Goal: Task Accomplishment & Management: Manage account settings

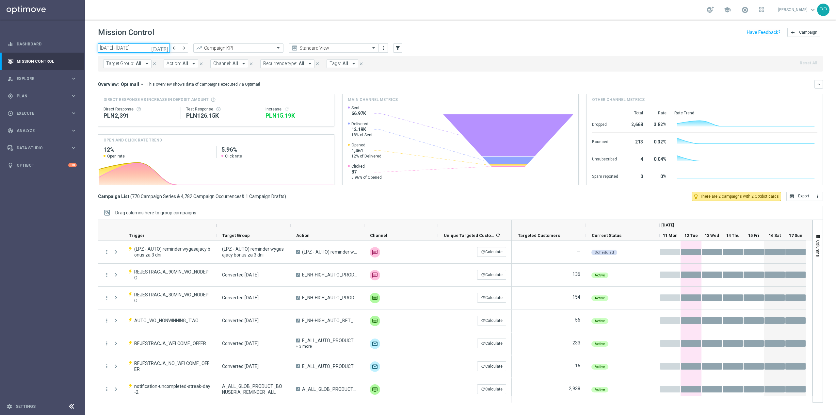
click at [130, 48] on input "11 Aug 2025 - 17 Aug 2025" at bounding box center [134, 47] width 72 height 9
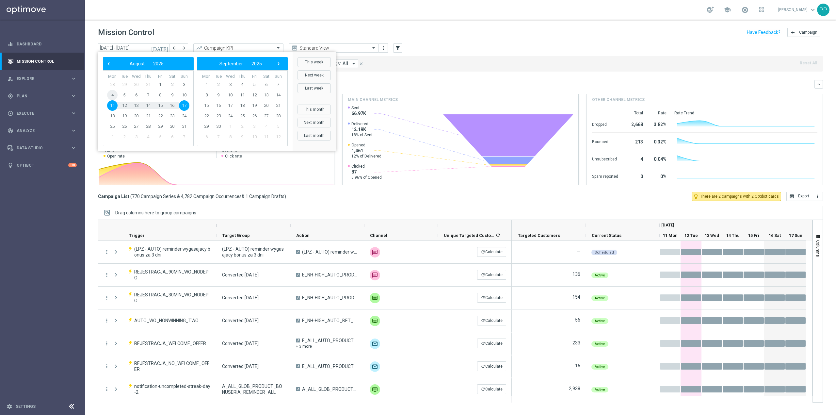
click at [115, 96] on span "4" at bounding box center [112, 95] width 10 height 10
click at [182, 94] on span "10" at bounding box center [184, 95] width 10 height 10
type input "04 Aug 2025 - 10 Aug 2025"
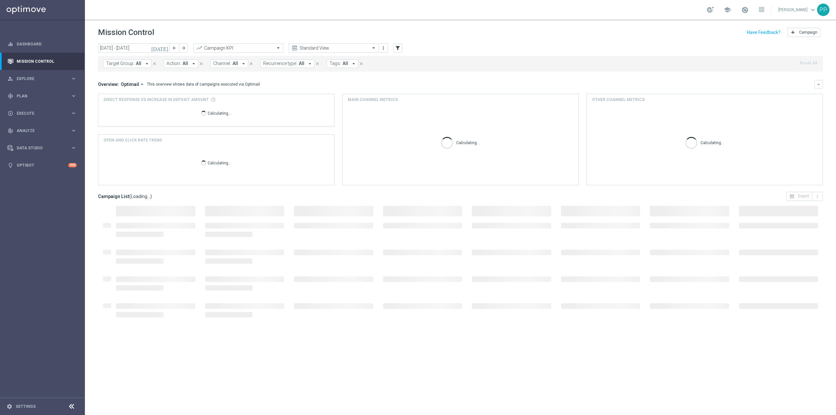
click at [286, 62] on span "Recurrence type:" at bounding box center [280, 64] width 34 height 6
click at [281, 104] on div "Non-Recurring" at bounding box center [287, 100] width 47 height 10
click at [341, 79] on mini-dashboard "Overview: Optimail arrow_drop_down This overview shows data of campaigns execut…" at bounding box center [460, 132] width 725 height 120
click at [342, 64] on icon "close" at bounding box center [344, 63] width 5 height 5
click at [398, 49] on icon "filter_alt" at bounding box center [398, 48] width 6 height 6
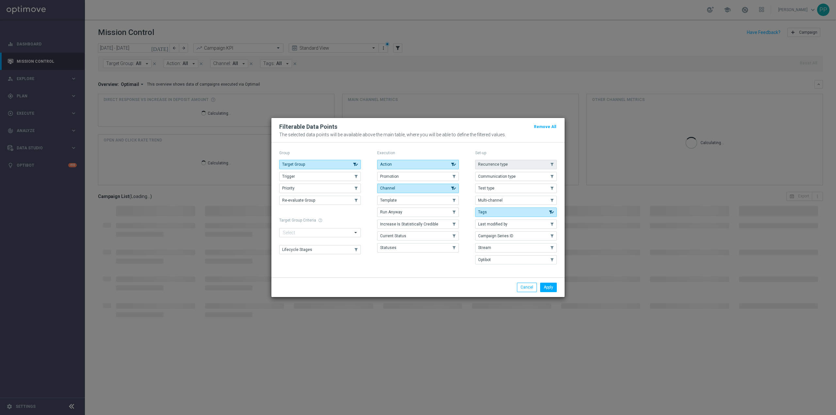
click at [493, 162] on span "Recurrence type" at bounding box center [493, 164] width 30 height 5
click at [550, 289] on button "Apply" at bounding box center [548, 287] width 17 height 9
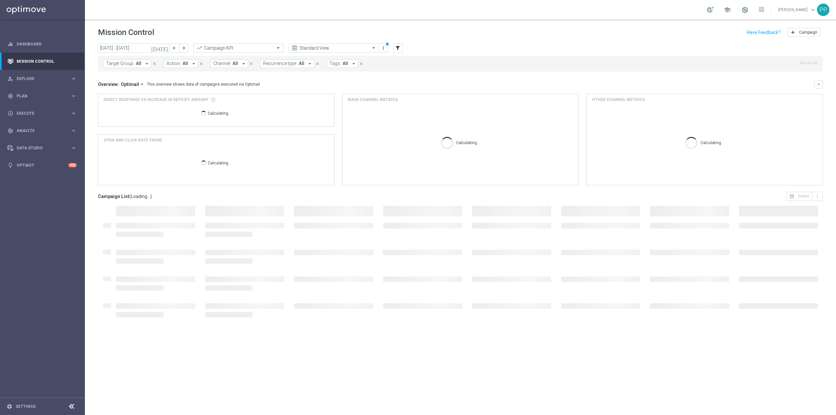
click at [299, 63] on span "All" at bounding box center [302, 64] width 6 height 6
click at [279, 103] on div "Non-Recurring" at bounding box center [287, 100] width 47 height 10
click at [364, 84] on div "Overview: Optimail arrow_drop_down This overview shows data of campaigns execut…" at bounding box center [456, 84] width 717 height 6
click at [370, 62] on span "All" at bounding box center [373, 64] width 6 height 6
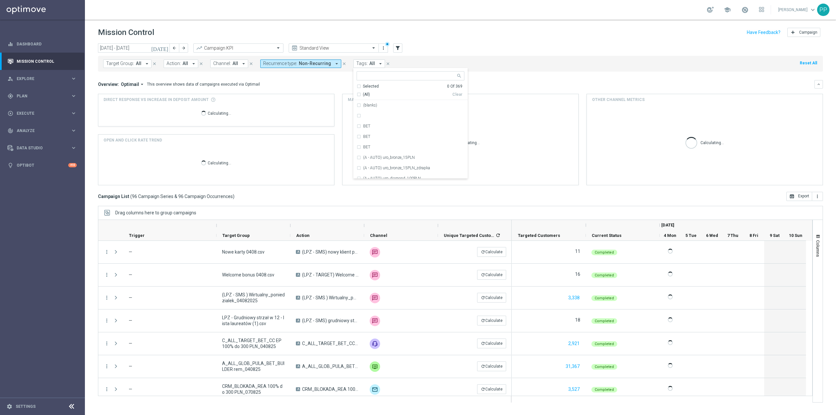
click at [364, 62] on button "Tags: All arrow_drop_down" at bounding box center [370, 63] width 32 height 8
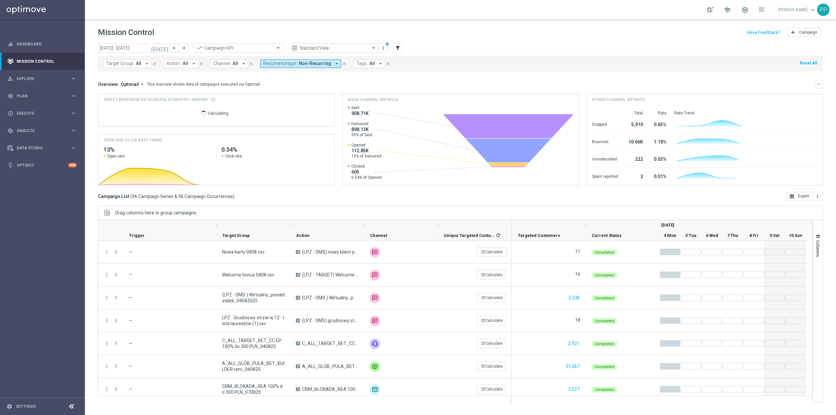
click at [370, 63] on span "All" at bounding box center [373, 64] width 6 height 6
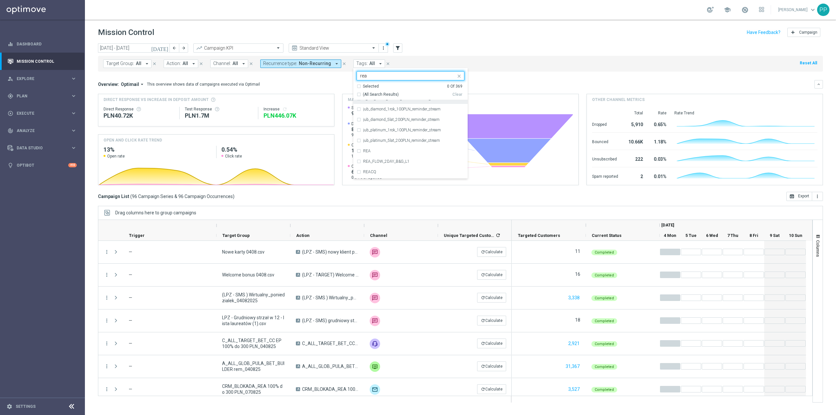
scroll to position [436, 0]
click at [372, 111] on div "REA" at bounding box center [413, 109] width 101 height 4
type input "rea"
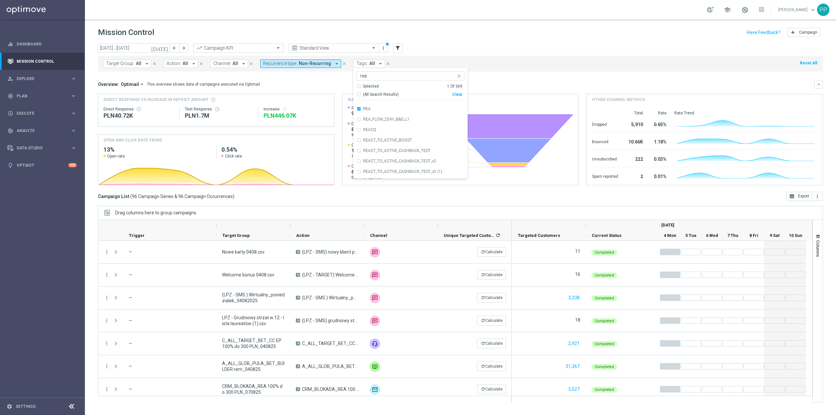
click at [455, 31] on div "Mission Control add Campaign" at bounding box center [460, 32] width 725 height 13
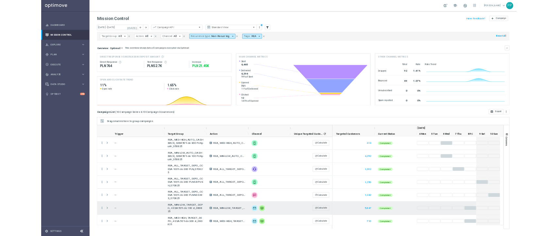
scroll to position [0, 0]
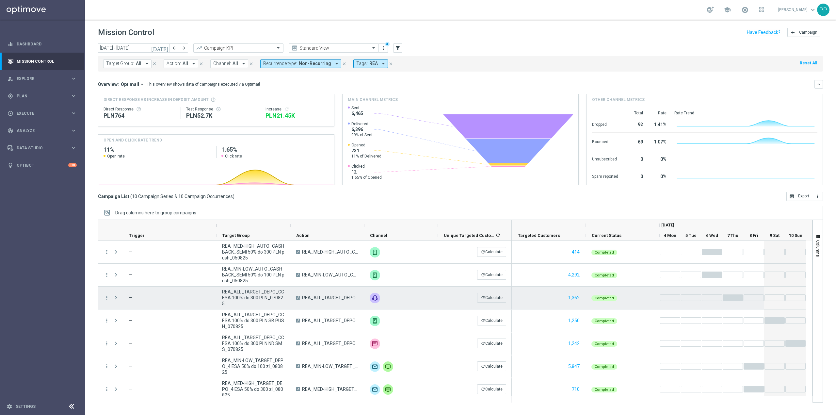
click at [259, 292] on span "REA_ALL_TARGET_DEPO_CC ESA 100% do 300 PLN_070825" at bounding box center [253, 298] width 63 height 18
click at [109, 298] on icon "more_vert" at bounding box center [107, 298] width 6 height 6
click at [138, 340] on span "Go to Campaign Analysis" at bounding box center [143, 339] width 47 height 5
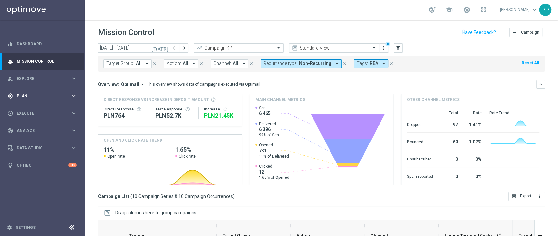
click at [46, 91] on div "gps_fixed Plan keyboard_arrow_right" at bounding box center [42, 95] width 84 height 17
click at [42, 108] on link "Target Groups" at bounding box center [42, 109] width 51 height 5
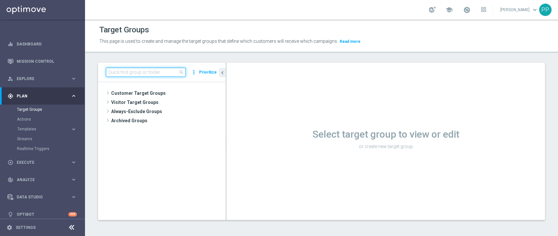
click at [154, 72] on input at bounding box center [146, 72] width 80 height 9
paste input "CRM_BLOKADA_DUMP CC TOP 100% do 500 PLN_140825"
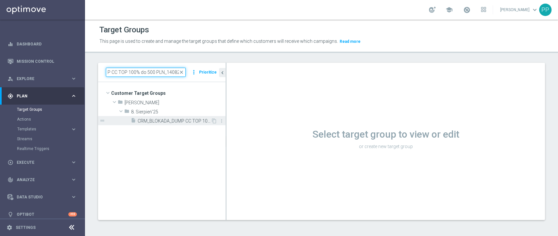
type input "CRM_BLOKADA_DUMP CC TOP 100% do 500 PLN_140825"
click at [167, 120] on span "CRM_BLOKADA_DUMP CC TOP 100% do 500 PLN_140825" at bounding box center [174, 121] width 73 height 6
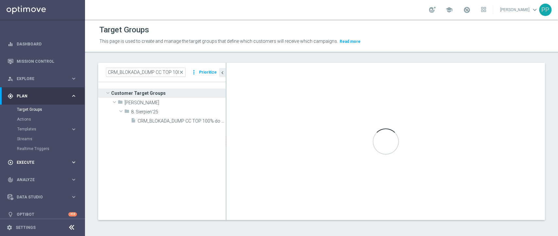
click at [35, 164] on div "play_circle_outline Execute" at bounding box center [39, 162] width 63 height 6
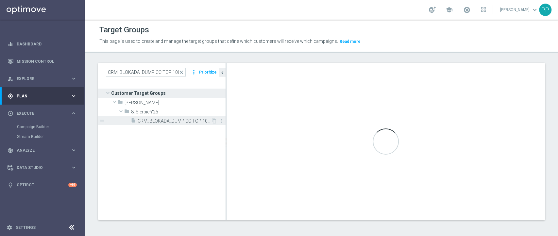
click at [149, 119] on span "CRM_BLOKADA_DUMP CC TOP 100% do 500 PLN_140825" at bounding box center [174, 121] width 73 height 6
click at [193, 124] on div "insert_drive_file CRM_BLOKADA_DUMP CC TOP 100% do 500 PLN_140825" at bounding box center [171, 120] width 80 height 9
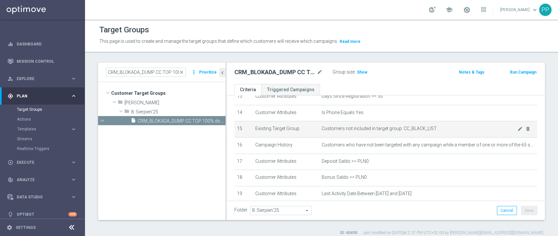
scroll to position [211, 0]
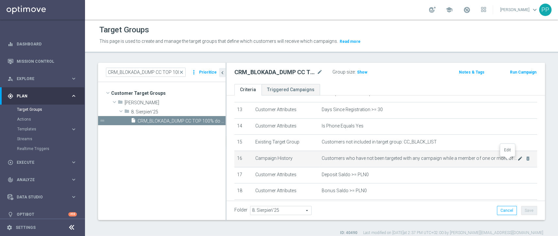
click at [517, 161] on icon "mode_edit" at bounding box center [519, 158] width 5 height 5
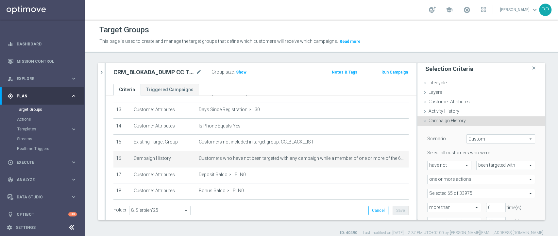
click at [455, 187] on div "Select all customers who were have not have not arrow_drop_down search been tar…" at bounding box center [481, 188] width 108 height 76
click at [452, 192] on span at bounding box center [480, 193] width 107 height 8
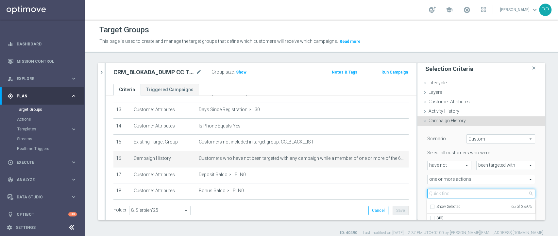
click at [452, 192] on input "search" at bounding box center [481, 193] width 108 height 9
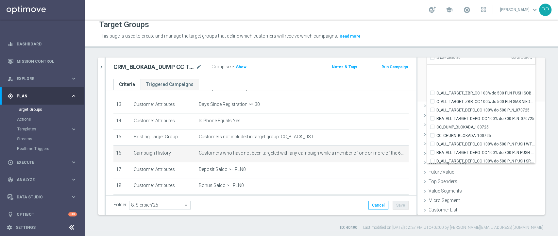
scroll to position [19485, 0]
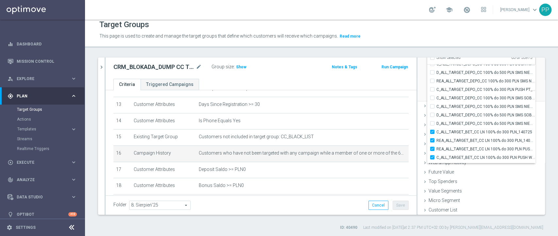
type input "cc"
click at [417, 85] on div "Scenario Custom Custom arrow_drop_down search Select all customers who were hav…" at bounding box center [480, 39] width 127 height 124
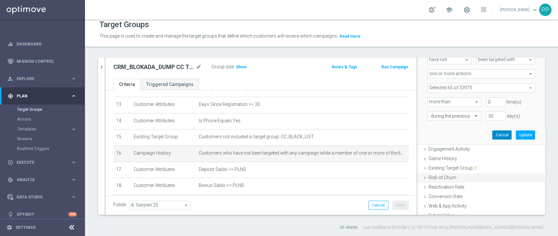
drag, startPoint x: 489, startPoint y: 132, endPoint x: 468, endPoint y: 132, distance: 21.2
click at [492, 132] on button "Cancel" at bounding box center [501, 134] width 19 height 9
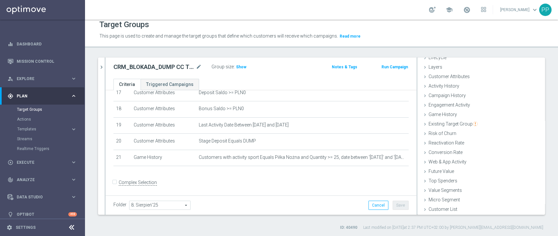
scroll to position [291, 0]
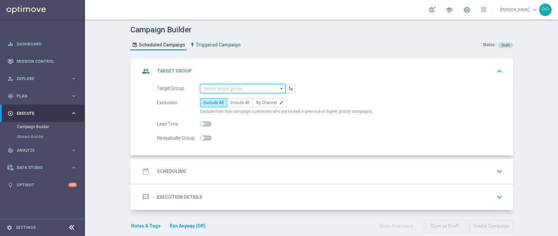
click at [235, 88] on input at bounding box center [242, 88] width 85 height 9
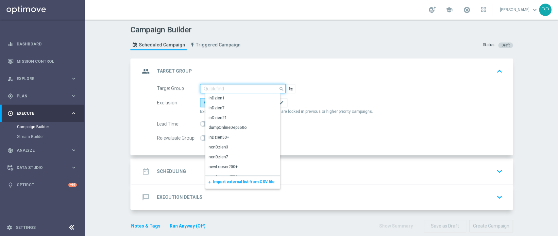
paste input "CRM_BLOKADA_DUMP CC TOP 100% do 500 PLN_140825"
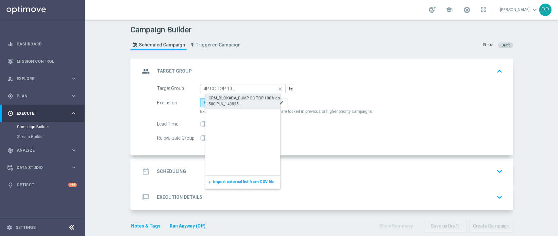
click at [238, 96] on div "CRM_BLOKADA_DUMP CC TOP 100% do 500 PLN_140825" at bounding box center [247, 101] width 79 height 12
type input "CRM_BLOKADA_DUMP CC TOP 100% do 500 PLN_140825"
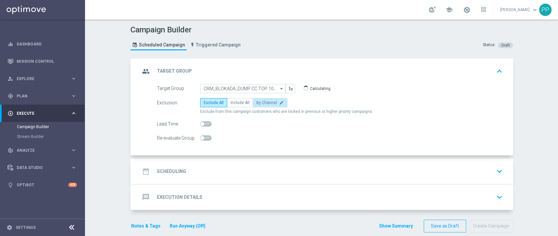
click at [257, 103] on span "By Channel" at bounding box center [266, 102] width 21 height 5
click at [257, 103] on input "By Channel edit" at bounding box center [258, 104] width 4 height 4
radio input "true"
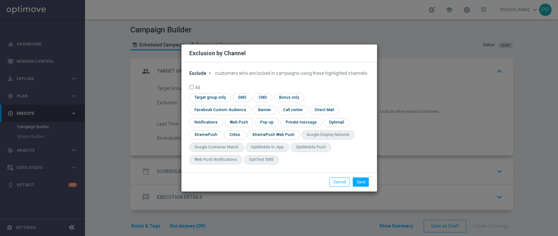
click at [198, 76] on span "Exclude" at bounding box center [197, 73] width 17 height 5
click at [0, 0] on span "Include" at bounding box center [0, 0] width 0 height 0
click at [248, 106] on input "checkbox" at bounding box center [218, 110] width 59 height 9
checkbox input "true"
click at [236, 133] on input "checkbox" at bounding box center [234, 134] width 20 height 9
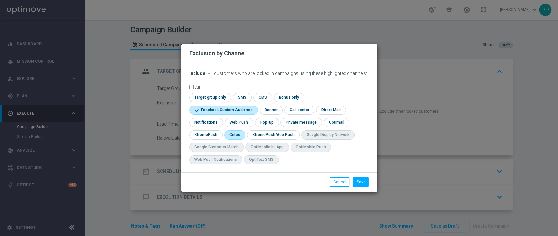
checkbox input "true"
click at [359, 185] on button "Save" at bounding box center [361, 181] width 16 height 9
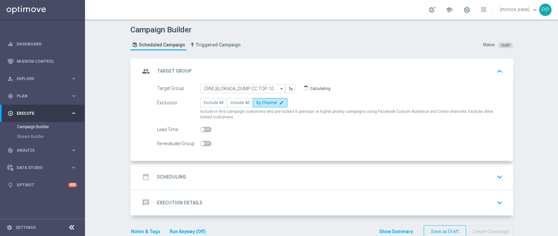
click at [212, 168] on div "date_range Scheduling keyboard_arrow_down" at bounding box center [322, 176] width 381 height 25
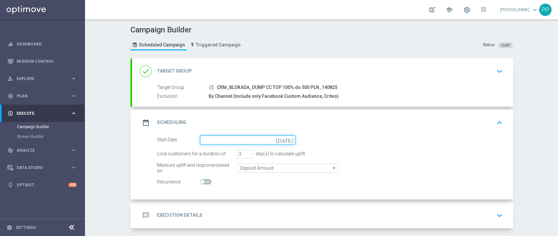
click at [238, 142] on input at bounding box center [247, 139] width 95 height 9
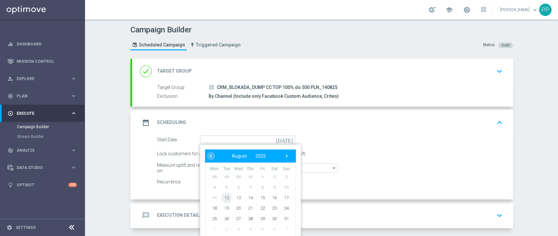
click at [224, 197] on span "12" at bounding box center [226, 197] width 10 height 10
type input "12 Aug 2025"
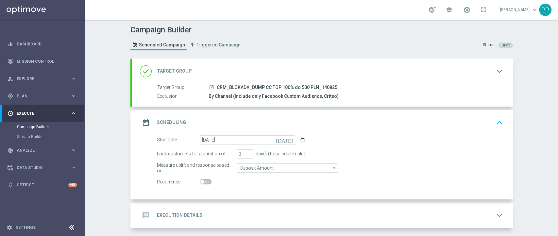
click at [99, 170] on div "Campaign Builder Scheduled Campaign Triggered Campaign Status: Draft done Targe…" at bounding box center [321, 128] width 473 height 216
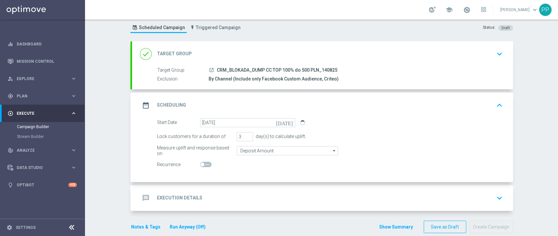
scroll to position [27, 0]
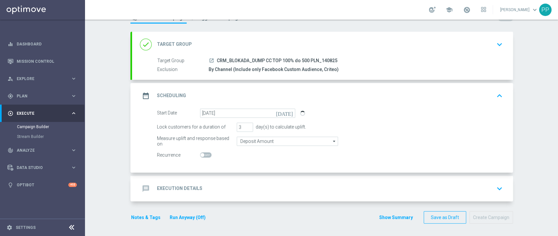
click at [234, 179] on div "message Execution Details keyboard_arrow_down" at bounding box center [322, 188] width 381 height 25
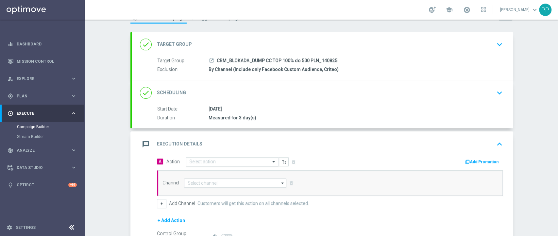
click at [222, 161] on input "text" at bounding box center [225, 162] width 73 height 6
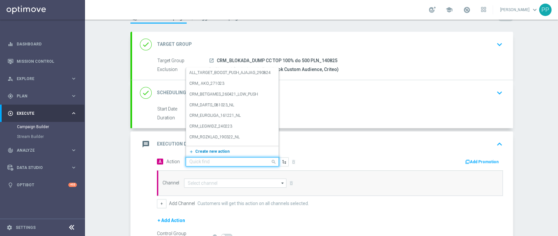
click at [218, 150] on span "Create new action" at bounding box center [212, 151] width 34 height 5
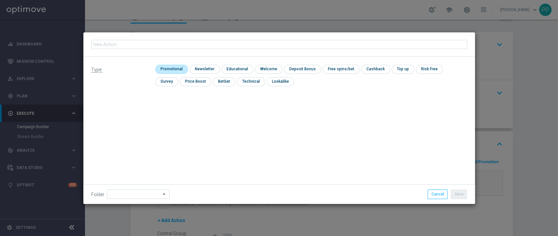
type input "CRM_BLOKADA_DUMP CC TOP 100% do 500 PLN_140825"
click at [176, 69] on input "checkbox" at bounding box center [170, 69] width 31 height 9
checkbox input "true"
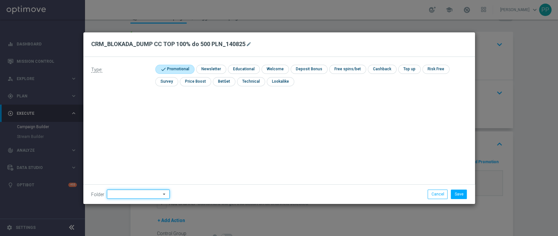
click at [148, 195] on input at bounding box center [138, 194] width 63 height 9
click at [135, 115] on div "8. Sierpień 2025" at bounding box center [130, 112] width 29 height 6
type input "8. Sierpień 2025"
click at [458, 194] on button "Save" at bounding box center [459, 194] width 16 height 9
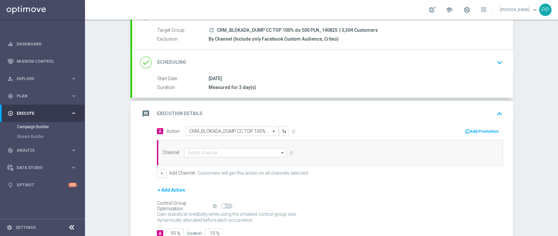
scroll to position [71, 0]
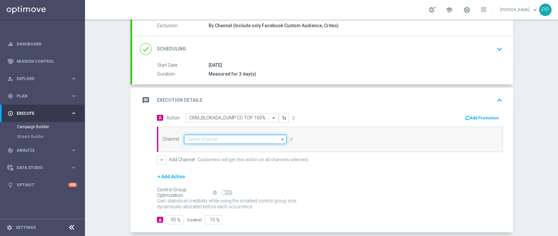
click at [218, 140] on input at bounding box center [235, 139] width 103 height 9
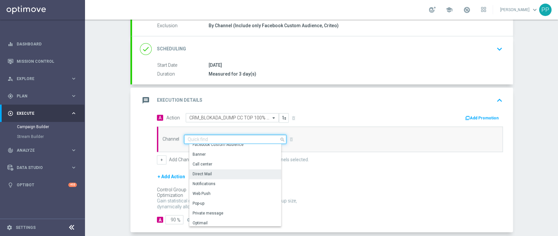
scroll to position [0, 0]
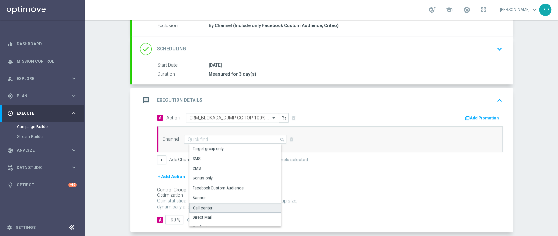
click at [221, 208] on div "Call center" at bounding box center [237, 208] width 97 height 10
type input "Call center"
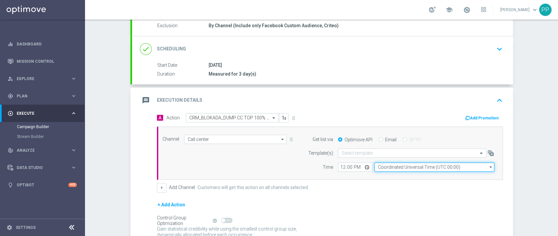
click at [390, 166] on input "Coordinated Universal Time (UTC 00:00)" at bounding box center [434, 166] width 120 height 9
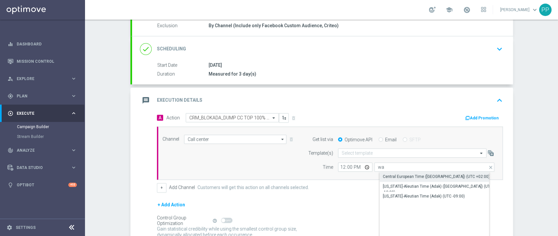
click at [394, 175] on div "Central European Time (Warsaw) (UTC +02:00)" at bounding box center [436, 177] width 107 height 6
type input "Central European Time (Warsaw) (UTC +02:00)"
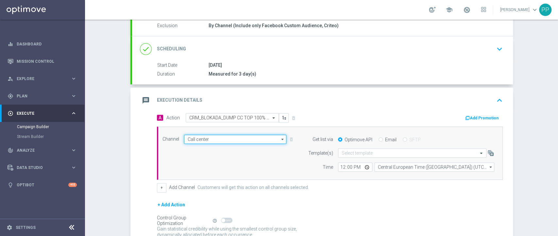
click at [228, 141] on input "Call center" at bounding box center [235, 139] width 103 height 9
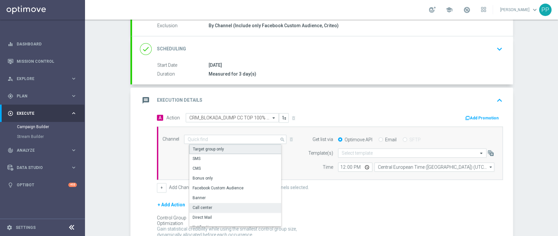
click at [220, 151] on div "Target group only" at bounding box center [237, 149] width 97 height 10
type input "Target group only"
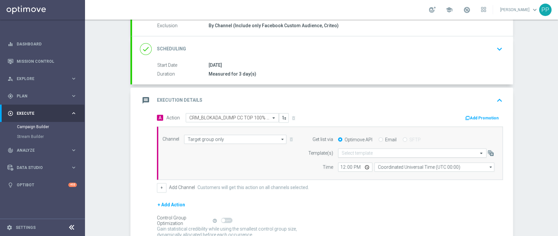
click at [371, 150] on input "text" at bounding box center [405, 153] width 128 height 6
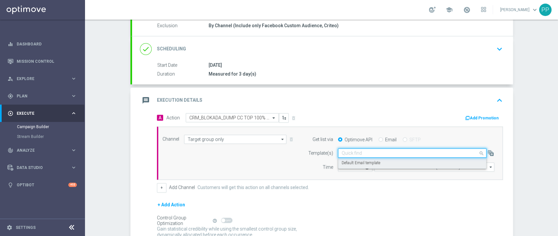
click at [371, 162] on label "Default Email template" at bounding box center [360, 163] width 39 height 6
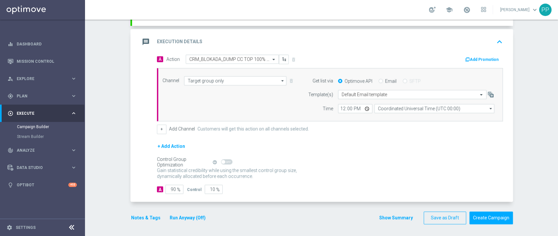
scroll to position [129, 0]
click at [169, 191] on input "90" at bounding box center [174, 188] width 18 height 9
click at [169, 190] on input "90" at bounding box center [174, 188] width 18 height 9
type input "1"
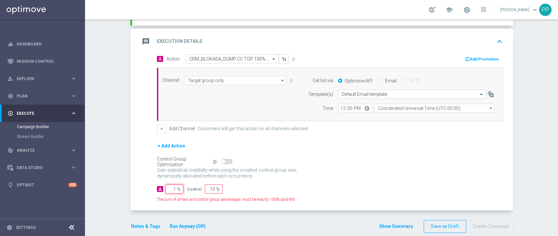
type input "99"
type input "10"
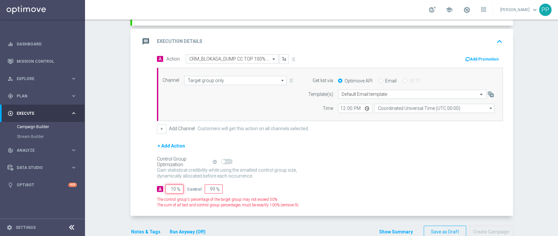
type input "90"
type input "100"
type input "0"
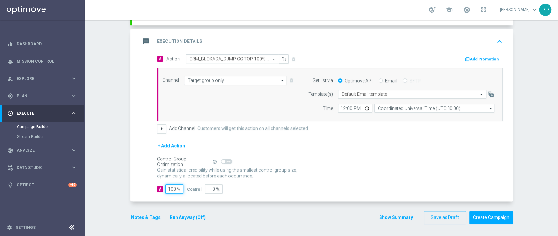
type input "100"
click at [132, 170] on div "A Action Select action CRM_BLOKADA_DUMP CC TOP 100% do 500 PLN_140825 delete_fo…" at bounding box center [322, 127] width 381 height 147
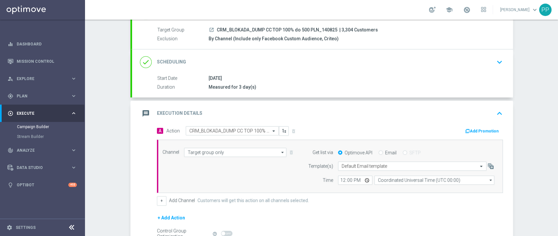
scroll to position [87, 0]
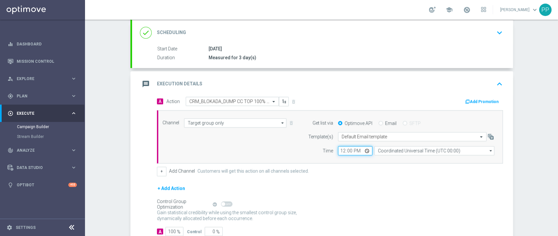
click at [340, 150] on input "12:00" at bounding box center [355, 150] width 34 height 9
type input "11:00"
click at [251, 151] on div "Channel Target group only Target group only arrow_drop_down Show Selected 1 of …" at bounding box center [328, 136] width 342 height 37
click at [234, 78] on div "message Execution Details keyboard_arrow_up" at bounding box center [322, 84] width 365 height 12
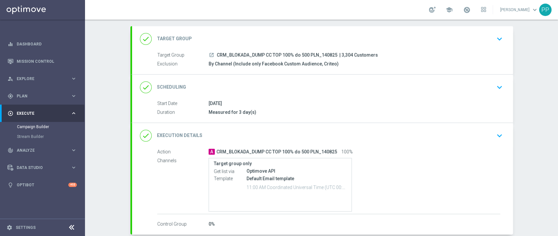
scroll to position [0, 0]
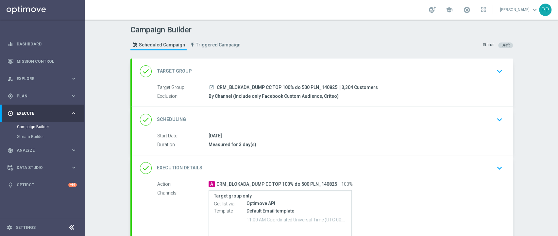
click at [249, 116] on div "done Scheduling keyboard_arrow_down" at bounding box center [322, 119] width 365 height 12
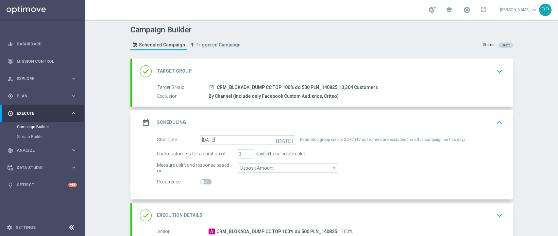
click at [311, 124] on div "date_range Scheduling keyboard_arrow_up" at bounding box center [322, 122] width 365 height 12
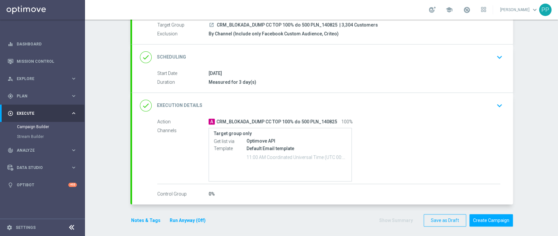
scroll to position [65, 0]
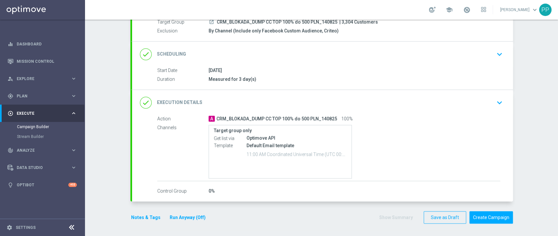
click at [324, 106] on div "done Execution Details keyboard_arrow_down" at bounding box center [322, 102] width 365 height 12
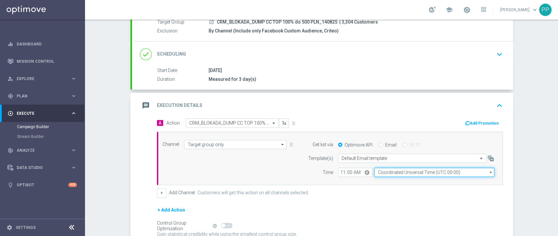
click at [429, 171] on input "Coordinated Universal Time (UTC 00:00)" at bounding box center [434, 172] width 120 height 9
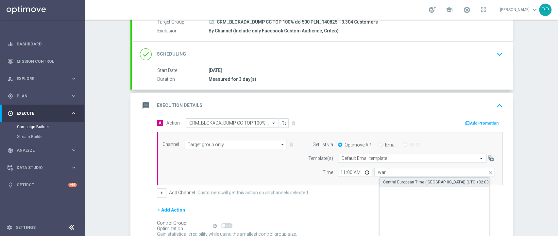
click at [423, 181] on div "Central European Time (Warsaw) (UTC +02:00)" at bounding box center [436, 182] width 107 height 6
type input "Central European Time (Warsaw) (UTC +02:00)"
click at [138, 161] on div "A Action Select action CRM_BLOKADA_DUMP CC TOP 100% do 500 PLN_140825 delete_fo…" at bounding box center [322, 191] width 381 height 147
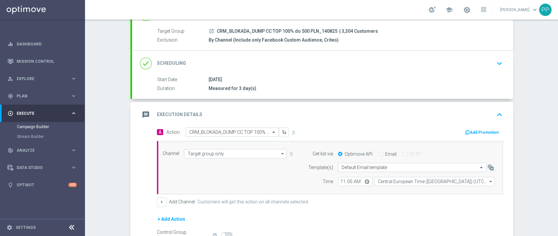
scroll to position [0, 0]
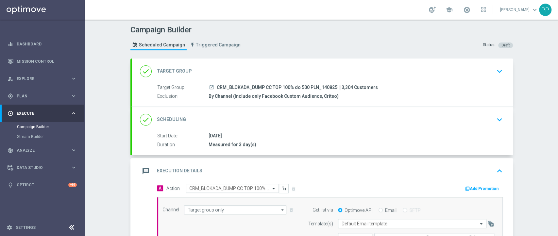
click at [399, 169] on div "message Execution Details keyboard_arrow_up" at bounding box center [322, 171] width 365 height 12
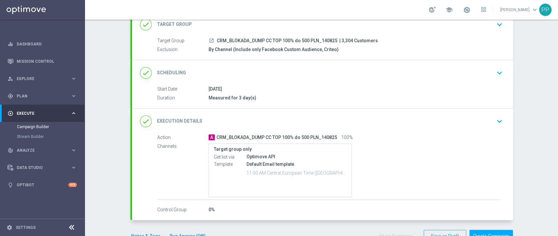
scroll to position [65, 0]
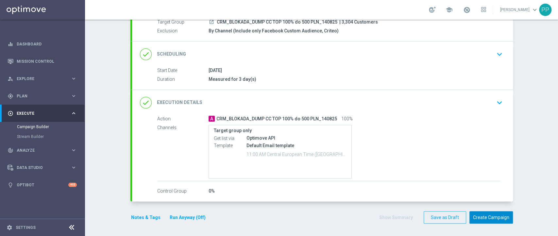
click at [498, 213] on button "Create Campaign" at bounding box center [490, 217] width 43 height 13
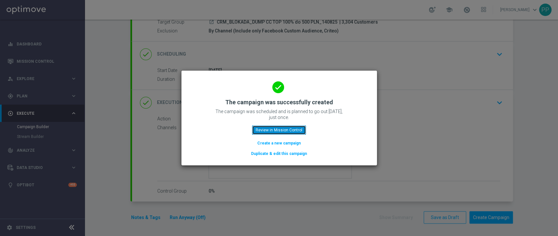
click at [259, 131] on button "Review in Mission Control" at bounding box center [279, 129] width 54 height 9
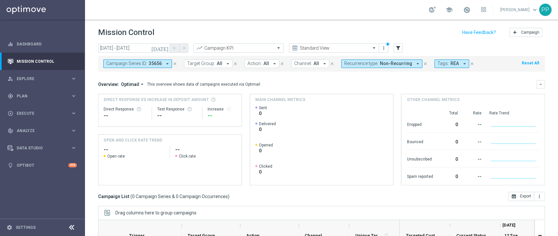
click at [173, 63] on icon "close" at bounding box center [175, 63] width 5 height 5
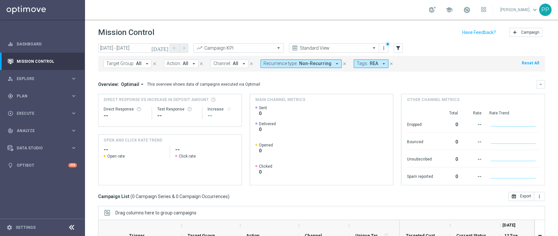
click at [356, 62] on span "Tags:" at bounding box center [361, 64] width 11 height 6
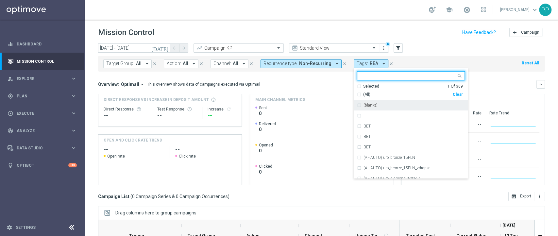
click at [0, 0] on div "Clear" at bounding box center [0, 0] width 0 height 0
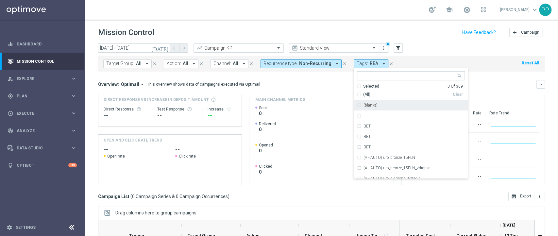
click at [431, 39] on header "Mission Control add Campaign" at bounding box center [321, 32] width 473 height 24
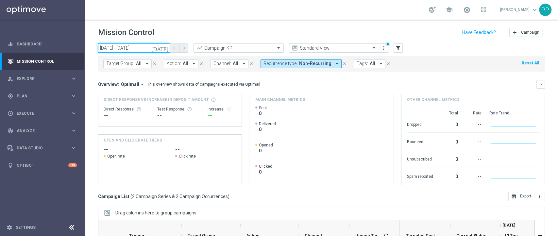
click at [148, 50] on input "12 Aug 2025 - 12 Aug 2025" at bounding box center [134, 47] width 72 height 9
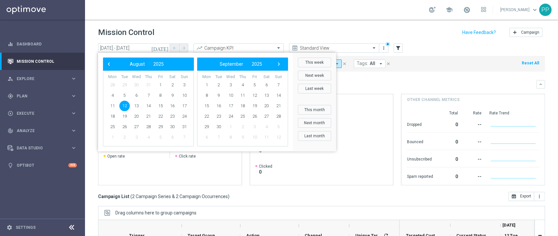
click at [167, 29] on div "Mission Control add Campaign" at bounding box center [321, 32] width 447 height 13
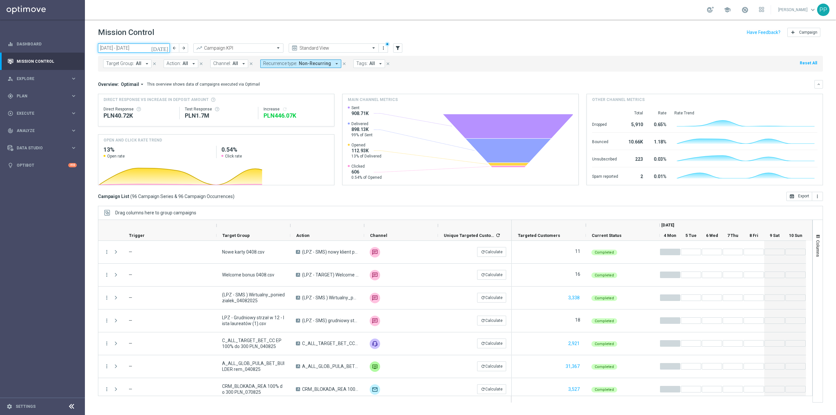
click at [158, 49] on input "[DATE] - [DATE]" at bounding box center [134, 47] width 72 height 9
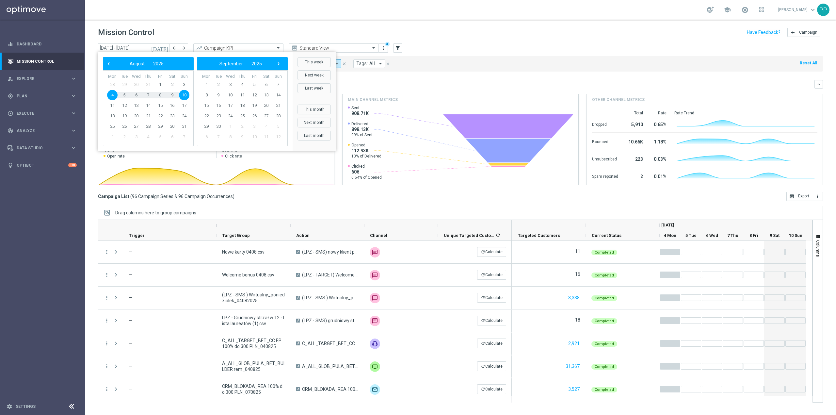
drag, startPoint x: 208, startPoint y: 33, endPoint x: 278, endPoint y: 46, distance: 71.8
click at [208, 33] on div "Mission Control add Campaign" at bounding box center [460, 32] width 725 height 13
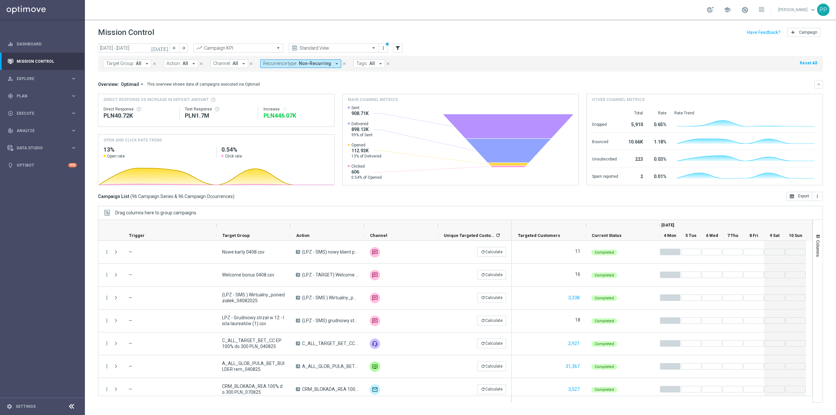
click at [290, 65] on span "Recurrence type:" at bounding box center [280, 64] width 34 height 6
click at [284, 107] on div "Recurring" at bounding box center [287, 110] width 47 height 10
click at [290, 33] on div "Mission Control add Campaign" at bounding box center [460, 32] width 725 height 13
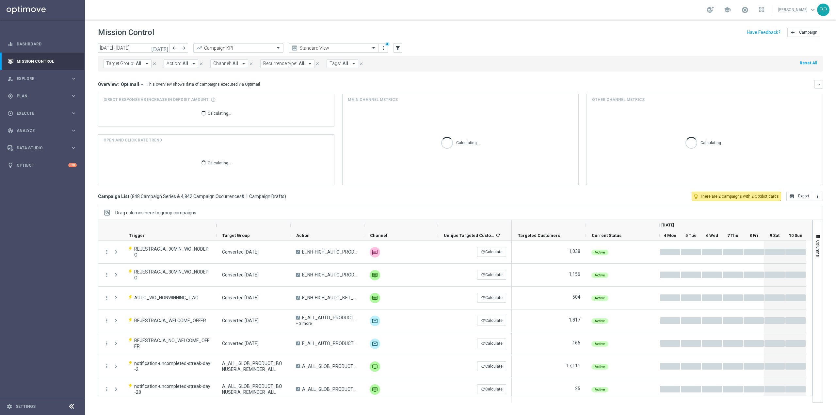
click at [403, 48] on div "today 04 Aug 2025 - 10 Aug 2025 arrow_back arrow_forward Campaign KPI trending_…" at bounding box center [460, 48] width 725 height 10
click at [401, 49] on icon "filter_alt" at bounding box center [398, 48] width 6 height 6
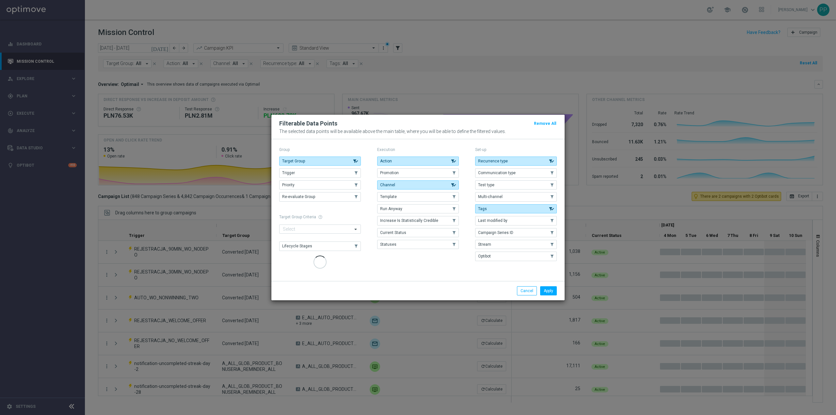
click at [447, 54] on modal-container "Filterable Data Points Remove All The selected data points will be available ab…" at bounding box center [418, 207] width 836 height 415
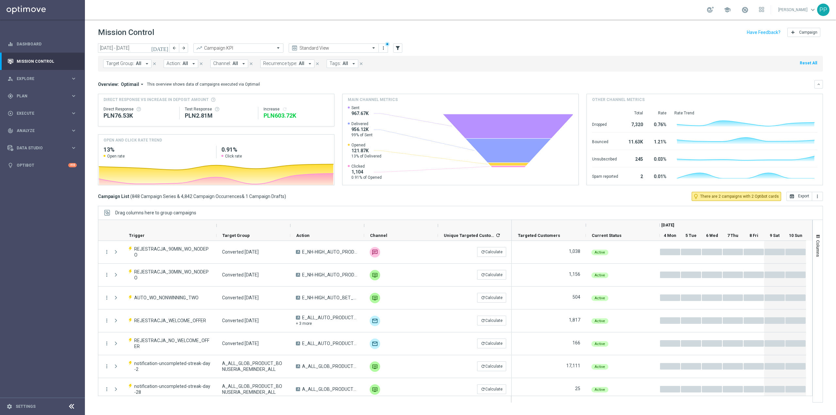
click at [327, 63] on button "Tags: All arrow_drop_down" at bounding box center [343, 63] width 32 height 8
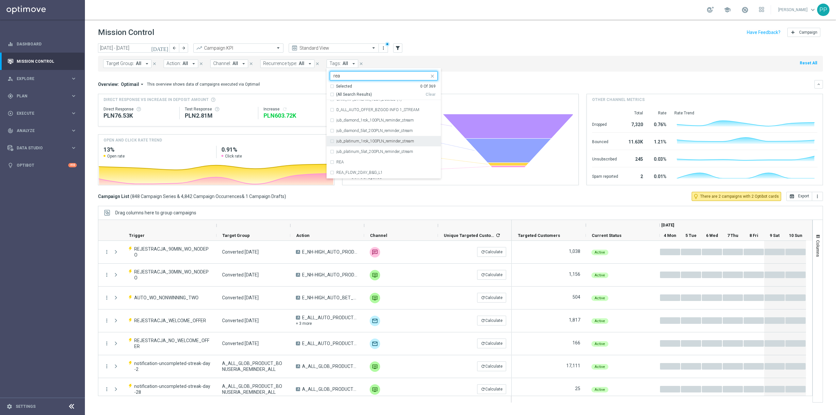
scroll to position [392, 0]
click at [365, 152] on div "REA" at bounding box center [387, 152] width 101 height 4
type input "rea"
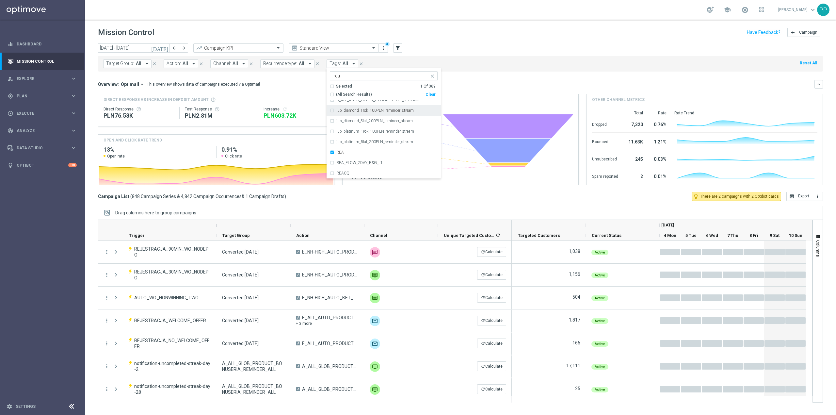
click at [437, 41] on header "Mission Control add Campaign" at bounding box center [461, 32] width 752 height 24
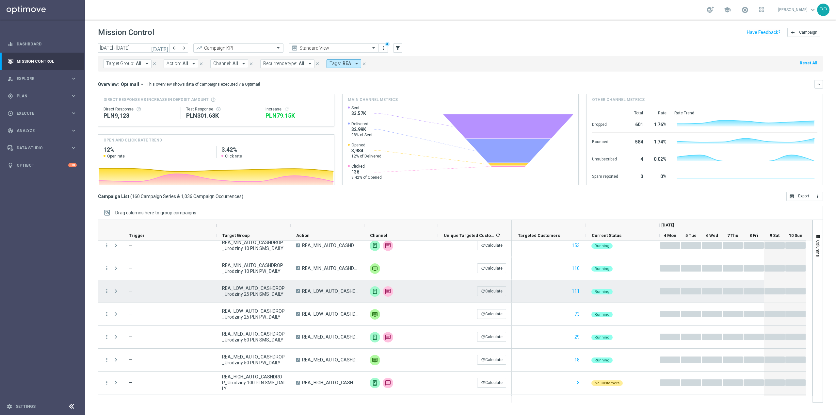
scroll to position [0, 0]
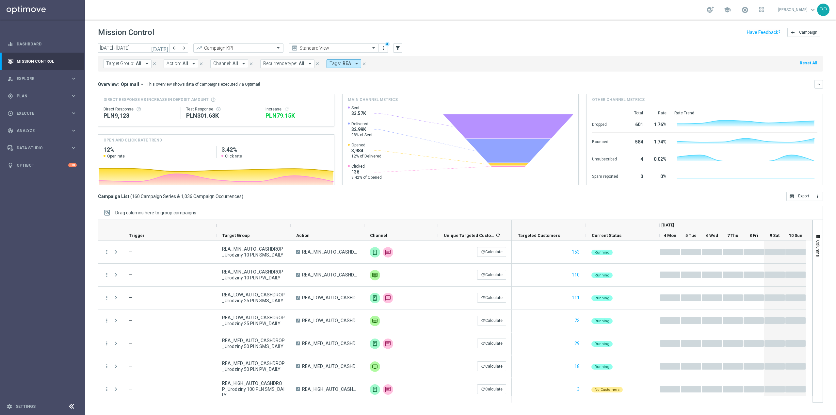
click at [343, 63] on span "REA" at bounding box center [347, 64] width 8 height 6
click at [412, 64] on div "Target Group: All arrow_drop_down close Action: All arrow_drop_down close Chann…" at bounding box center [460, 64] width 725 height 16
click at [144, 46] on input "[DATE] - [DATE]" at bounding box center [134, 47] width 72 height 9
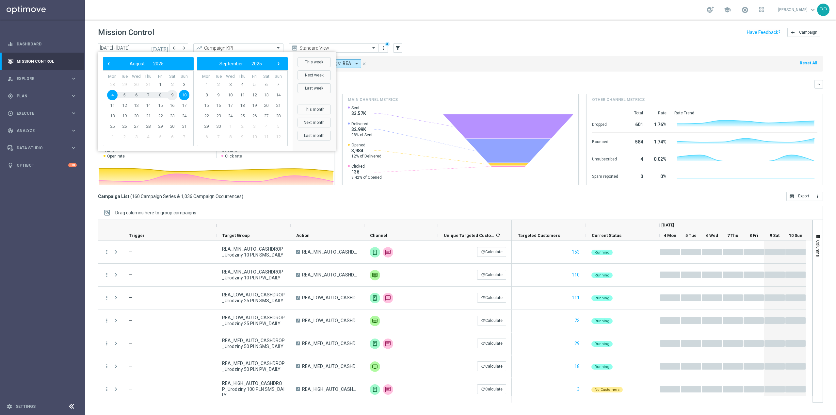
click at [174, 96] on span "9" at bounding box center [172, 95] width 10 height 10
type input "09 Aug 2025 - 09 Aug 2025"
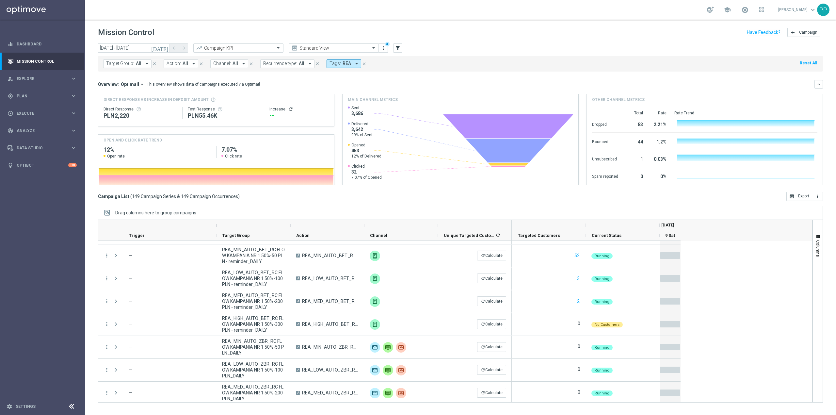
scroll to position [523, 0]
click at [136, 64] on span "All" at bounding box center [139, 64] width 6 height 6
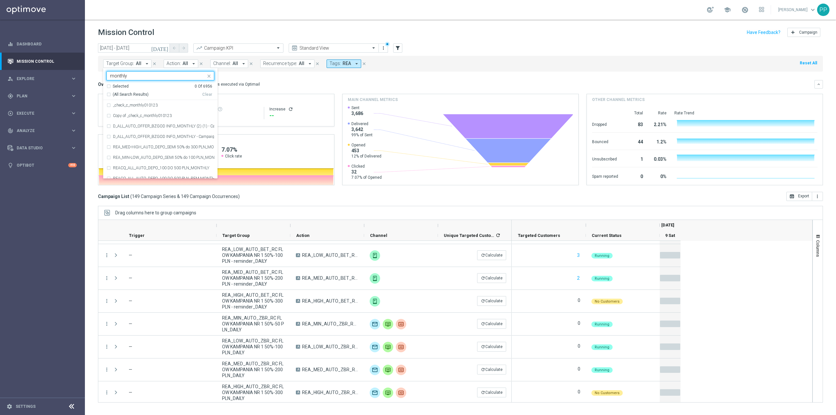
click at [109, 95] on div "(All Search Results)" at bounding box center [155, 95] width 96 height 6
type input "monthly"
click at [267, 84] on div "Overview: Optimail arrow_drop_down This overview shows data of campaigns execut…" at bounding box center [456, 84] width 717 height 6
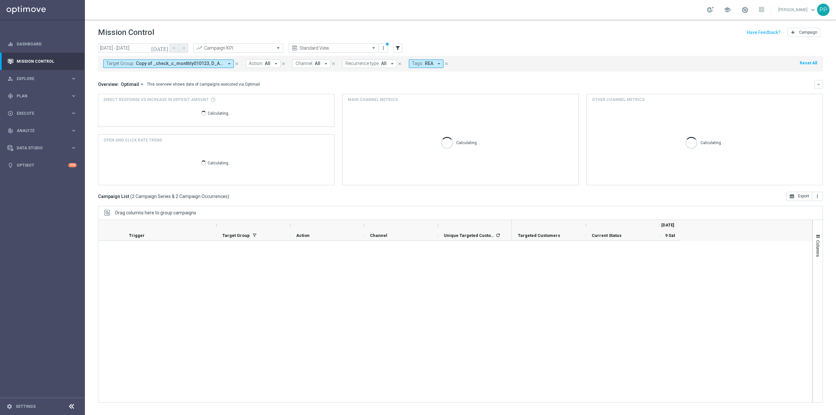
scroll to position [0, 0]
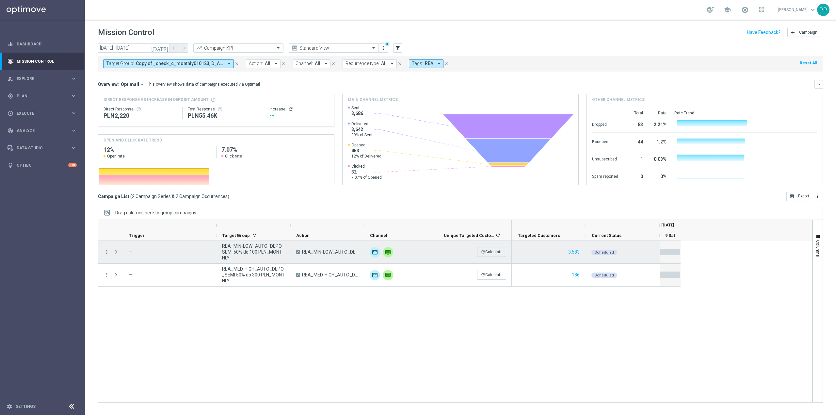
click at [260, 250] on span "REA_MIN-LOW_AUTO_DEPO_SEMI 50% do 100 PLN_MONTHLY" at bounding box center [253, 252] width 63 height 18
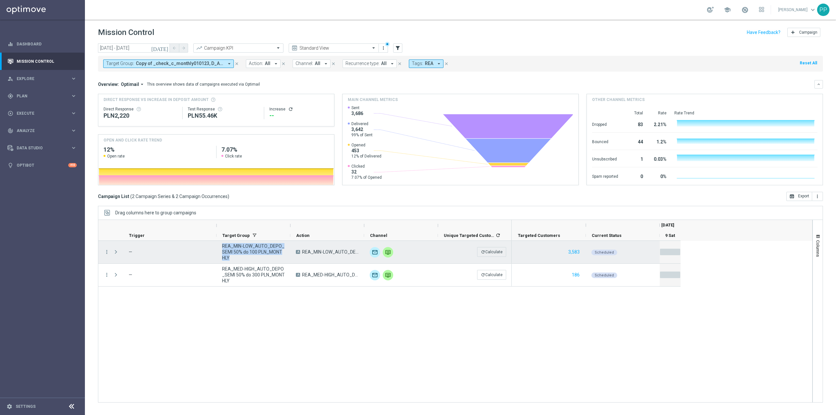
click at [260, 250] on span "REA_MIN-LOW_AUTO_DEPO_SEMI 50% do 100 PLN_MONTHLY" at bounding box center [253, 252] width 63 height 18
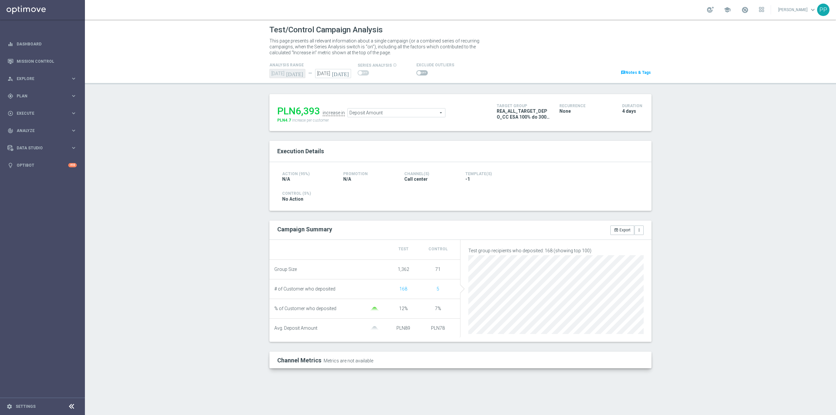
click at [407, 111] on span "Deposit Amount" at bounding box center [396, 112] width 97 height 8
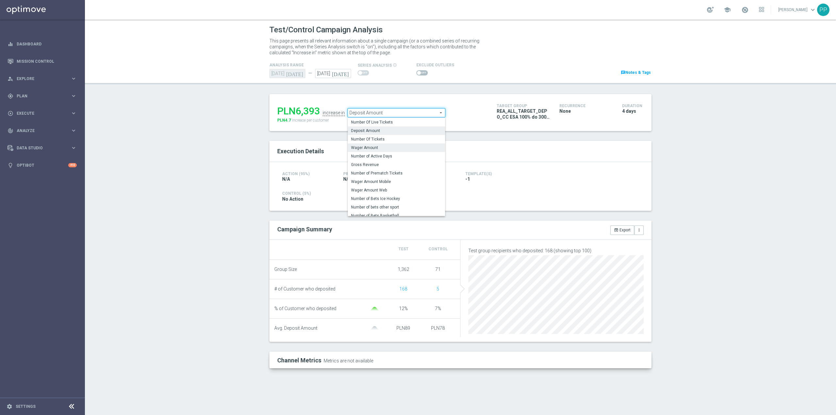
click at [398, 145] on span "Wager Amount" at bounding box center [396, 147] width 91 height 5
type input "Wager Amount"
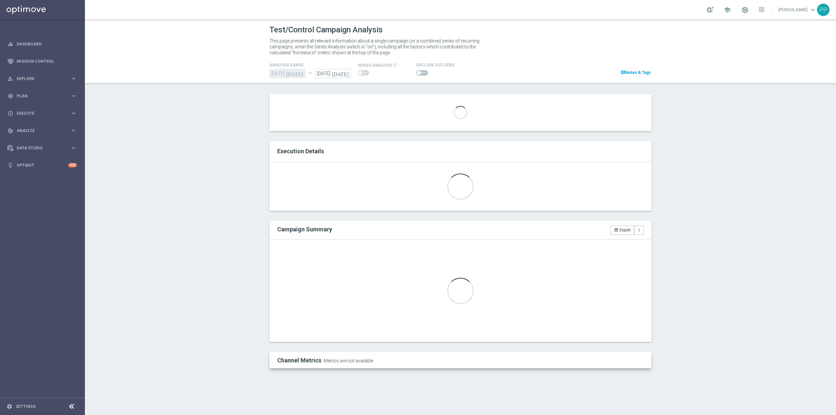
click at [421, 74] on span at bounding box center [422, 72] width 11 height 5
click at [421, 74] on input "checkbox" at bounding box center [422, 72] width 11 height 5
checkbox input "true"
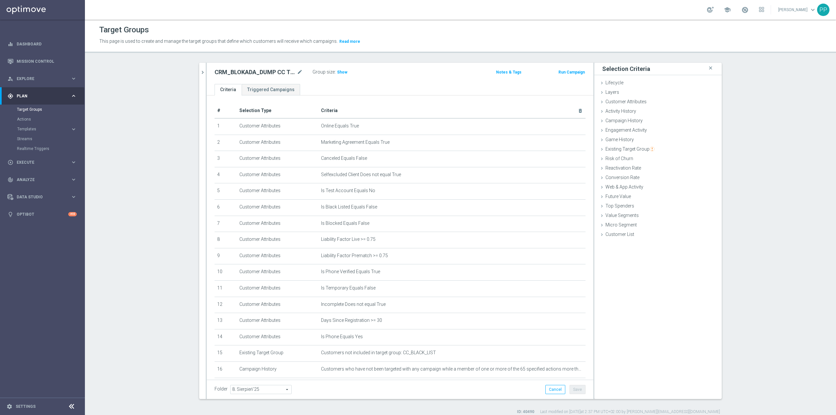
scroll to position [118, 0]
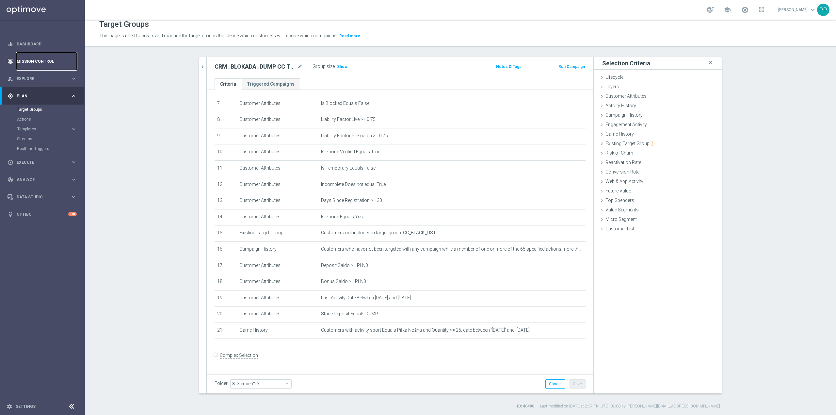
click at [53, 62] on link "Mission Control" at bounding box center [47, 61] width 60 height 17
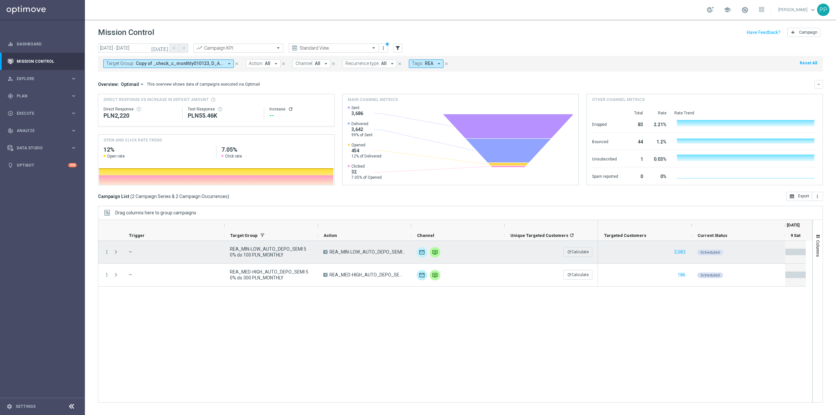
click at [254, 256] on span "REA_MIN-LOW_AUTO_DEPO_SEMI 50% do 100 PLN_MONTHLY" at bounding box center [271, 252] width 82 height 12
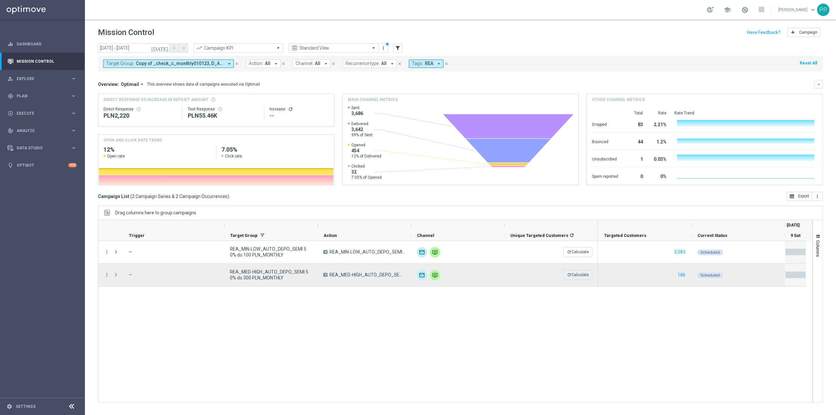
click at [289, 274] on span "REA_MED-HIGH_AUTO_DEPO_SEMI 50% do 300 PLN_MONTHLY" at bounding box center [271, 275] width 82 height 12
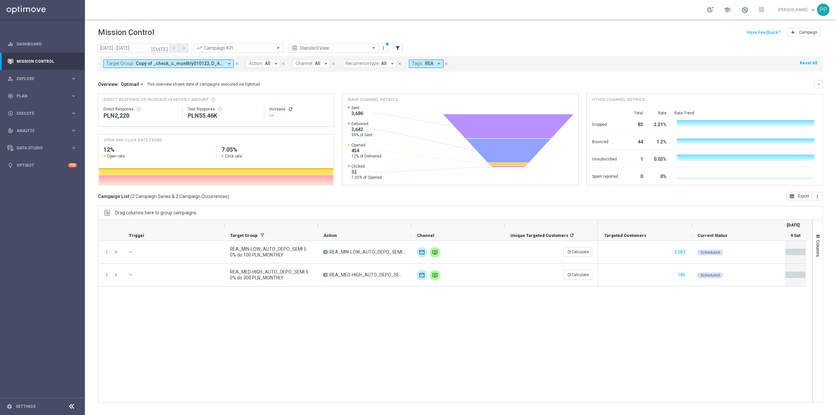
click at [217, 59] on div "Target Group: Copy of _check_c_monthly010123, D_ALL_AUTO_OFFER_BZGOD INFO_MONTH…" at bounding box center [460, 64] width 725 height 16
click at [216, 61] on span "Copy of _check_c_monthly010123, D_ALL_AUTO_OFFER_BZGOD INFO_MONTHLY (2) (1) - C…" at bounding box center [180, 64] width 88 height 6
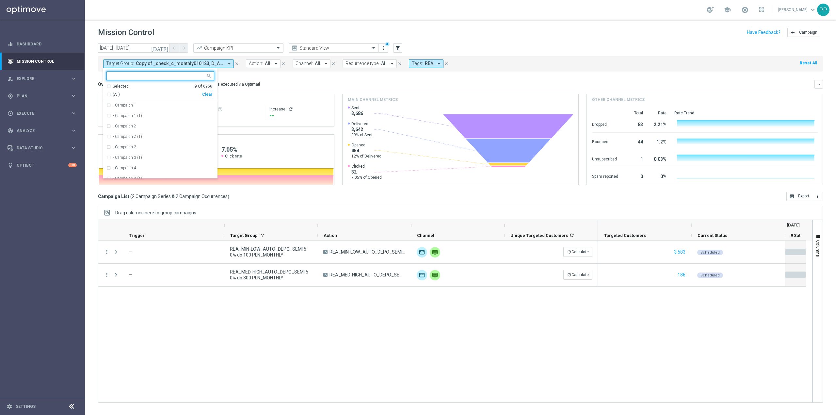
drag, startPoint x: 210, startPoint y: 96, endPoint x: 203, endPoint y: 90, distance: 9.6
click at [0, 0] on div "Clear" at bounding box center [0, 0] width 0 height 0
click at [191, 77] on input "text" at bounding box center [158, 76] width 96 height 6
paste input "REA_ALL_TARGET_DEPO_CC ESA 100% do 300 PLN_070825"
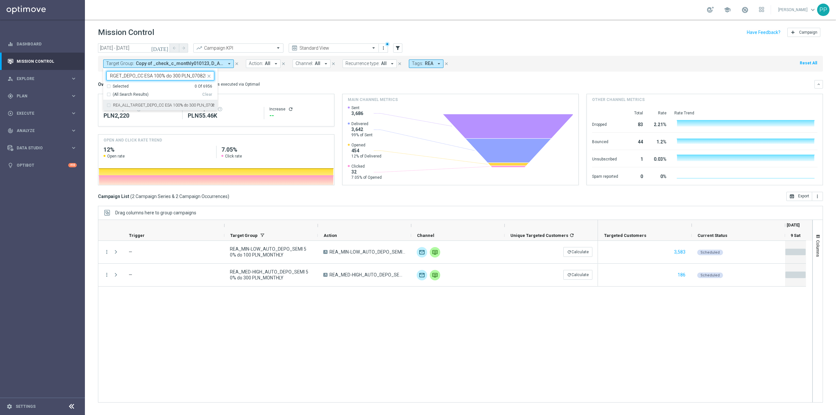
click at [199, 107] on label "REA_ALL_TARGET_DEPO_CC ESA 100% do 300 PLN_070825" at bounding box center [163, 105] width 101 height 4
type input "REA_ALL_TARGET_DEPO_CC ESA 100% do 300 PLN_070825"
click at [213, 30] on div "Mission Control add Campaign" at bounding box center [460, 32] width 725 height 13
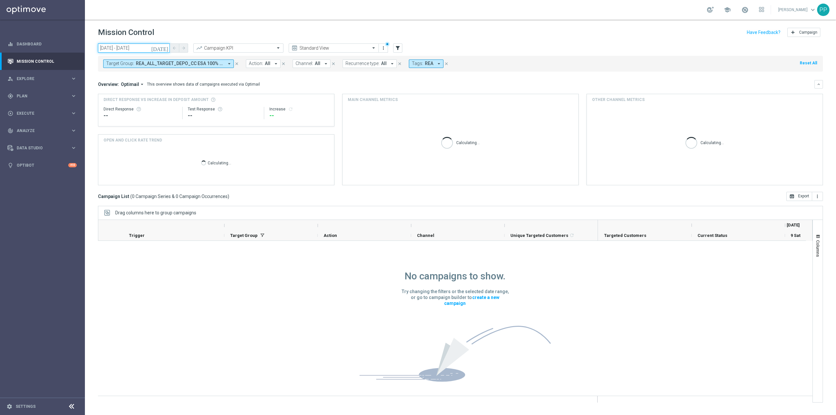
click at [134, 49] on input "[DATE] - [DATE]" at bounding box center [134, 47] width 72 height 9
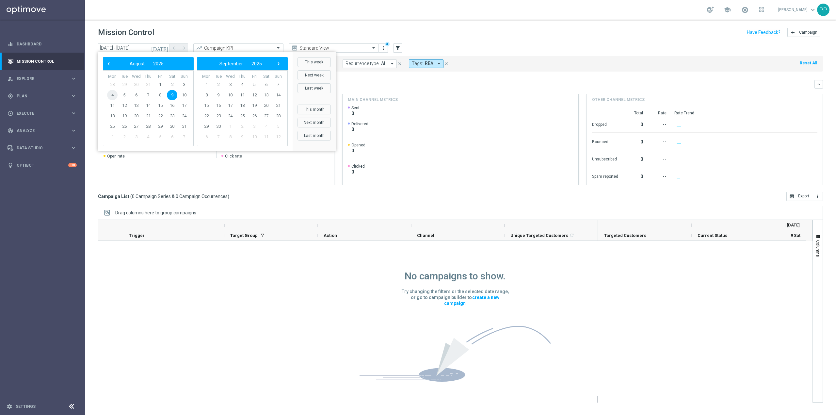
click at [114, 94] on span "4" at bounding box center [112, 95] width 10 height 10
click at [180, 95] on span "10" at bounding box center [184, 95] width 10 height 10
type input "[DATE] - [DATE]"
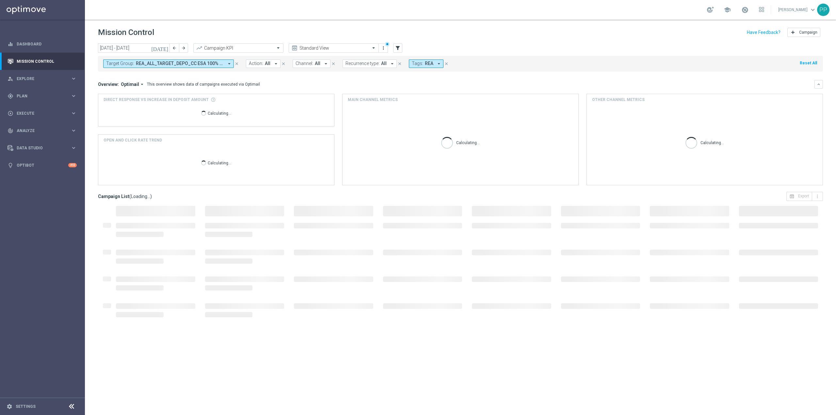
drag, startPoint x: 28, startPoint y: 151, endPoint x: 11, endPoint y: 180, distance: 34.2
click at [19, 171] on accordion "equalizer Dashboard Mission Control" at bounding box center [42, 104] width 84 height 139
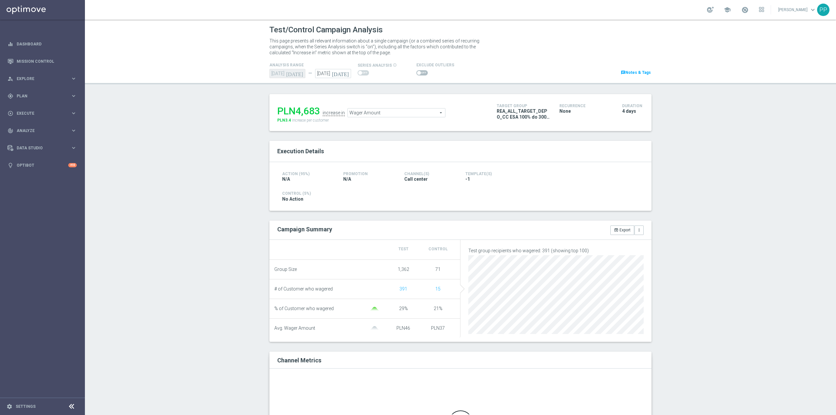
drag, startPoint x: 417, startPoint y: 71, endPoint x: 694, endPoint y: 90, distance: 277.7
click at [417, 71] on span at bounding box center [422, 72] width 11 height 5
click at [417, 71] on input "checkbox" at bounding box center [422, 72] width 11 height 5
checkbox input "true"
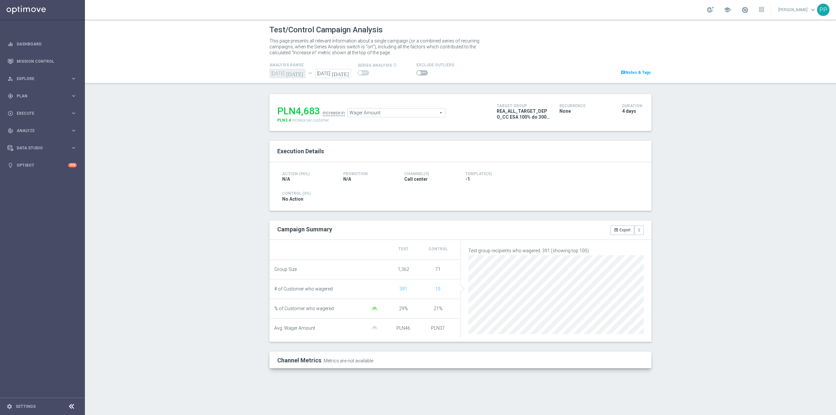
click at [422, 73] on span at bounding box center [422, 72] width 11 height 5
click at [422, 73] on input "checkbox" at bounding box center [422, 72] width 11 height 5
click at [372, 114] on span "Wager Amount" at bounding box center [396, 113] width 97 height 8
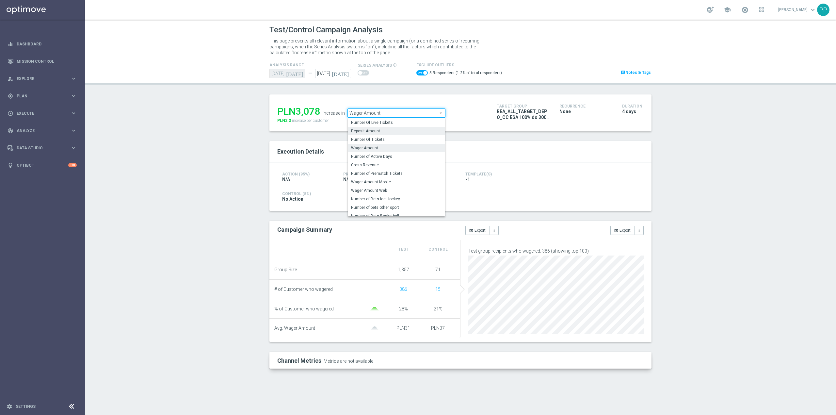
click at [374, 132] on span "Deposit Amount" at bounding box center [396, 130] width 91 height 5
checkbox input "false"
type input "Deposit Amount"
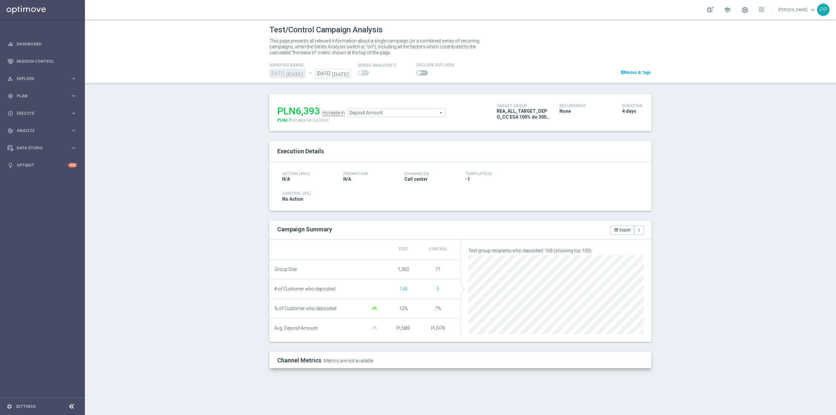
click at [420, 73] on span at bounding box center [422, 72] width 11 height 5
click at [420, 73] on input "checkbox" at bounding box center [422, 72] width 11 height 5
checkbox input "true"
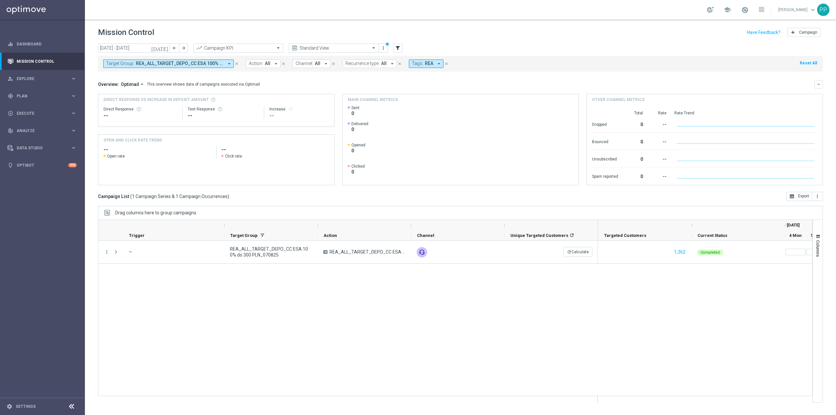
click at [329, 49] on input "text" at bounding box center [327, 48] width 70 height 6
click at [296, 24] on header "Mission Control add Campaign" at bounding box center [461, 32] width 752 height 24
click at [425, 64] on span "REA" at bounding box center [429, 64] width 8 height 6
click at [0, 0] on div "Clear" at bounding box center [0, 0] width 0 height 0
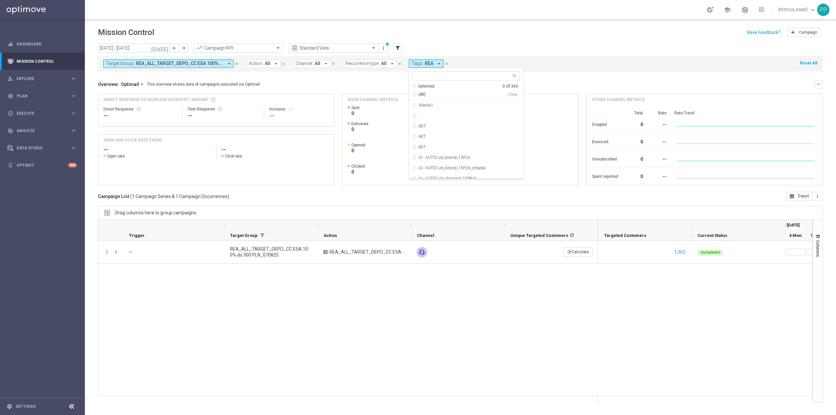
click at [476, 15] on div "school Patryk Przybolewski keyboard_arrow_down PP" at bounding box center [461, 10] width 752 height 20
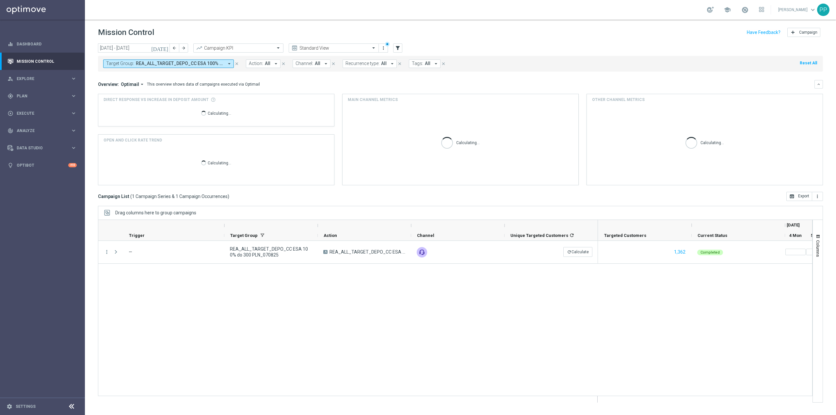
drag, startPoint x: 185, startPoint y: 64, endPoint x: 188, endPoint y: 67, distance: 4.4
click at [185, 64] on span "REA_ALL_TARGET_DEPO_CC ESA 100% do 300 PLN_070825" at bounding box center [180, 64] width 88 height 6
click at [0, 0] on div "Clear" at bounding box center [0, 0] width 0 height 0
click at [196, 19] on div "school Patryk Przybolewski keyboard_arrow_down PP" at bounding box center [461, 10] width 752 height 20
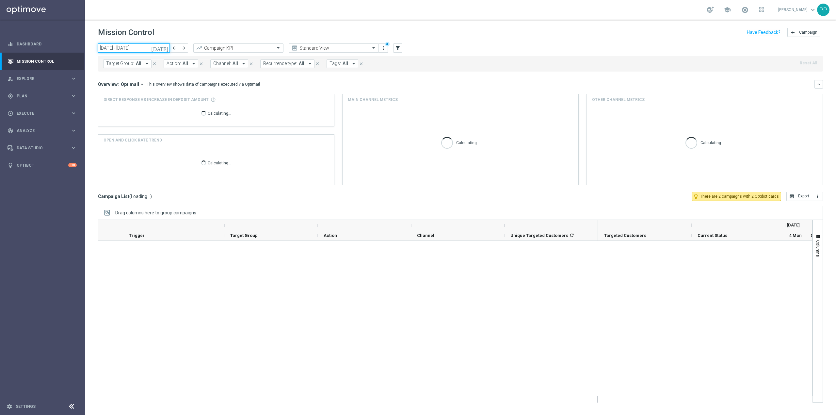
click at [144, 47] on input "[DATE] - [DATE]" at bounding box center [134, 47] width 72 height 9
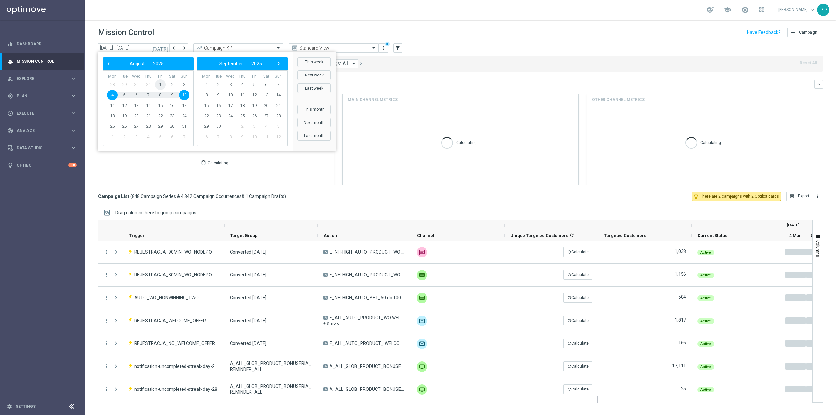
click at [160, 86] on span "1" at bounding box center [160, 84] width 10 height 10
click at [183, 94] on span "10" at bounding box center [184, 95] width 10 height 10
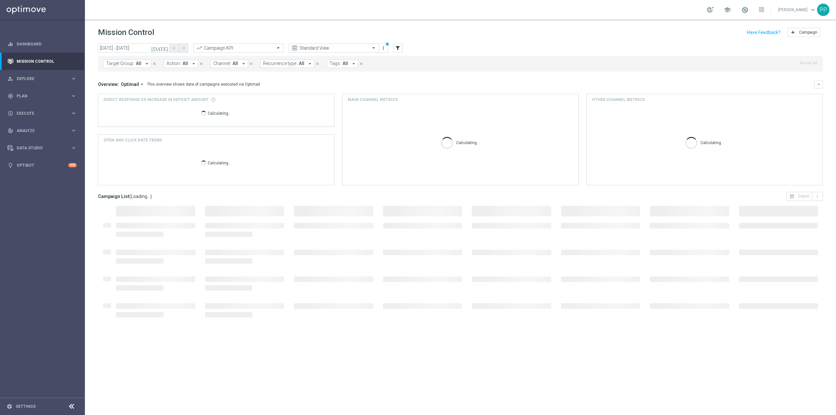
type input "01 Aug 2025 - 10 Aug 2025"
click at [335, 63] on span "Tags:" at bounding box center [335, 64] width 11 height 6
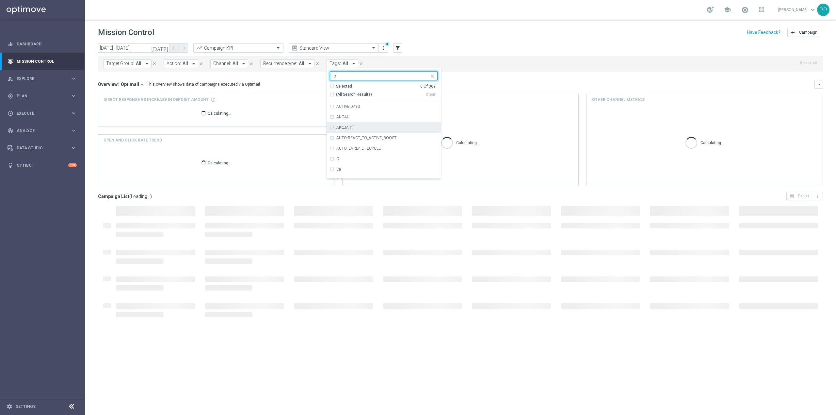
scroll to position [479, 0]
click at [349, 156] on div "C" at bounding box center [384, 159] width 108 height 10
type input "c"
click at [328, 25] on header "Mission Control add Campaign" at bounding box center [461, 32] width 752 height 24
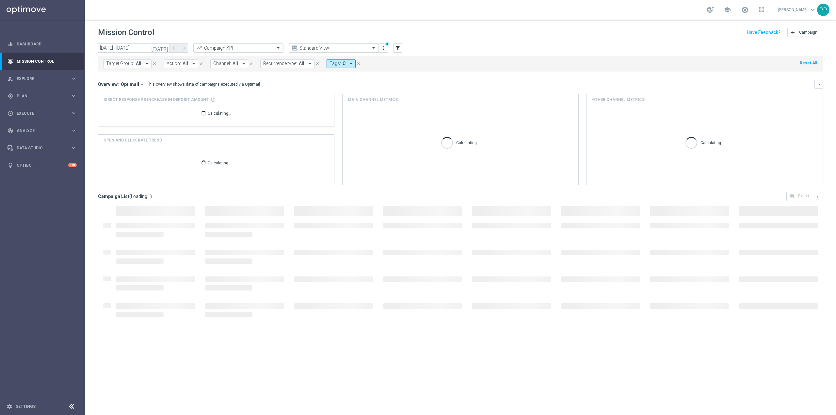
click at [233, 63] on span "All" at bounding box center [236, 64] width 6 height 6
click at [278, 65] on span "Recurrence type:" at bounding box center [280, 64] width 34 height 6
click at [283, 101] on label "Non-Recurring" at bounding box center [282, 100] width 25 height 4
click at [228, 65] on span "Channel:" at bounding box center [222, 64] width 18 height 6
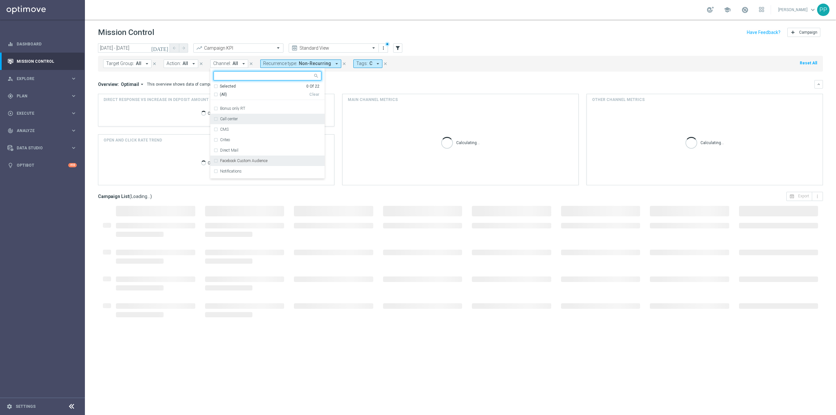
scroll to position [43, 0]
click at [246, 164] on div "Optimail" at bounding box center [268, 166] width 108 height 10
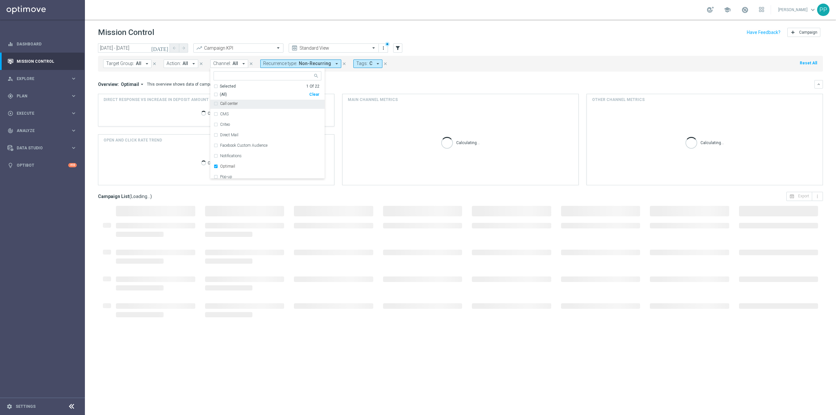
click at [233, 40] on header "Mission Control add Campaign" at bounding box center [461, 32] width 752 height 24
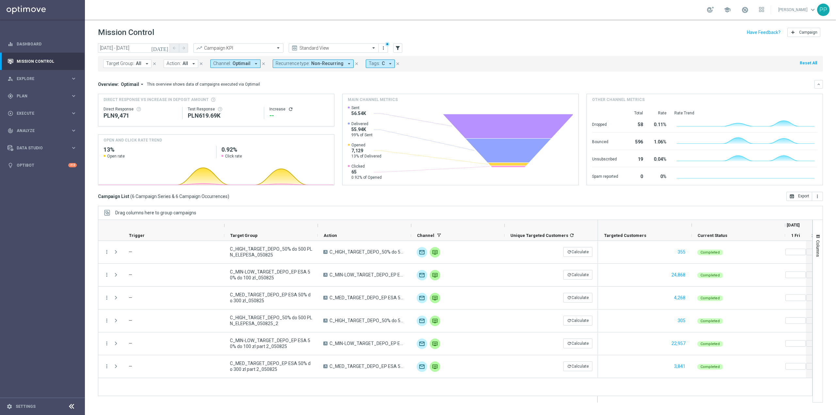
click at [132, 84] on span "Optimail" at bounding box center [130, 84] width 18 height 6
click at [131, 95] on div "Analysis" at bounding box center [132, 94] width 39 height 9
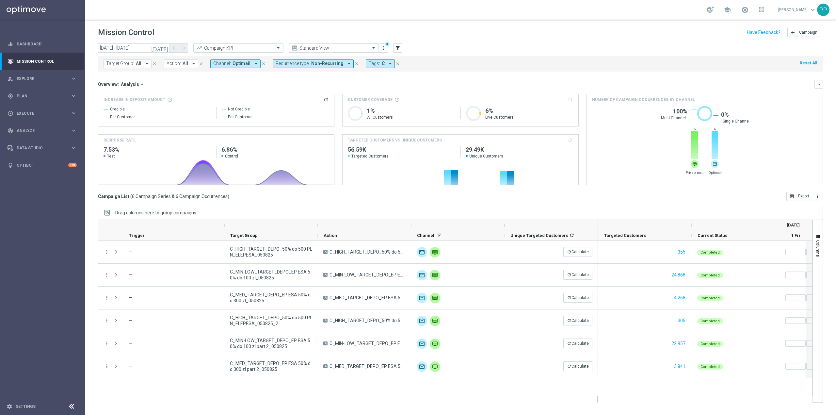
click at [240, 63] on span "Optimail" at bounding box center [242, 64] width 18 height 6
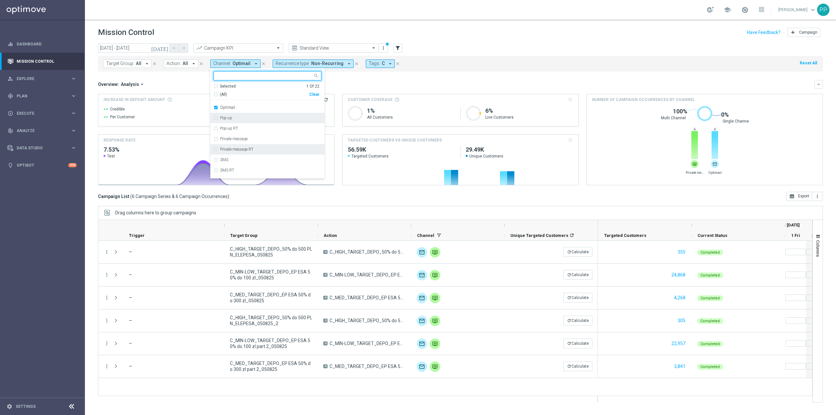
scroll to position [87, 0]
click at [245, 125] on div "Optimail" at bounding box center [270, 123] width 101 height 4
drag, startPoint x: 248, startPoint y: 157, endPoint x: 334, endPoint y: 107, distance: 100.0
click at [248, 157] on div "Private message" at bounding box center [268, 154] width 108 height 10
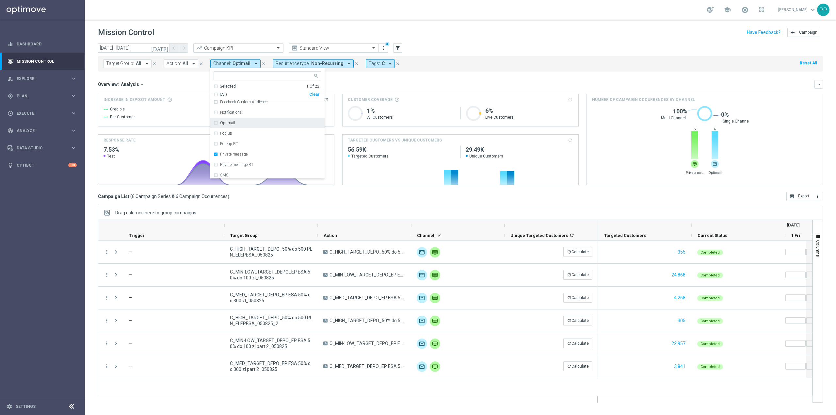
drag, startPoint x: 366, startPoint y: 81, endPoint x: 457, endPoint y: 84, distance: 90.5
click at [367, 81] on div "Overview: Analysis arrow_drop_down keyboard_arrow_down" at bounding box center [460, 84] width 725 height 8
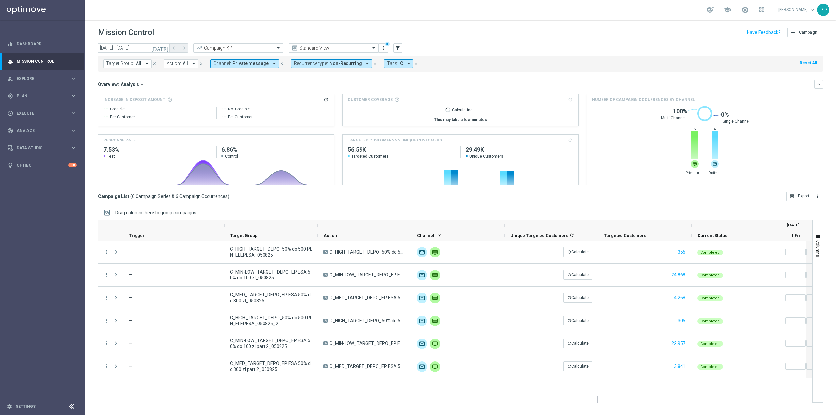
click at [240, 63] on span "Private message" at bounding box center [251, 64] width 36 height 6
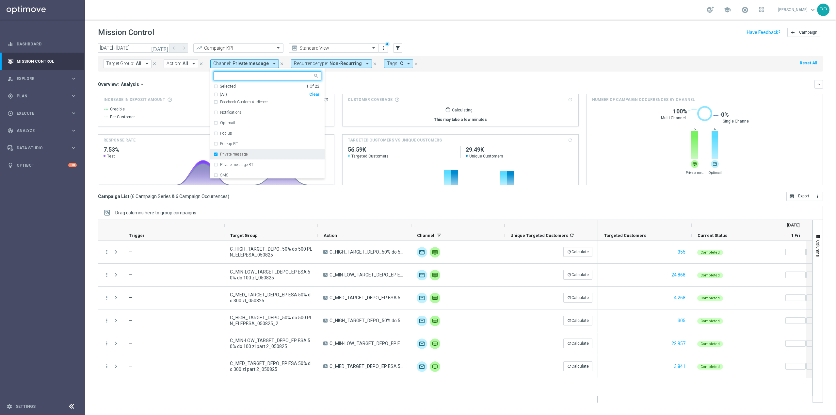
click at [240, 150] on div "Private message" at bounding box center [268, 154] width 108 height 10
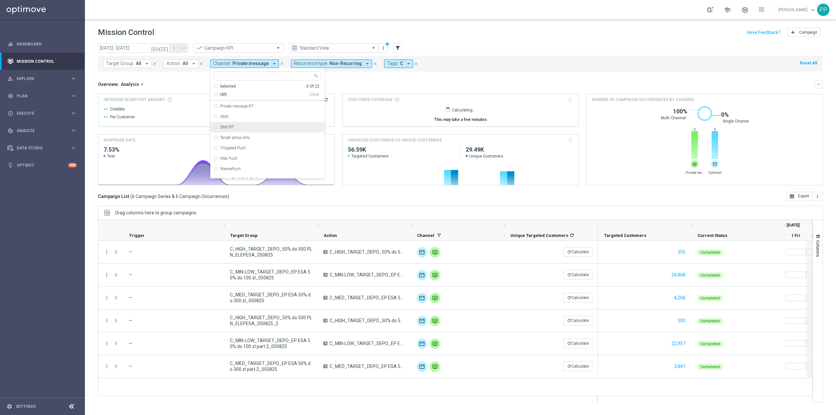
scroll to position [152, 0]
click at [244, 166] on div "XtremePush" at bounding box center [268, 162] width 108 height 10
click at [348, 82] on div "Overview: Analysis arrow_drop_down" at bounding box center [456, 84] width 717 height 6
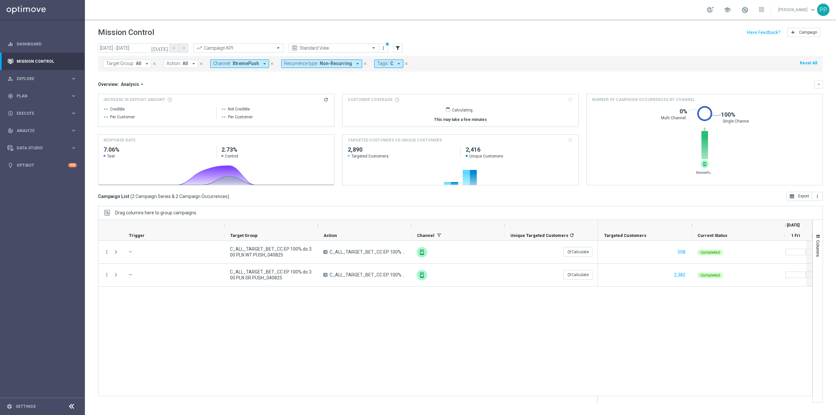
click at [257, 64] on button "Channel: XtremePush arrow_drop_down" at bounding box center [239, 63] width 59 height 8
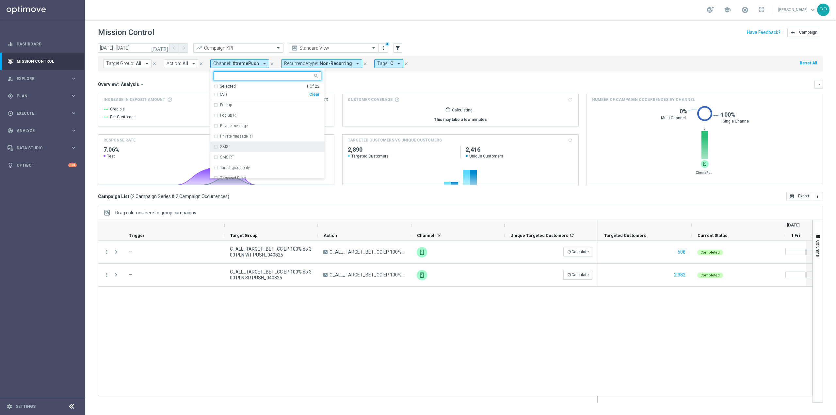
scroll to position [131, 0]
click at [242, 134] on div "SMS" at bounding box center [268, 131] width 108 height 10
click at [344, 86] on div "Overview: Analysis arrow_drop_down" at bounding box center [456, 84] width 717 height 6
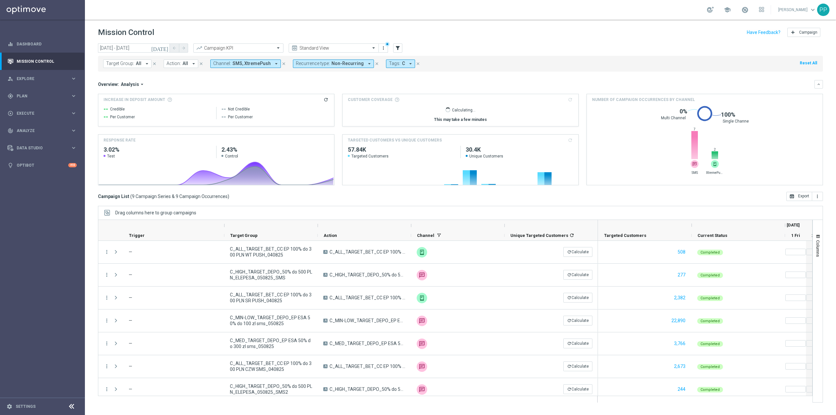
click at [257, 66] on span "SMS, XtremePush" at bounding box center [252, 64] width 38 height 6
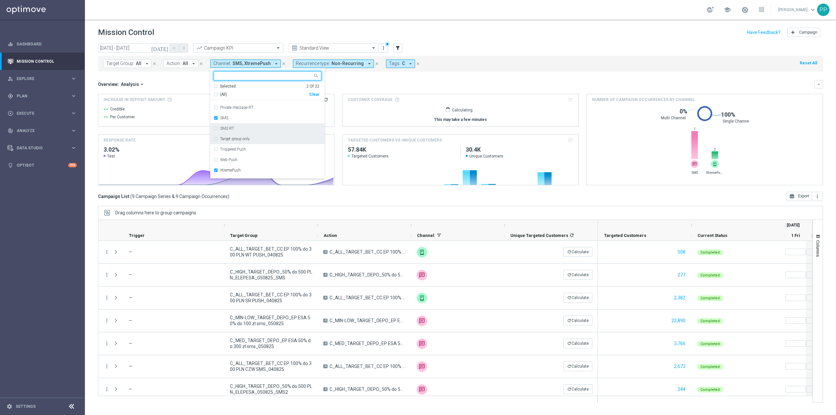
scroll to position [152, 0]
click at [254, 159] on div "XtremePush" at bounding box center [268, 162] width 108 height 10
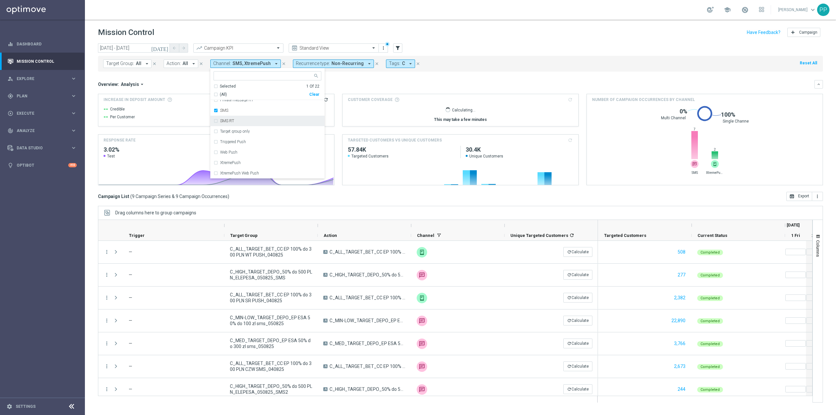
click at [337, 81] on div "Overview: Analysis arrow_drop_down keyboard_arrow_down" at bounding box center [460, 84] width 725 height 8
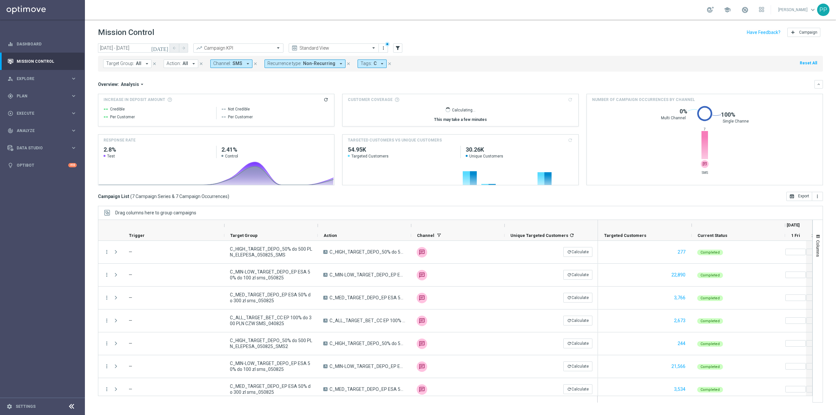
drag, startPoint x: 239, startPoint y: 61, endPoint x: 235, endPoint y: 67, distance: 6.7
click at [239, 61] on span "SMS" at bounding box center [238, 64] width 10 height 6
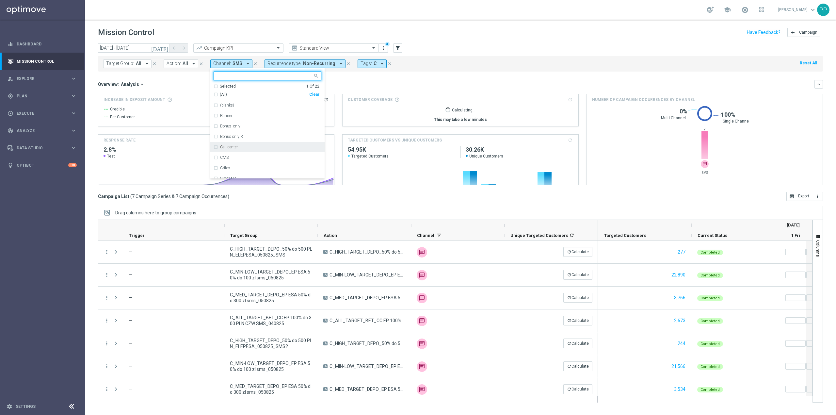
click at [242, 145] on div "Call center" at bounding box center [270, 147] width 101 height 4
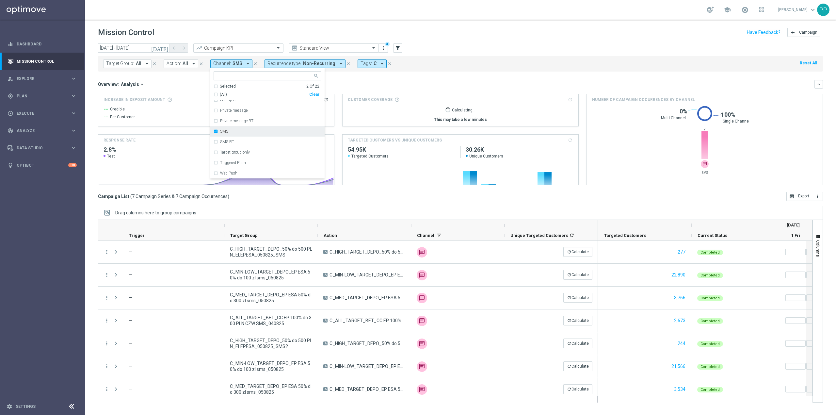
click at [242, 136] on div "SMS" at bounding box center [268, 131] width 108 height 10
drag, startPoint x: 355, startPoint y: 82, endPoint x: 618, endPoint y: 125, distance: 266.2
click at [356, 82] on div "Overview: Analysis arrow_drop_down" at bounding box center [456, 84] width 717 height 6
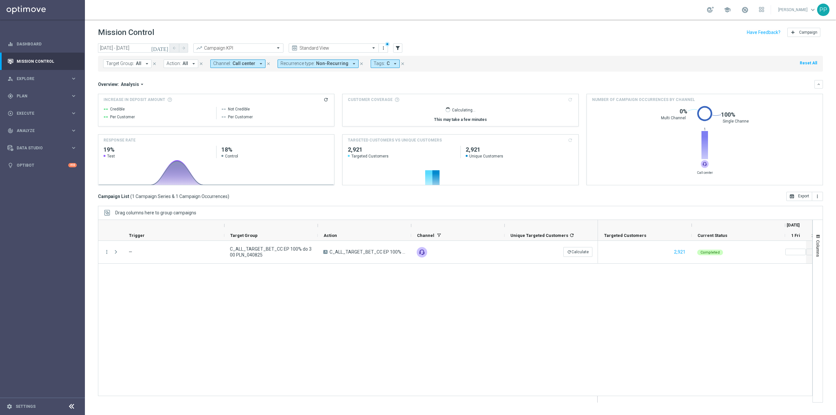
click at [319, 59] on div "Target Group: All arrow_drop_down close Action: All arrow_drop_down close Chann…" at bounding box center [460, 64] width 725 height 16
click at [319, 64] on span "Non-Recurring" at bounding box center [332, 64] width 32 height 6
click at [305, 98] on label "Non-Recurring" at bounding box center [300, 100] width 25 height 4
click at [301, 110] on label "Recurring" at bounding box center [296, 110] width 17 height 4
click at [258, 84] on div "Overview: Analysis arrow_drop_down" at bounding box center [456, 84] width 717 height 6
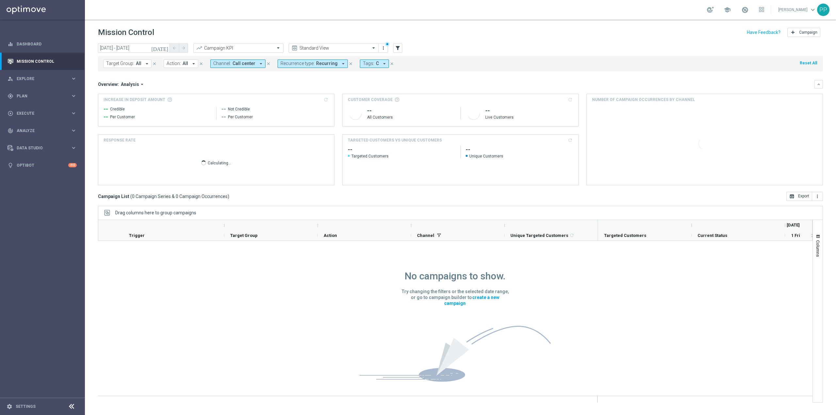
click at [246, 64] on span "Call center" at bounding box center [244, 64] width 23 height 6
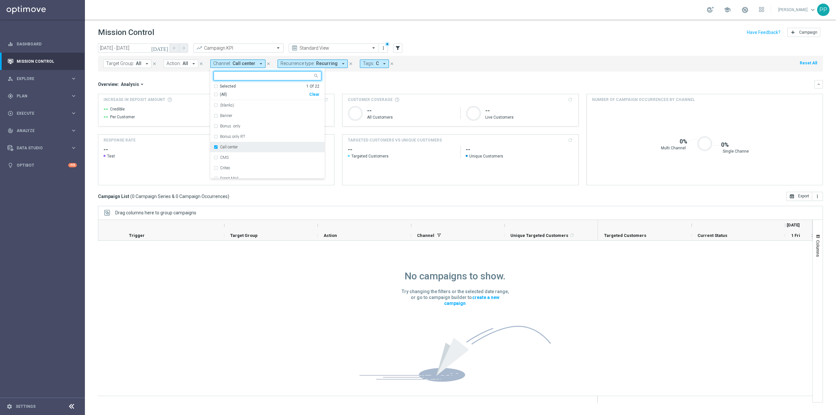
click at [234, 147] on label "Call center" at bounding box center [229, 147] width 18 height 4
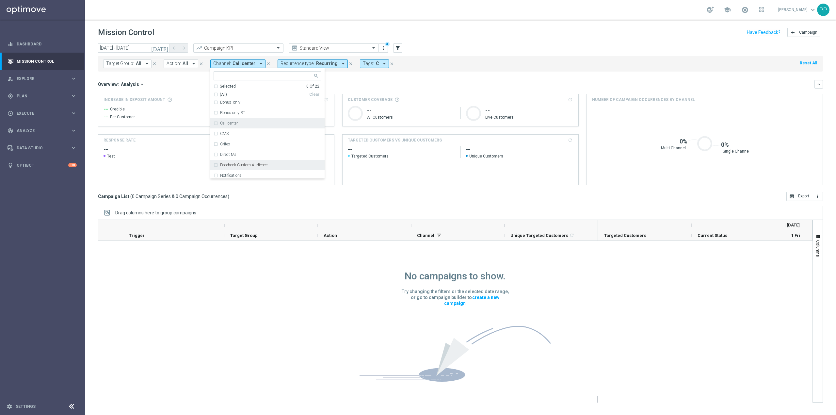
scroll to position [43, 0]
click at [241, 167] on div "Optimail" at bounding box center [270, 166] width 101 height 4
click at [360, 84] on div "Overview: Analysis arrow_drop_down" at bounding box center [456, 84] width 717 height 6
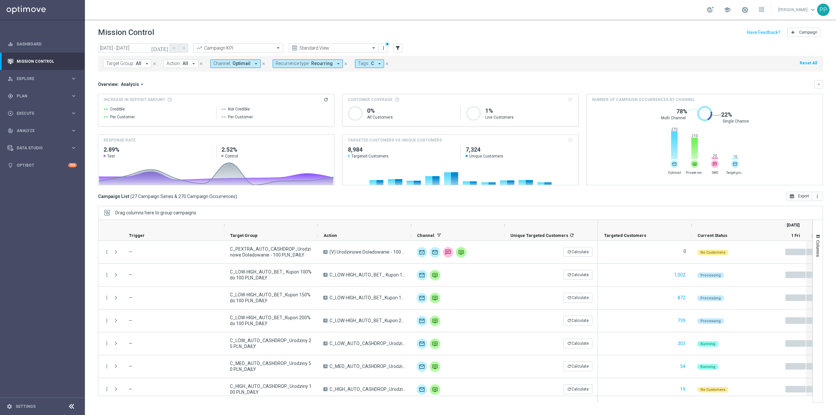
click at [311, 65] on span "Recurring" at bounding box center [322, 64] width 22 height 6
click at [248, 64] on span "Optimail" at bounding box center [242, 64] width 18 height 6
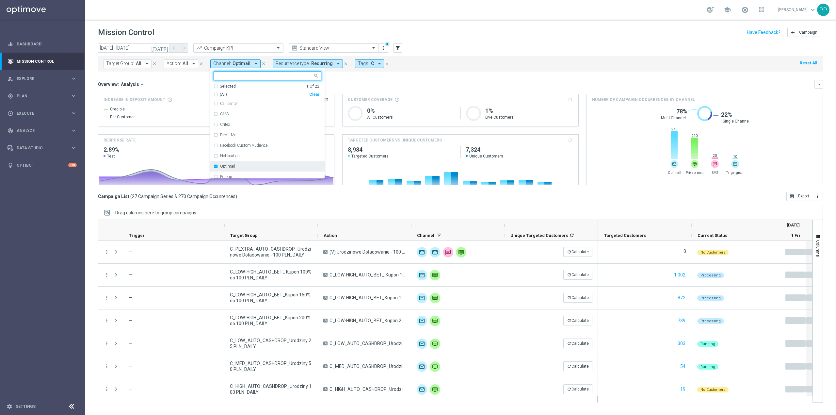
click at [244, 165] on div "Optimail" at bounding box center [270, 166] width 101 height 4
click at [250, 114] on div "Private message" at bounding box center [268, 110] width 108 height 10
click at [333, 86] on div "Overview: Analysis arrow_drop_down" at bounding box center [456, 84] width 717 height 6
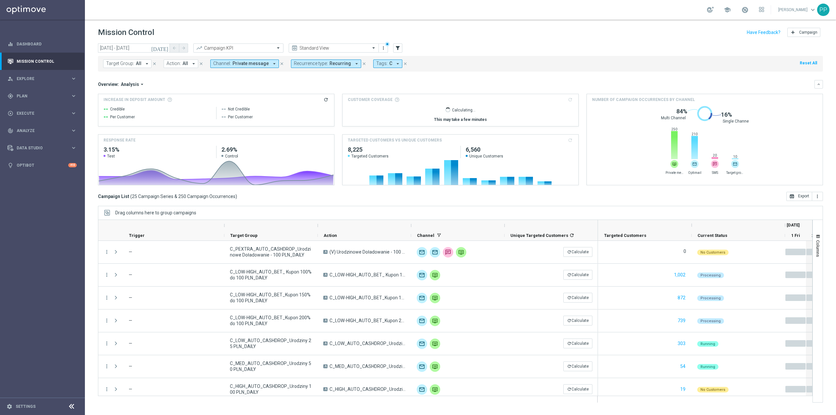
click at [259, 65] on span "Private message" at bounding box center [251, 64] width 36 height 6
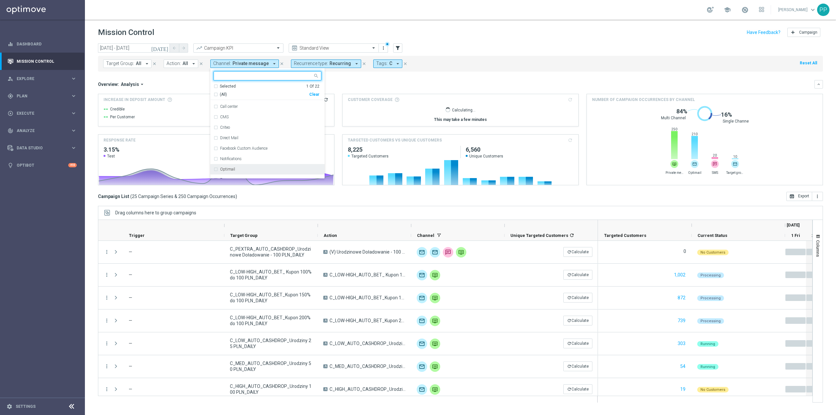
scroll to position [87, 0]
click at [242, 151] on div "Private message" at bounding box center [268, 154] width 108 height 10
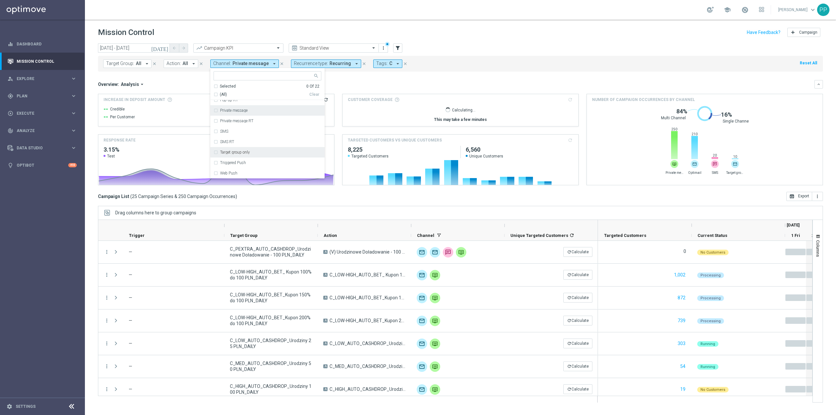
scroll to position [152, 0]
click at [244, 159] on div "XtremePush" at bounding box center [268, 162] width 108 height 10
click at [339, 84] on div "Overview: Analysis arrow_drop_down" at bounding box center [456, 84] width 717 height 6
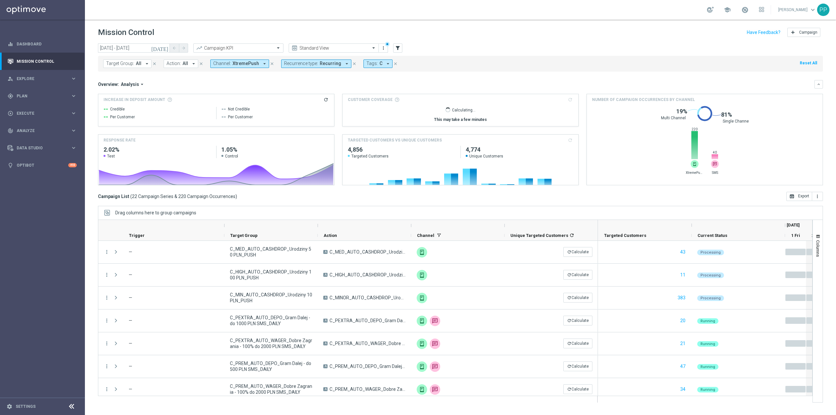
drag, startPoint x: 251, startPoint y: 63, endPoint x: 248, endPoint y: 67, distance: 4.2
click at [251, 63] on span "XtremePush" at bounding box center [246, 64] width 26 height 6
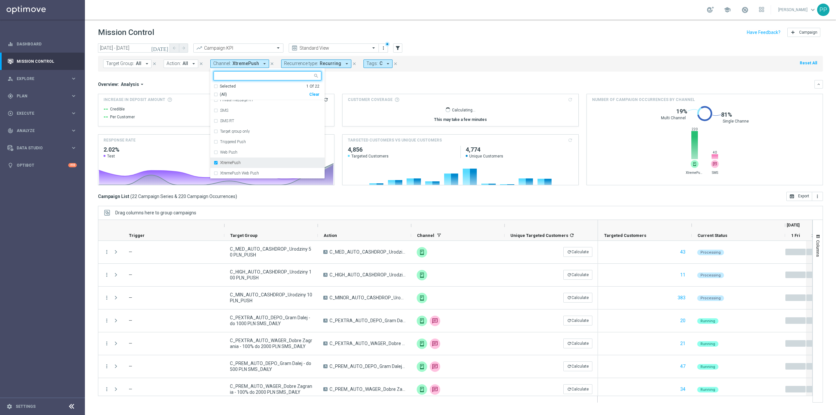
click at [233, 163] on label "XtremePush" at bounding box center [230, 163] width 21 height 4
click at [225, 112] on label "SMS" at bounding box center [224, 110] width 8 height 4
click at [198, 81] on div "Overview: Analysis arrow_drop_down" at bounding box center [456, 84] width 717 height 6
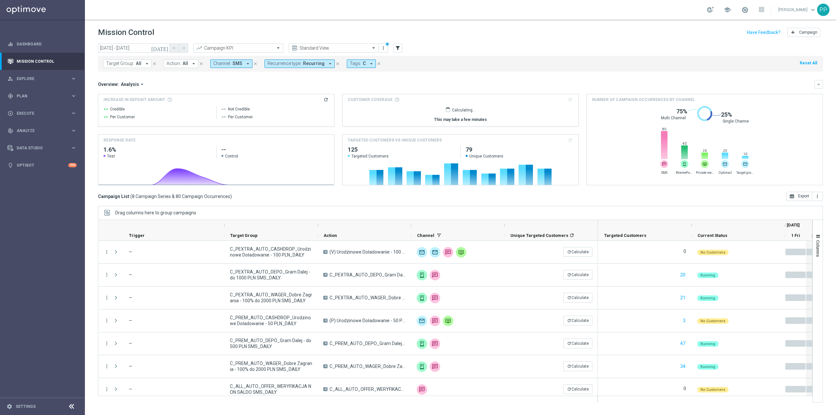
click at [303, 65] on span "Recurring" at bounding box center [314, 64] width 22 height 6
drag, startPoint x: 288, startPoint y: 97, endPoint x: 287, endPoint y: 101, distance: 4.0
click at [287, 97] on div "Non-Recurring" at bounding box center [291, 100] width 47 height 10
click at [283, 111] on label "Recurring" at bounding box center [282, 110] width 17 height 4
click at [234, 62] on span "SMS" at bounding box center [238, 64] width 10 height 6
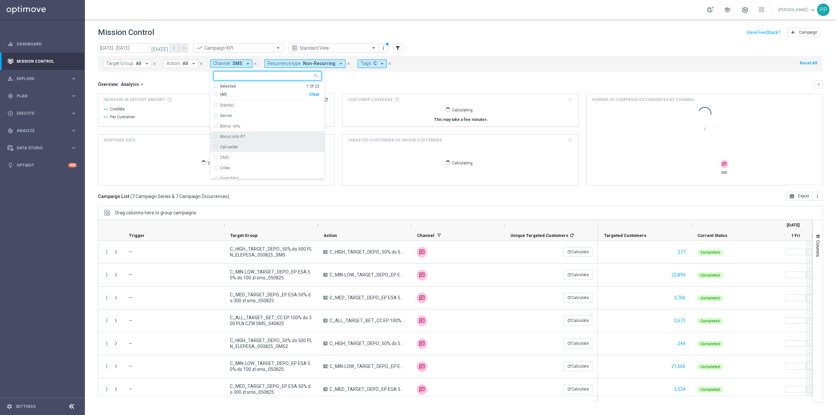
scroll to position [87, 0]
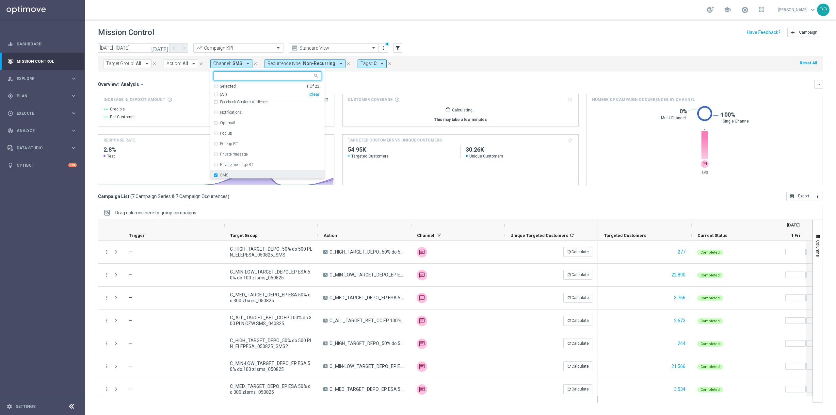
click at [242, 173] on div "SMS" at bounding box center [268, 175] width 108 height 10
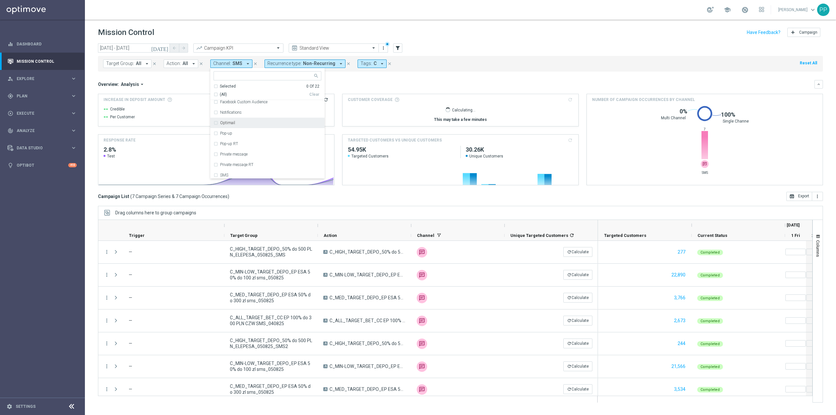
click at [241, 120] on div "Optimail" at bounding box center [268, 123] width 108 height 10
click at [352, 80] on div "Overview: Analysis arrow_drop_down keyboard_arrow_down" at bounding box center [460, 84] width 725 height 8
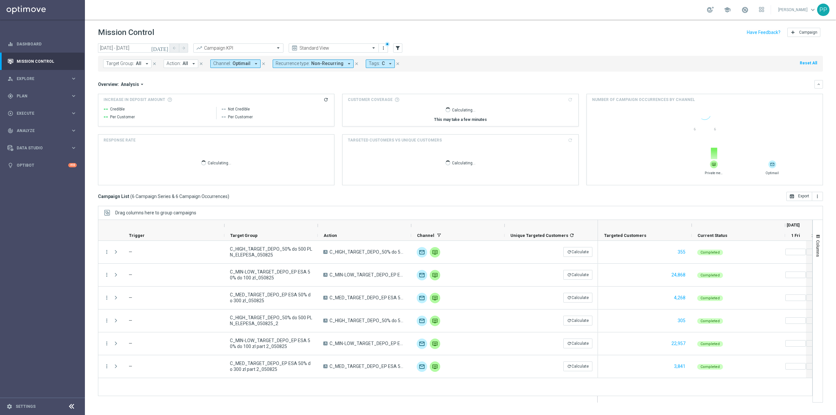
click at [382, 62] on span "C" at bounding box center [383, 64] width 3 height 6
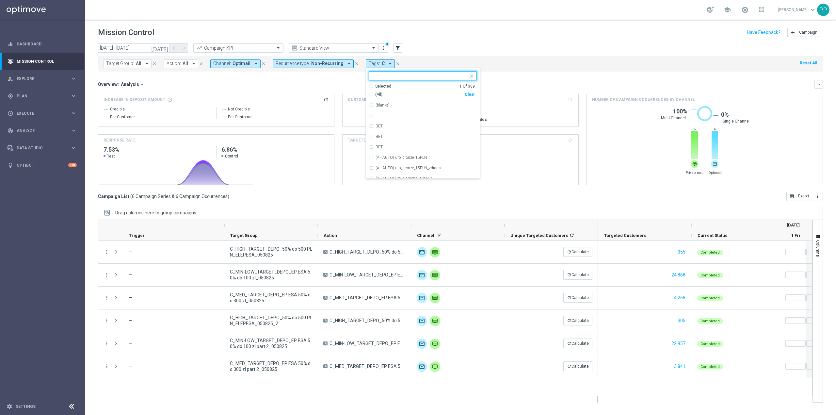
click at [369, 86] on div "Selected 1 Of 369" at bounding box center [422, 87] width 106 height 6
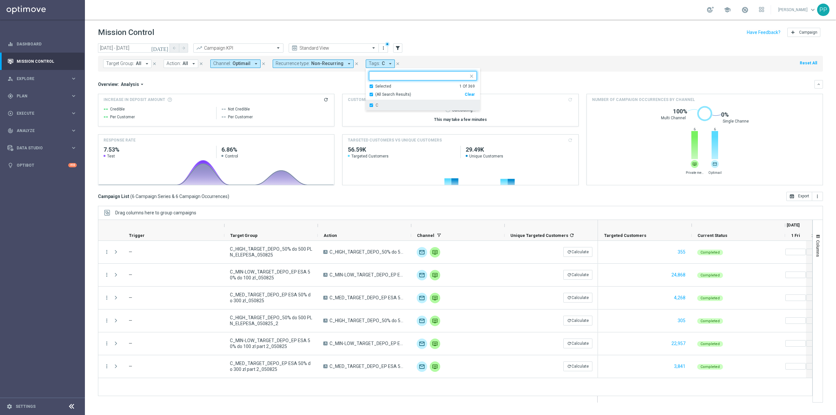
click at [369, 104] on div "C" at bounding box center [423, 105] width 108 height 10
click at [369, 85] on div "Selected 0 Of 369" at bounding box center [422, 87] width 106 height 6
click at [373, 76] on input "text" at bounding box center [421, 76] width 96 height 6
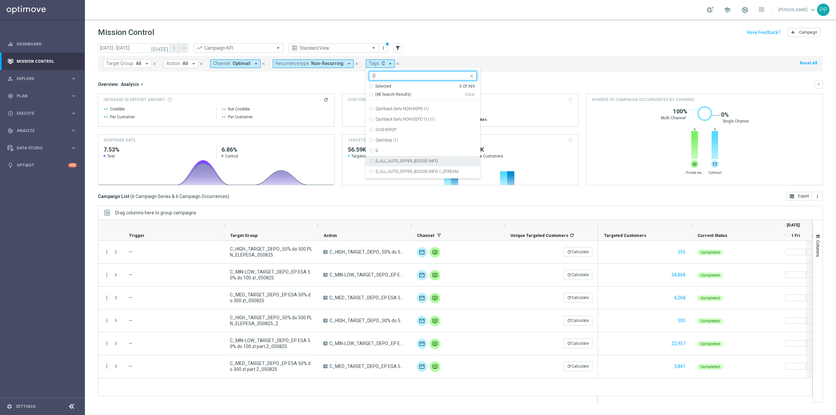
scroll to position [1046, 0]
click at [404, 155] on div "D" at bounding box center [423, 157] width 108 height 10
type input "D"
click at [342, 87] on div "Overview: Analysis arrow_drop_down keyboard_arrow_down" at bounding box center [460, 84] width 725 height 8
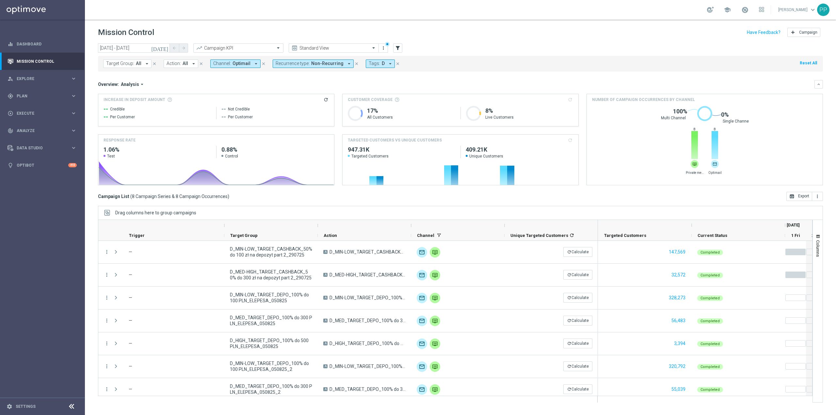
click at [242, 66] on span "Optimail" at bounding box center [242, 64] width 18 height 6
click at [233, 165] on div "Optimail" at bounding box center [270, 166] width 101 height 4
click at [236, 152] on div "Private message" at bounding box center [268, 154] width 108 height 10
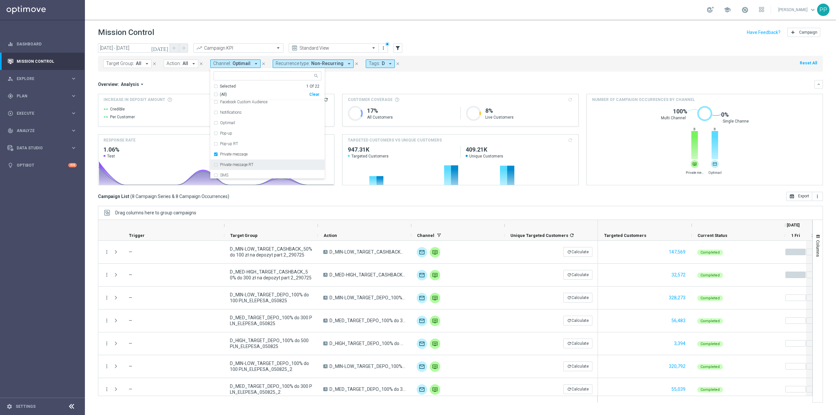
click at [236, 163] on label "Private message RT" at bounding box center [236, 165] width 33 height 4
click at [347, 80] on div "Overview: Analysis arrow_drop_down keyboard_arrow_down" at bounding box center [460, 84] width 725 height 8
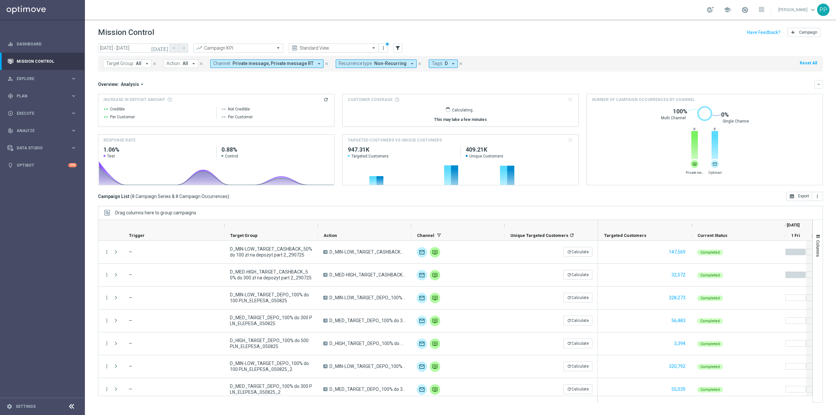
click at [238, 62] on span "Private message, Private message RT" at bounding box center [273, 64] width 81 height 6
click at [241, 133] on label "Private message" at bounding box center [233, 133] width 27 height 4
click at [241, 148] on div "Private message RT" at bounding box center [268, 144] width 108 height 10
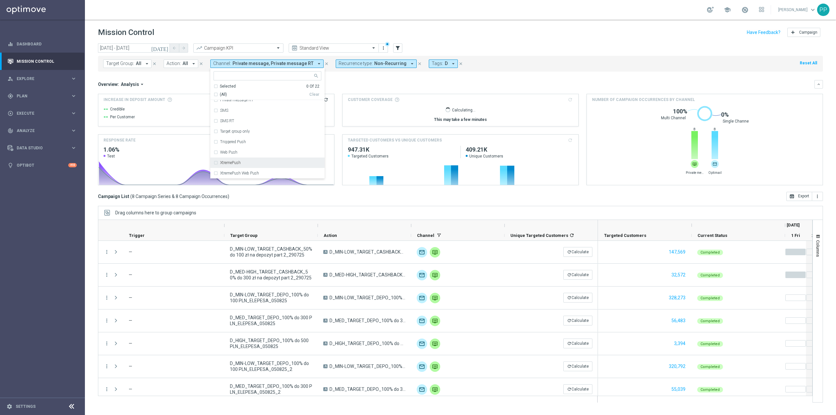
click at [242, 162] on div "XtremePush" at bounding box center [270, 163] width 101 height 4
click at [343, 87] on div "Overview: Analysis arrow_drop_down" at bounding box center [456, 84] width 717 height 6
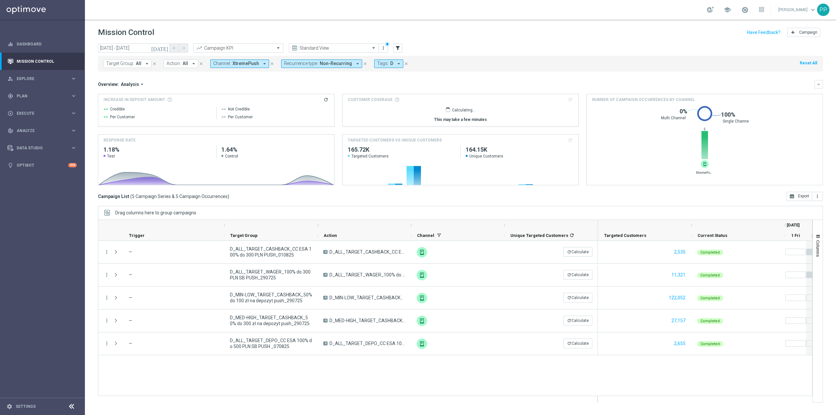
click at [257, 62] on button "Channel: XtremePush arrow_drop_down" at bounding box center [239, 63] width 59 height 8
click at [237, 132] on div "SMS" at bounding box center [270, 131] width 101 height 4
click at [249, 165] on div "XtremePush" at bounding box center [270, 163] width 101 height 4
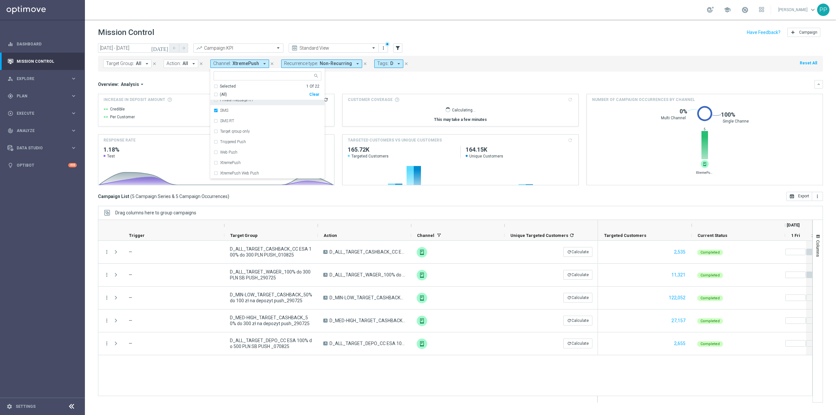
click at [327, 85] on div "Overview: Analysis arrow_drop_down" at bounding box center [456, 84] width 717 height 6
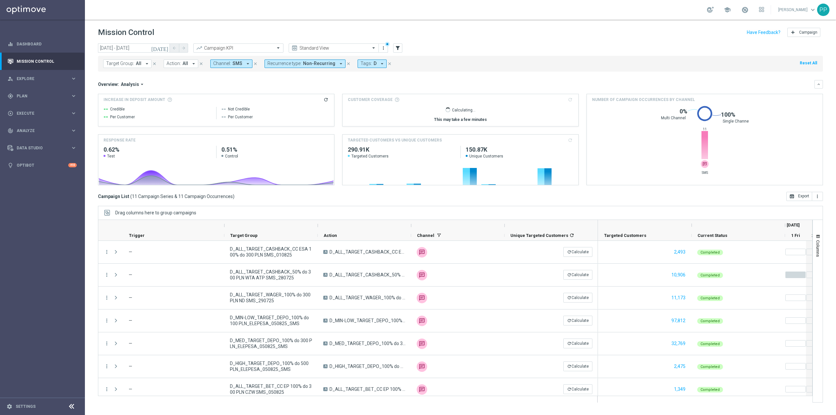
click at [233, 62] on span "SMS" at bounding box center [238, 64] width 10 height 6
click at [272, 134] on div "SMS" at bounding box center [268, 131] width 108 height 10
click at [272, 149] on div "Call center" at bounding box center [270, 147] width 101 height 4
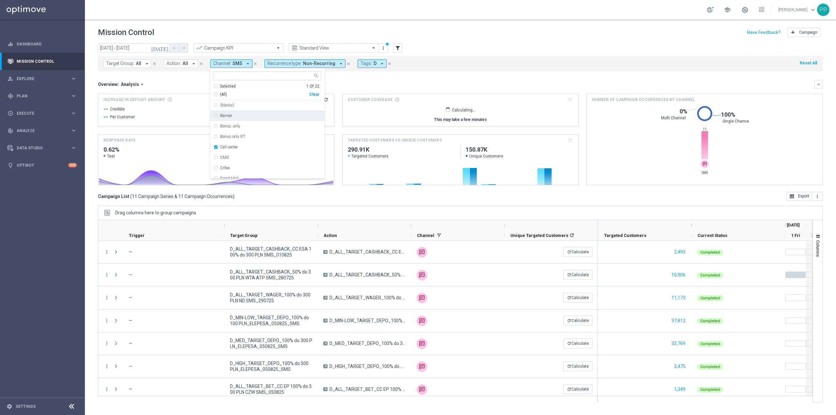
click at [347, 87] on div "Overview: Analysis arrow_drop_down" at bounding box center [456, 84] width 717 height 6
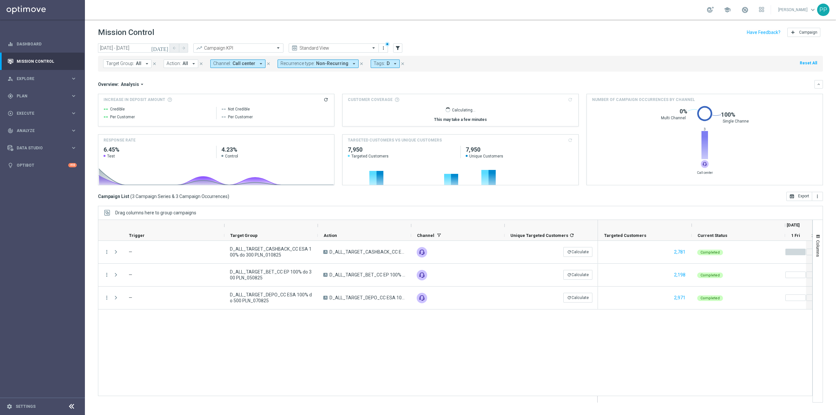
click at [339, 67] on button "Recurrence type: Non-Recurring arrow_drop_down" at bounding box center [318, 63] width 81 height 8
click at [304, 100] on label "Non-Recurring" at bounding box center [300, 100] width 25 height 4
click at [297, 113] on div "Recurring" at bounding box center [304, 110] width 47 height 10
drag, startPoint x: 263, startPoint y: 81, endPoint x: 245, endPoint y: 67, distance: 22.9
click at [263, 81] on div "Overview: Analysis arrow_drop_down keyboard_arrow_down" at bounding box center [460, 84] width 725 height 8
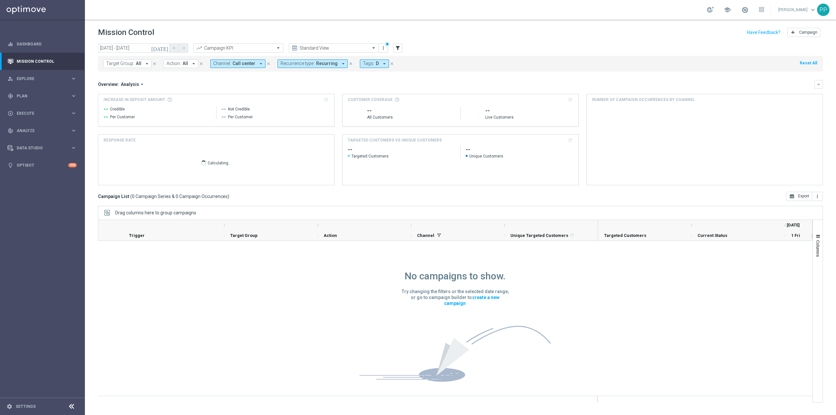
click at [241, 64] on span "Call center" at bounding box center [244, 64] width 23 height 6
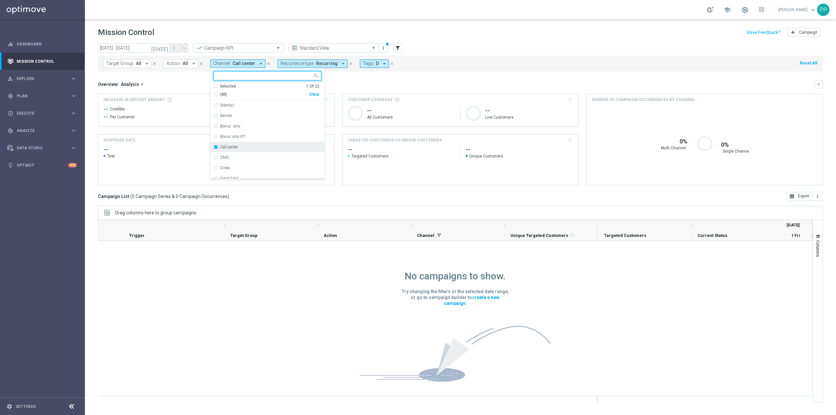
click at [241, 145] on div "Call center" at bounding box center [270, 147] width 101 height 4
drag, startPoint x: 246, startPoint y: 144, endPoint x: 266, endPoint y: 130, distance: 23.9
click at [246, 144] on div "Optimail" at bounding box center [270, 145] width 101 height 4
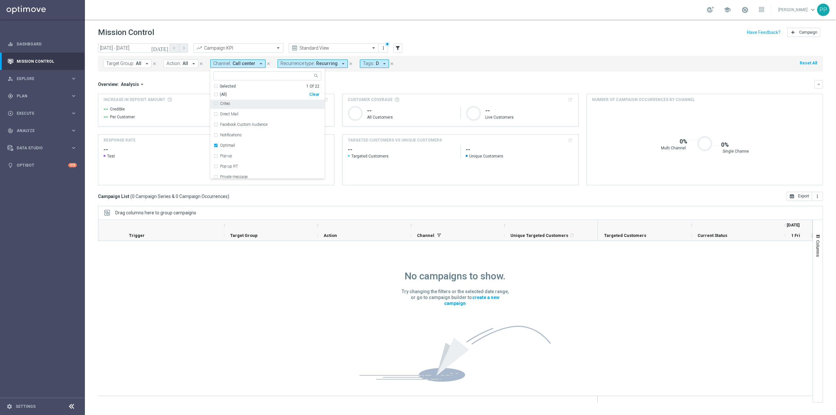
click at [336, 80] on div "Overview: Analysis arrow_drop_down keyboard_arrow_down" at bounding box center [460, 84] width 725 height 8
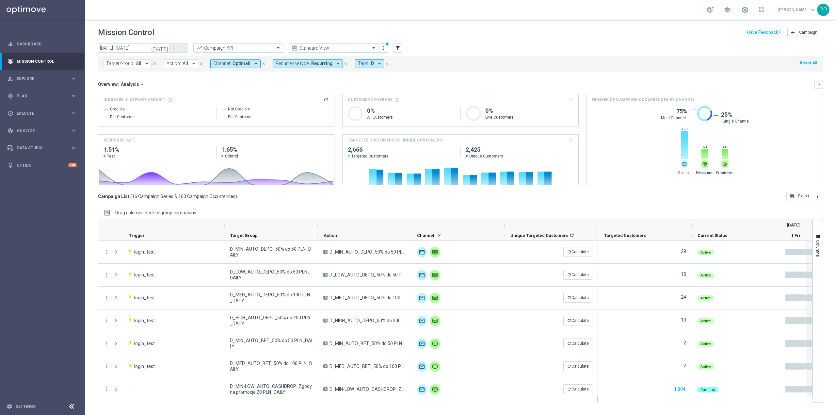
click at [225, 64] on span "Channel:" at bounding box center [222, 64] width 18 height 6
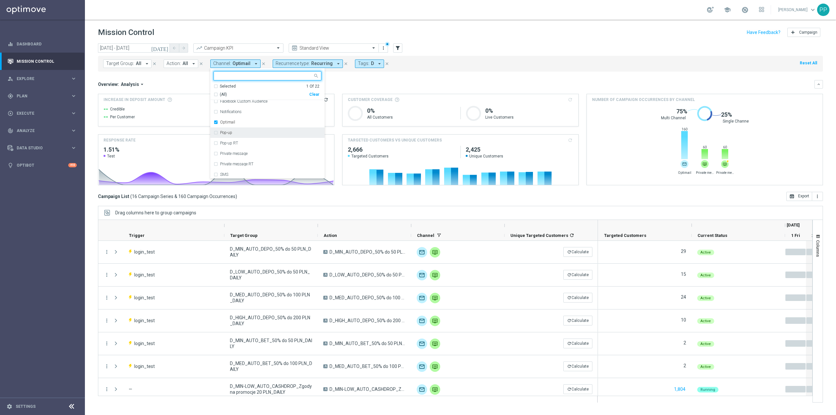
scroll to position [87, 0]
click at [236, 125] on div "Optimail" at bounding box center [270, 123] width 101 height 4
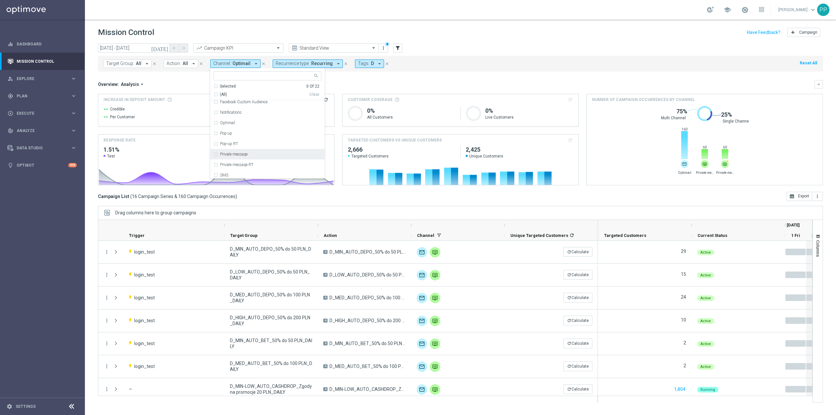
click at [246, 157] on div "Private message" at bounding box center [268, 154] width 108 height 10
click at [247, 164] on label "Private message RT" at bounding box center [236, 165] width 33 height 4
drag, startPoint x: 353, startPoint y: 84, endPoint x: 456, endPoint y: 91, distance: 103.5
click at [356, 83] on div "Overview: Analysis arrow_drop_down" at bounding box center [456, 84] width 717 height 6
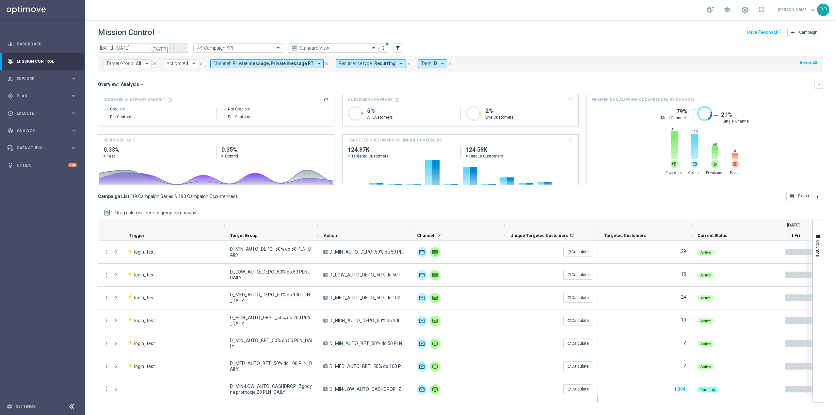
click at [239, 64] on span "Private message, Private message RT" at bounding box center [273, 64] width 81 height 6
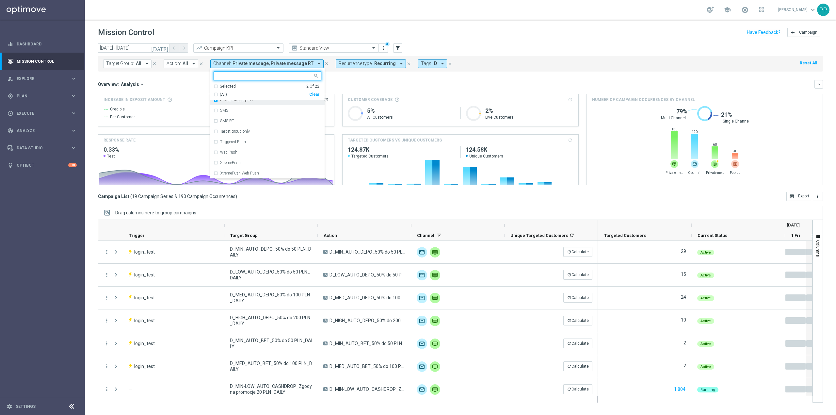
click at [232, 102] on label "Private message RT" at bounding box center [236, 100] width 33 height 4
click at [228, 108] on div "SMS" at bounding box center [268, 110] width 108 height 10
click at [218, 110] on div "SMS" at bounding box center [268, 110] width 108 height 10
click at [237, 159] on div "XtremePush" at bounding box center [268, 162] width 108 height 10
click at [328, 80] on div "Overview: Analysis arrow_drop_down keyboard_arrow_down" at bounding box center [460, 84] width 725 height 8
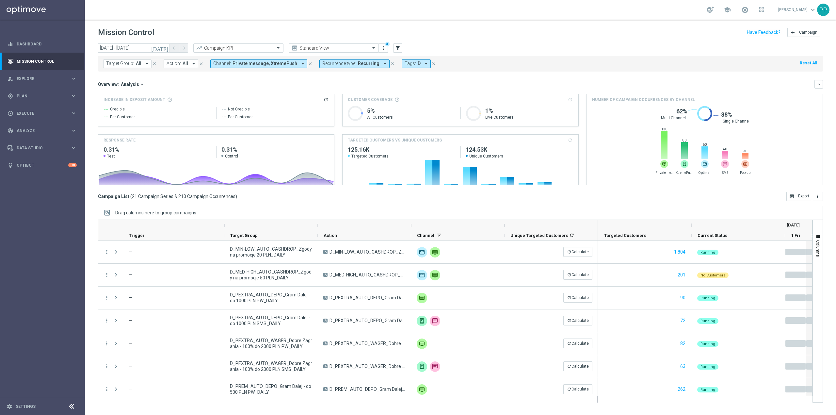
click at [268, 66] on span "Private message, XtremePush" at bounding box center [265, 64] width 65 height 6
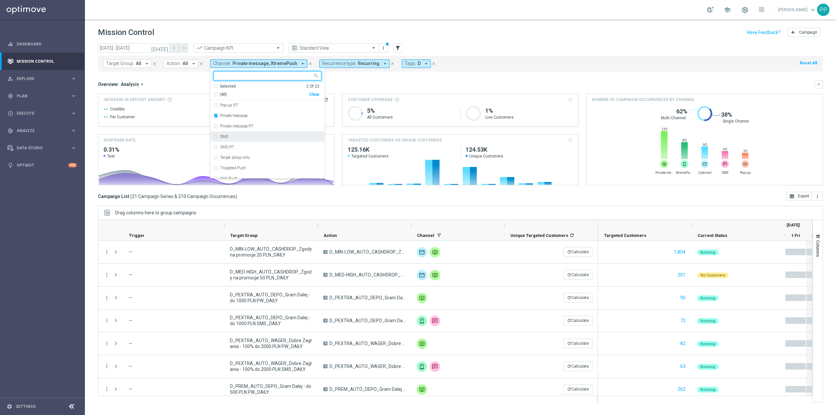
scroll to position [131, 0]
click at [247, 111] on label "Private message" at bounding box center [233, 110] width 27 height 4
click at [323, 83] on ng-select "XtremePush Selected 1 Of 22 (All) Clear Facebook Custom Audience Notifications …" at bounding box center [267, 124] width 114 height 107
click at [328, 83] on div "Overview: Analysis arrow_drop_down" at bounding box center [456, 84] width 717 height 6
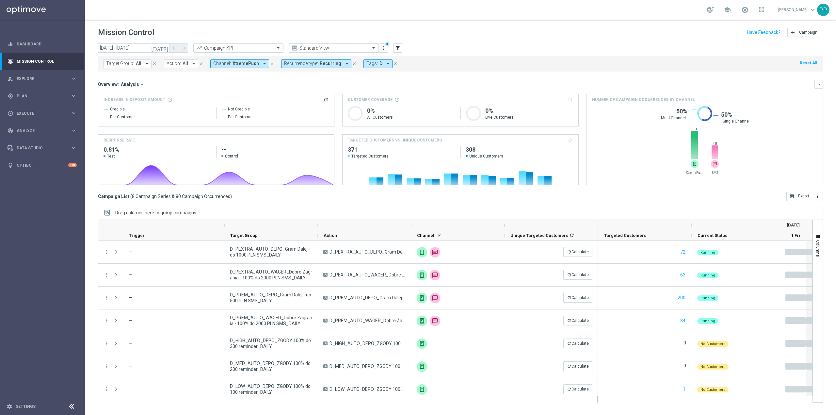
click at [243, 69] on div "Target Group: All arrow_drop_down close Action: All arrow_drop_down close Chann…" at bounding box center [460, 64] width 725 height 16
click at [243, 65] on span "XtremePush" at bounding box center [246, 64] width 26 height 6
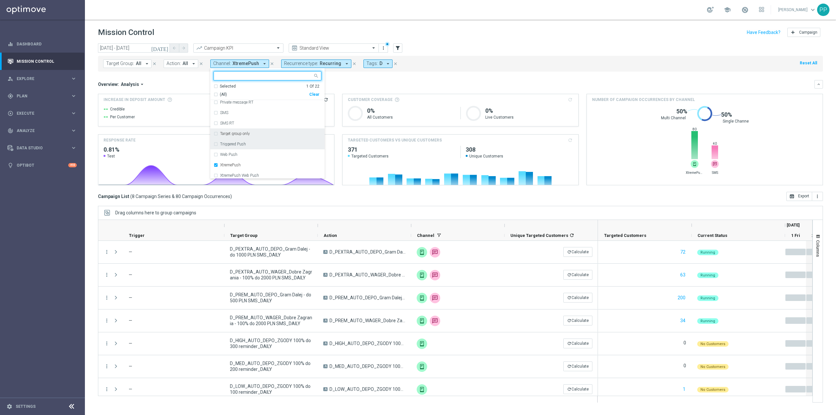
scroll to position [152, 0]
click at [245, 167] on div "XtremePush" at bounding box center [268, 162] width 108 height 10
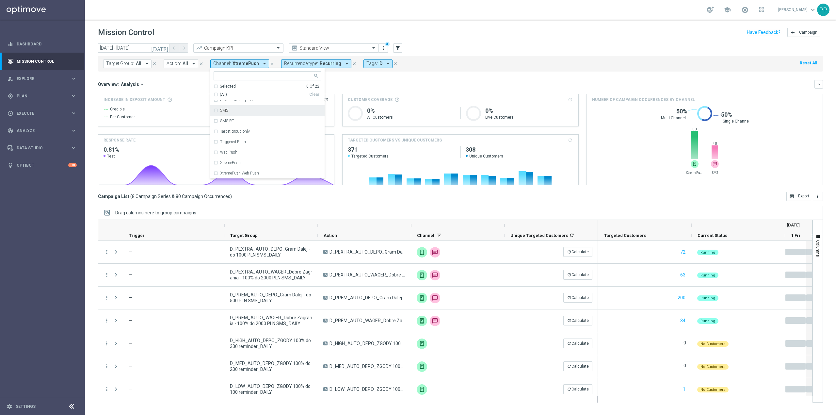
click at [233, 112] on div "SMS" at bounding box center [270, 110] width 101 height 4
click at [355, 78] on mini-dashboard "Overview: Analysis arrow_drop_down keyboard_arrow_down Increase In Deposit Amou…" at bounding box center [460, 132] width 725 height 120
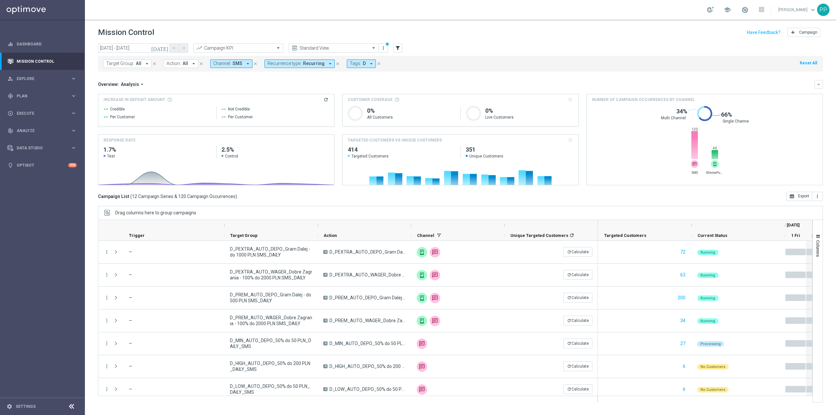
click at [314, 67] on button "Recurrence type: Recurring arrow_drop_down" at bounding box center [300, 63] width 70 height 8
click at [282, 99] on label "Non-Recurring" at bounding box center [286, 100] width 25 height 4
click at [281, 109] on label "Recurring" at bounding box center [282, 110] width 17 height 4
click at [239, 65] on span "SMS" at bounding box center [238, 64] width 10 height 6
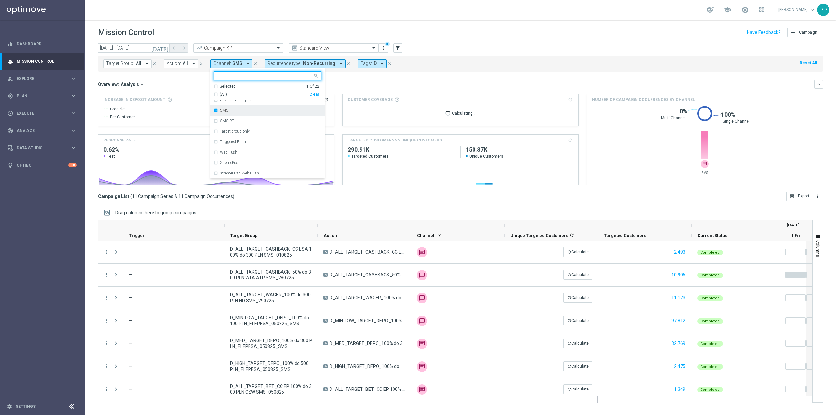
click at [237, 114] on div "SMS" at bounding box center [268, 110] width 108 height 10
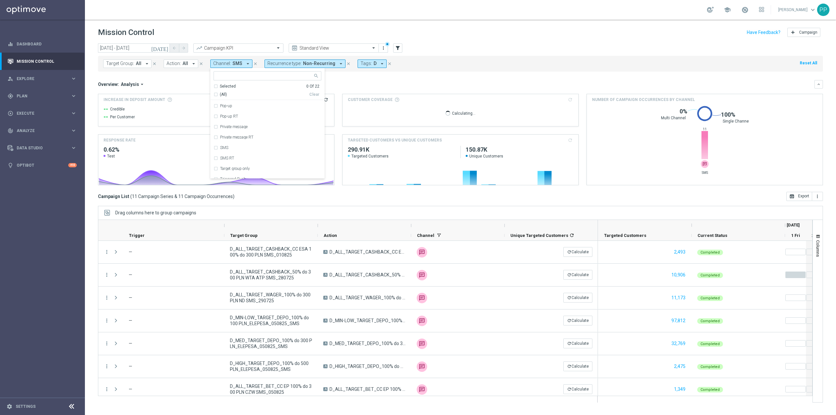
scroll to position [64, 0]
drag, startPoint x: 251, startPoint y: 148, endPoint x: 280, endPoint y: 124, distance: 38.0
click at [251, 148] on div "Optimail" at bounding box center [268, 145] width 108 height 10
drag, startPoint x: 353, startPoint y: 83, endPoint x: 369, endPoint y: 69, distance: 20.8
click at [353, 83] on div "Overview: Analysis arrow_drop_down" at bounding box center [456, 84] width 717 height 6
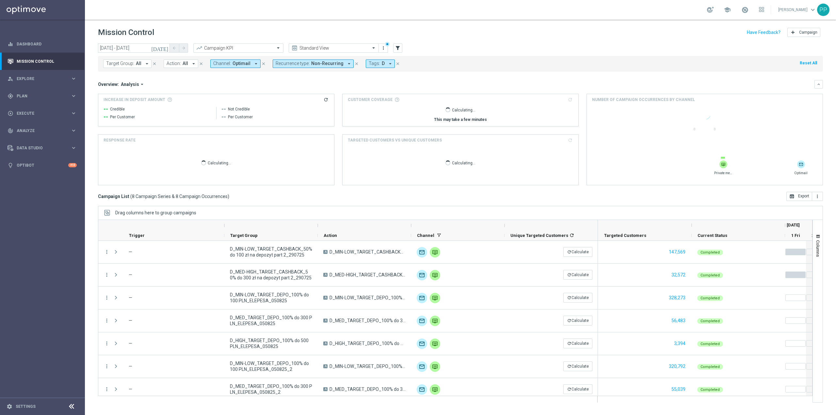
drag, startPoint x: 370, startPoint y: 63, endPoint x: 375, endPoint y: 66, distance: 6.2
click at [370, 63] on span "Tags:" at bounding box center [374, 64] width 11 height 6
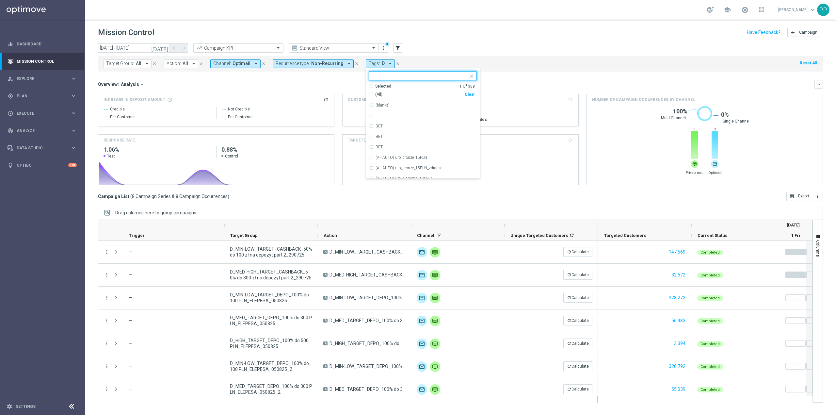
click at [0, 0] on div "Clear" at bounding box center [0, 0] width 0 height 0
click at [431, 79] on input "text" at bounding box center [421, 76] width 96 height 6
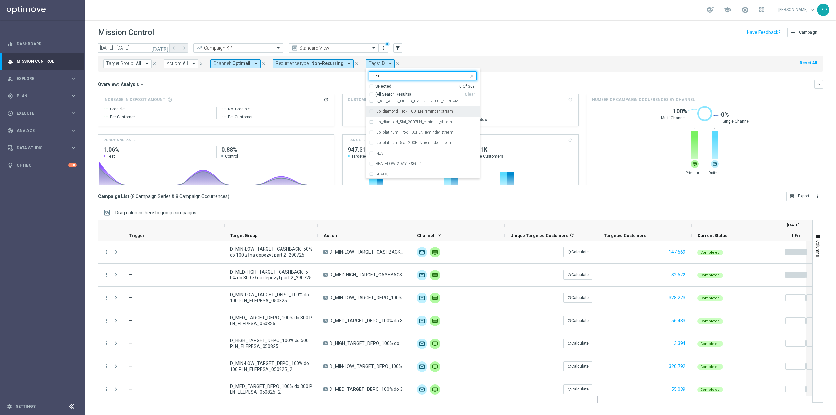
scroll to position [392, 0]
click at [424, 152] on div "REA" at bounding box center [426, 152] width 101 height 4
type input "rea"
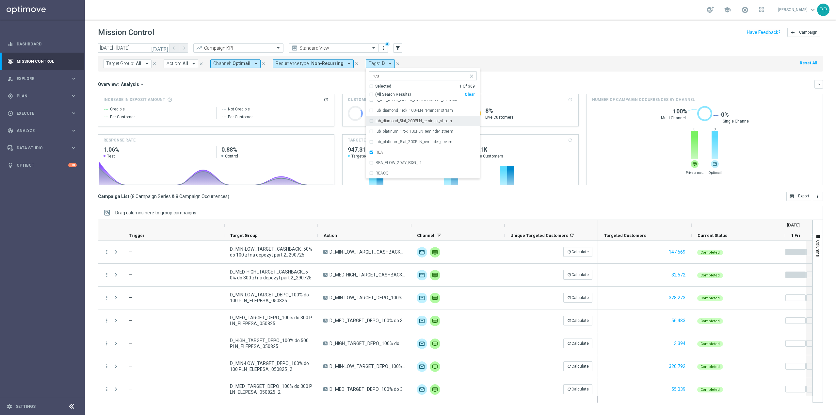
click at [510, 77] on mini-dashboard "Overview: Analysis arrow_drop_down keyboard_arrow_down Increase In Deposit Amou…" at bounding box center [460, 132] width 725 height 120
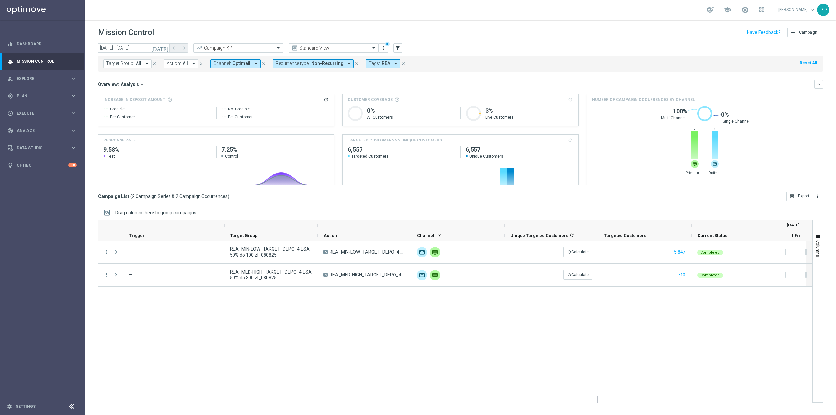
click at [234, 61] on span "Optimail" at bounding box center [242, 64] width 18 height 6
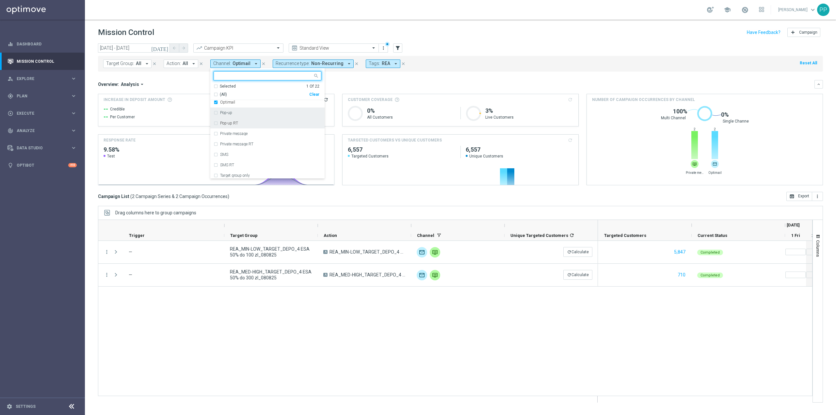
scroll to position [87, 0]
drag, startPoint x: 237, startPoint y: 124, endPoint x: 237, endPoint y: 133, distance: 8.2
click at [237, 124] on div "Optimail" at bounding box center [270, 123] width 101 height 4
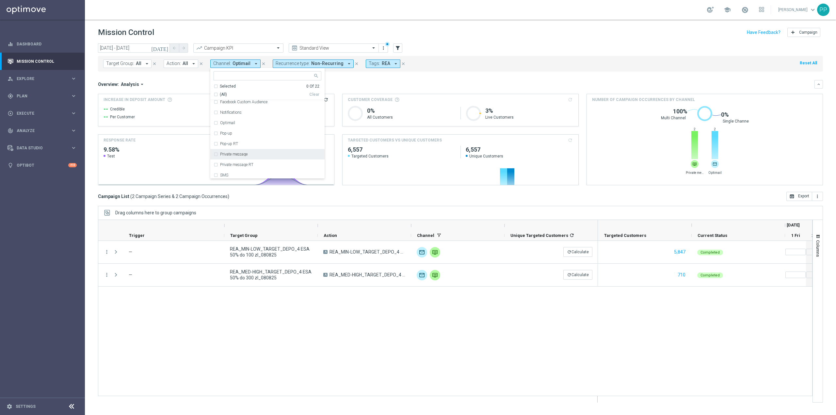
click at [240, 153] on label "Private message" at bounding box center [233, 154] width 27 height 4
drag, startPoint x: 337, startPoint y: 80, endPoint x: 614, endPoint y: 109, distance: 278.6
click at [340, 79] on mini-dashboard "Overview: Analysis arrow_drop_down keyboard_arrow_down Increase In Deposit Amou…" at bounding box center [460, 132] width 725 height 120
click at [229, 66] on span "Channel:" at bounding box center [222, 64] width 18 height 6
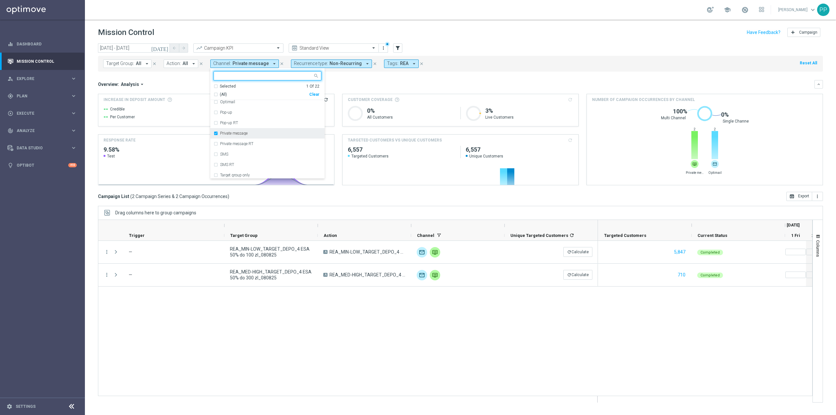
click at [231, 131] on div "Private message" at bounding box center [268, 133] width 108 height 10
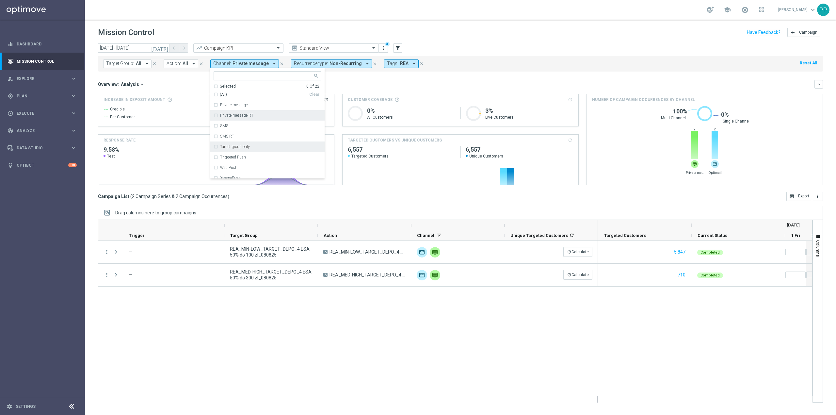
scroll to position [152, 0]
click at [238, 158] on div "XtremePush" at bounding box center [268, 162] width 108 height 10
click at [363, 88] on div "Overview: Analysis arrow_drop_down keyboard_arrow_down" at bounding box center [460, 84] width 725 height 8
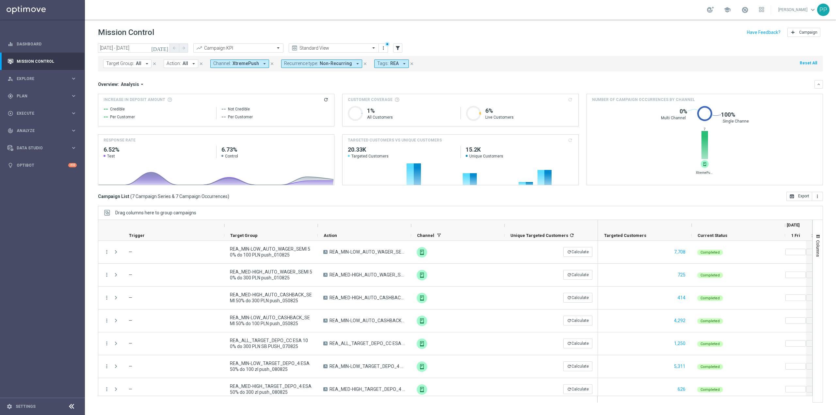
click at [241, 66] on span "XtremePush" at bounding box center [246, 64] width 26 height 6
click at [241, 129] on div "SMS" at bounding box center [268, 131] width 108 height 10
click at [242, 160] on div "XtremePush" at bounding box center [268, 162] width 108 height 10
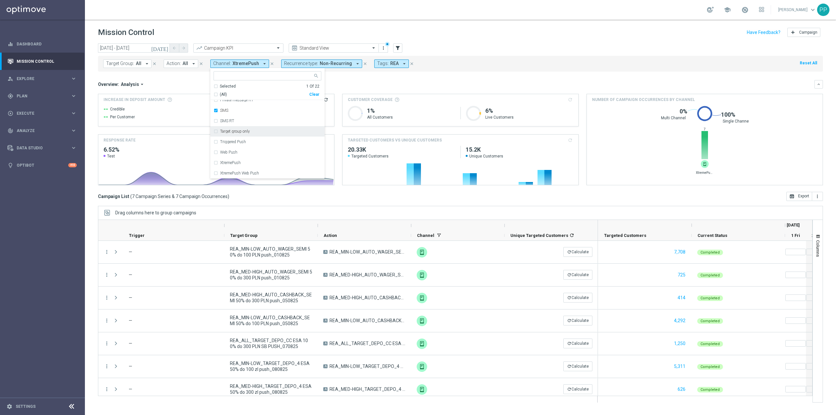
click at [352, 81] on div "Overview: Analysis arrow_drop_down" at bounding box center [456, 84] width 717 height 6
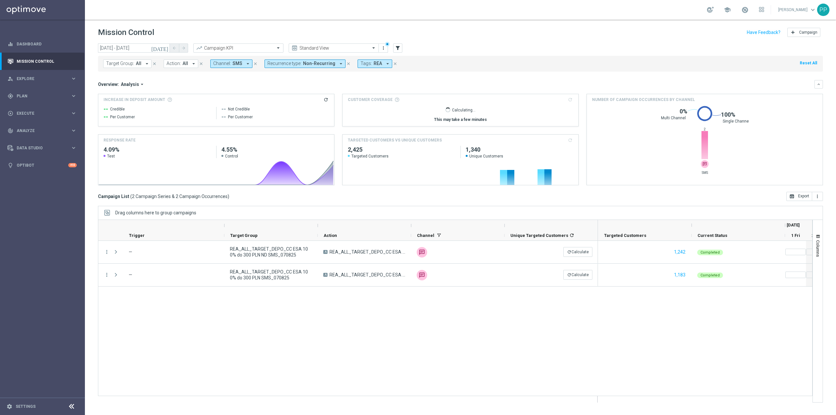
click at [220, 61] on span "Channel:" at bounding box center [222, 64] width 18 height 6
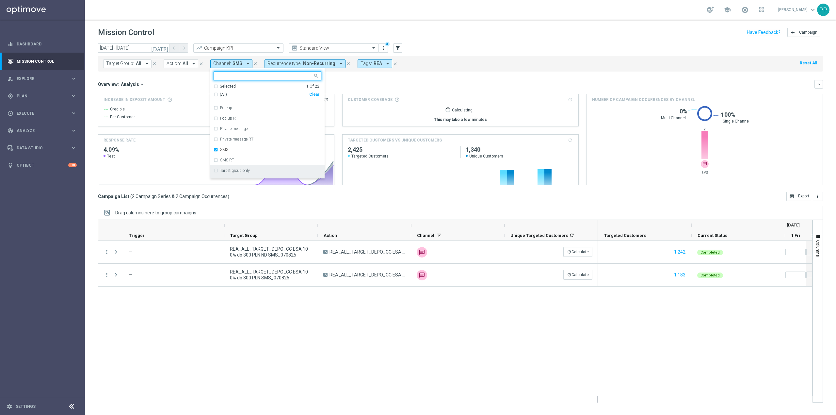
scroll to position [131, 0]
click at [233, 130] on div "SMS" at bounding box center [270, 131] width 101 height 4
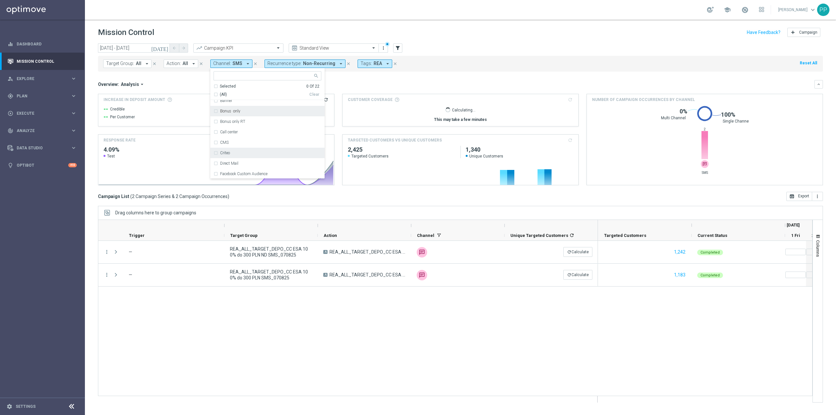
scroll to position [0, 0]
click at [233, 145] on div "Call center" at bounding box center [268, 147] width 108 height 10
click at [190, 87] on div "Overview: Analysis arrow_drop_down" at bounding box center [456, 84] width 717 height 6
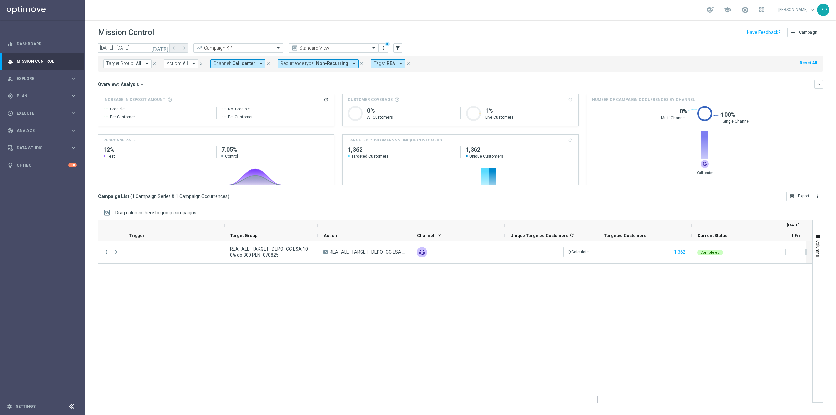
click at [309, 67] on button "Recurrence type: Non-Recurring arrow_drop_down" at bounding box center [318, 63] width 81 height 8
click at [300, 110] on label "Recurring" at bounding box center [296, 110] width 17 height 4
click at [300, 102] on label "Non-Recurring" at bounding box center [300, 100] width 25 height 4
click at [360, 88] on div "Overview: Analysis arrow_drop_down keyboard_arrow_down" at bounding box center [460, 84] width 725 height 8
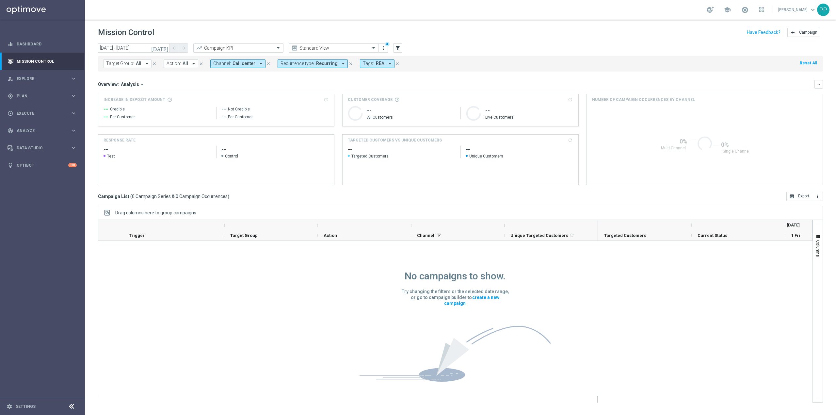
click at [246, 67] on button "Channel: Call center arrow_drop_down" at bounding box center [237, 63] width 55 height 8
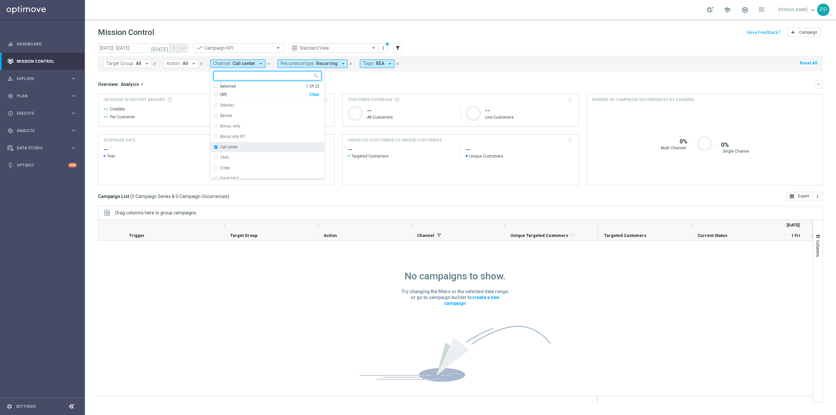
click at [236, 145] on div "Call center" at bounding box center [268, 147] width 108 height 10
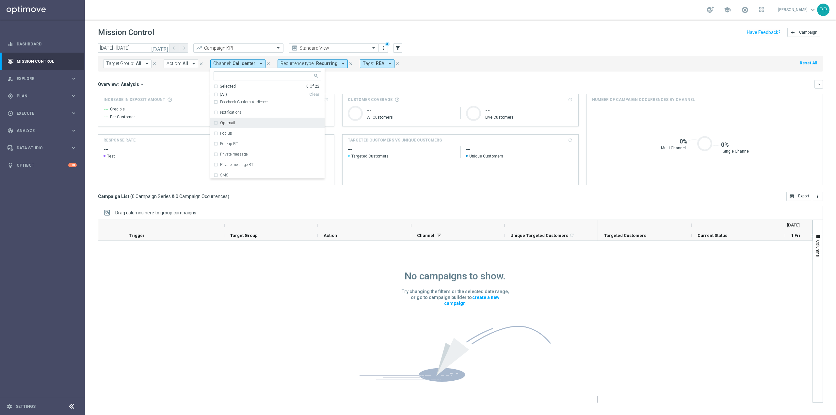
click at [249, 125] on div "Optimail" at bounding box center [268, 123] width 108 height 10
click at [365, 81] on div "Overview: Analysis arrow_drop_down" at bounding box center [456, 84] width 717 height 6
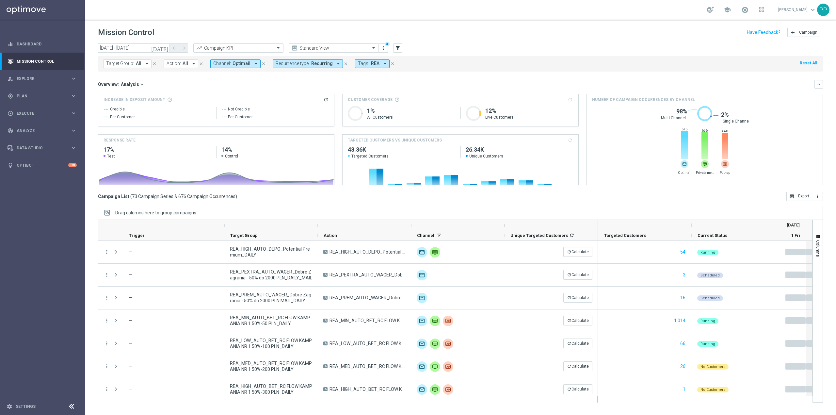
click at [244, 66] on span "Optimail" at bounding box center [242, 64] width 18 height 6
click at [243, 126] on div "Optimail" at bounding box center [268, 123] width 108 height 10
click at [242, 158] on div "Private message" at bounding box center [268, 154] width 108 height 10
drag, startPoint x: 342, startPoint y: 87, endPoint x: 836, endPoint y: 109, distance: 494.5
click at [344, 86] on div "Overview: Analysis arrow_drop_down" at bounding box center [456, 84] width 717 height 6
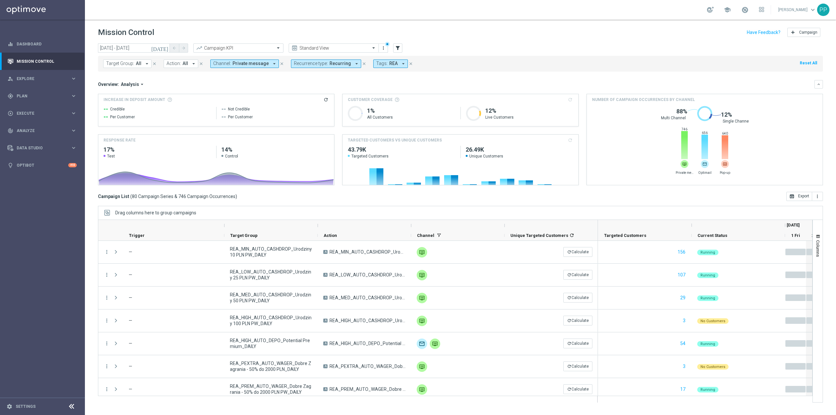
click at [238, 65] on span "Private message" at bounding box center [251, 64] width 36 height 6
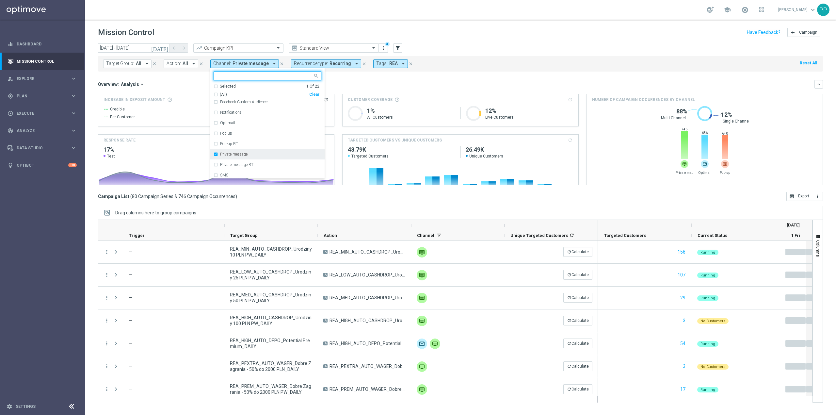
click at [241, 153] on label "Private message" at bounding box center [233, 154] width 27 height 4
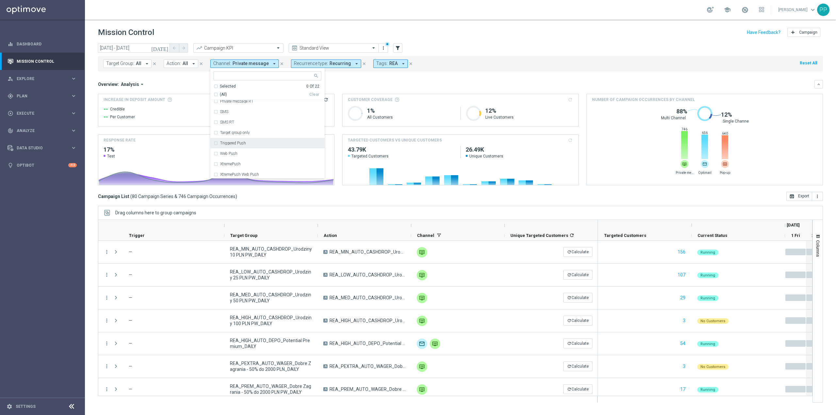
scroll to position [152, 0]
click at [243, 162] on div "XtremePush" at bounding box center [270, 163] width 101 height 4
drag, startPoint x: 354, startPoint y: 81, endPoint x: 825, endPoint y: 130, distance: 473.4
click at [355, 81] on div "Overview: Analysis arrow_drop_down keyboard_arrow_down" at bounding box center [460, 84] width 725 height 8
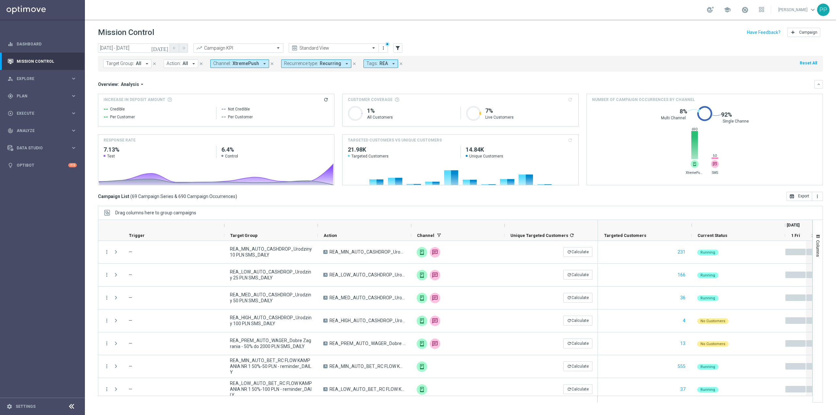
click at [242, 66] on span "XtremePush" at bounding box center [246, 64] width 26 height 6
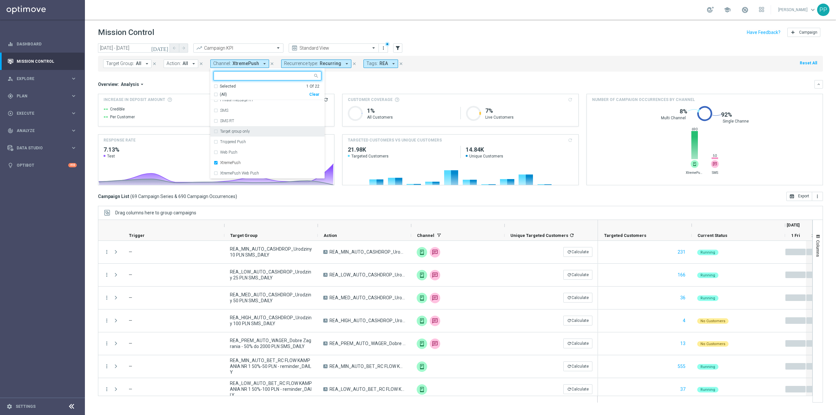
drag, startPoint x: 235, startPoint y: 159, endPoint x: 233, endPoint y: 131, distance: 28.2
click at [235, 158] on div "XtremePush" at bounding box center [268, 162] width 108 height 10
click at [230, 114] on div "SMS" at bounding box center [268, 110] width 108 height 10
click at [340, 84] on div "Overview: Analysis arrow_drop_down" at bounding box center [456, 84] width 717 height 6
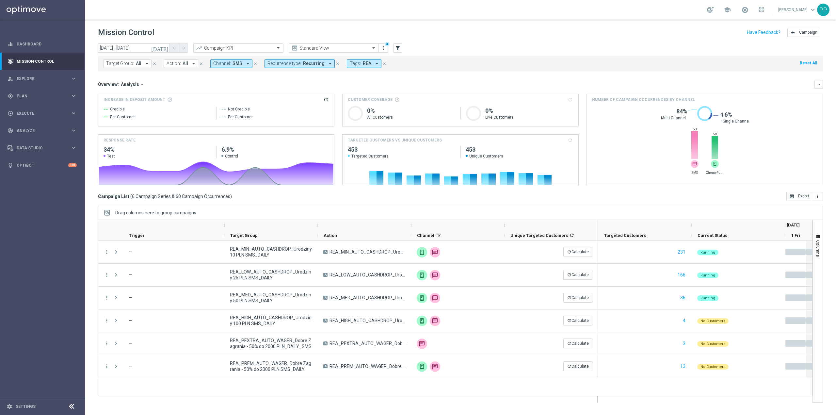
click at [339, 42] on header "Mission Control add Campaign" at bounding box center [461, 32] width 752 height 24
click at [340, 51] on div "Quick find Standard View" at bounding box center [334, 47] width 90 height 9
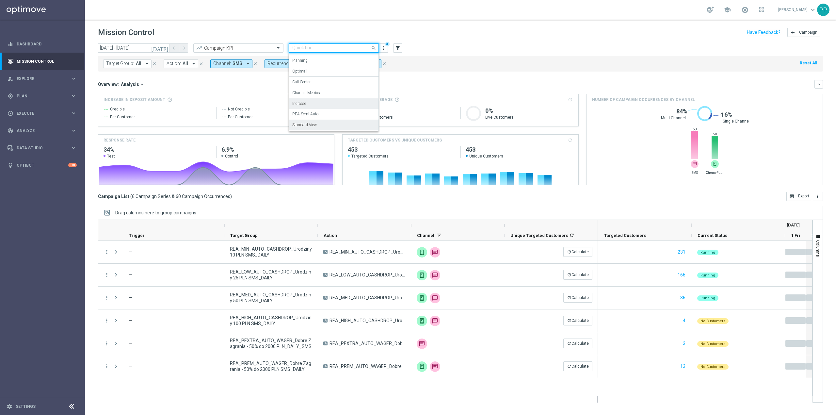
scroll to position [18, 0]
click at [325, 93] on div "Channel Metrics" at bounding box center [333, 93] width 83 height 11
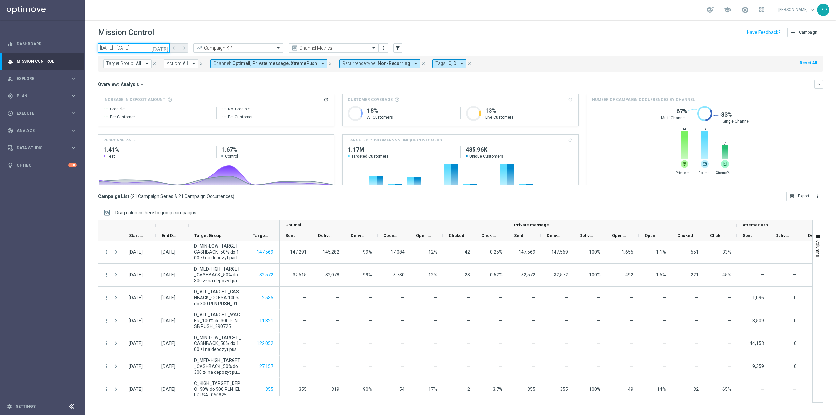
click at [129, 50] on input "01 Aug 2025 - 10 Aug 2025" at bounding box center [134, 47] width 72 height 9
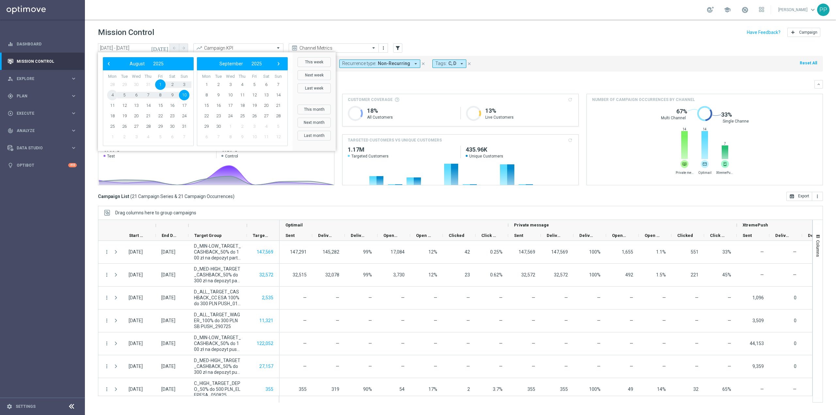
drag, startPoint x: 119, startPoint y: 97, endPoint x: 110, endPoint y: 96, distance: 8.6
click at [110, 96] on span "4" at bounding box center [112, 95] width 10 height 10
click at [183, 95] on span "10" at bounding box center [184, 95] width 10 height 10
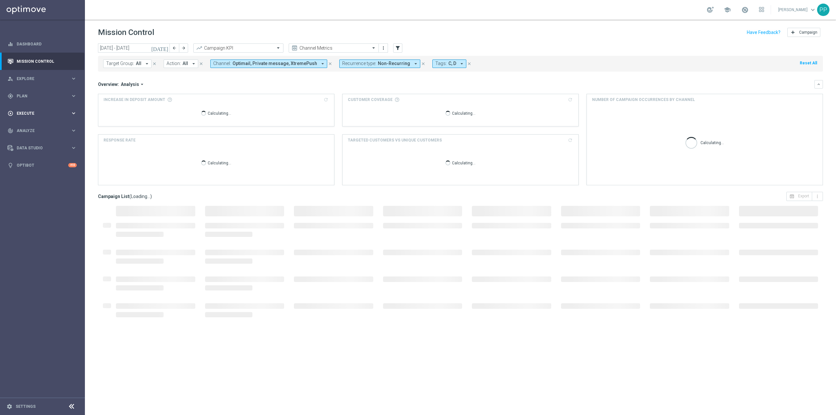
type input "04 Aug 2025 - 10 Aug 2025"
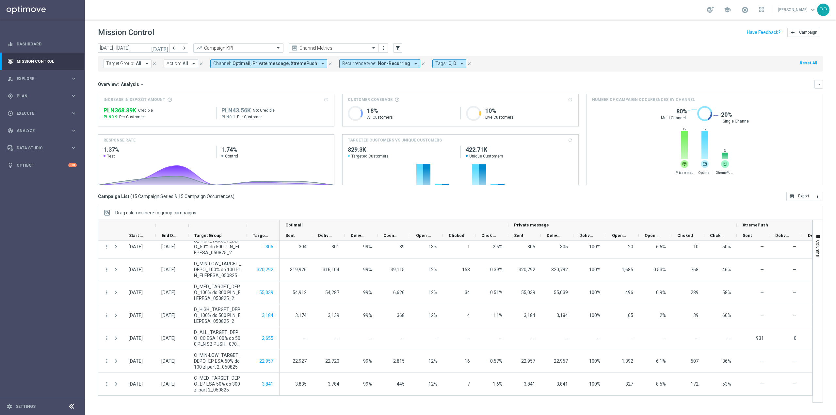
scroll to position [0, 0]
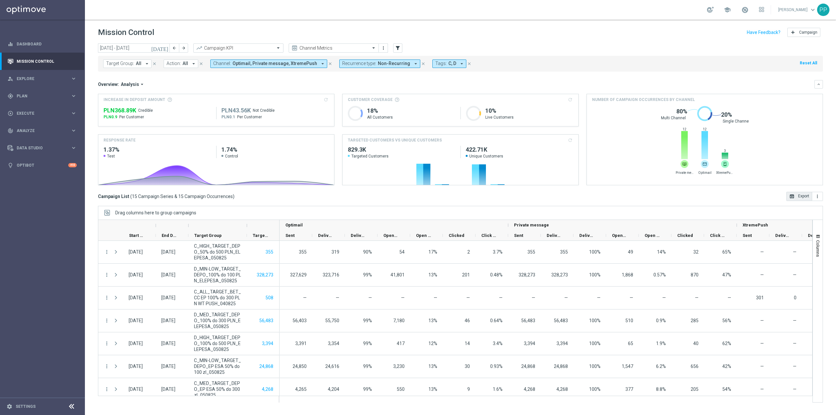
click at [794, 198] on icon "open_in_browser" at bounding box center [792, 196] width 5 height 5
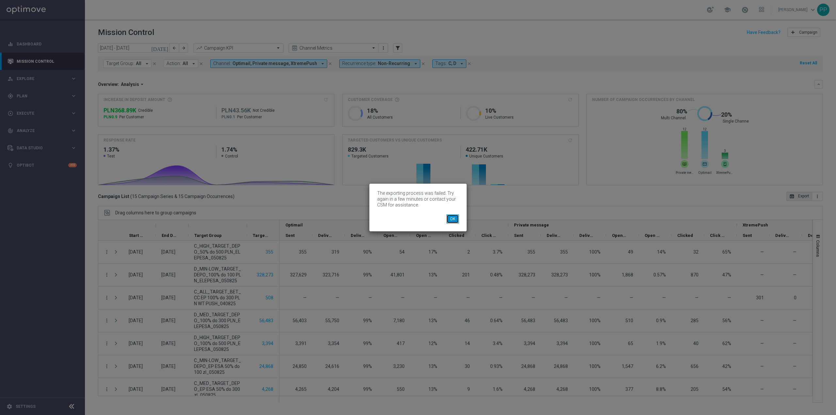
click at [455, 222] on button "OK" at bounding box center [453, 218] width 12 height 9
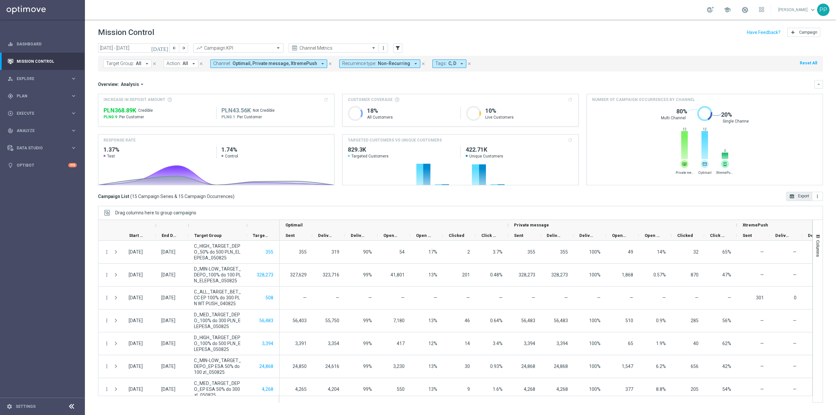
click at [487, 203] on div "today 04 Aug 2025 - 10 Aug 2025 arrow_back arrow_forward Campaign KPI trending_…" at bounding box center [461, 226] width 752 height 366
click at [795, 200] on button "open_in_browser Export" at bounding box center [800, 196] width 26 height 9
click at [792, 195] on icon "open_in_browser" at bounding box center [792, 196] width 5 height 5
click at [438, 62] on span "Tags:" at bounding box center [441, 64] width 11 height 6
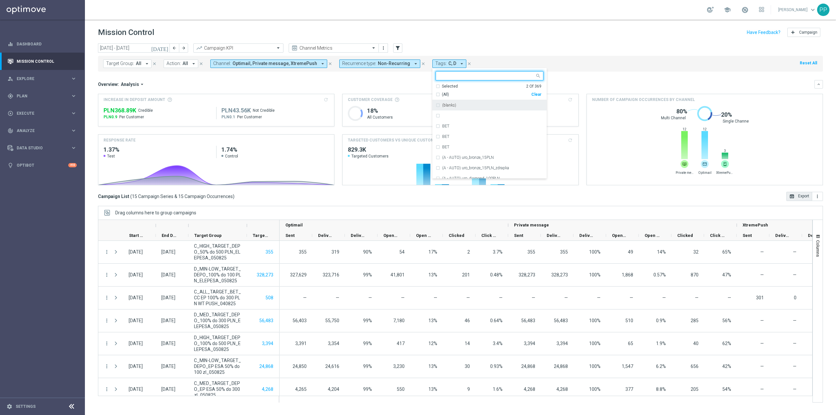
drag, startPoint x: 527, startPoint y: 96, endPoint x: 517, endPoint y: 92, distance: 11.2
click at [0, 0] on div "Clear" at bounding box center [0, 0] width 0 height 0
click at [465, 76] on input "text" at bounding box center [487, 76] width 96 height 6
click at [450, 110] on div "REA" at bounding box center [492, 109] width 101 height 4
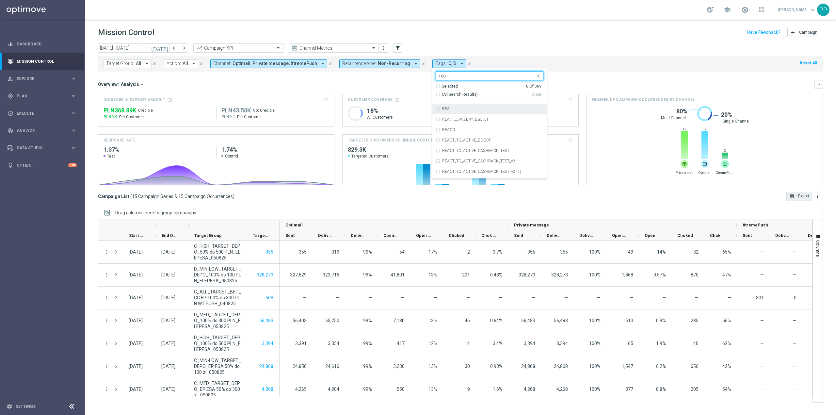
type input "rea"
click at [413, 86] on div "Overview: Analysis arrow_drop_down" at bounding box center [456, 84] width 717 height 6
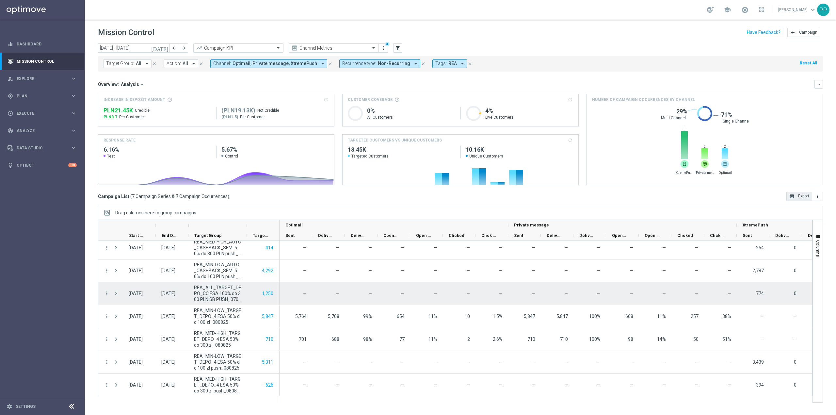
scroll to position [6, 0]
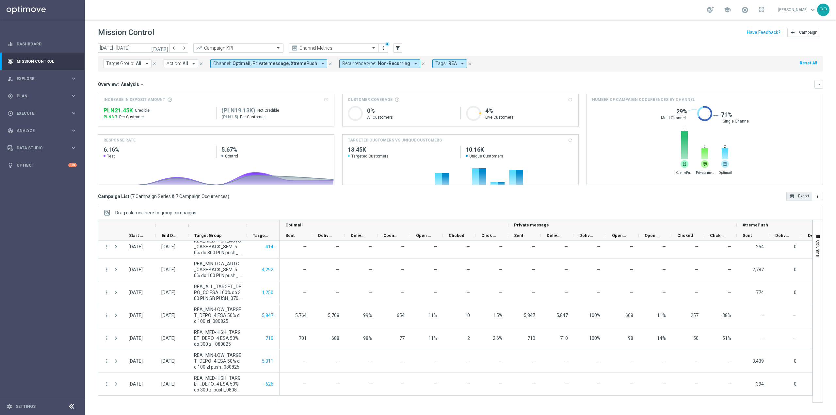
click at [798, 198] on button "open_in_browser Export" at bounding box center [800, 196] width 26 height 9
click at [346, 64] on span "Recurrence type:" at bounding box center [359, 64] width 34 height 6
click at [349, 101] on label "Non-Recurring" at bounding box center [361, 100] width 25 height 4
click at [349, 110] on label "Recurring" at bounding box center [357, 110] width 17 height 4
click at [323, 82] on div "Overview: Analysis arrow_drop_down" at bounding box center [456, 84] width 717 height 6
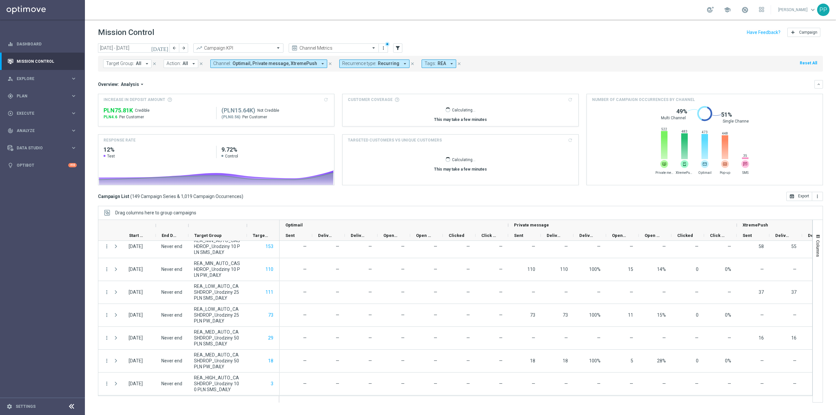
click at [130, 65] on span "Target Group:" at bounding box center [120, 64] width 28 height 6
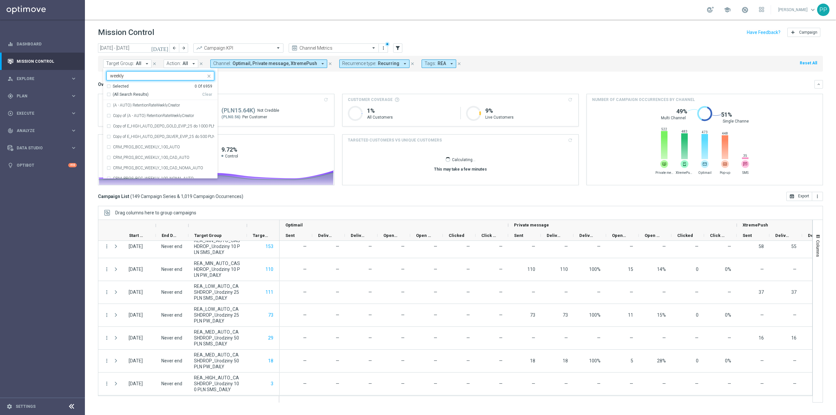
click at [109, 96] on div "(All Search Results)" at bounding box center [155, 95] width 96 height 6
type input "weekly"
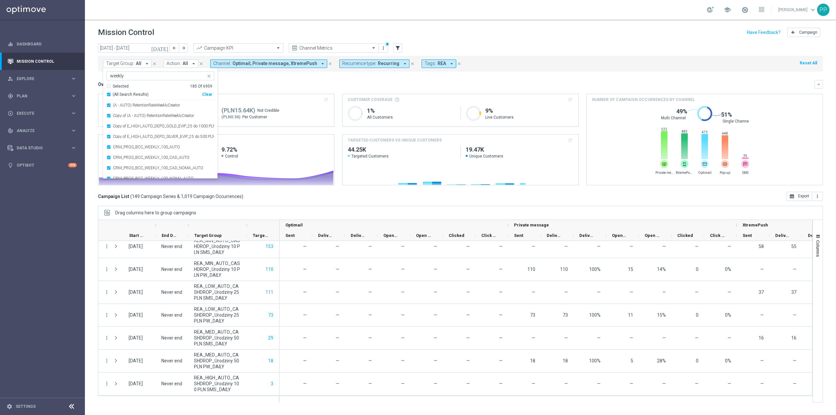
click at [94, 72] on div "today 04 Aug 2025 - 10 Aug 2025 arrow_back arrow_forward Campaign KPI trending_…" at bounding box center [461, 226] width 752 height 366
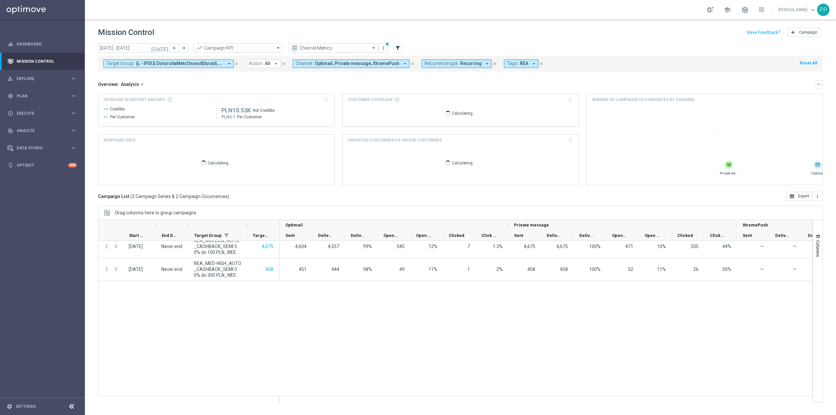
scroll to position [0, 0]
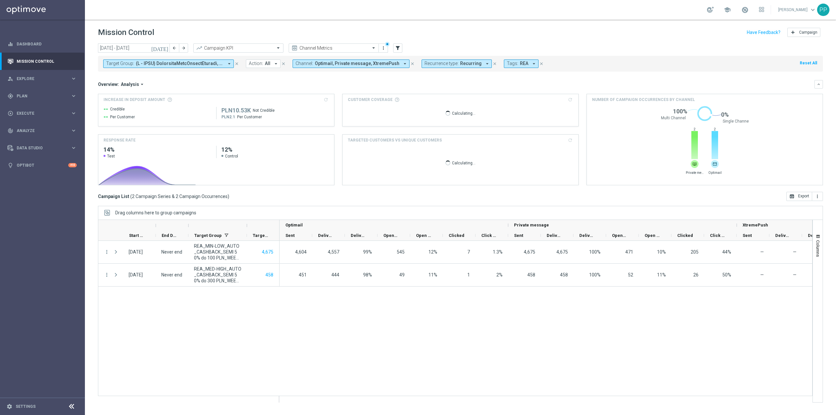
click at [129, 66] on span "Target Group:" at bounding box center [120, 64] width 28 height 6
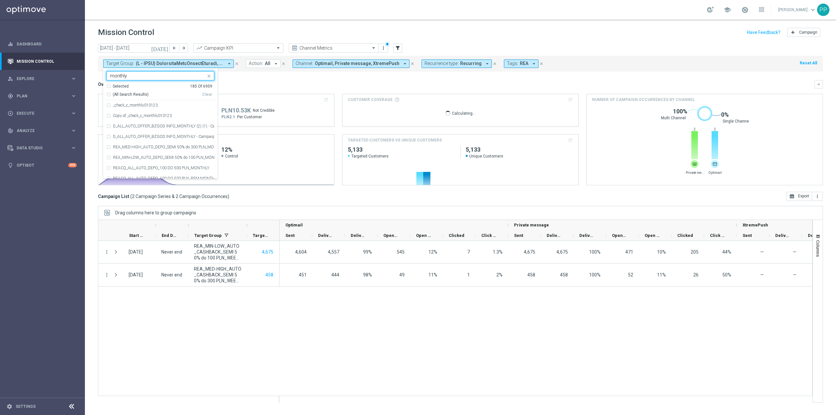
click at [138, 94] on span "(All Search Results)" at bounding box center [131, 95] width 36 height 6
type input "monthly"
click at [96, 73] on div "today 04 Aug 2025 - 10 Aug 2025 arrow_back arrow_forward Campaign KPI trending_…" at bounding box center [461, 226] width 752 height 366
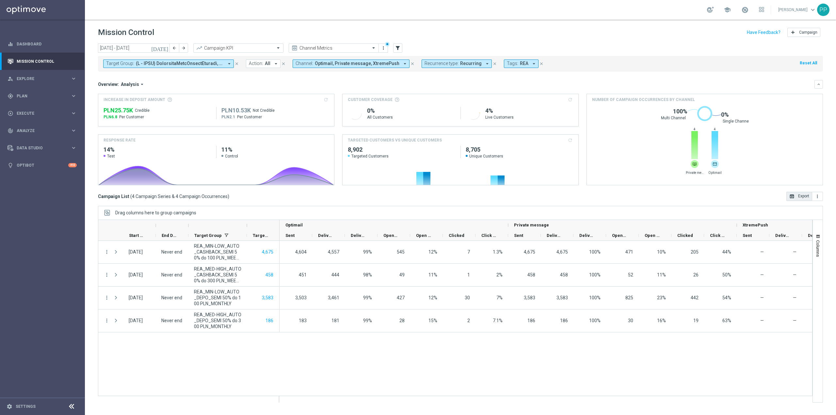
click at [804, 199] on button "open_in_browser Export" at bounding box center [800, 196] width 26 height 9
click at [41, 98] on div "gps_fixed Plan" at bounding box center [39, 96] width 63 height 6
click at [39, 109] on link "Target Groups" at bounding box center [42, 109] width 51 height 5
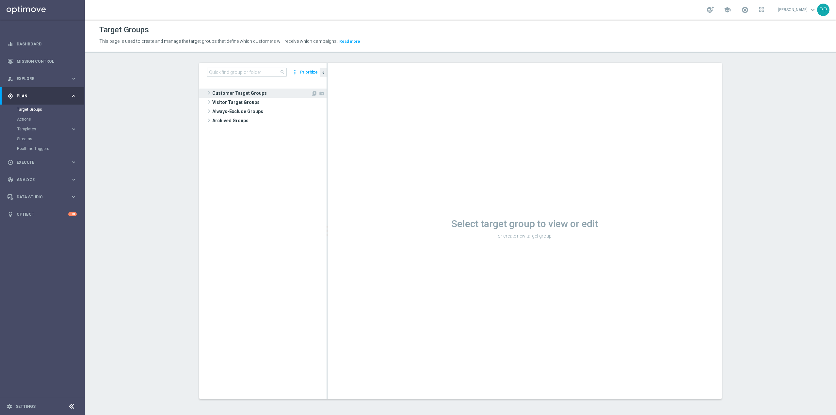
click at [258, 96] on span "Customer Target Groups" at bounding box center [261, 93] width 99 height 9
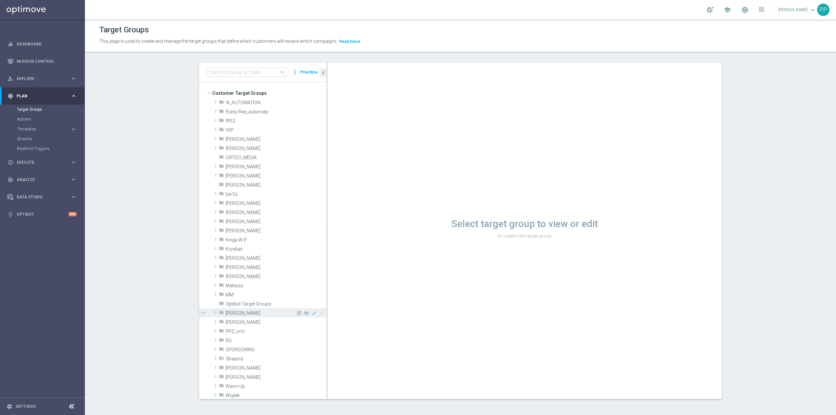
click at [232, 314] on span "Patryk P." at bounding box center [261, 313] width 70 height 6
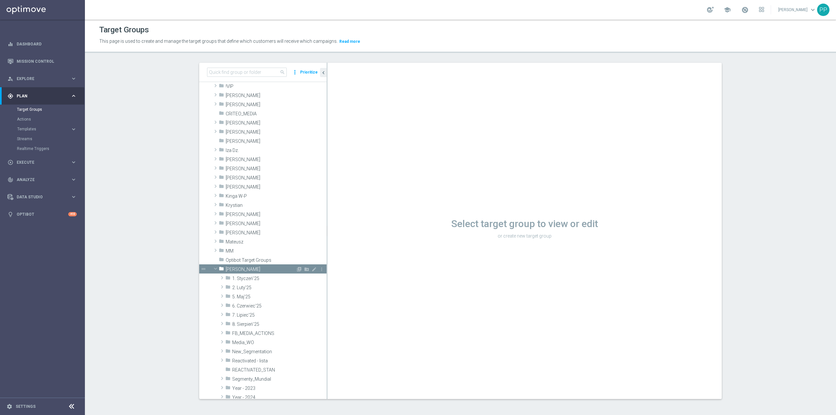
scroll to position [87, 0]
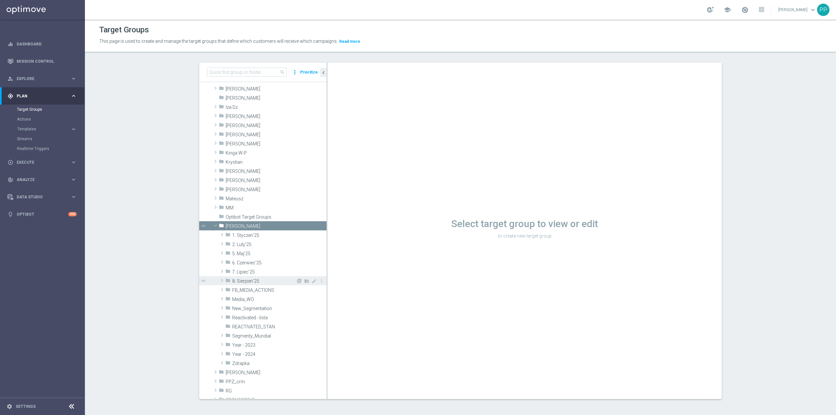
click at [244, 279] on span "8. Sierpień'25" at bounding box center [264, 281] width 64 height 6
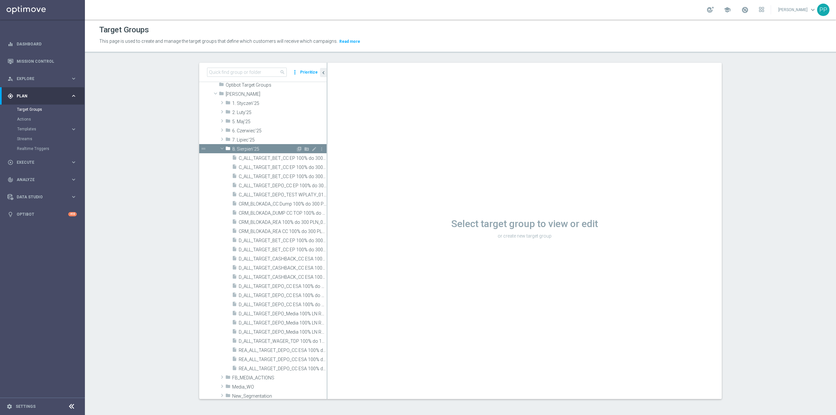
scroll to position [218, 0]
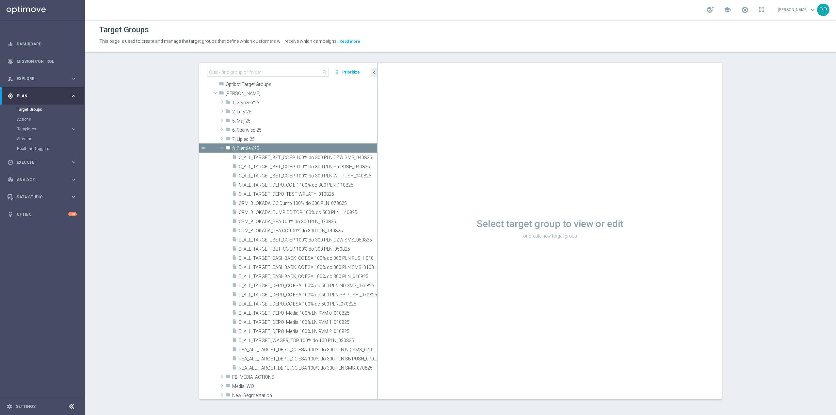
drag, startPoint x: 323, startPoint y: 259, endPoint x: 390, endPoint y: 255, distance: 66.5
click at [390, 255] on as-split "search more_vert Prioritize Customer Target Groups library_add create_new_folder" at bounding box center [460, 231] width 523 height 336
drag, startPoint x: 375, startPoint y: 258, endPoint x: 404, endPoint y: 259, distance: 29.1
click at [404, 259] on div "Select target group to view or edit or create new target group" at bounding box center [550, 231] width 344 height 336
click at [331, 176] on span "C_ALL_TARGET_BET_CC EP 100% do 300 PLN WT PUSH_040825" at bounding box center [301, 176] width 124 height 6
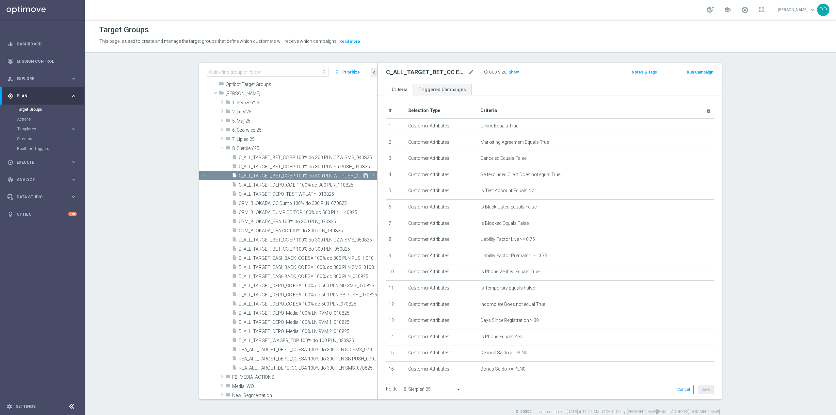
click at [363, 174] on icon "content_copy" at bounding box center [365, 175] width 5 height 5
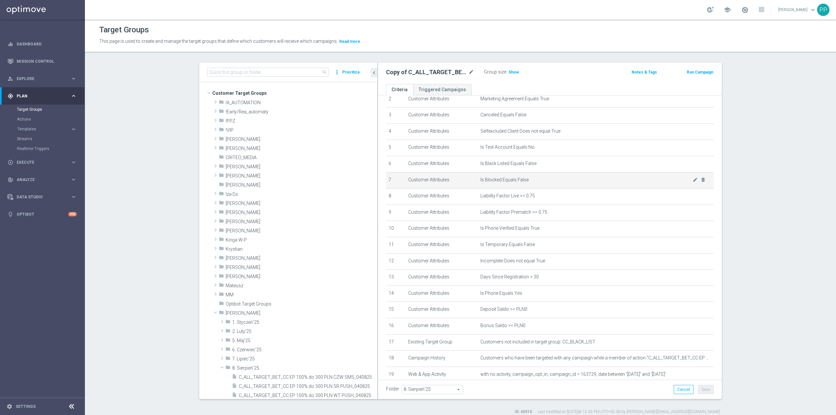
scroll to position [136, 0]
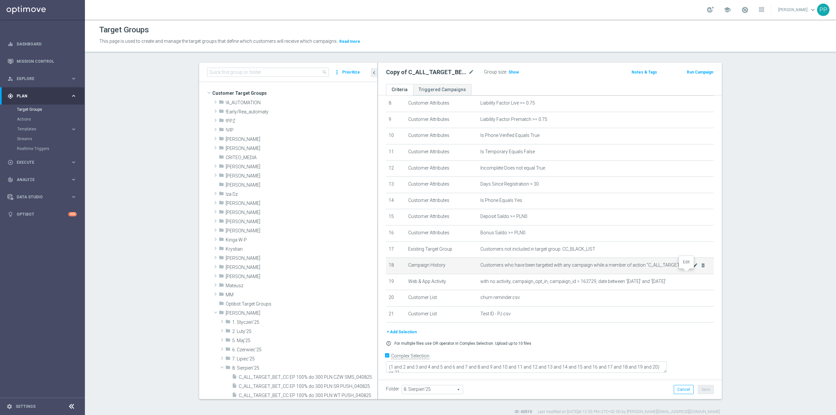
click at [693, 268] on icon "mode_edit" at bounding box center [695, 265] width 5 height 5
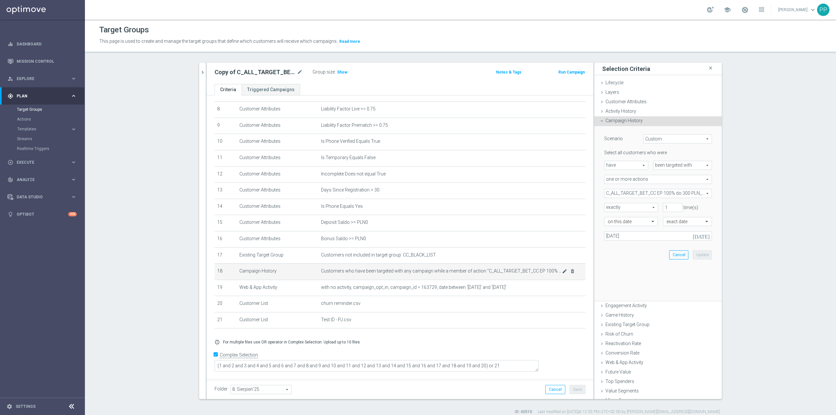
scroll to position [129, 0]
click at [646, 195] on span "C_ALL_TARGET_BET_CC EP 100% do 300 PLN_040825" at bounding box center [658, 193] width 107 height 8
click at [0, 0] on input "search" at bounding box center [0, 0] width 0 height 0
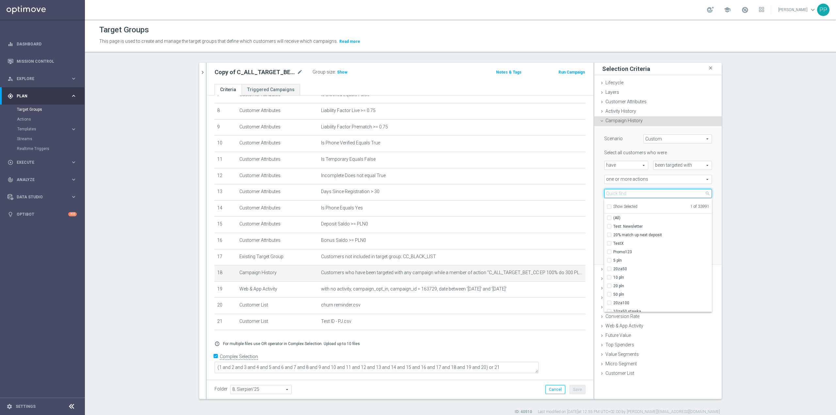
click at [646, 195] on input "search" at bounding box center [658, 193] width 108 height 9
paste input "C_ALL_TARGET_DEPO_CC EP 100% do 300 PLN_110825"
type input "C_ALL_TARGET_DEPO_CC EP 100% do 300 PLN_110825"
checkbox input "true"
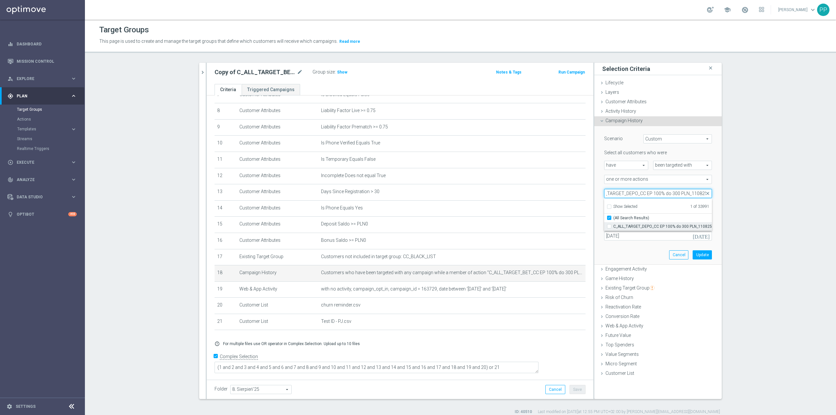
type input "C_ALL_TARGET_DEPO_CC EP 100% do 300 PLN_110825"
click at [635, 227] on span "C_ALL_TARGET_DEPO_CC EP 100% do 300 PLN_110825" at bounding box center [663, 226] width 99 height 5
click at [614, 227] on input "C_ALL_TARGET_DEPO_CC EP 100% do 300 PLN_110825" at bounding box center [611, 226] width 4 height 4
checkbox input "true"
type input "Selected 2 of 33991"
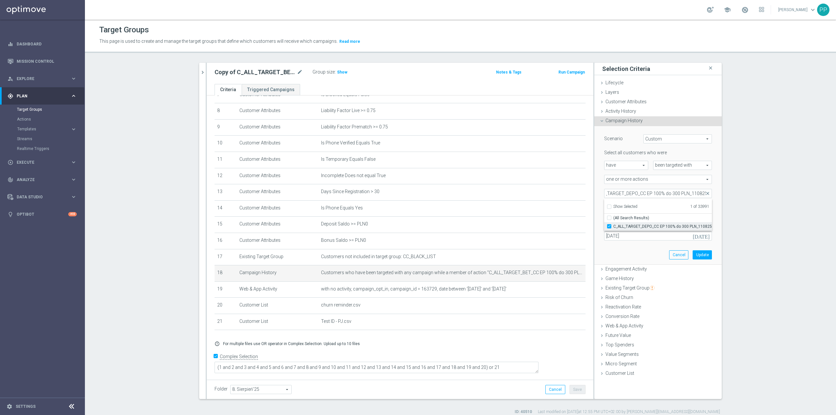
checkbox input "false"
click at [607, 208] on input "Show Selected" at bounding box center [609, 208] width 4 height 4
click at [595, 201] on div "Scenario Custom Custom arrow_drop_down search Select all customers who were hav…" at bounding box center [658, 195] width 127 height 139
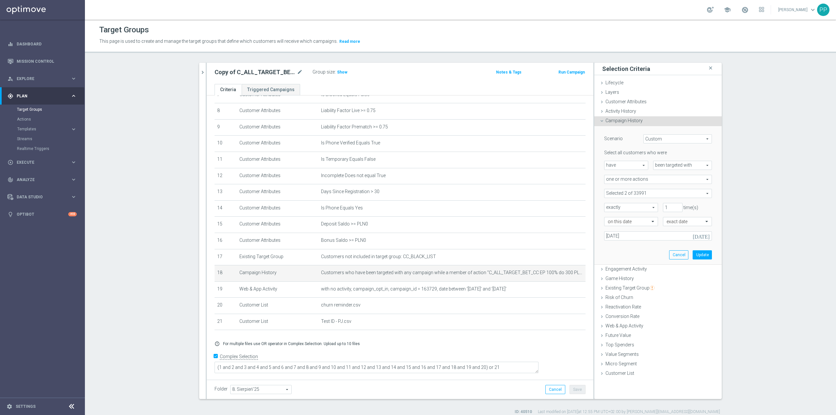
click at [610, 193] on span at bounding box center [658, 193] width 107 height 8
click at [614, 205] on label "Show Selected" at bounding box center [626, 207] width 24 height 6
click at [607, 206] on input "Show Selected" at bounding box center [609, 208] width 4 height 4
checkbox input "true"
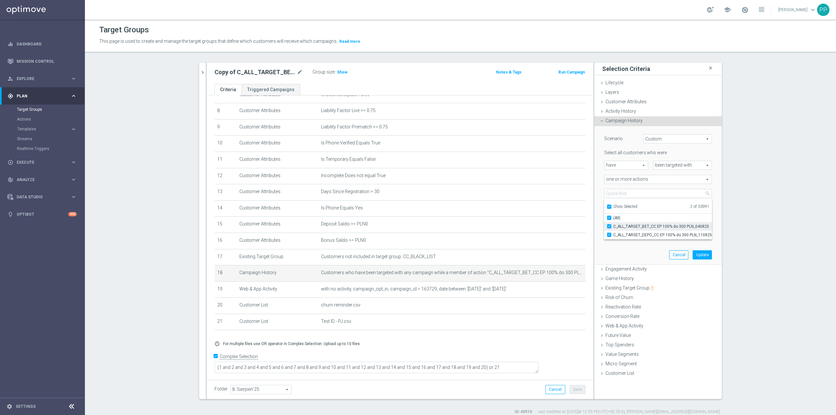
click at [609, 226] on input "C_ALL_TARGET_BET_CC EP 100% do 300 PLN_040825" at bounding box center [611, 226] width 4 height 4
checkbox input "false"
type input "C_ALL_TARGET_DEPO_CC EP 100% do 300 PLN_110825"
checkbox input "false"
click at [600, 216] on div "Scenario Custom Custom arrow_drop_down search Select all customers who were hav…" at bounding box center [659, 195] width 118 height 138
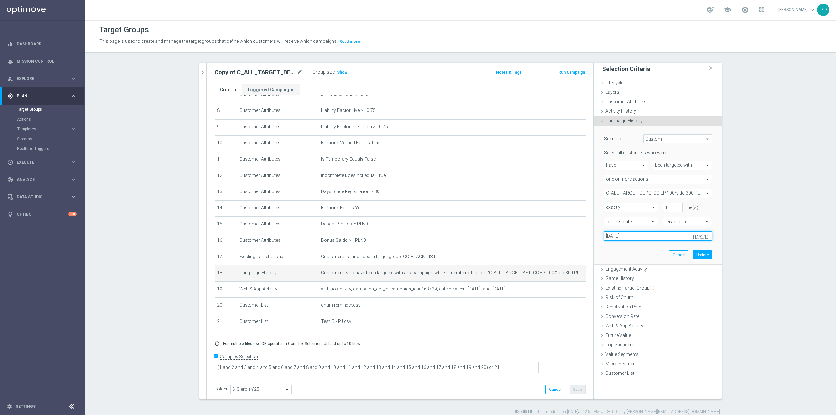
click at [639, 240] on input "04 Aug 2025" at bounding box center [658, 235] width 108 height 9
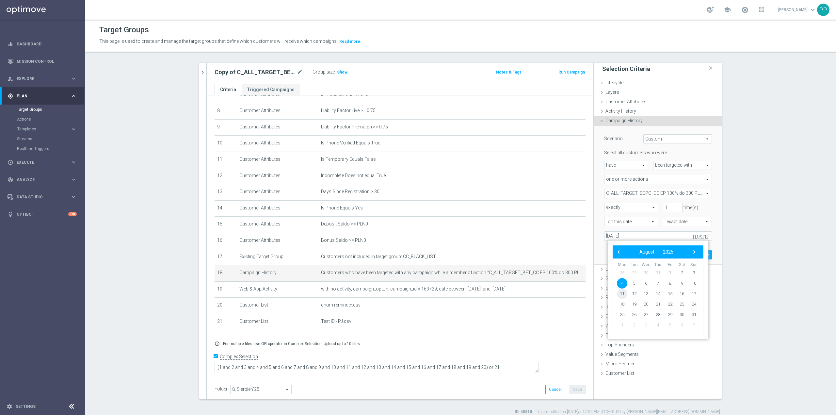
click at [627, 291] on span "11" at bounding box center [622, 294] width 10 height 10
type input "11 Aug 2025"
click at [693, 254] on button "Update" at bounding box center [702, 254] width 19 height 9
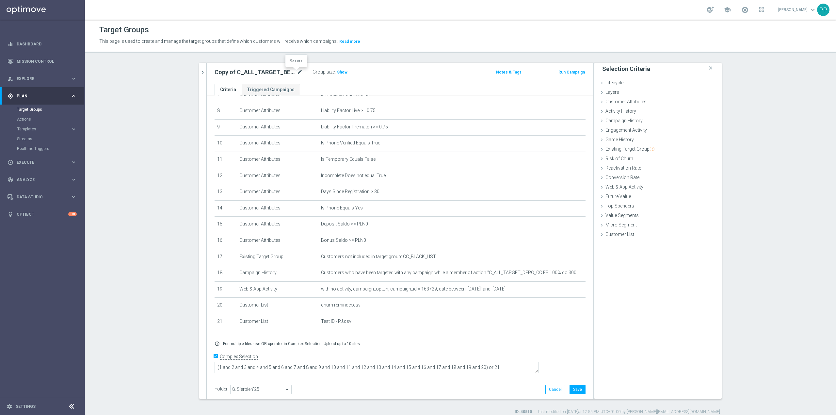
click at [299, 74] on icon "mode_edit" at bounding box center [300, 72] width 6 height 8
click at [280, 74] on input "C_ALL_TARGET_DEPO_CC EP 100% do 300 PLN_110825" at bounding box center [259, 72] width 88 height 9
type input "C_ALL_TARGET_DEPO_CC EP 100% do 300 PLN WT PUSH_110825"
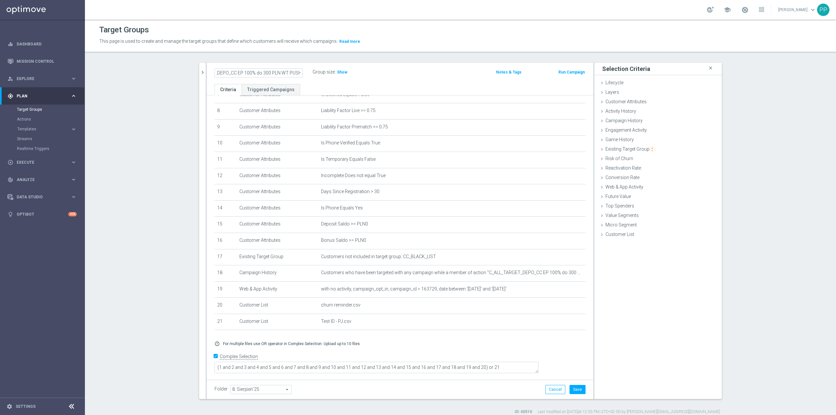
click at [380, 80] on div "C_ALL_TARGET_DEPO_CC EP 100% do 300 PLN WT PUSH_110825 Group size : Show Notes …" at bounding box center [400, 73] width 387 height 21
click at [579, 391] on button "Save" at bounding box center [578, 389] width 16 height 9
click at [562, 291] on icon "mode_edit" at bounding box center [564, 288] width 5 height 5
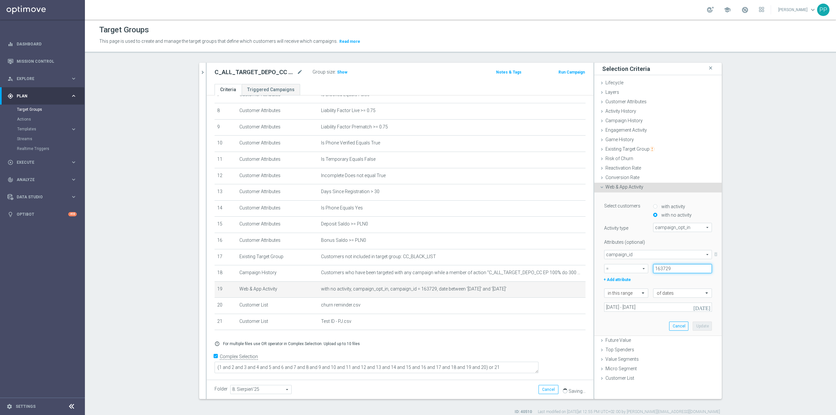
click at [659, 267] on input "163729" at bounding box center [682, 268] width 59 height 9
paste input "630"
type input "166309"
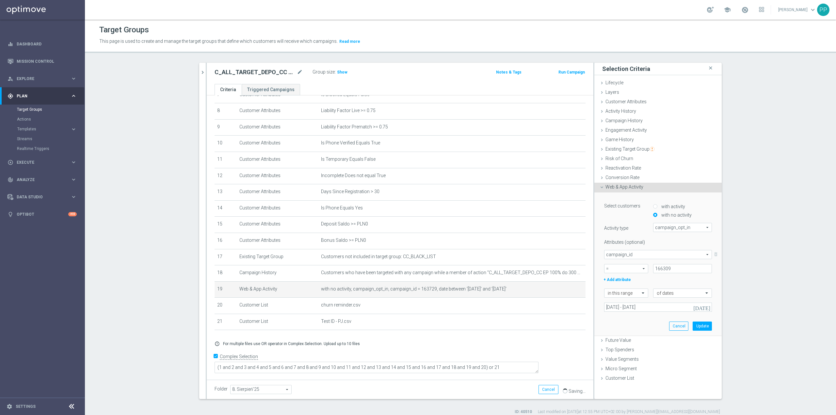
click at [646, 327] on div "Select customers with activity with no activity Activity type campaign_opt_in c…" at bounding box center [659, 263] width 118 height 143
click at [651, 306] on input "04 Aug 2025 - 07 Aug 2025" at bounding box center [658, 307] width 108 height 9
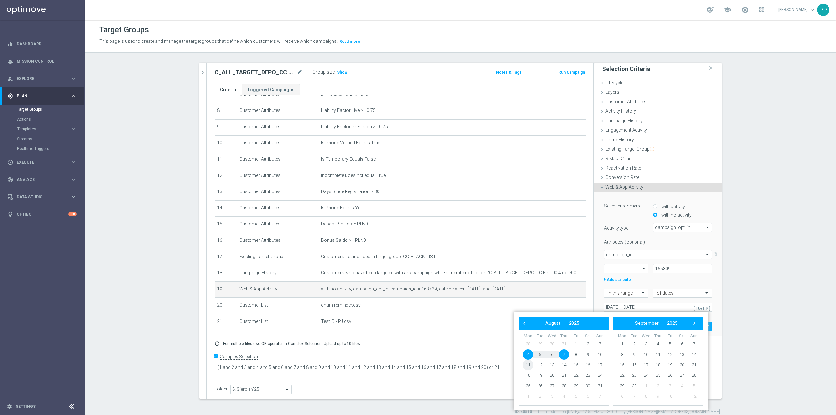
click at [531, 365] on span "11" at bounding box center [528, 365] width 10 height 10
click at [568, 364] on span "14" at bounding box center [564, 365] width 10 height 10
type input "11 Aug 2025 - 14 Aug 2025"
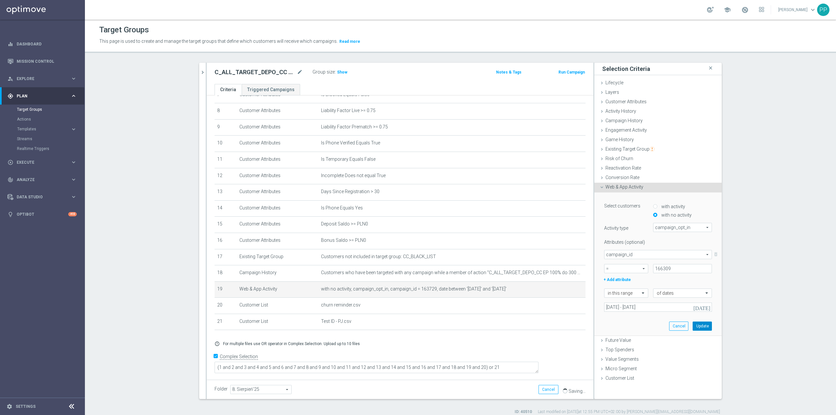
click at [705, 327] on button "Update" at bounding box center [702, 326] width 19 height 9
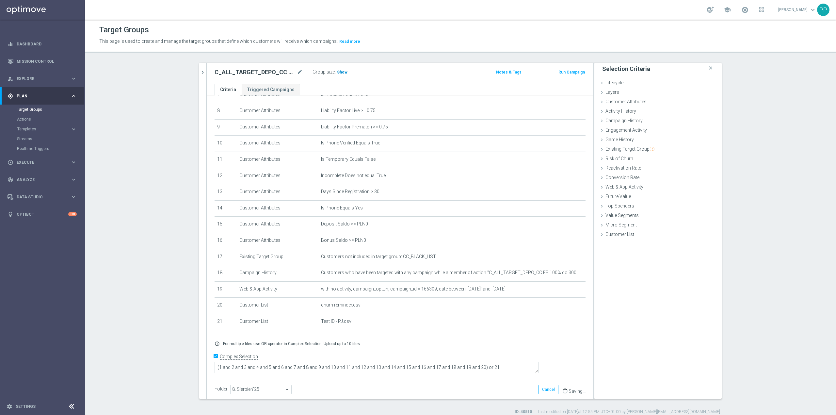
click at [338, 75] on h3 "Show" at bounding box center [343, 72] width 12 height 7
click at [570, 308] on icon "delete_forever" at bounding box center [572, 305] width 5 height 5
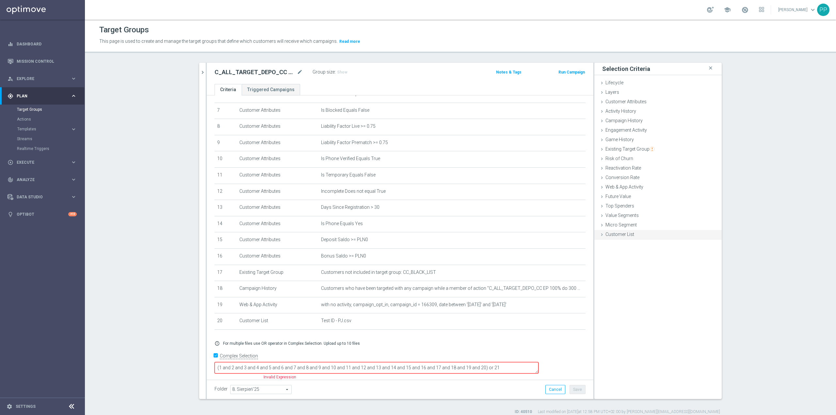
click at [611, 237] on span "Customer List" at bounding box center [620, 234] width 29 height 5
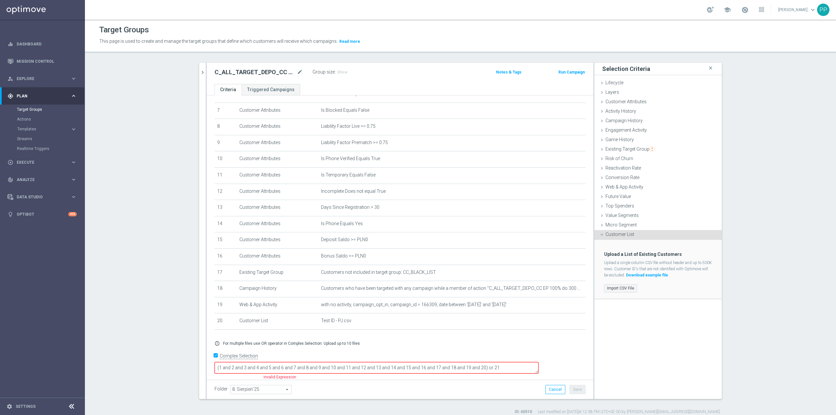
click at [624, 287] on label "Import CSV File" at bounding box center [620, 288] width 33 height 8
click at [0, 0] on input "Import CSV File" at bounding box center [0, 0] width 0 height 0
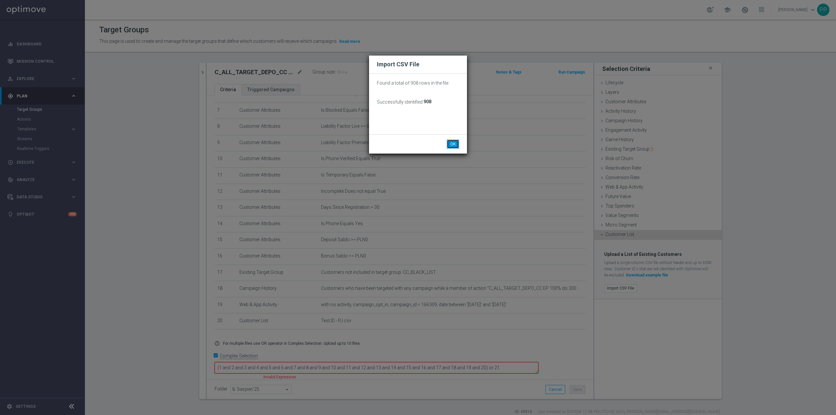
click at [450, 146] on button "OK" at bounding box center [453, 144] width 12 height 9
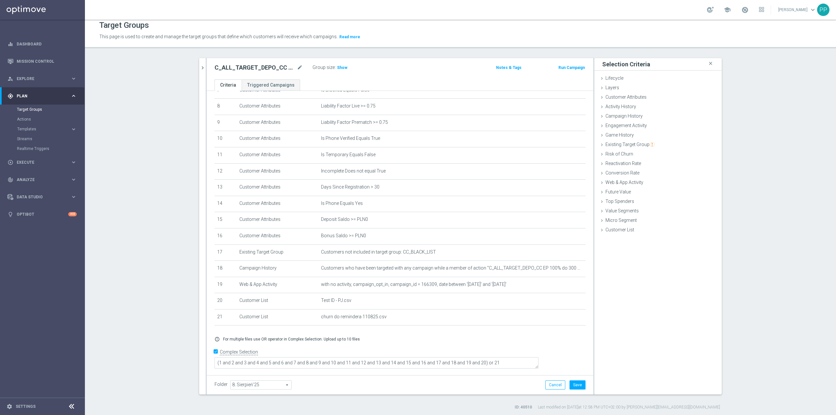
scroll to position [6, 0]
click at [525, 360] on textarea "(1 and 2 and 3 and 4 and 5 and 6 and 7 and 8 and 9 and 10 and 11 and 12 and 13 …" at bounding box center [377, 361] width 324 height 11
click at [577, 383] on button "Save" at bounding box center [578, 383] width 16 height 9
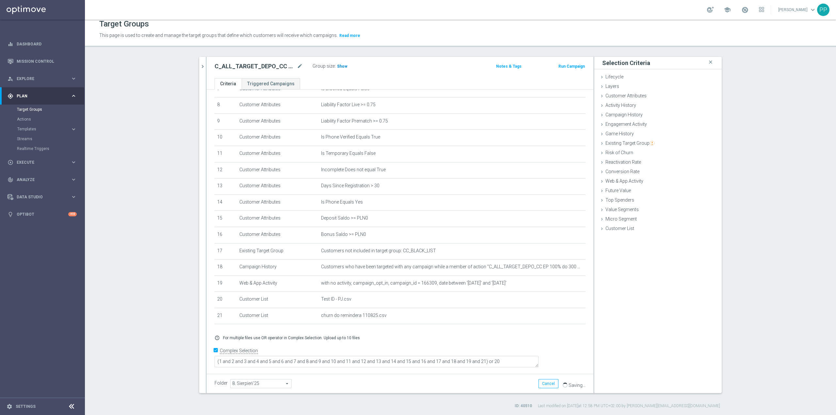
click at [340, 65] on span "Show" at bounding box center [342, 66] width 10 height 5
click at [297, 67] on icon "mode_edit" at bounding box center [300, 66] width 6 height 8
click at [444, 55] on div "Target Groups This page is used to create and manage the target groups that def…" at bounding box center [461, 217] width 752 height 395
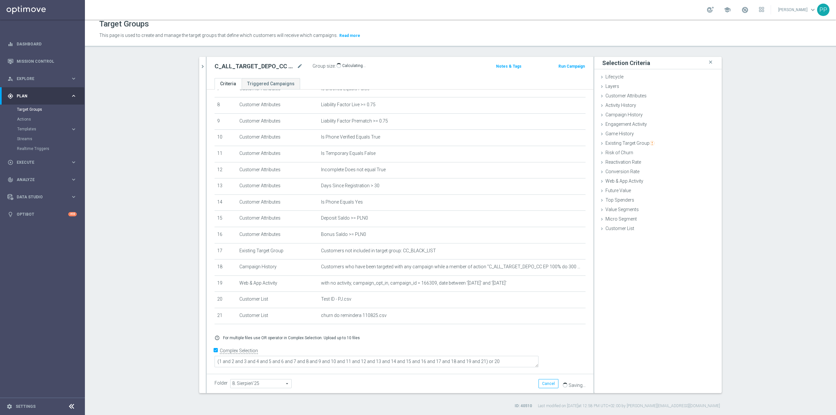
click at [181, 229] on section "search more_vert Prioritize Customer Target Groups library_add create_new_folder" at bounding box center [461, 233] width 752 height 352
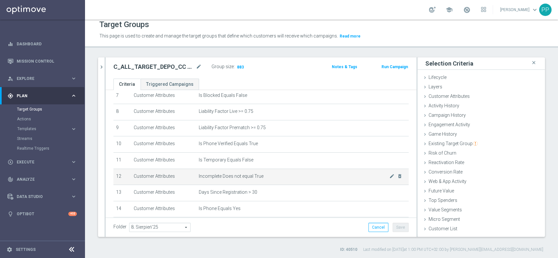
scroll to position [279, 0]
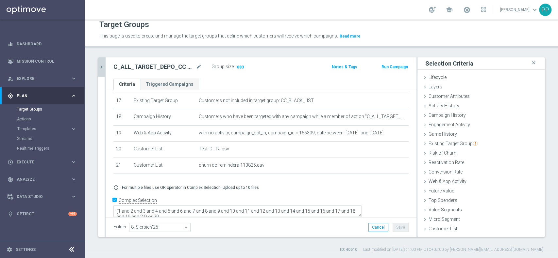
click at [98, 65] on icon "chevron_right" at bounding box center [101, 67] width 6 height 6
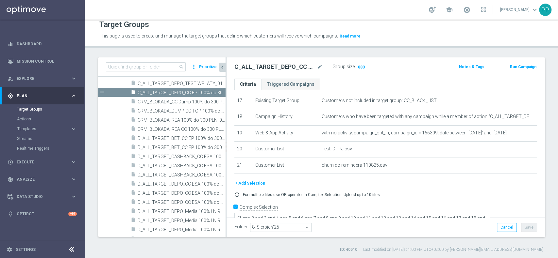
scroll to position [307, 0]
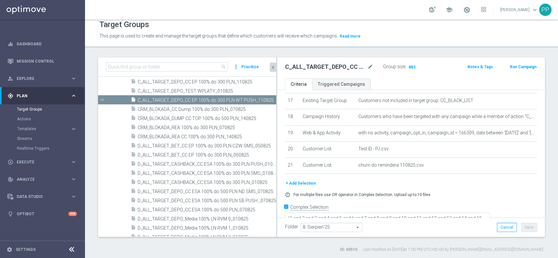
drag, startPoint x: 226, startPoint y: 171, endPoint x: 297, endPoint y: 178, distance: 71.3
click at [297, 178] on as-split "search more_vert Prioritize Customer Target Groups library_add create_new_folder" at bounding box center [321, 148] width 447 height 180
click at [221, 165] on span "D_ALL_TARGET_CASHBACK_CC ESA 100% do 300 PLN PUSH_010825" at bounding box center [200, 165] width 124 height 6
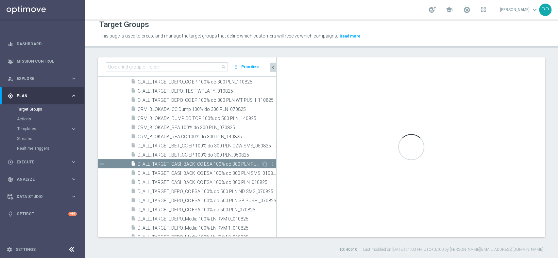
type textarea "(1 and 2 and 3 and 4 and 5 and 6 and 7 and 8 and 9 and 10 and 11 and 12 and 13 …"
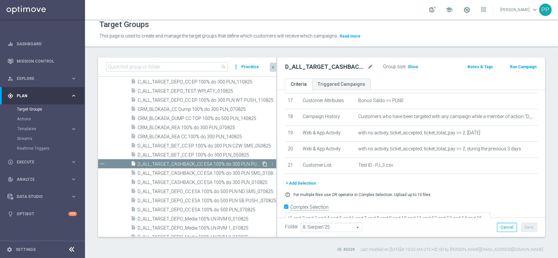
click at [262, 162] on icon "content_copy" at bounding box center [264, 164] width 5 height 5
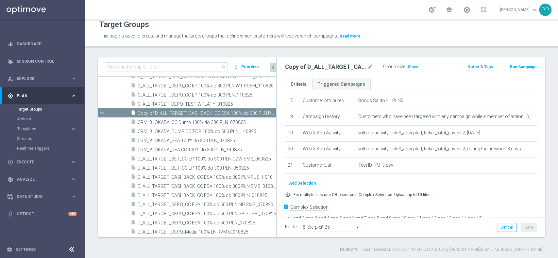
scroll to position [234, 0]
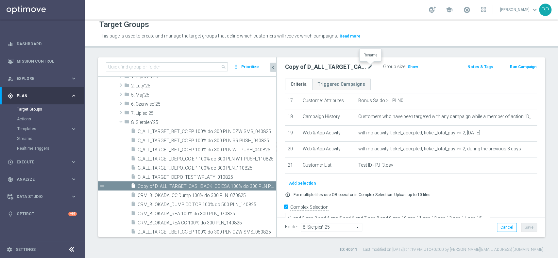
click at [372, 64] on icon "mode_edit" at bounding box center [370, 67] width 6 height 8
click at [353, 65] on input "D_ALL_TARGET_DEPO_CC 100% do 500 PLN_110825" at bounding box center [329, 67] width 88 height 9
click at [353, 66] on input "D_ALL_TARGET_DEPO_CC 100% do 500 PLN_110825" at bounding box center [329, 67] width 88 height 9
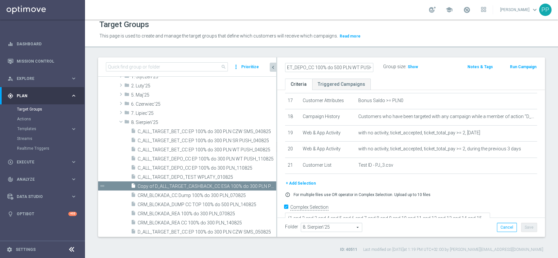
type input "D_ALL_TARGET_DEPO_CC 100% do 500 PLN WT PUSH_110825"
click at [361, 53] on div "Target Groups This page is used to create and manage the target groups that def…" at bounding box center [321, 139] width 473 height 239
click at [521, 227] on button "Save" at bounding box center [529, 227] width 16 height 9
click at [370, 68] on icon "mode_edit" at bounding box center [370, 67] width 6 height 8
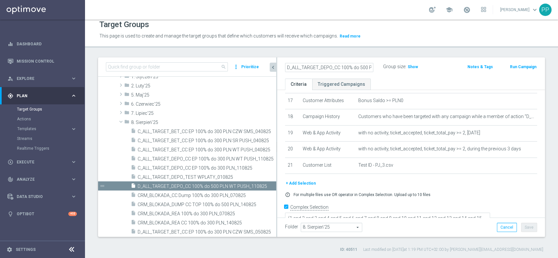
scroll to position [0, 43]
click at [353, 65] on input "D_ALL_TARGET_DEPO_CC 100% do 500 PLN WT PUSH_110825" at bounding box center [329, 67] width 88 height 9
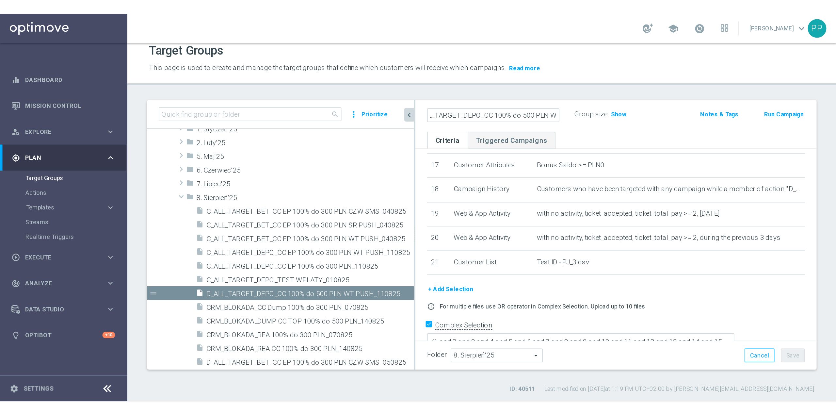
scroll to position [0, 0]
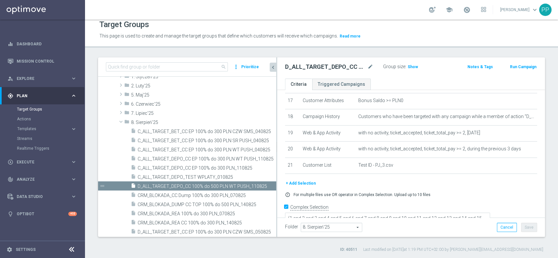
click at [386, 41] on div "This page is used to create and manage the target groups that define which cust…" at bounding box center [264, 36] width 340 height 10
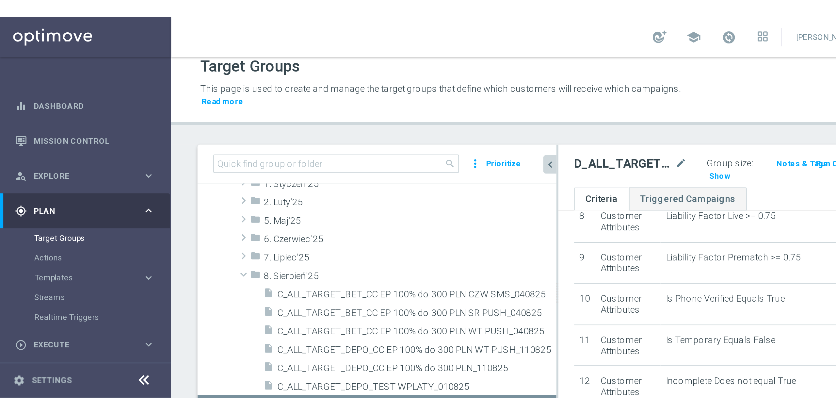
scroll to position [136, 0]
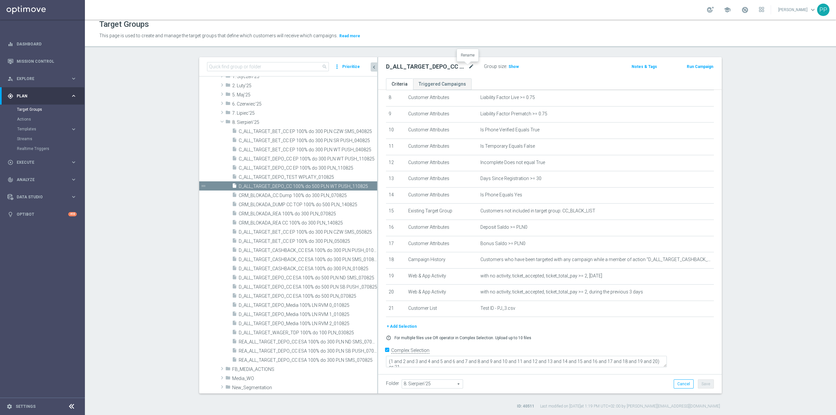
click at [470, 66] on icon "mode_edit" at bounding box center [472, 67] width 6 height 8
click at [484, 24] on div "Target Groups" at bounding box center [460, 24] width 723 height 13
click at [693, 262] on icon "mode_edit" at bounding box center [695, 259] width 5 height 5
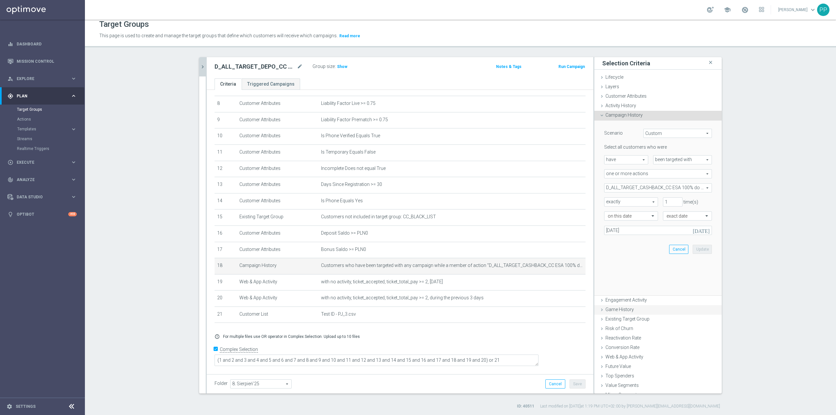
scroll to position [129, 0]
click at [635, 189] on span "D_ALL_TARGET_CASHBACK_CC ESA 100% do 300 PLN_010825" at bounding box center [658, 188] width 107 height 8
click at [614, 199] on label "Show Selected" at bounding box center [626, 202] width 24 height 6
click at [608, 200] on input "Show Selected" at bounding box center [609, 202] width 4 height 4
checkbox input "true"
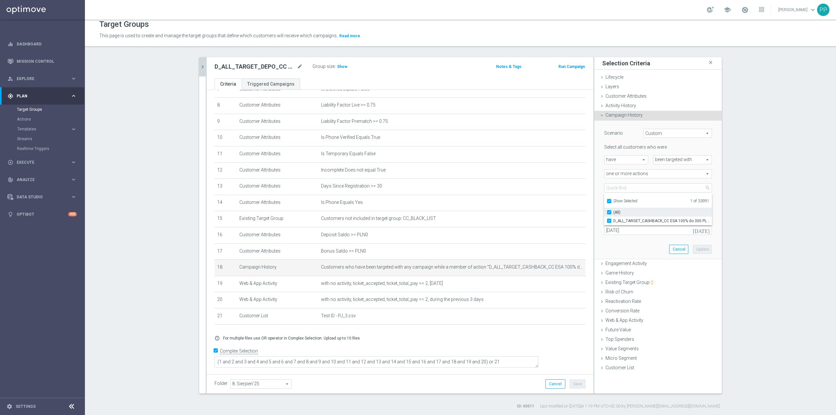
click at [609, 213] on input "(All)" at bounding box center [611, 212] width 4 height 4
checkbox input "false"
type input "Select Action"
checkbox input "false"
click at [607, 202] on input "Show Selected" at bounding box center [609, 202] width 4 height 4
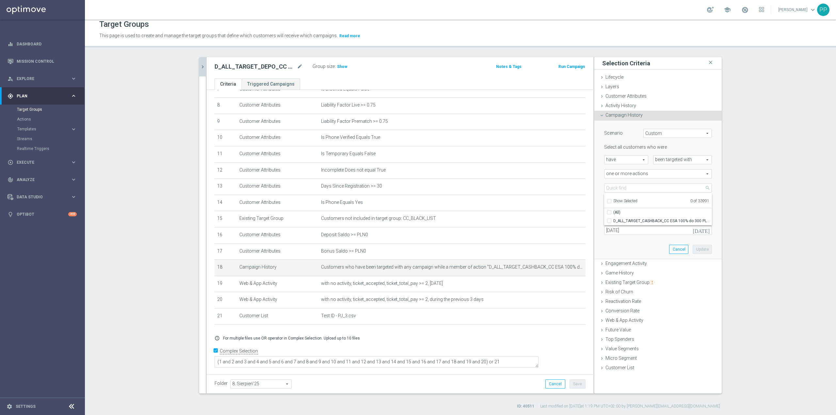
checkbox input "false"
click at [607, 188] on input "search" at bounding box center [658, 187] width 108 height 9
paste input "D_ALL_TARGET_DEPO_CC 100% do 500 PLN_110825"
type input "D_ALL_TARGET_DEPO_CC 100% do 500 PLN_110825"
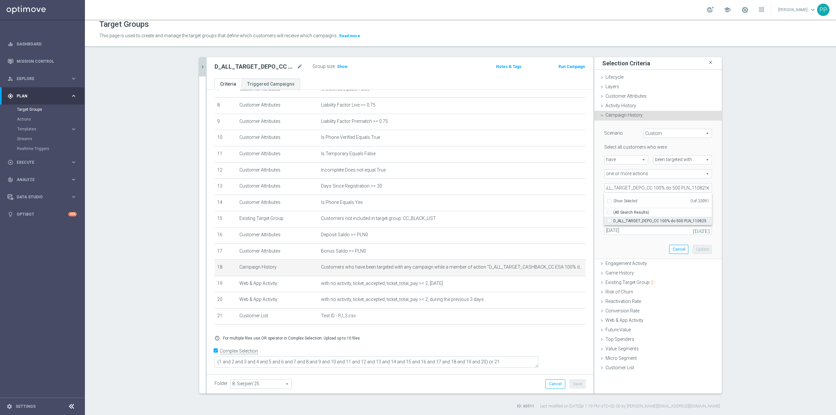
click at [626, 224] on label "D_ALL_TARGET_DEPO_CC 100% do 500 PLN_110825" at bounding box center [663, 221] width 99 height 8
click at [614, 223] on input "D_ALL_TARGET_DEPO_CC 100% do 500 PLN_110825" at bounding box center [611, 221] width 4 height 4
checkbox input "true"
type input "D_ALL_TARGET_DEPO_CC 100% do 500 PLN_110825"
checkbox input "true"
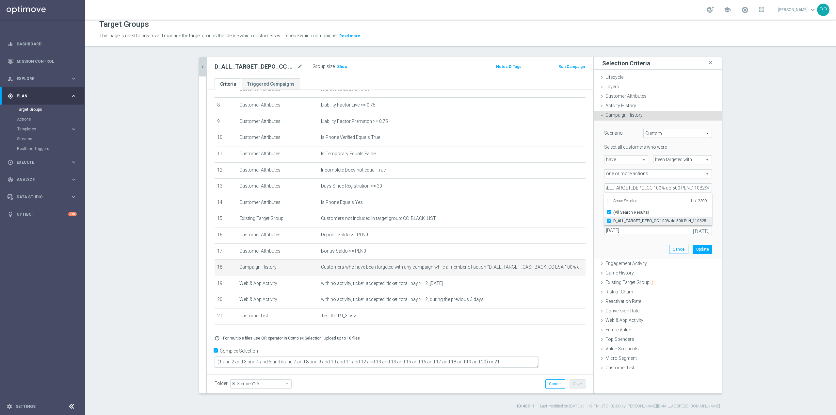
scroll to position [0, 0]
click at [595, 198] on div "Scenario Custom Custom arrow_drop_down search Select all customers who were hav…" at bounding box center [658, 190] width 127 height 139
click at [624, 227] on input "01 Aug 2025" at bounding box center [658, 230] width 108 height 9
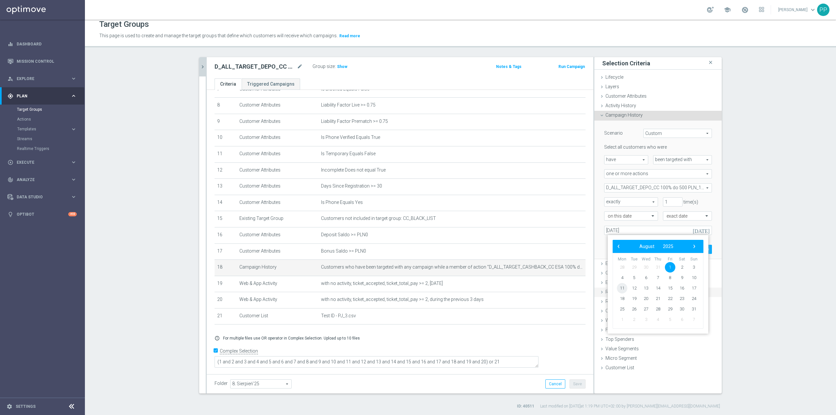
click at [626, 288] on span "11" at bounding box center [622, 288] width 10 height 10
type input "11 Aug 2025"
click at [701, 250] on button "Update" at bounding box center [702, 249] width 19 height 9
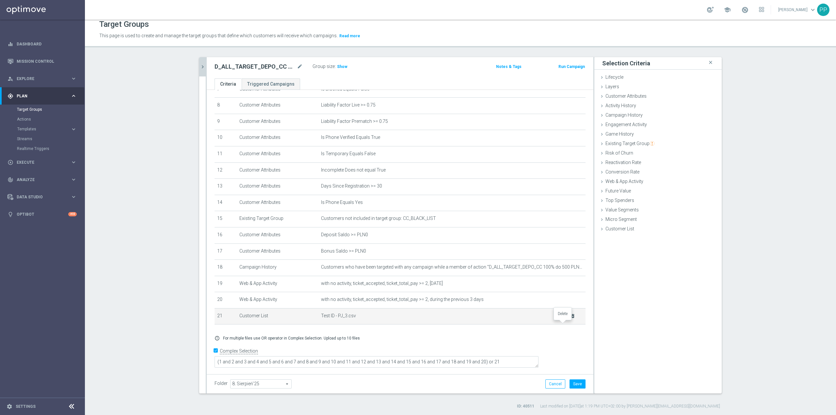
click at [570, 319] on icon "delete_forever" at bounding box center [572, 315] width 5 height 5
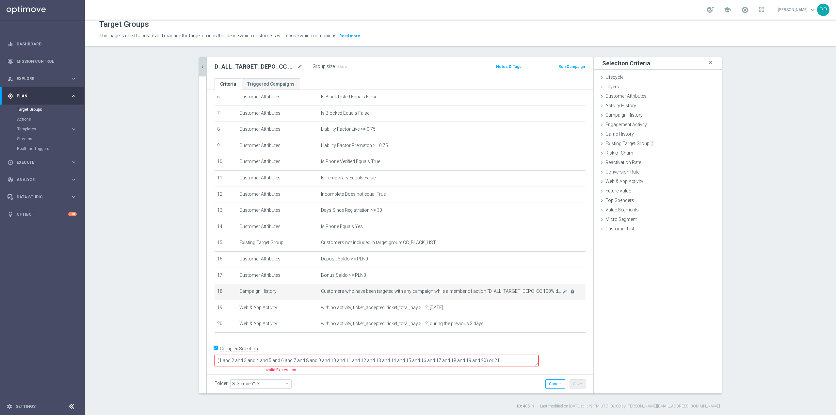
scroll to position [103, 0]
click at [613, 230] on span "Customer List" at bounding box center [620, 228] width 29 height 5
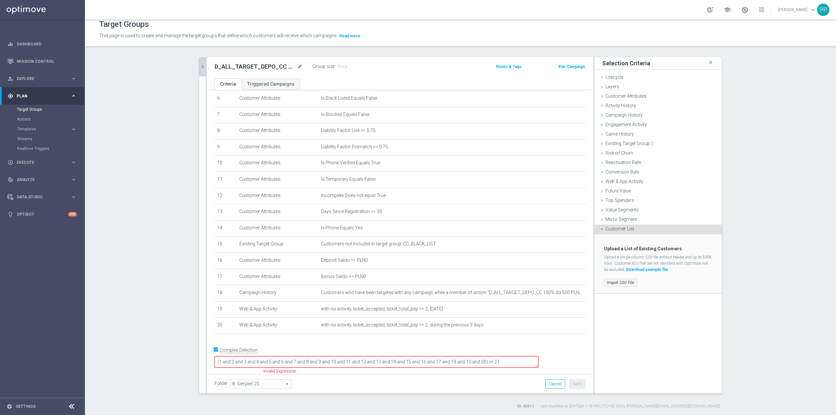
click at [626, 280] on label "Import CSV File" at bounding box center [620, 283] width 33 height 8
click at [0, 0] on input "Import CSV File" at bounding box center [0, 0] width 0 height 0
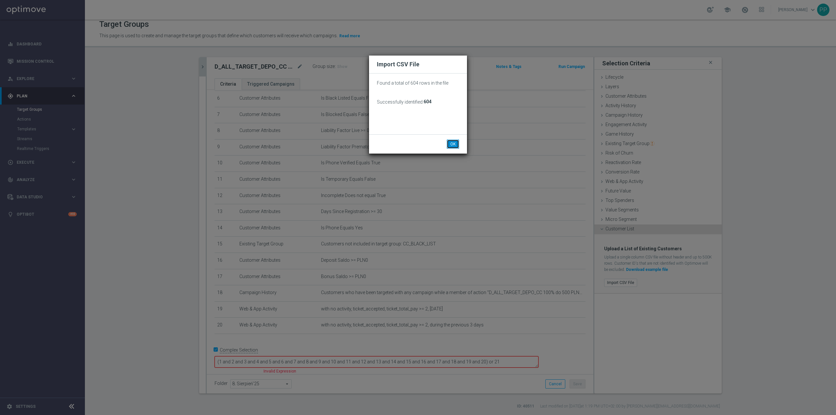
click at [454, 140] on button "OK" at bounding box center [453, 144] width 12 height 9
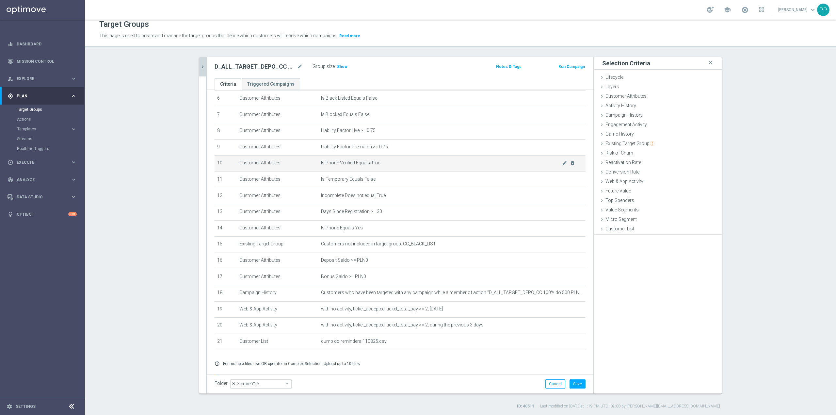
scroll to position [129, 0]
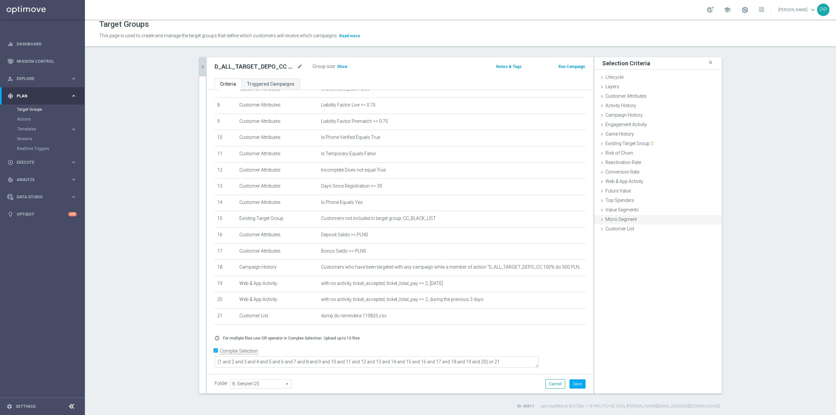
click at [621, 224] on div "Micro Segment done" at bounding box center [658, 220] width 127 height 10
click at [619, 220] on span "Micro Segment" at bounding box center [621, 219] width 31 height 5
click at [621, 232] on div "Customer List done selection saved" at bounding box center [658, 229] width 127 height 10
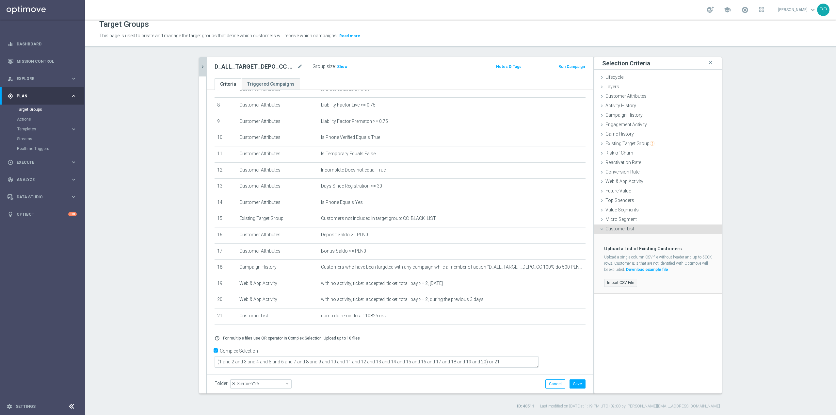
click at [623, 281] on label "Import CSV File" at bounding box center [620, 283] width 33 height 8
click at [0, 0] on input "Import CSV File" at bounding box center [0, 0] width 0 height 0
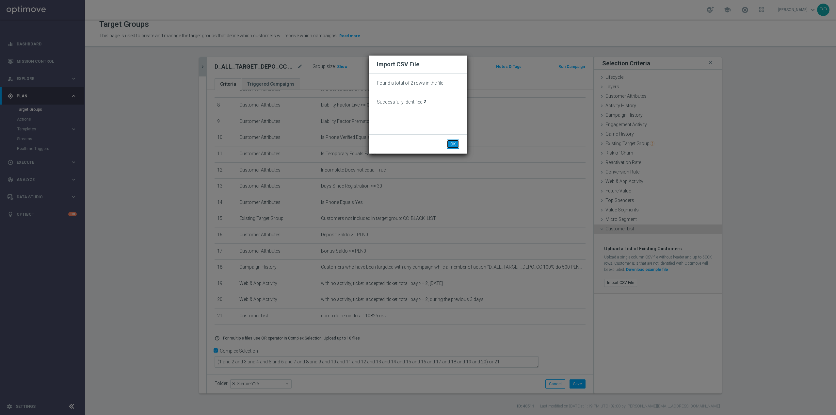
drag, startPoint x: 450, startPoint y: 143, endPoint x: 500, endPoint y: 204, distance: 78.7
click at [451, 143] on button "OK" at bounding box center [453, 144] width 12 height 9
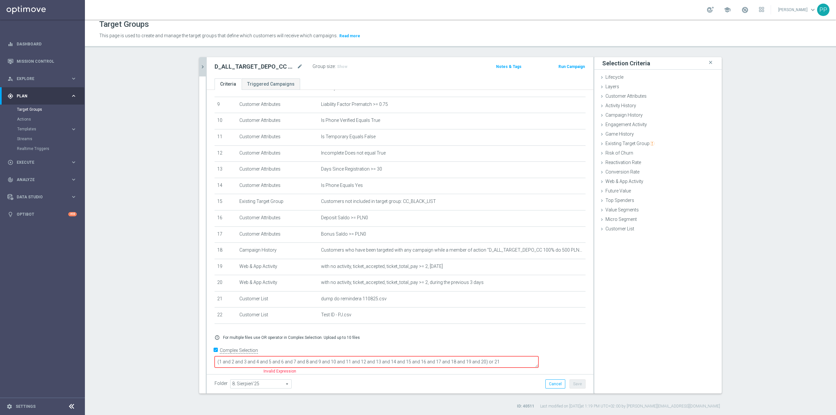
scroll to position [146, 0]
click at [526, 360] on textarea "(1 and 2 and 3 and 4 and 5 and 6 and 7 and 8 and 9 and 10 and 11 and 12 and 13 …" at bounding box center [377, 360] width 324 height 11
click at [539, 358] on textarea "(1 and 2 and 3 and 4 and 5 and 6 and 7 and 8 and 9 and 10 and 11 and 12 and 13 …" at bounding box center [377, 360] width 324 height 11
click at [426, 339] on div "error_outline For multiple files use OR operator in Complex Selection. Upload u…" at bounding box center [400, 336] width 381 height 5
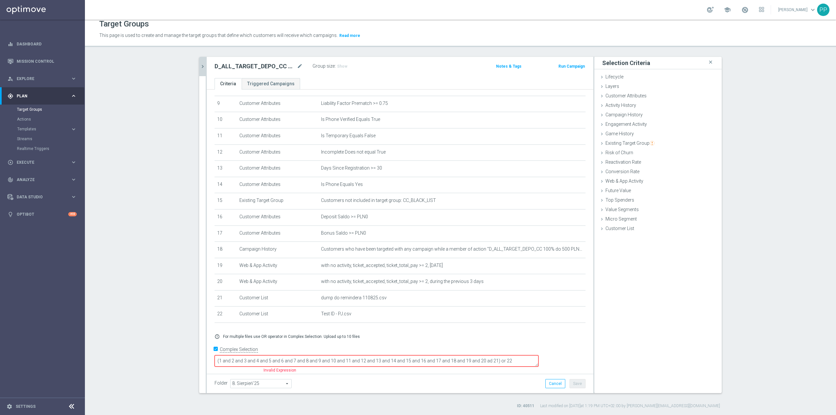
drag, startPoint x: 530, startPoint y: 358, endPoint x: 534, endPoint y: 358, distance: 4.3
click at [530, 358] on textarea "(1 and 2 and 3 and 4 and 5 and 6 and 7 and 8 and 9 and 10 and 11 and 12 and 13 …" at bounding box center [377, 360] width 324 height 11
type textarea "(1 and 2 and 3 and 4 and 5 and 6 and 7 and 8 and 9 and 10 and 11 and 12 and 13 …"
click at [577, 386] on button "Save" at bounding box center [578, 383] width 16 height 9
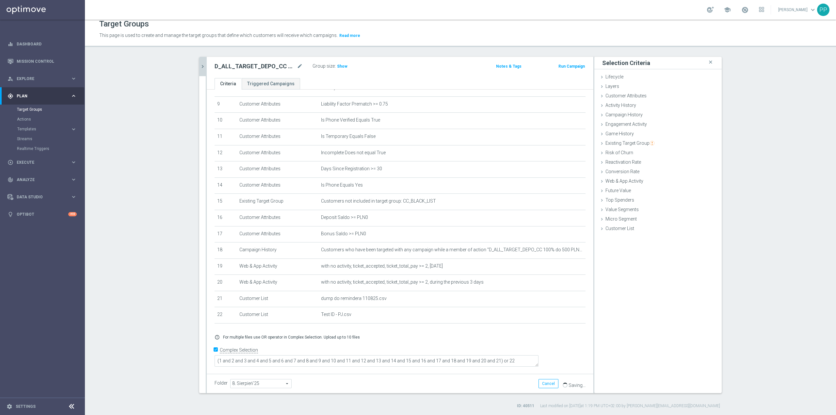
click at [339, 62] on div "Group size : Show" at bounding box center [345, 66] width 65 height 8
click at [337, 65] on span "Show" at bounding box center [342, 66] width 10 height 5
click at [298, 66] on icon "mode_edit" at bounding box center [300, 66] width 6 height 8
click at [299, 51] on div "Target Groups This page is used to create and manage the target groups that def…" at bounding box center [461, 217] width 752 height 395
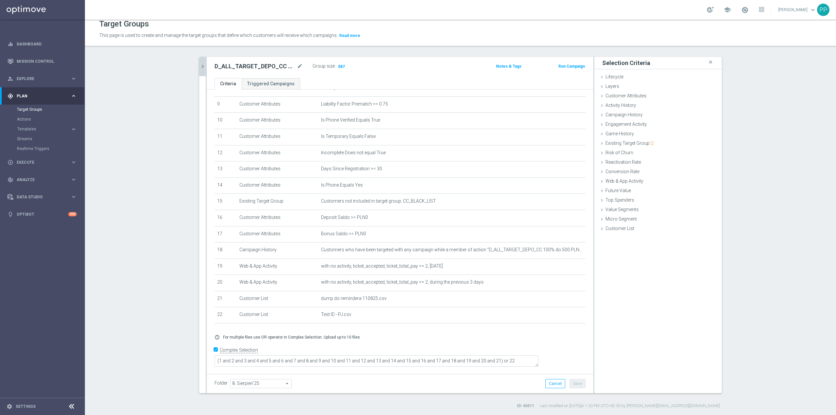
click at [124, 284] on section "search more_vert Prioritize Customer Target Groups library_add create_new_folder" at bounding box center [461, 233] width 752 height 352
click at [199, 70] on button "chevron_right" at bounding box center [202, 66] width 7 height 19
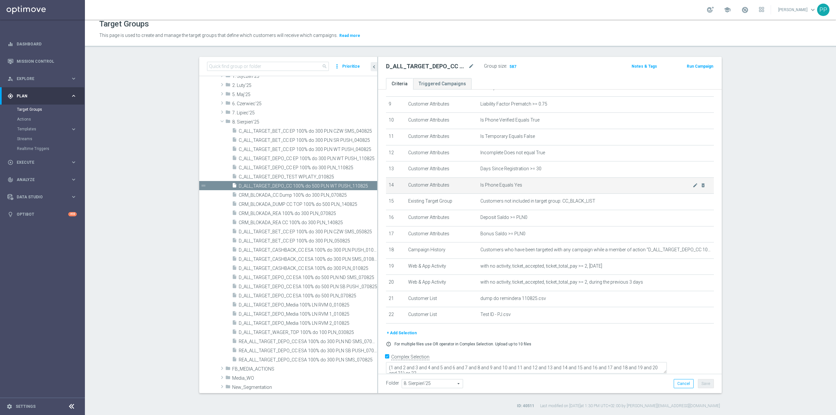
drag, startPoint x: 323, startPoint y: 188, endPoint x: 417, endPoint y: 190, distance: 93.5
click at [417, 190] on as-split "search more_vert Prioritize Customer Target Groups library_add create_new_folder" at bounding box center [460, 225] width 523 height 336
click at [336, 165] on span "C_ALL_TARGET_DEPO_CC EP 100% do 300 PLN_110825" at bounding box center [300, 168] width 123 height 6
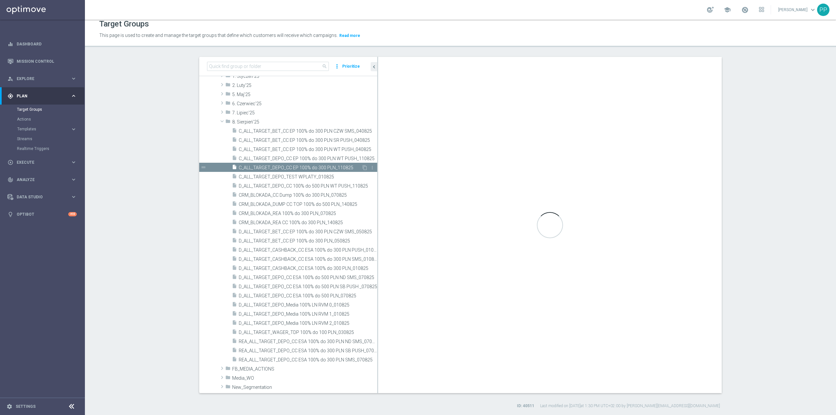
checkbox input "false"
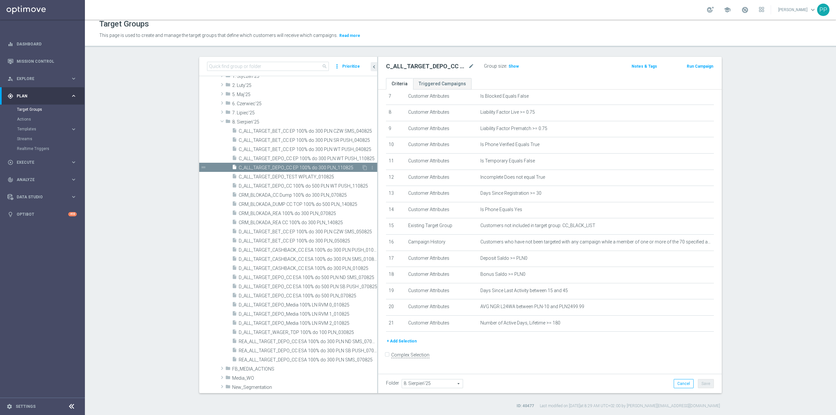
scroll to position [125, 0]
click at [509, 67] on span "Show" at bounding box center [514, 66] width 10 height 5
click at [29, 175] on div "track_changes Analyze keyboard_arrow_right" at bounding box center [42, 179] width 84 height 17
click at [37, 143] on link "Customer 360" at bounding box center [42, 143] width 51 height 5
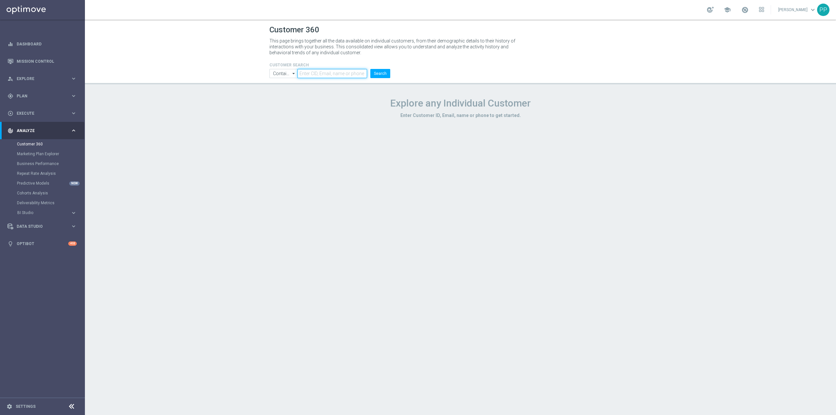
click at [318, 76] on input "text" at bounding box center [333, 73] width 70 height 9
paste input "2749849"
type input "2749849"
click at [379, 75] on button "Search" at bounding box center [381, 73] width 20 height 9
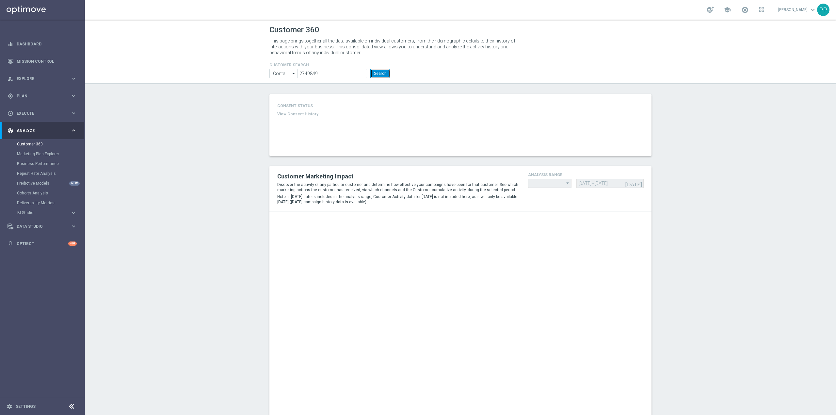
type input "Last 30 days"
type input "Deposit Amount"
type input "Last 30 days"
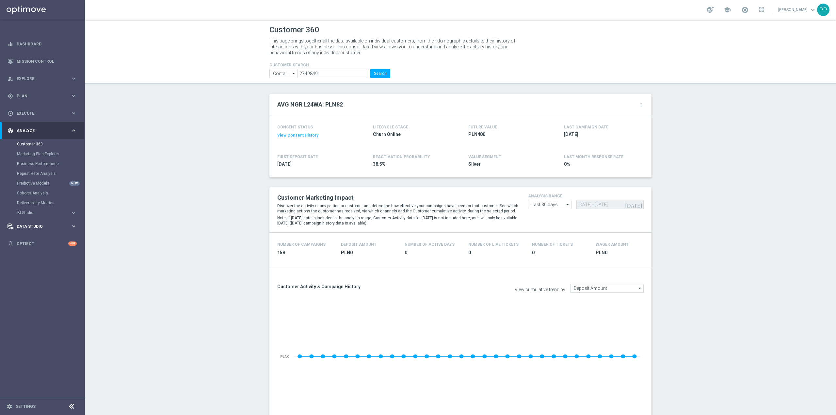
click at [33, 230] on div "Data Studio keyboard_arrow_right" at bounding box center [42, 226] width 84 height 17
click at [39, 165] on div "Attributes" at bounding box center [50, 162] width 67 height 10
click at [40, 161] on link "Attributes" at bounding box center [42, 161] width 51 height 5
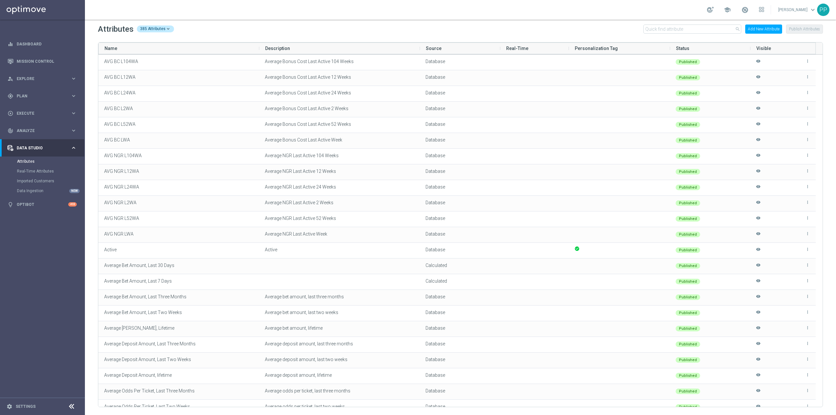
click at [767, 28] on button "Add New Attribute" at bounding box center [764, 29] width 37 height 9
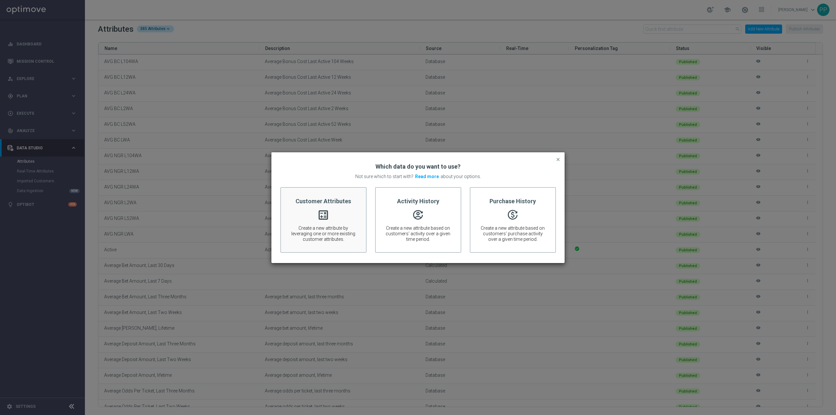
click at [353, 209] on div "Customer Attributes calculate Create a new attribute by leveraging one or more …" at bounding box center [324, 219] width 86 height 65
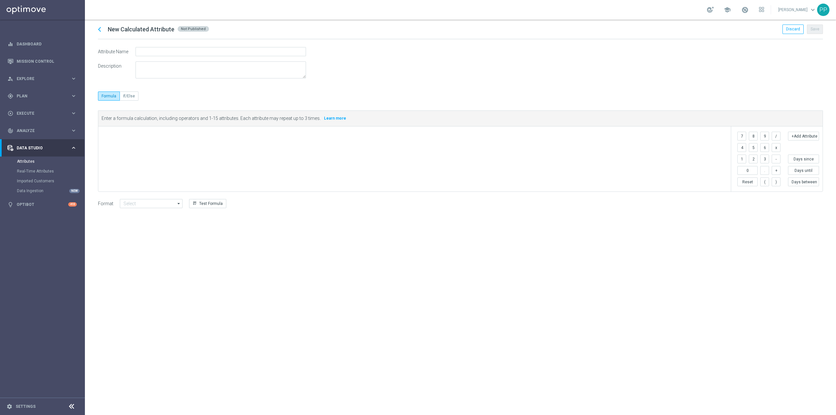
click at [162, 138] on span at bounding box center [417, 135] width 626 height 8
click at [127, 95] on label "If/Else" at bounding box center [129, 95] width 19 height 9
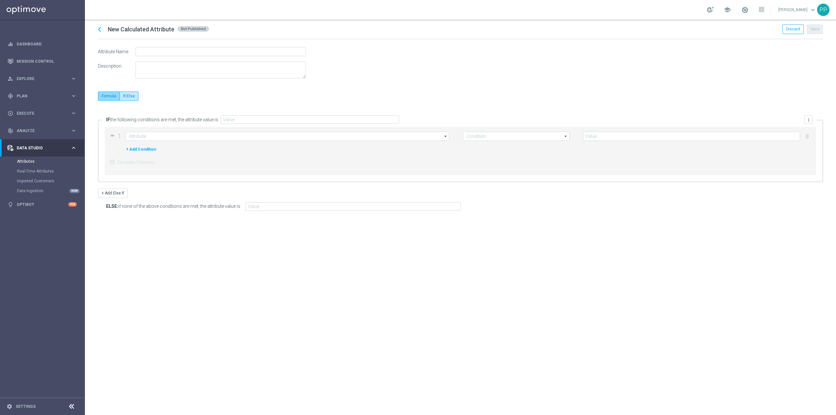
click at [111, 95] on label "Formula" at bounding box center [109, 95] width 22 height 9
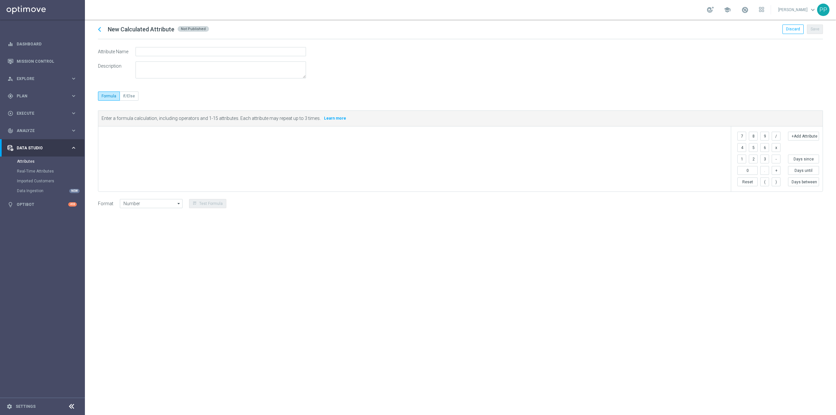
click at [130, 145] on div "​" at bounding box center [414, 158] width 633 height 65
click at [805, 161] on button "Days since" at bounding box center [803, 159] width 31 height 9
click at [154, 139] on span "Select Attribute #1" at bounding box center [143, 136] width 33 height 5
click at [153, 139] on span "Select Attribute #1" at bounding box center [143, 136] width 33 height 5
click at [147, 137] on span "Select Attribute #1" at bounding box center [143, 136] width 33 height 5
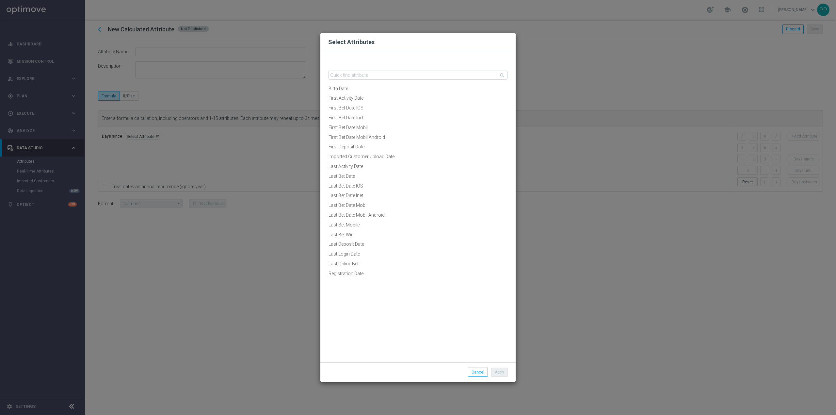
click at [152, 137] on modal-container "Select Attributes search Birth Date First Activity Date First Bet Date IOS Firs…" at bounding box center [418, 207] width 836 height 415
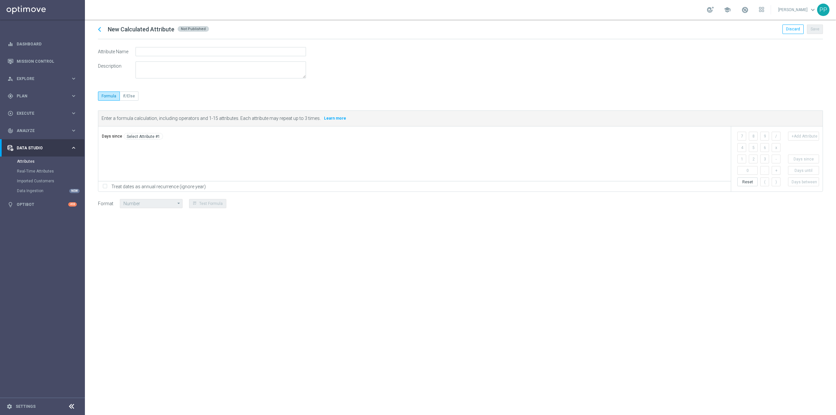
click at [169, 141] on tags "Days since Select Attribute #1 ​" at bounding box center [417, 135] width 630 height 12
click at [742, 185] on button "Reset" at bounding box center [748, 181] width 20 height 9
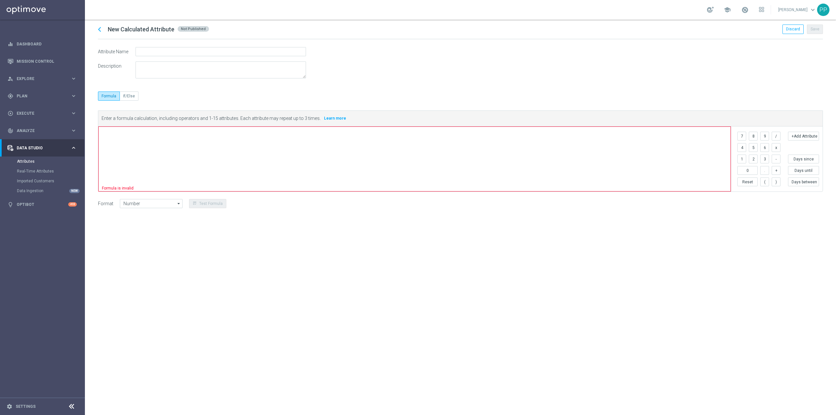
click at [315, 148] on div "​ Formula is invalid" at bounding box center [414, 158] width 633 height 65
click at [152, 141] on tags "​" at bounding box center [416, 135] width 629 height 12
click at [808, 139] on button "+Add Attribute" at bounding box center [803, 136] width 31 height 9
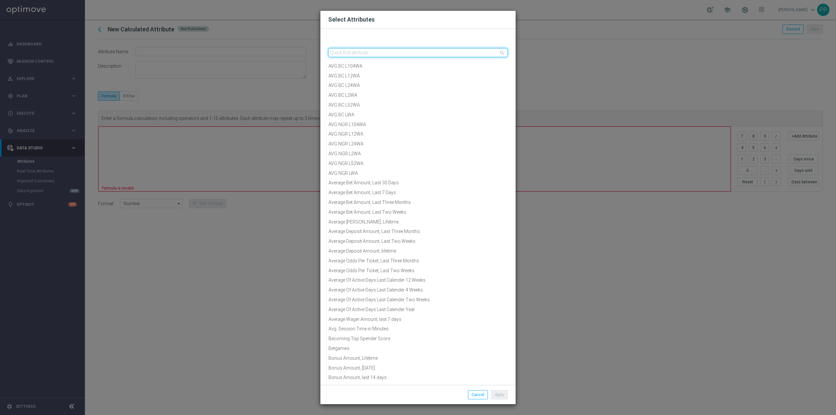
click at [349, 52] on input "text" at bounding box center [418, 52] width 180 height 9
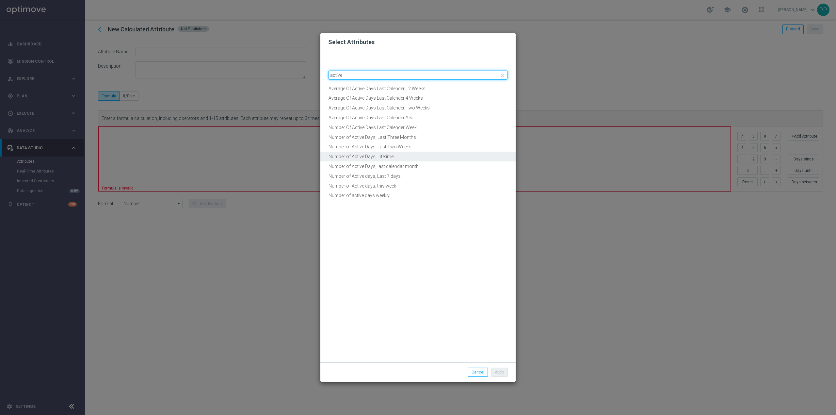
type input "active"
click at [381, 154] on button "Number of Active Days, Lifetime" at bounding box center [418, 157] width 195 height 10
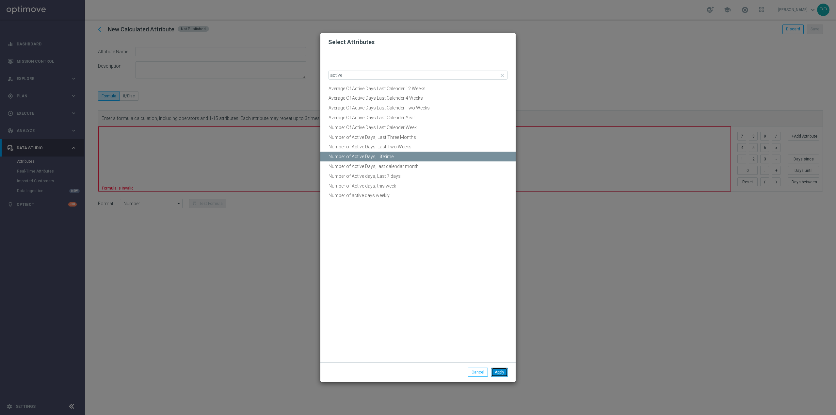
click at [499, 374] on button "Apply" at bounding box center [499, 372] width 17 height 9
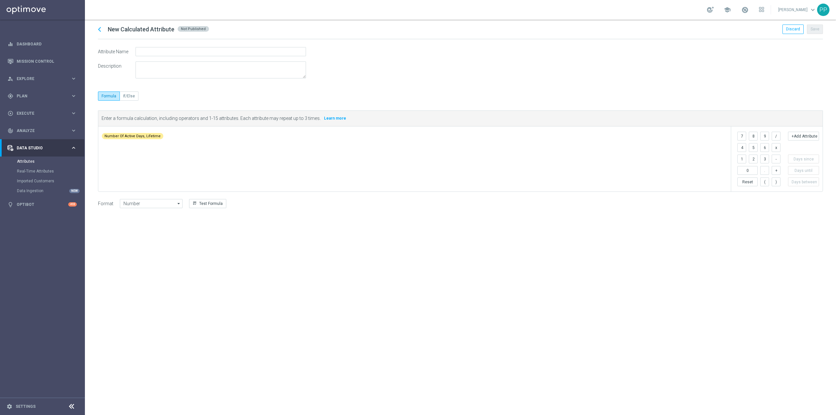
click at [230, 141] on tags "Number of Active Days, Lifetime ​" at bounding box center [417, 135] width 630 height 12
click at [777, 140] on button "/" at bounding box center [776, 136] width 9 height 9
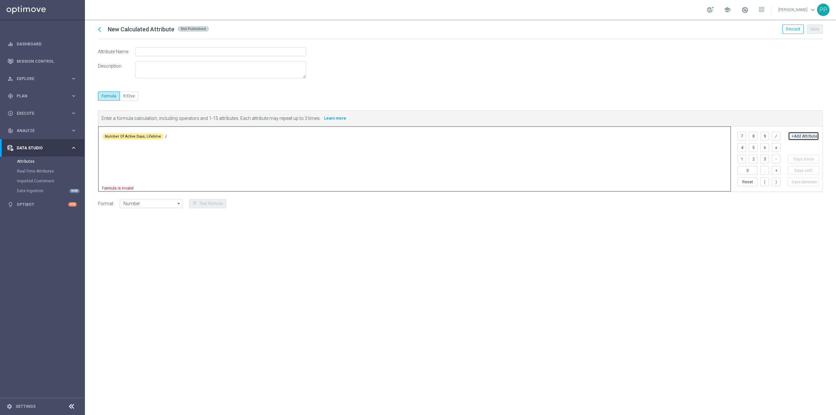
click at [799, 139] on button "+Add Attribute" at bounding box center [803, 136] width 31 height 9
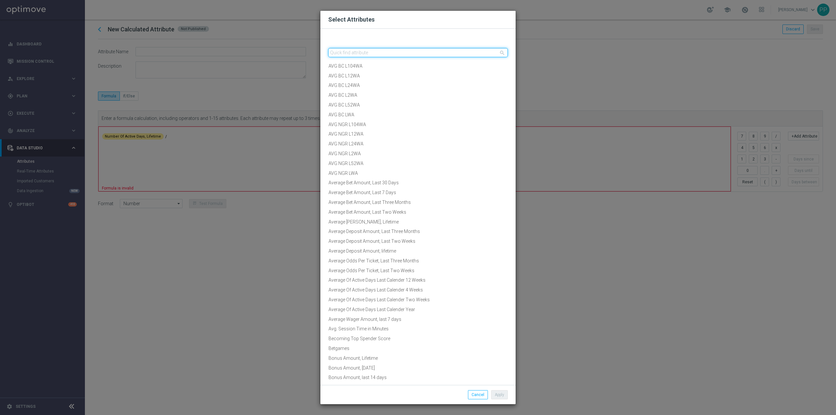
click at [410, 55] on input "text" at bounding box center [418, 52] width 180 height 9
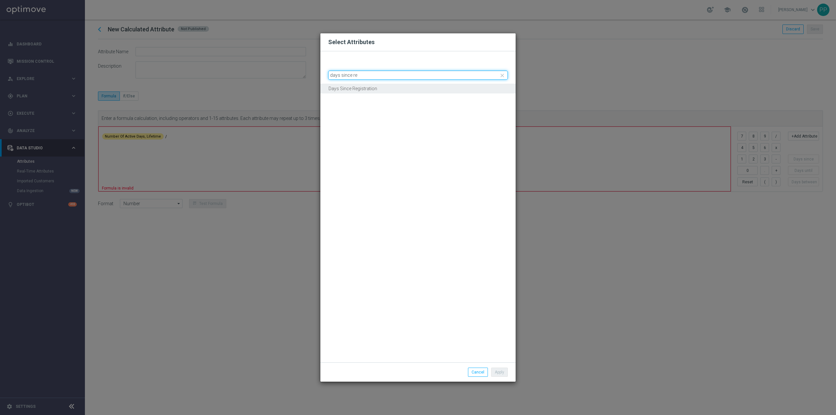
type input "days since re"
click at [383, 86] on button "Days Since Registration" at bounding box center [418, 89] width 195 height 10
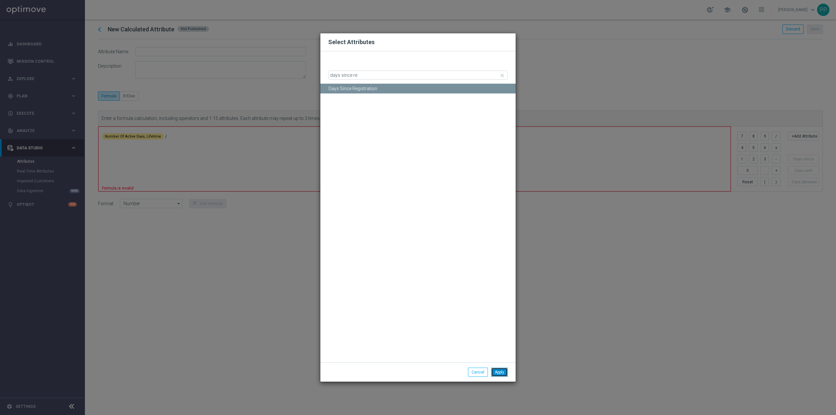
click at [503, 372] on button "Apply" at bounding box center [499, 372] width 17 height 9
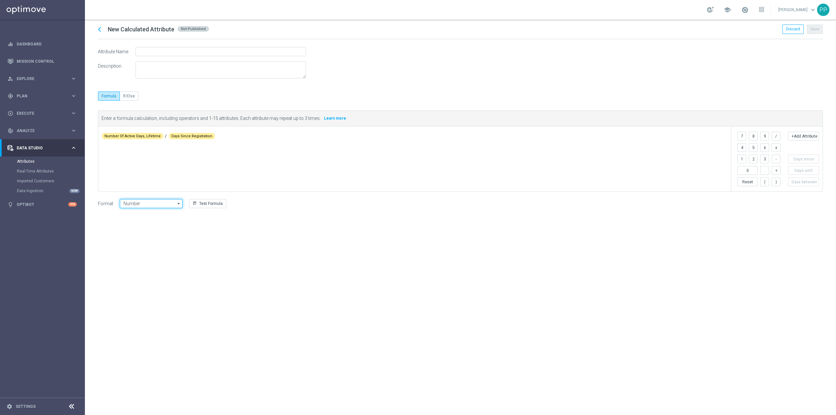
click at [156, 205] on input "Number" at bounding box center [151, 203] width 63 height 9
click at [147, 240] on div "Percentage" at bounding box center [155, 242] width 60 height 9
type input "Percentage"
click at [174, 51] on input "text" at bounding box center [221, 51] width 171 height 9
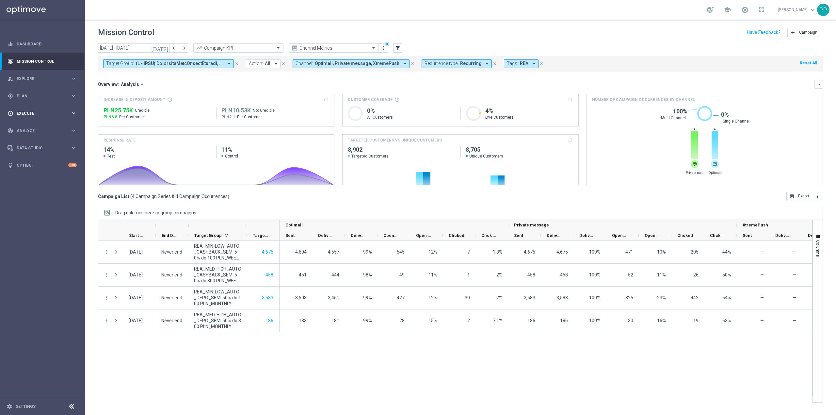
click at [26, 110] on div "play_circle_outline Execute keyboard_arrow_right" at bounding box center [42, 113] width 84 height 17
click at [27, 95] on span "Plan" at bounding box center [44, 96] width 54 height 4
click at [29, 159] on div "play_circle_outline Execute" at bounding box center [39, 162] width 63 height 6
click at [39, 128] on link "Campaign Builder" at bounding box center [42, 126] width 51 height 5
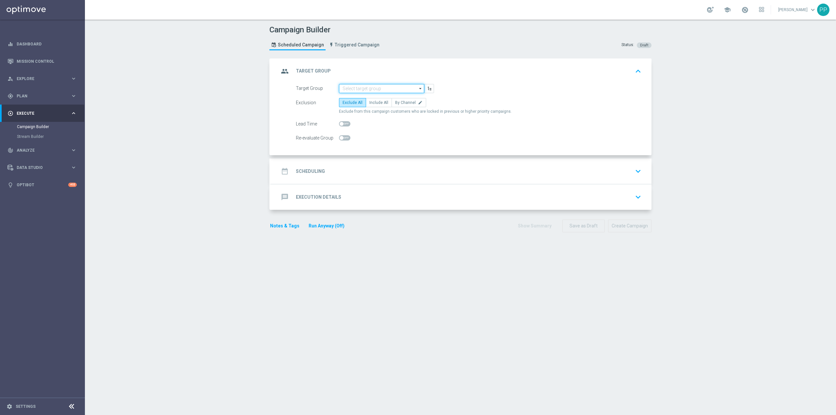
click at [391, 89] on input at bounding box center [381, 88] width 85 height 9
paste input "pl-sts-betapp://open_page?webViewPage=[URL][DOMAIN_NAME] i promocje"
type input "pl-sts-betapp://open_page?webViewPage=[URL][DOMAIN_NAME] i promocje"
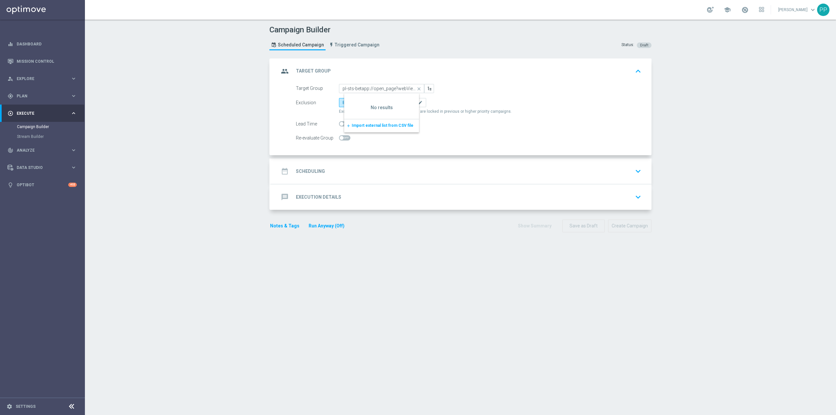
click at [415, 88] on icon "close" at bounding box center [419, 88] width 10 height 9
click at [362, 87] on input at bounding box center [381, 88] width 85 height 9
paste input "C_ALL_TARGET_DEPO_CC EP 100% do 300 PLN WT PUSH_110825"
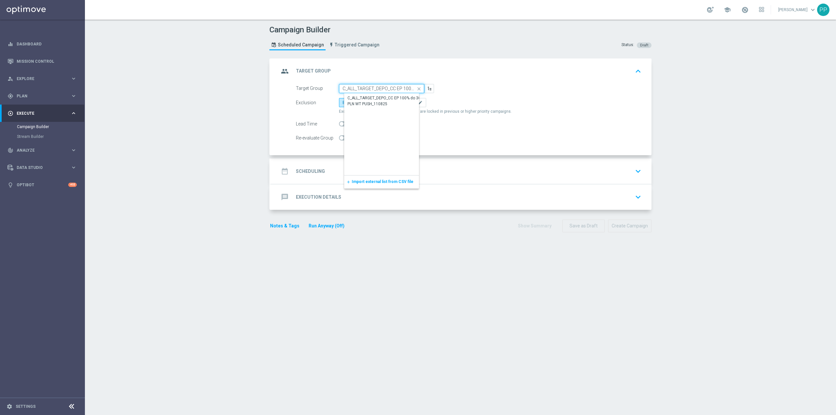
scroll to position [0, 59]
click at [369, 98] on div "C_ALL_TARGET_DEPO_CC EP 100% do 300 PLN WT PUSH_110825" at bounding box center [387, 101] width 78 height 12
type input "C_ALL_TARGET_DEPO_CC EP 100% do 300 PLN WT PUSH_110825"
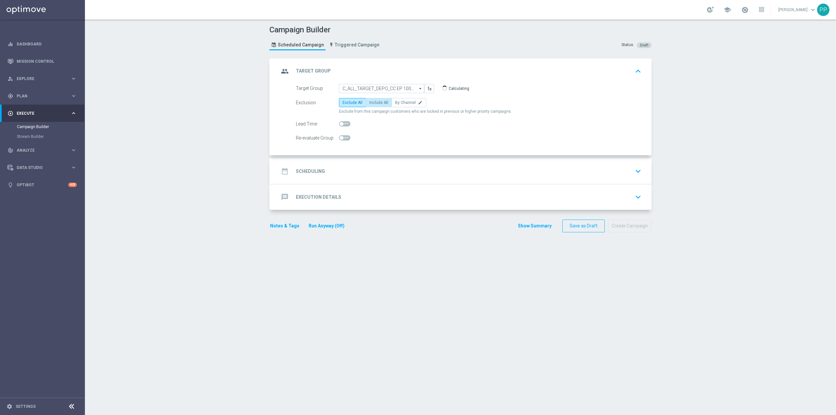
click at [382, 103] on span "Include All" at bounding box center [379, 102] width 19 height 5
click at [374, 103] on input "Include All" at bounding box center [372, 104] width 4 height 4
radio input "true"
click at [344, 140] on span at bounding box center [344, 137] width 11 height 5
click at [344, 140] on input "checkbox" at bounding box center [344, 137] width 11 height 5
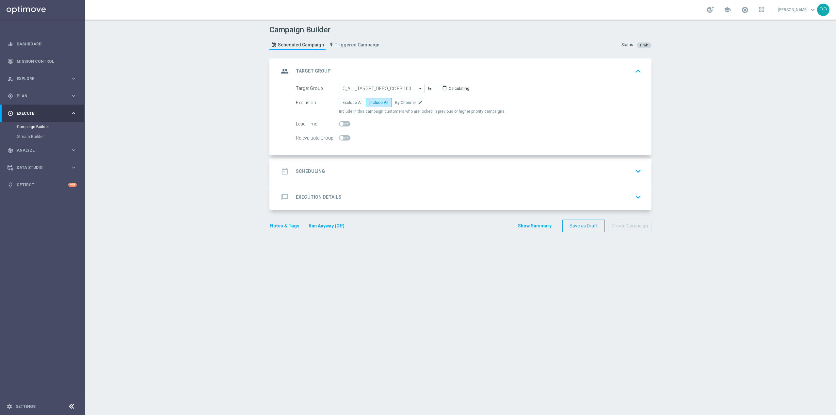
checkbox input "true"
click at [353, 174] on div "date_range Scheduling keyboard_arrow_down" at bounding box center [461, 171] width 365 height 12
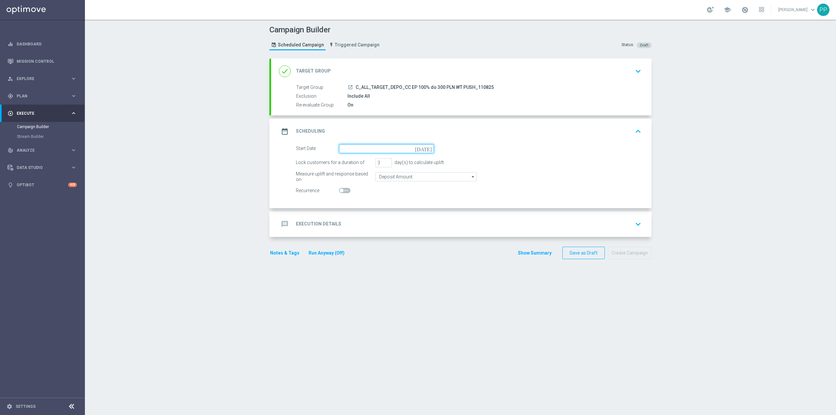
click at [351, 148] on input at bounding box center [386, 148] width 95 height 9
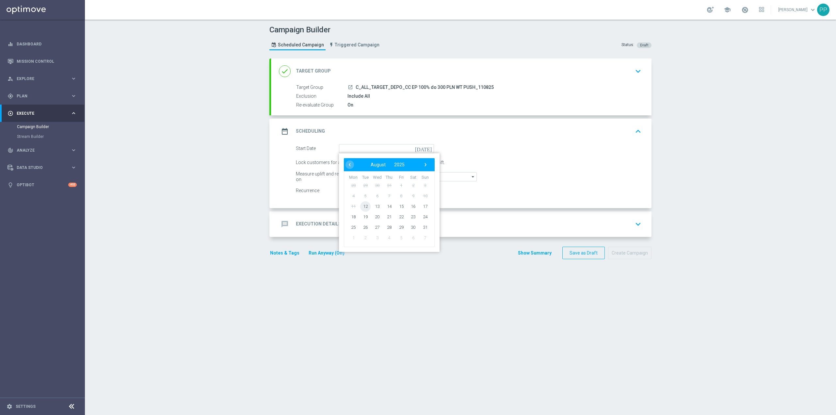
click at [364, 206] on span "12" at bounding box center [365, 206] width 10 height 10
type input "[DATE]"
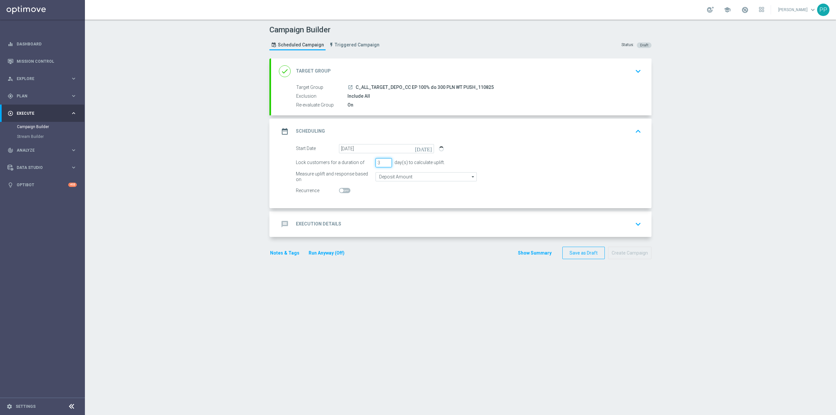
drag, startPoint x: 378, startPoint y: 162, endPoint x: 371, endPoint y: 164, distance: 8.0
click at [371, 164] on div "Lock customers for a duration of 3 day(s) to calculate uplift." at bounding box center [468, 162] width 355 height 9
type input "1"
click at [378, 222] on div "message Execution Details keyboard_arrow_down" at bounding box center [461, 224] width 365 height 12
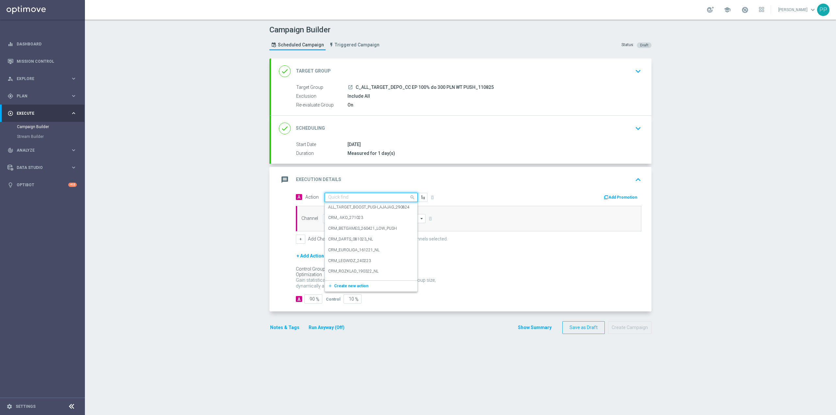
click at [372, 200] on input "text" at bounding box center [364, 198] width 73 height 6
click at [356, 285] on span "Create new action" at bounding box center [351, 286] width 34 height 5
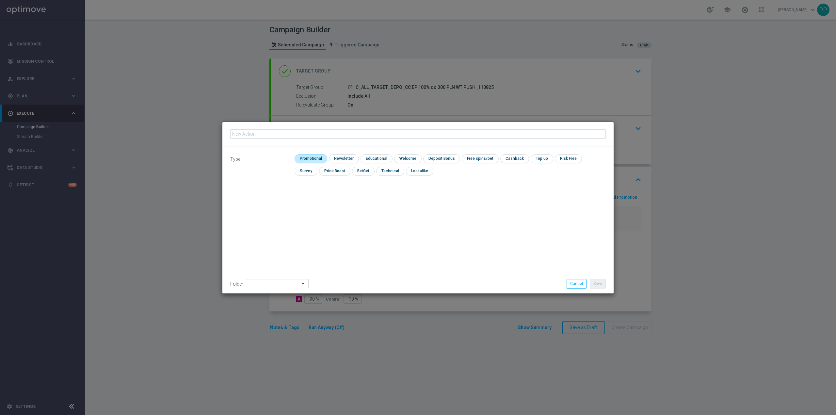
type input "C_ALL_TARGET_DEPO_CC EP 100% do 300 PLN WT PUSH_110825"
click at [305, 161] on input "checkbox" at bounding box center [310, 158] width 31 height 9
checkbox input "true"
click at [256, 284] on input at bounding box center [277, 283] width 63 height 9
click at [270, 204] on div "8. Sierpień 2025" at bounding box center [269, 202] width 29 height 6
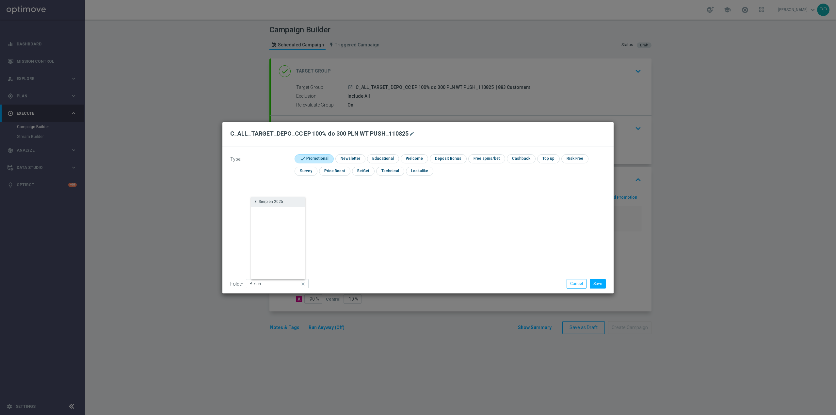
type input "8. Sierpień 2025"
click at [356, 233] on div "Type: check Promotional check Newsletter check Educational check Welcome check …" at bounding box center [418, 219] width 391 height 147
click at [599, 281] on button "Save" at bounding box center [598, 283] width 16 height 9
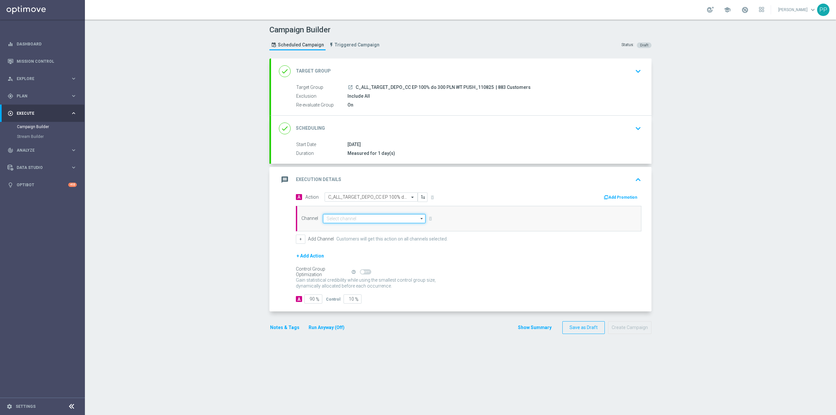
click at [361, 222] on input at bounding box center [374, 218] width 103 height 9
click at [361, 288] on div "Call center" at bounding box center [376, 286] width 97 height 9
type input "Call center"
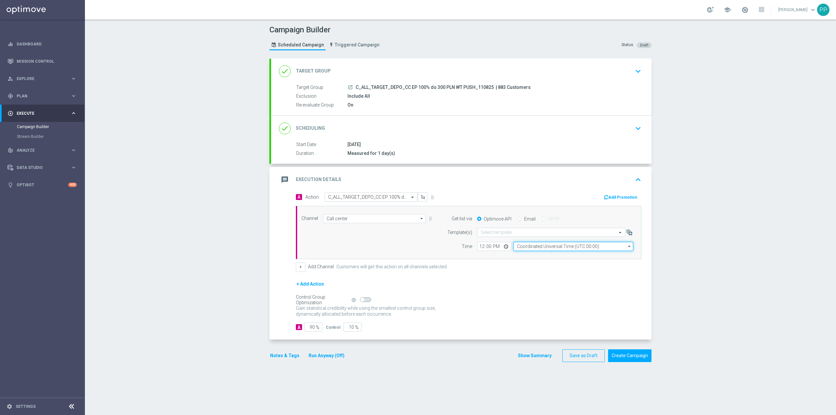
click at [536, 247] on input "Coordinated Universal Time (UTC 00:00)" at bounding box center [574, 246] width 120 height 9
click at [536, 256] on div "Central European Time ([GEOGRAPHIC_DATA]) (UTC +02:00)" at bounding box center [575, 256] width 107 height 6
type input "Central European Time ([GEOGRAPHIC_DATA]) (UTC +02:00)"
click at [360, 221] on input "Call center" at bounding box center [374, 218] width 103 height 9
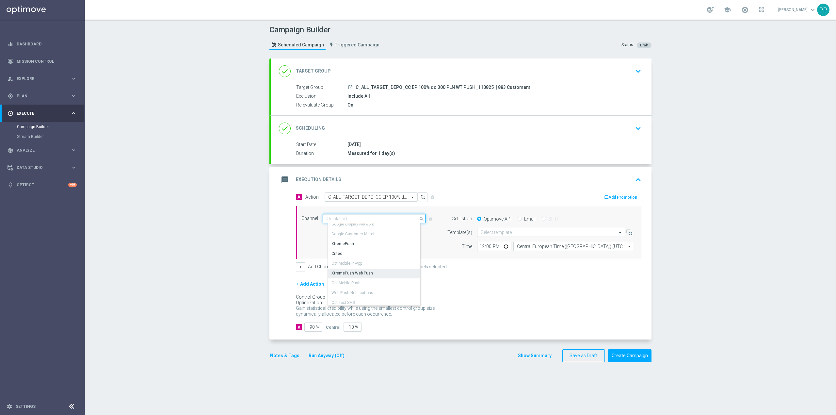
scroll to position [132, 0]
click at [358, 246] on div "XtremePush" at bounding box center [376, 244] width 97 height 10
type input "XtremePush"
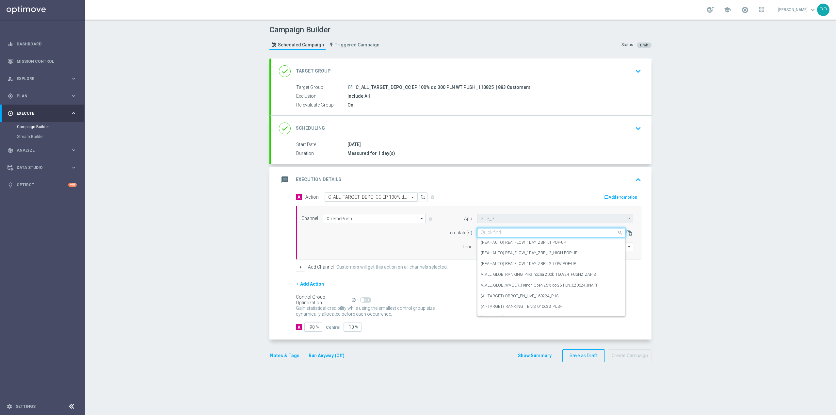
click at [495, 236] on input "text" at bounding box center [545, 233] width 128 height 6
paste input "C_ALL_TARGET_DEPO_CC EP 100% do 300 PLN WT PUSH_110825"
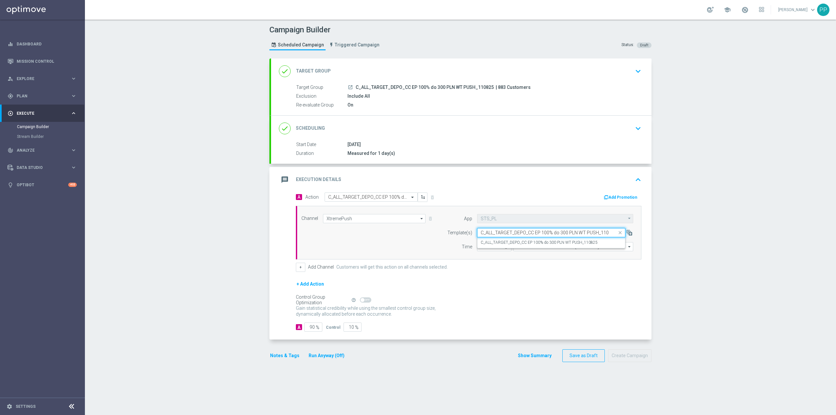
scroll to position [0, 6]
click at [504, 245] on label "C_ALL_TARGET_DEPO_CC EP 100% do 300 PLN WT PUSH_110825" at bounding box center [539, 243] width 117 height 6
type input "C_ALL_TARGET_DEPO_CC EP 100% do 300 PLN WT PUSH_110825"
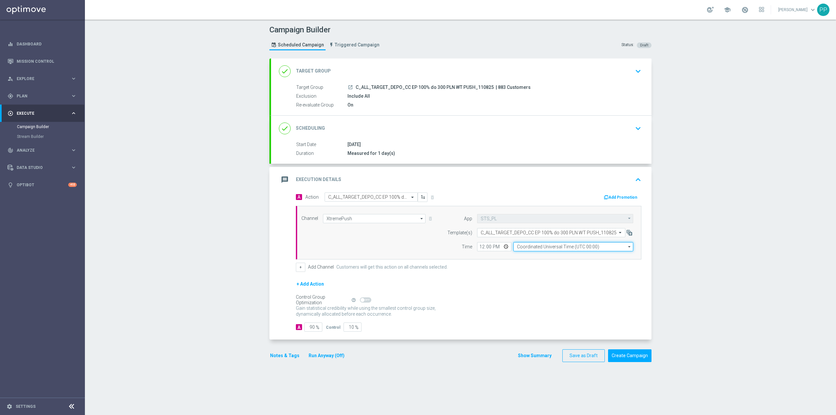
click at [526, 246] on input "Coordinated Universal Time (UTC 00:00)" at bounding box center [574, 246] width 120 height 9
click at [535, 254] on div "Central European Time ([GEOGRAPHIC_DATA]) (UTC +02:00)" at bounding box center [575, 256] width 107 height 6
type input "Central European Time ([GEOGRAPHIC_DATA]) (UTC +02:00)"
click at [480, 249] on input "12:00" at bounding box center [494, 246] width 34 height 9
type input "18:03"
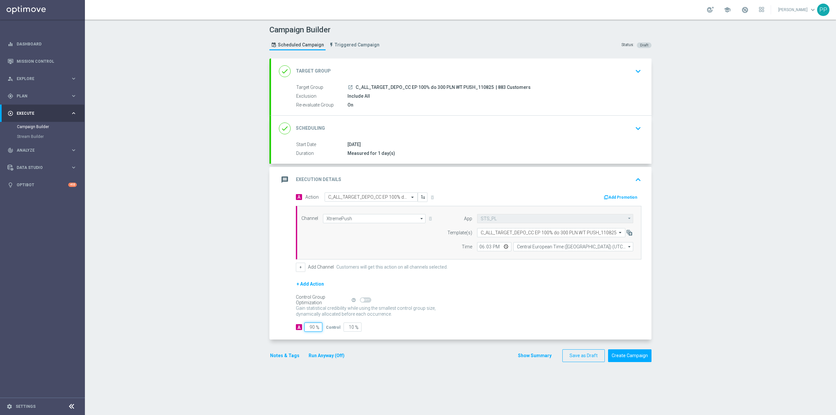
click at [310, 331] on input "90" at bounding box center [314, 326] width 18 height 9
type input "9"
type input "91"
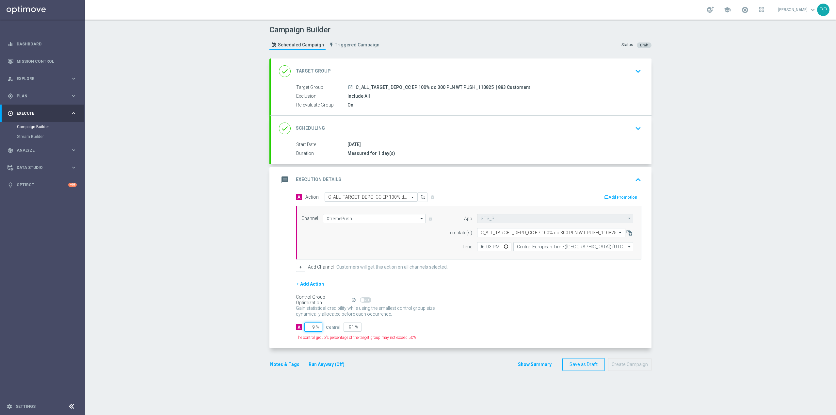
type input "95"
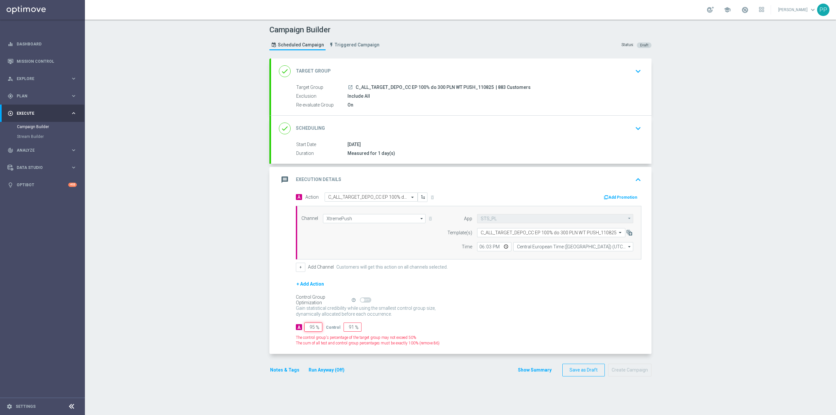
type input "5"
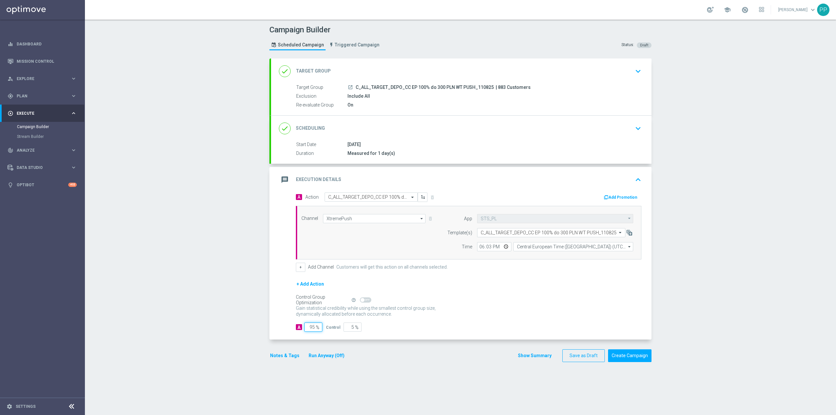
type input "95"
click at [227, 324] on div "Campaign Builder Scheduled Campaign Triggered Campaign Status: Draft done Targe…" at bounding box center [461, 217] width 752 height 395
click at [284, 360] on button "Notes & Tags" at bounding box center [285, 356] width 31 height 8
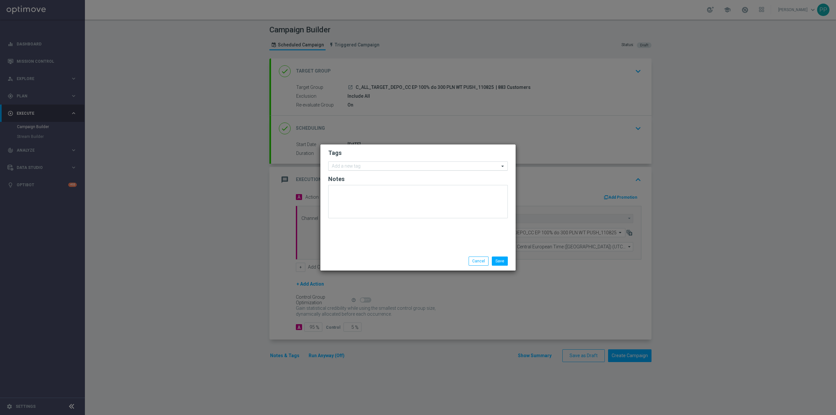
click at [351, 167] on input "text" at bounding box center [416, 167] width 168 height 6
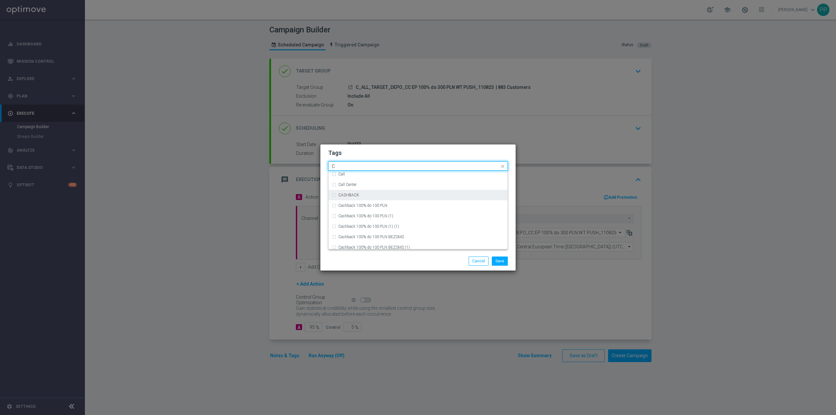
scroll to position [523, 0]
click at [361, 188] on div "C" at bounding box center [422, 186] width 166 height 4
type input "C"
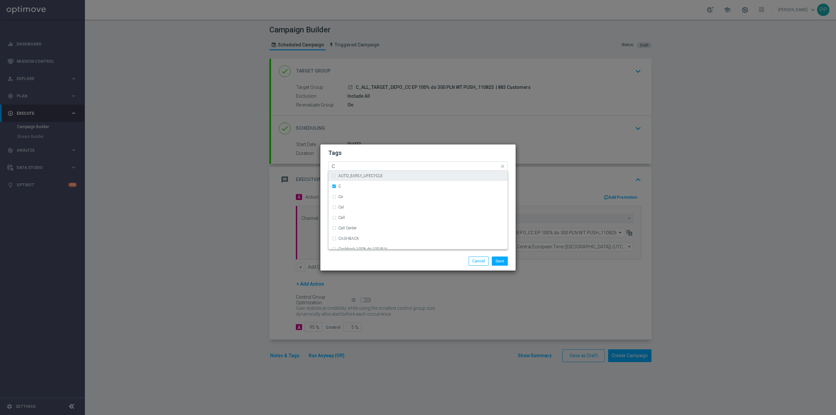
click at [352, 167] on input "C" at bounding box center [416, 167] width 168 height 6
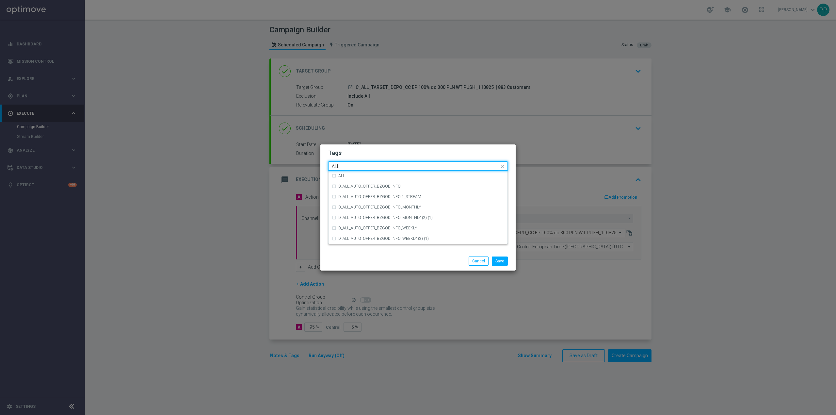
scroll to position [0, 0]
click at [355, 173] on div "ALL" at bounding box center [418, 176] width 173 height 10
click at [355, 164] on input "ALL" at bounding box center [416, 167] width 168 height 6
type input "A"
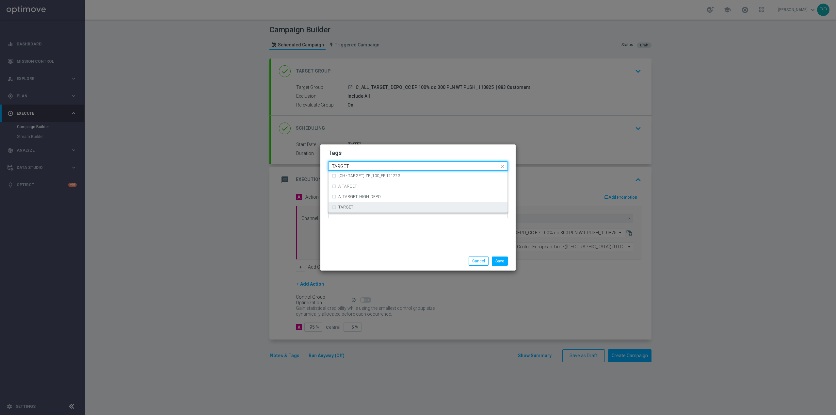
click at [374, 208] on div "TARGET" at bounding box center [422, 207] width 166 height 4
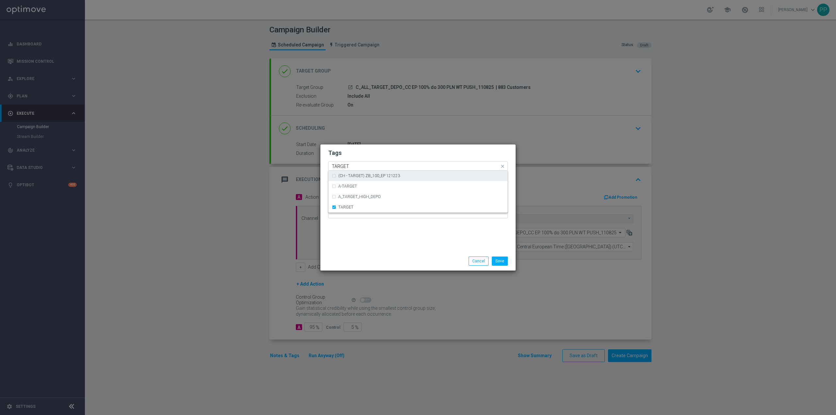
click at [377, 164] on input "TARGET" at bounding box center [416, 167] width 168 height 6
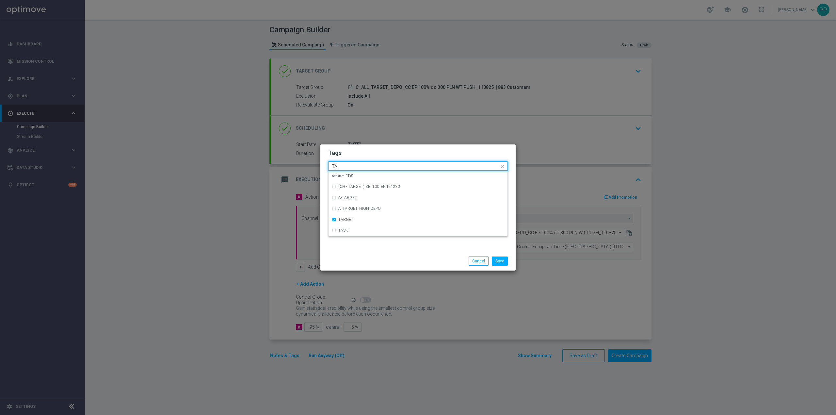
type input "T"
click at [362, 219] on div "DEPO" at bounding box center [418, 216] width 173 height 10
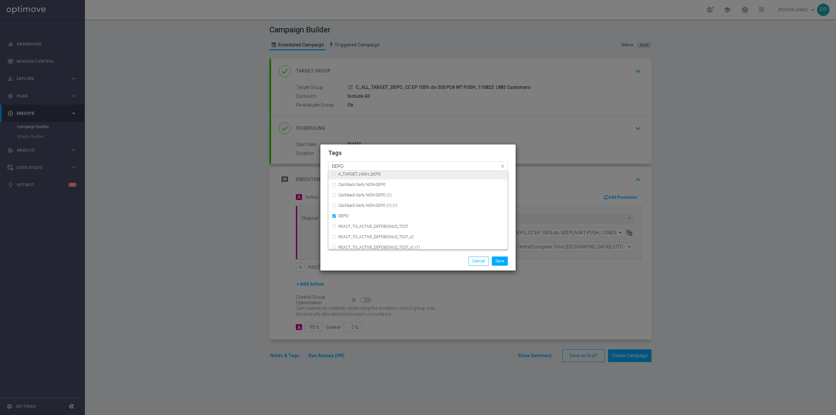
click at [353, 165] on input "DEPO" at bounding box center [416, 167] width 168 height 6
type input "D"
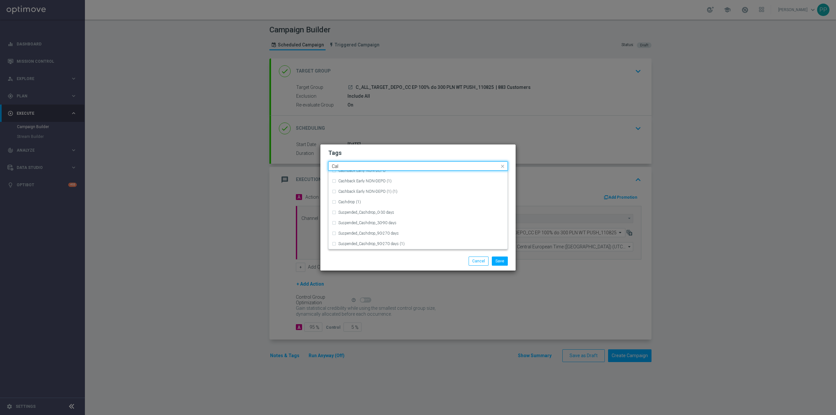
scroll to position [0, 0]
drag, startPoint x: 352, startPoint y: 182, endPoint x: 356, endPoint y: 198, distance: 16.6
click at [352, 182] on div "Call Center" at bounding box center [418, 186] width 173 height 10
type input "Call"
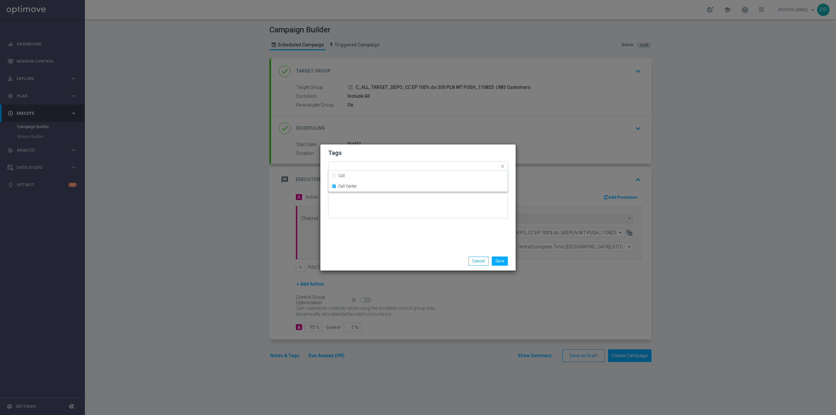
drag, startPoint x: 368, startPoint y: 231, endPoint x: 429, endPoint y: 234, distance: 61.2
click at [368, 231] on div "Tags Quick find × C × ALL × TARGET × DEPO × Call Center Call Call Center Notes" at bounding box center [418, 197] width 195 height 107
click at [502, 256] on button "Save" at bounding box center [500, 260] width 16 height 9
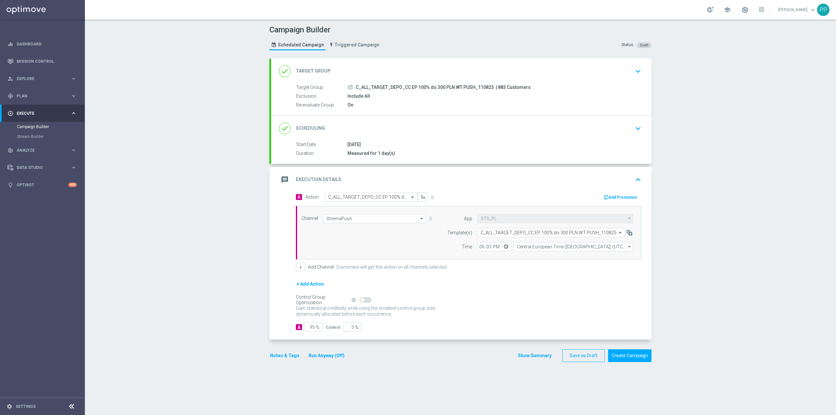
click at [427, 175] on div "message Execution Details keyboard_arrow_up" at bounding box center [461, 180] width 365 height 12
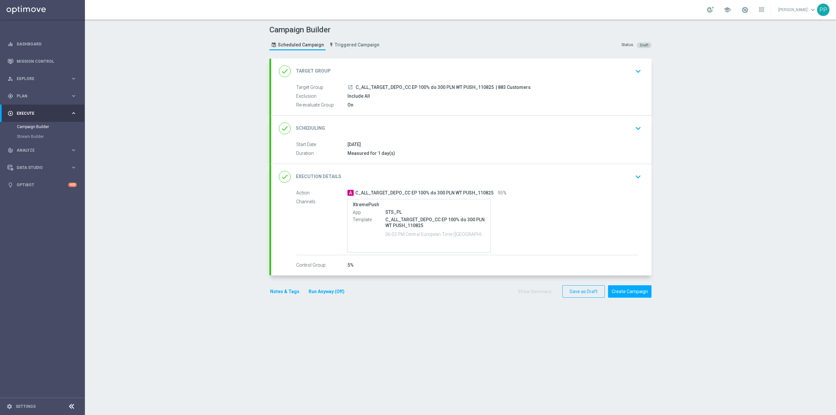
click at [418, 124] on div "done Scheduling keyboard_arrow_down" at bounding box center [461, 128] width 365 height 12
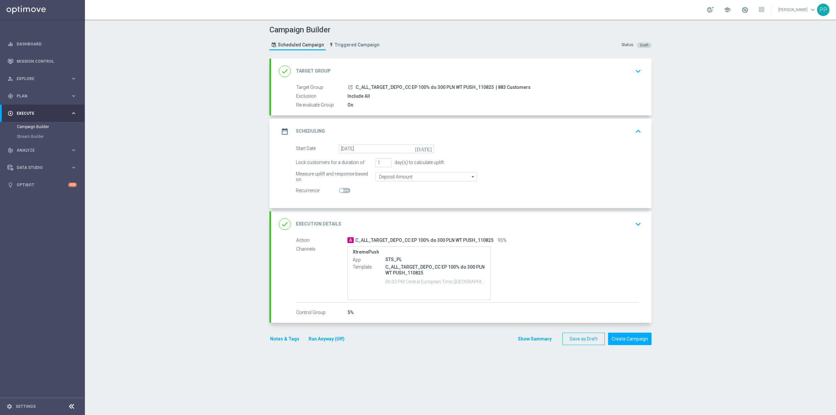
click at [410, 134] on div "date_range Scheduling keyboard_arrow_up" at bounding box center [461, 131] width 365 height 12
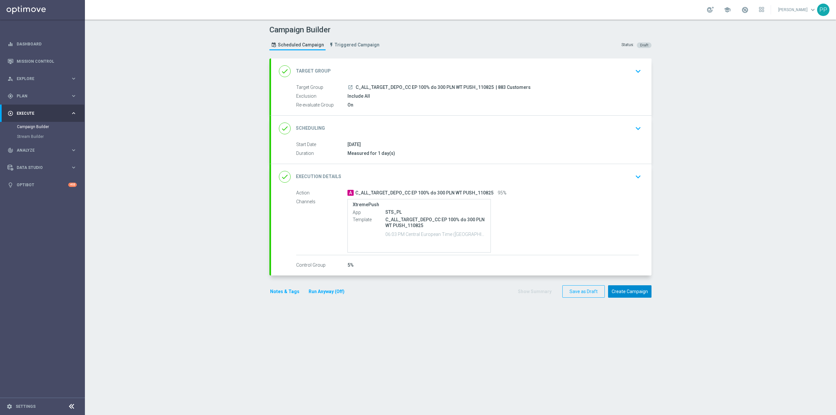
click at [629, 296] on button "Create Campaign" at bounding box center [629, 291] width 43 height 13
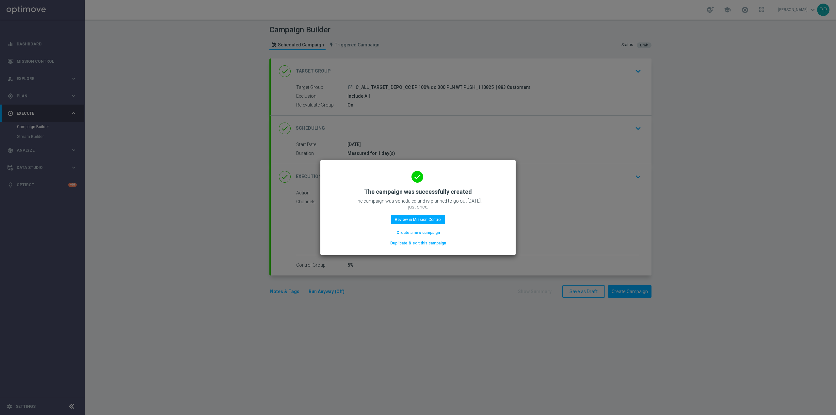
click at [429, 233] on button "Create a new campaign" at bounding box center [418, 232] width 45 height 7
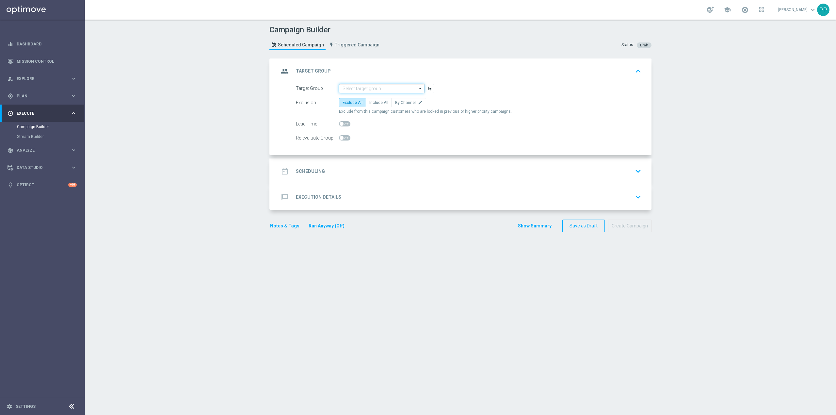
click at [385, 88] on input at bounding box center [381, 88] width 85 height 9
paste input "D_ALL_TARGET_DEPO_CC 100% do 500 PLN WT PUSH_110825"
click at [382, 100] on div "D_ALL_TARGET_DEPO_CC 100% do 500 PLN WT PUSH_110825" at bounding box center [387, 101] width 78 height 12
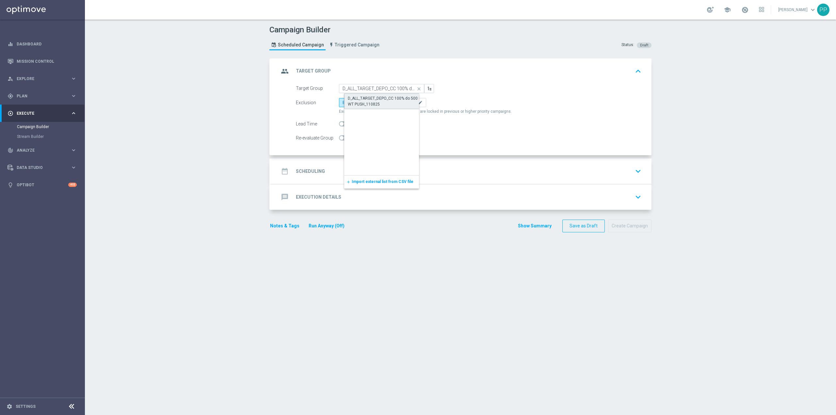
type input "D_ALL_TARGET_DEPO_CC 100% do 500 PLN WT PUSH_110825"
checkbox input "true"
click at [379, 105] on label "Include All" at bounding box center [379, 102] width 26 height 9
click at [374, 105] on input "Include All" at bounding box center [372, 104] width 4 height 4
radio input "true"
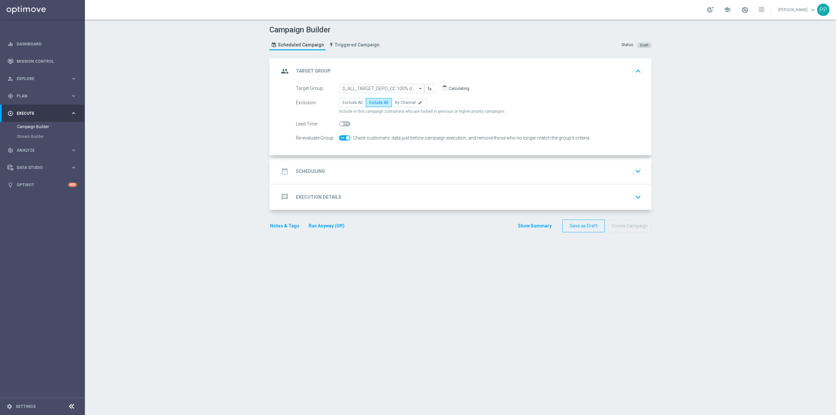
click at [368, 168] on div "date_range Scheduling keyboard_arrow_down" at bounding box center [461, 171] width 365 height 12
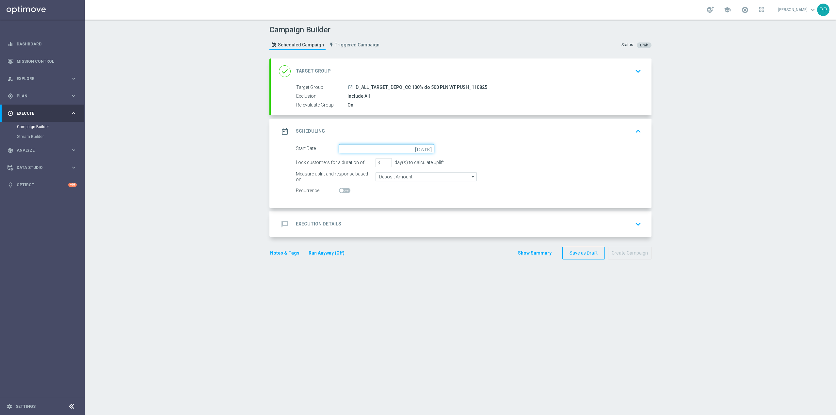
click at [364, 147] on input at bounding box center [386, 148] width 95 height 9
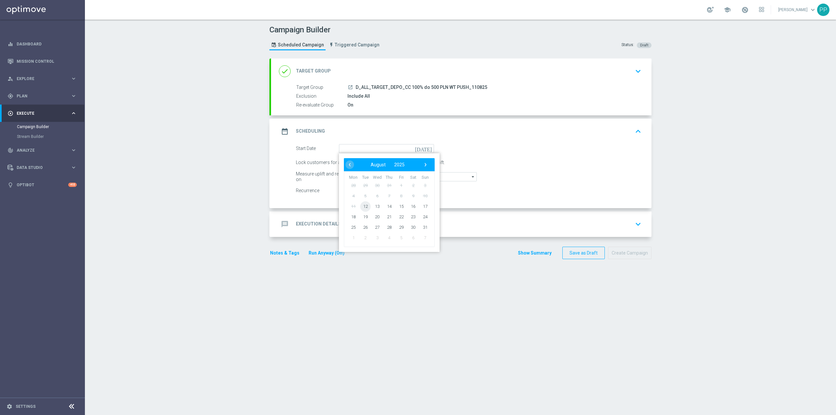
click at [365, 207] on span "12" at bounding box center [365, 206] width 10 height 10
type input "[DATE]"
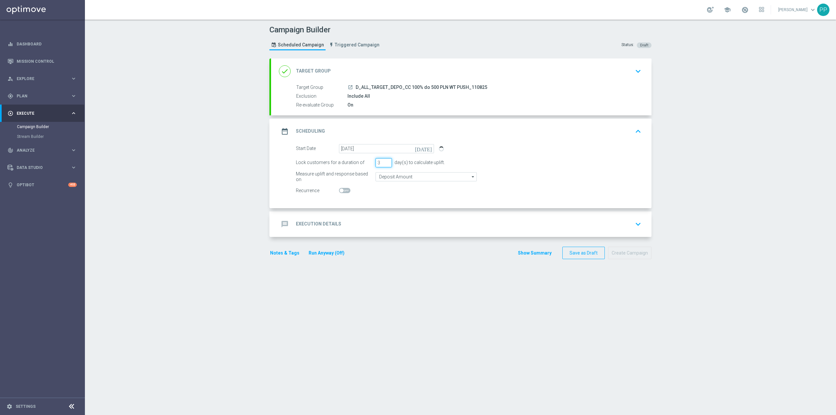
click at [376, 165] on input "3" at bounding box center [384, 162] width 16 height 9
type input "1"
click at [367, 215] on div "message Execution Details keyboard_arrow_down" at bounding box center [461, 223] width 381 height 25
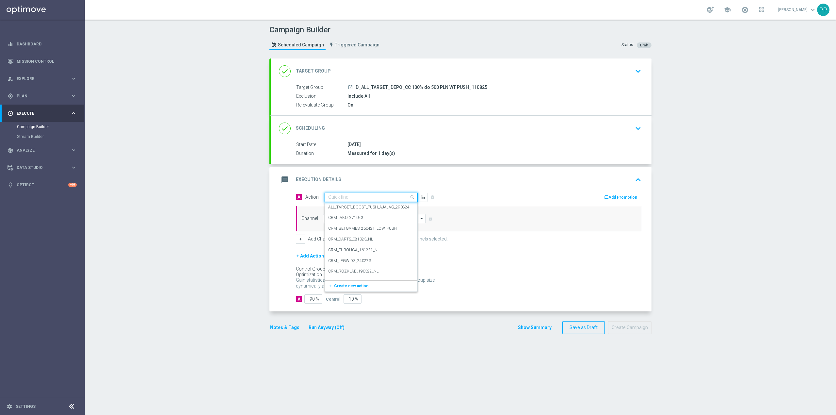
click at [362, 197] on input "text" at bounding box center [364, 198] width 73 height 6
paste input "D_ALL_TARGET_DEPO_CC 100% do 500 PLN WT PUSH_110825"
type input "D_ALL_TARGET_DEPO_CC 100% do 500 PLN WT PUSH_110825"
click at [357, 217] on span "Create new action" at bounding box center [351, 217] width 34 height 5
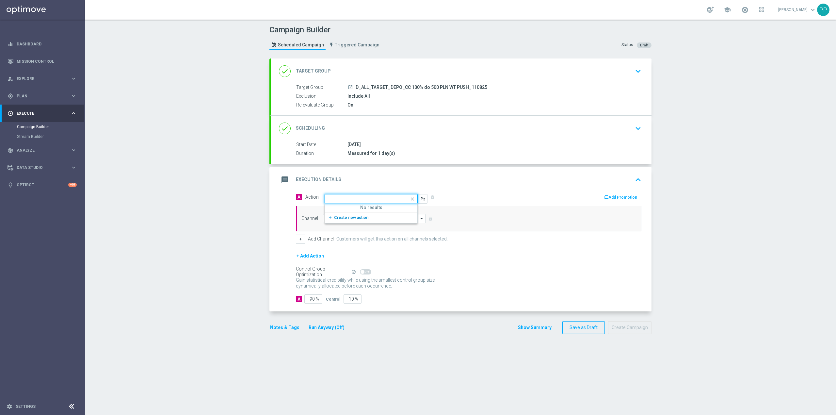
scroll to position [0, 0]
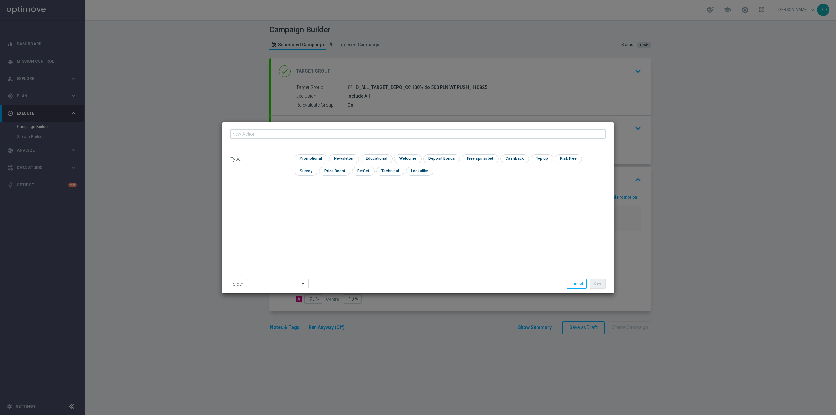
type input "D_ALL_TARGET_DEPO_CC 100% do 500 PLN WT PUSH_110825"
drag, startPoint x: 310, startPoint y: 157, endPoint x: 308, endPoint y: 173, distance: 15.5
click at [310, 157] on input "checkbox" at bounding box center [310, 158] width 31 height 9
checkbox input "true"
click at [255, 282] on input at bounding box center [277, 283] width 63 height 9
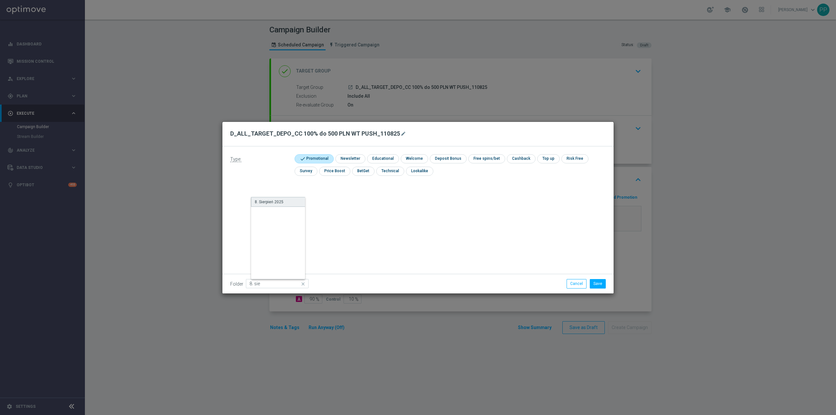
click at [268, 204] on div "8. Sierpień 2025" at bounding box center [269, 202] width 29 height 6
type input "8. Sierpień 2025"
click at [595, 280] on button "Save" at bounding box center [598, 283] width 16 height 9
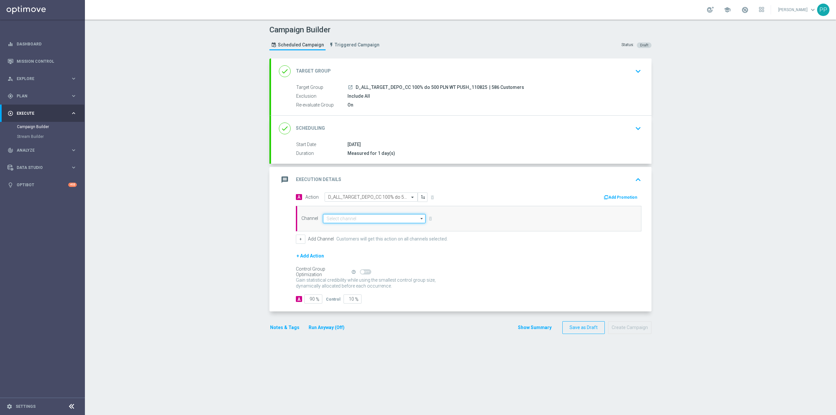
click at [331, 220] on input at bounding box center [374, 218] width 103 height 9
click at [356, 242] on div "XtremePush" at bounding box center [376, 241] width 97 height 9
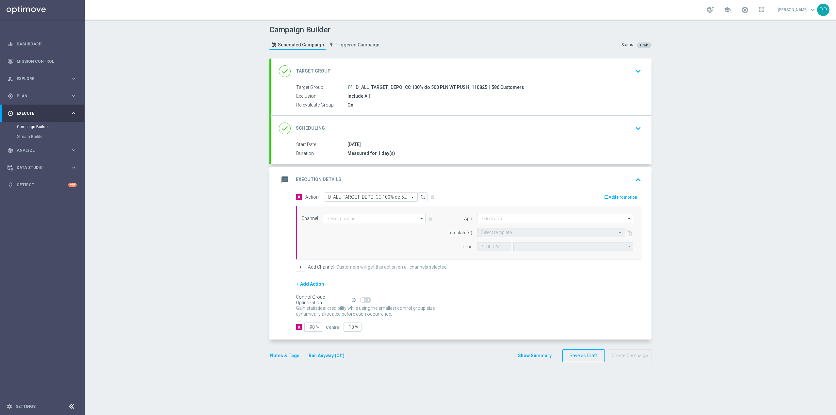
type input "XtremePush"
type input "Coordinated Universal Time (UTC 00:00)"
type input "STS_PL"
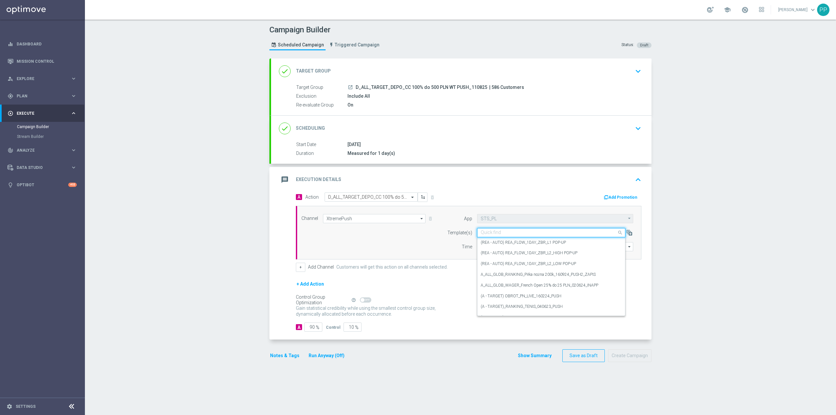
click at [531, 237] on div "Quick find" at bounding box center [551, 232] width 148 height 9
paste input "D_ALL_TARGET_DEPO_CC 100% do 500 PLN WT PUSH_110825"
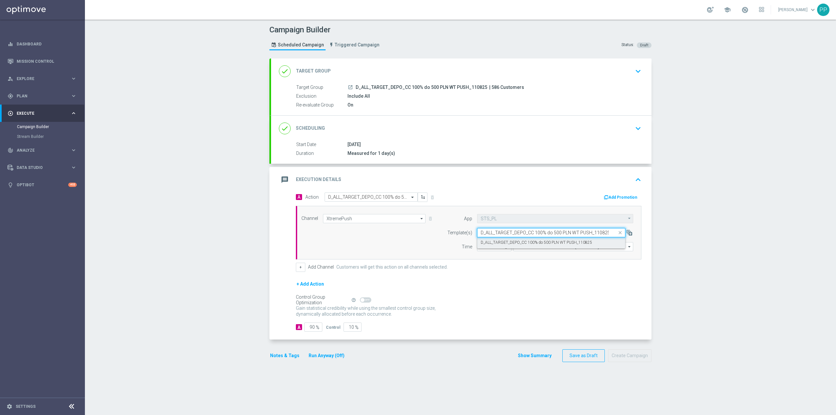
click at [537, 244] on label "D_ALL_TARGET_DEPO_CC 100% do 500 PLN WT PUSH_110825" at bounding box center [536, 243] width 111 height 6
type input "D_ALL_TARGET_DEPO_CC 100% do 500 PLN WT PUSH_110825"
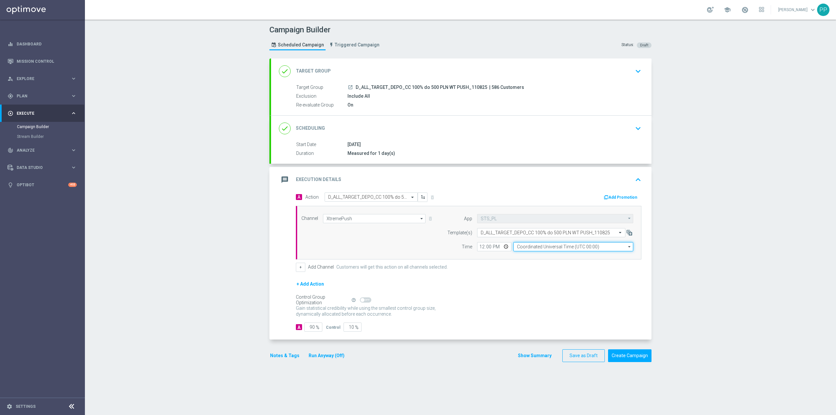
click at [548, 249] on input "Coordinated Universal Time (UTC 00:00)" at bounding box center [574, 246] width 120 height 9
click at [544, 257] on div "Central European Time (Warsaw) (UTC +02:00)" at bounding box center [575, 256] width 107 height 6
type input "Central European Time (Warsaw) (UTC +02:00)"
click at [479, 248] on input "12:00" at bounding box center [494, 246] width 34 height 9
type input "18:05"
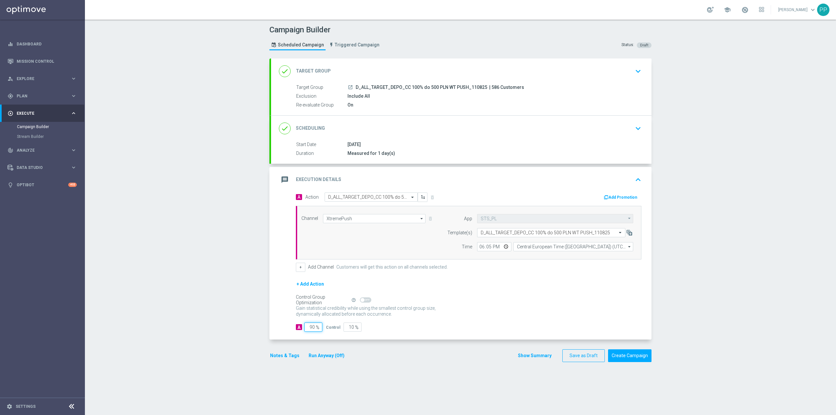
click at [311, 328] on input "90" at bounding box center [314, 326] width 18 height 9
type input "9"
type input "91"
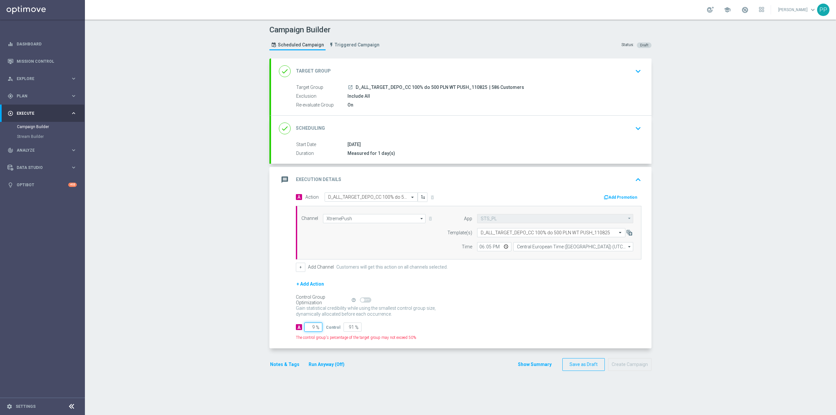
type input "95"
type input "5"
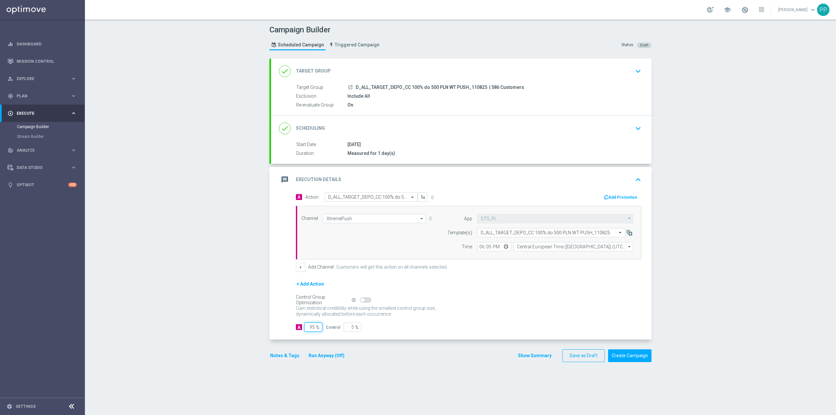
type input "95"
click at [238, 326] on div "Campaign Builder Scheduled Campaign Triggered Campaign Status: Draft done Targe…" at bounding box center [461, 217] width 752 height 395
click at [281, 353] on button "Notes & Tags" at bounding box center [285, 356] width 31 height 8
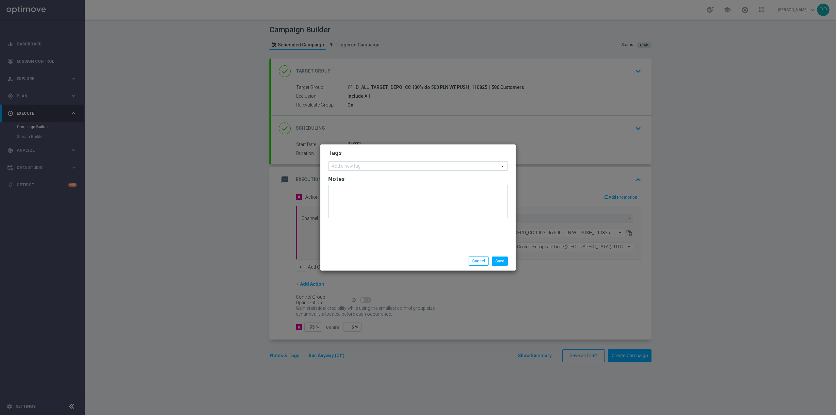
click at [339, 165] on input "text" at bounding box center [416, 167] width 168 height 6
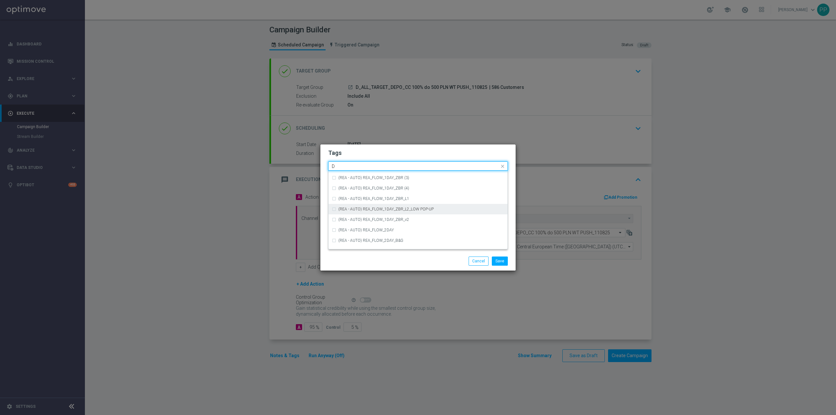
scroll to position [697, 0]
click at [387, 230] on div "D" at bounding box center [422, 232] width 166 height 4
type input "D"
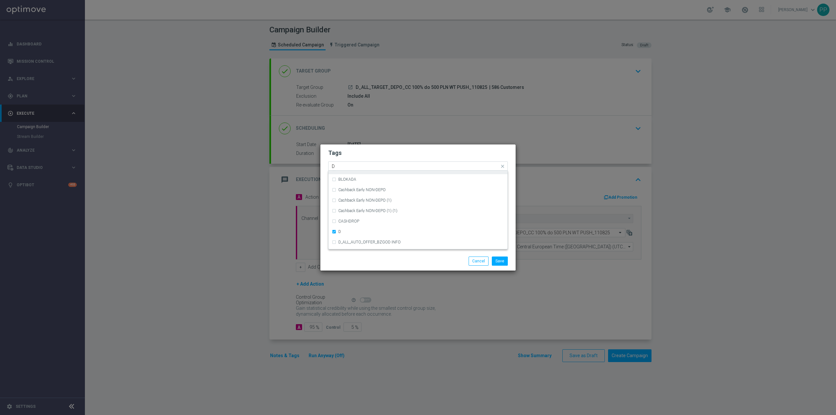
click at [352, 166] on input "D" at bounding box center [416, 167] width 168 height 6
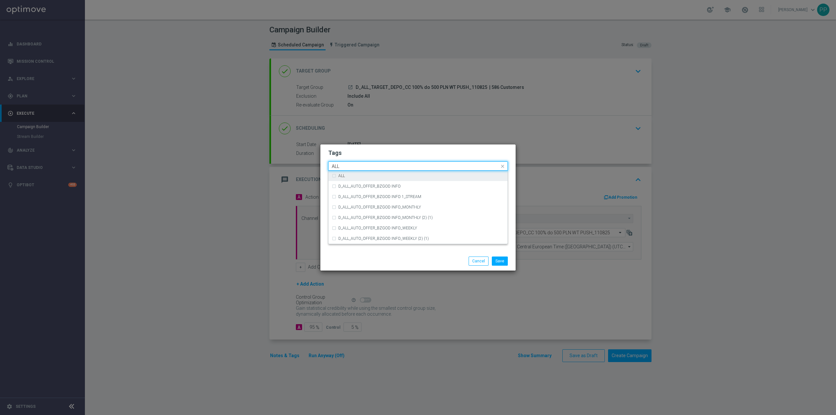
click at [350, 176] on div "ALL" at bounding box center [422, 176] width 166 height 4
click at [352, 167] on input "ALL" at bounding box center [416, 167] width 168 height 6
type input "A"
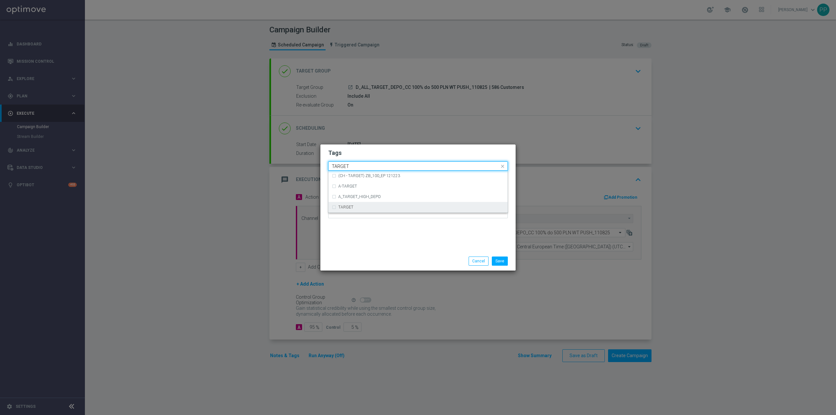
click at [370, 210] on div "TARGET" at bounding box center [418, 207] width 173 height 10
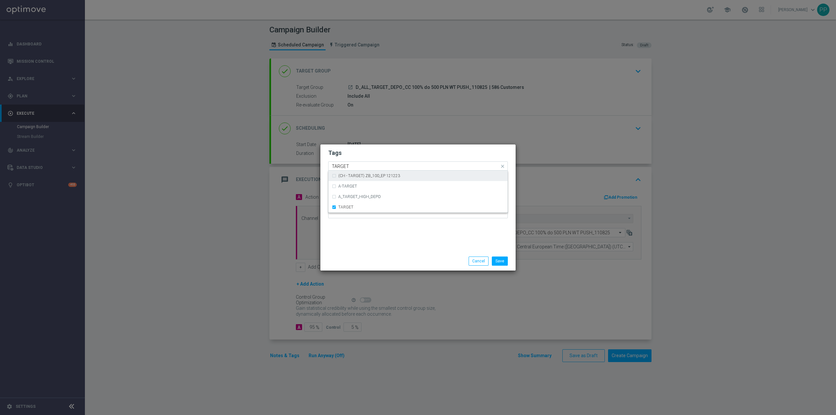
click at [363, 165] on input "TARGET" at bounding box center [416, 167] width 168 height 6
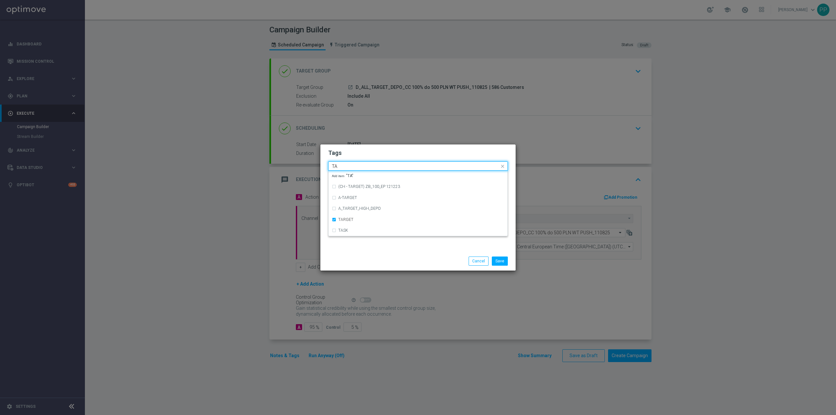
type input "T"
click at [374, 204] on div "DEPO" at bounding box center [418, 207] width 173 height 10
click at [358, 168] on input "DEPO" at bounding box center [416, 167] width 168 height 6
type input "D"
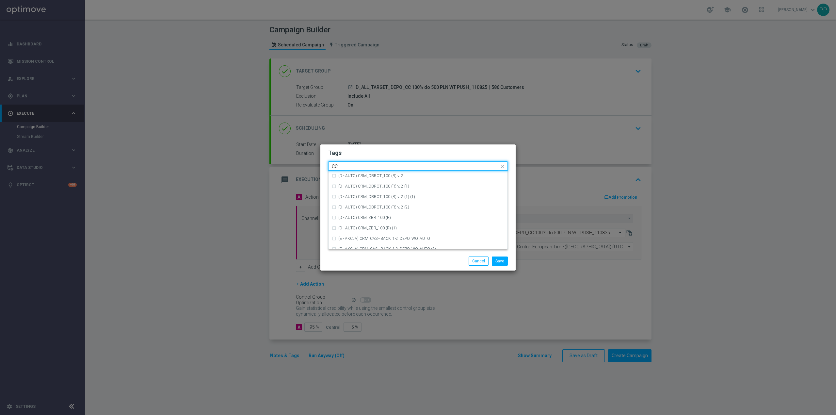
scroll to position [0, 0]
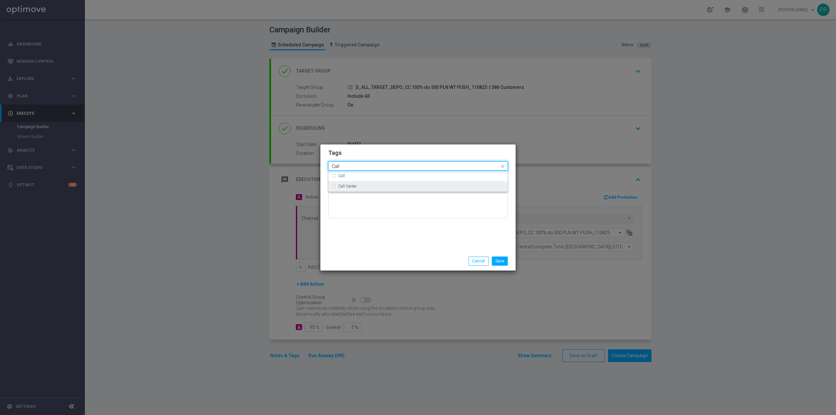
click at [361, 182] on div "Call Center" at bounding box center [418, 186] width 173 height 10
type input "Call"
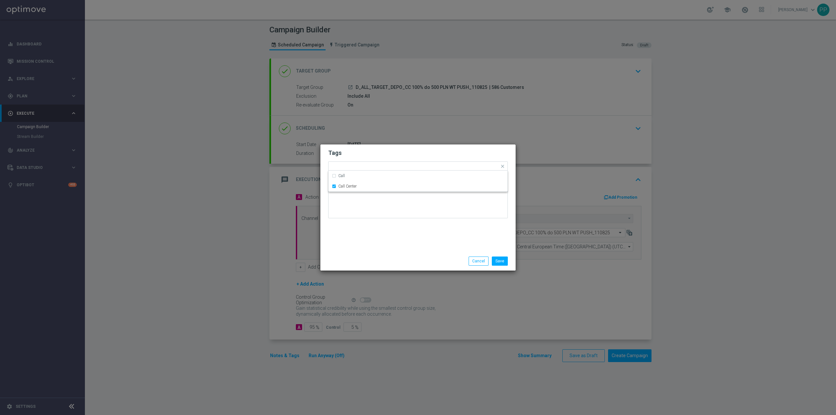
click at [370, 241] on div "Tags Quick find × D × ALL × TARGET × DEPO × Call Center Call Call Center Notes" at bounding box center [418, 197] width 195 height 107
click at [501, 261] on button "Save" at bounding box center [500, 260] width 16 height 9
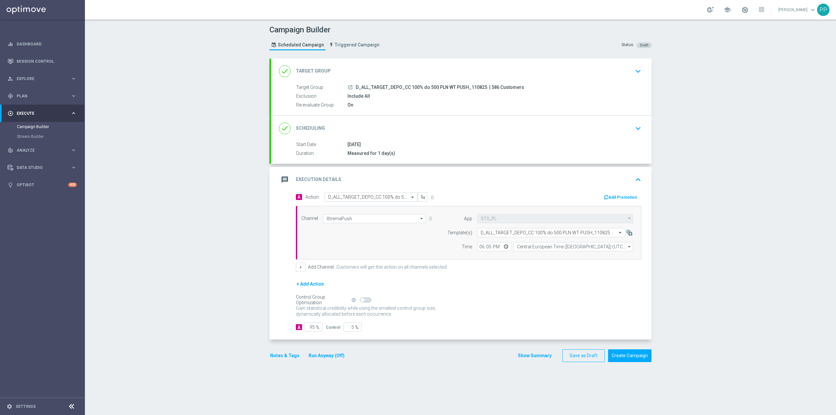
click at [403, 175] on div "message Execution Details keyboard_arrow_up" at bounding box center [461, 180] width 365 height 12
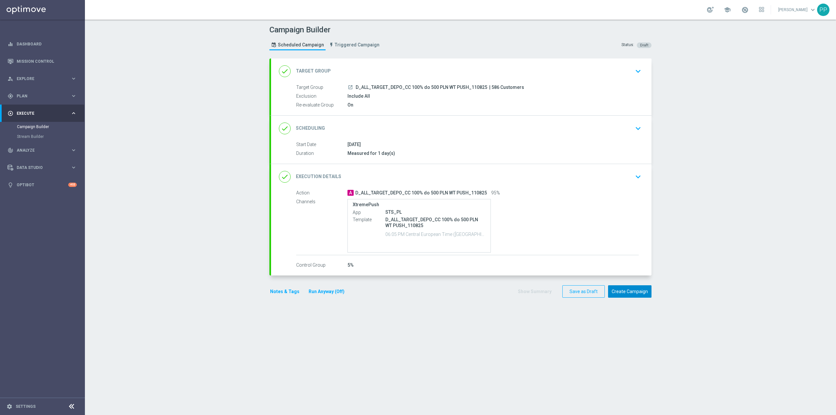
click at [631, 294] on button "Create Campaign" at bounding box center [629, 291] width 43 height 13
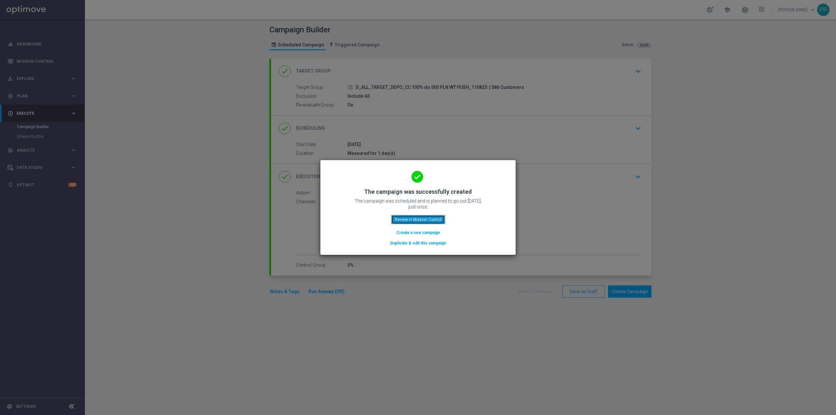
click at [424, 219] on button "Review in Mission Control" at bounding box center [418, 219] width 54 height 9
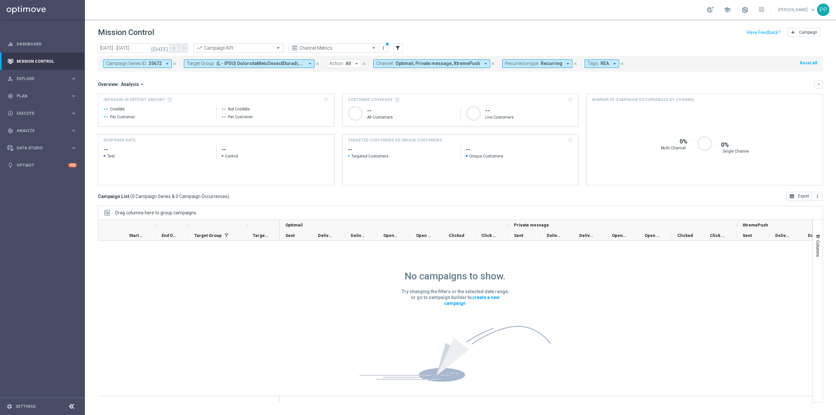
click at [175, 61] on icon "close" at bounding box center [175, 63] width 5 height 5
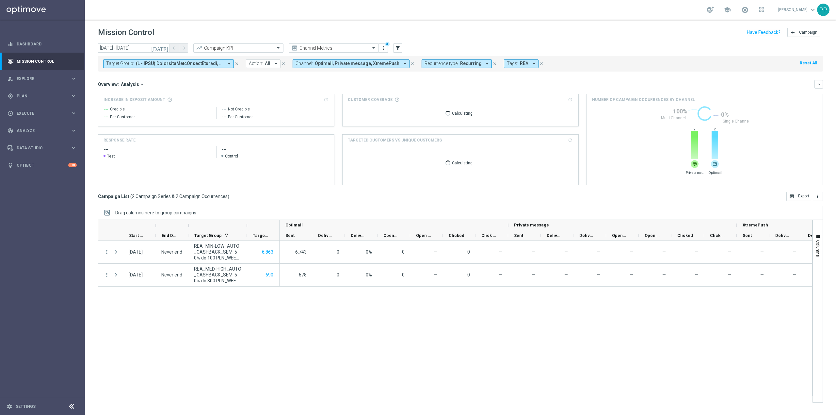
click at [174, 61] on span at bounding box center [180, 64] width 88 height 6
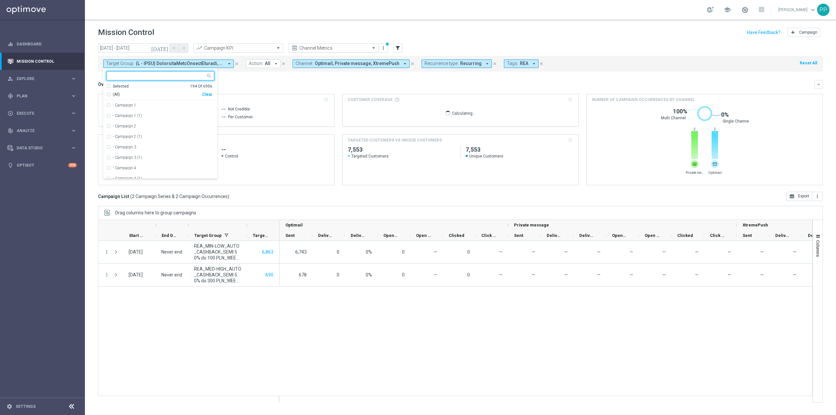
click at [346, 50] on input "text" at bounding box center [327, 48] width 70 height 6
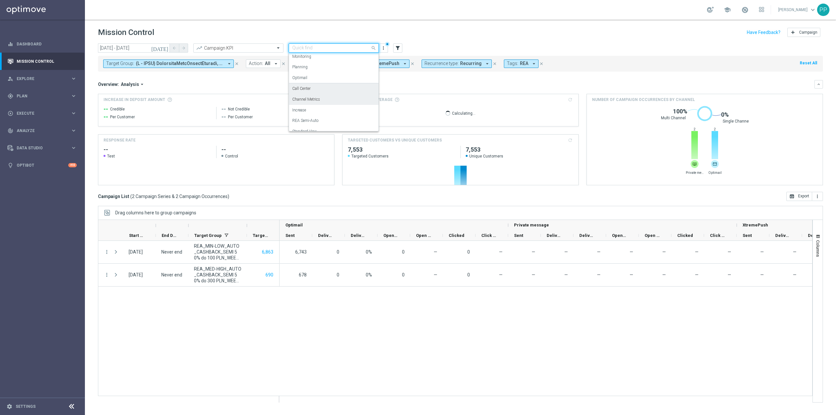
scroll to position [18, 0]
click at [321, 126] on div "Standard View" at bounding box center [333, 125] width 83 height 11
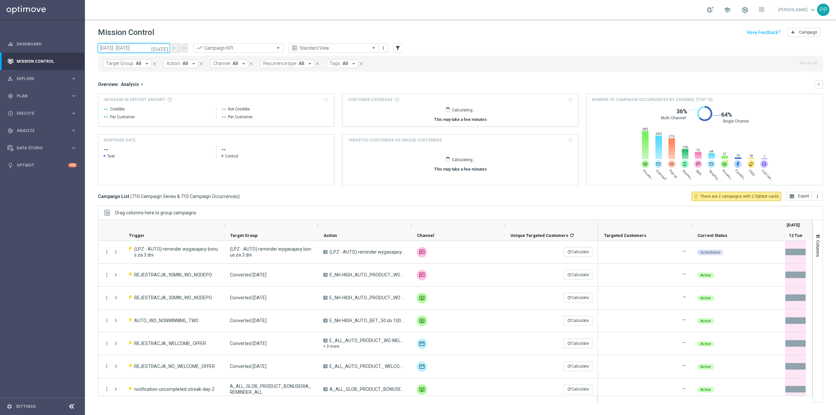
click at [140, 48] on input "12 Aug 2025 - 12 Aug 2025" at bounding box center [134, 47] width 72 height 9
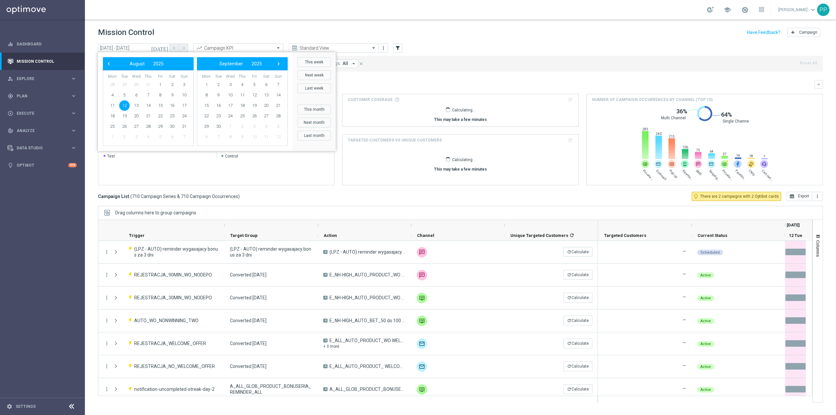
click at [124, 104] on span "12" at bounding box center [124, 105] width 10 height 10
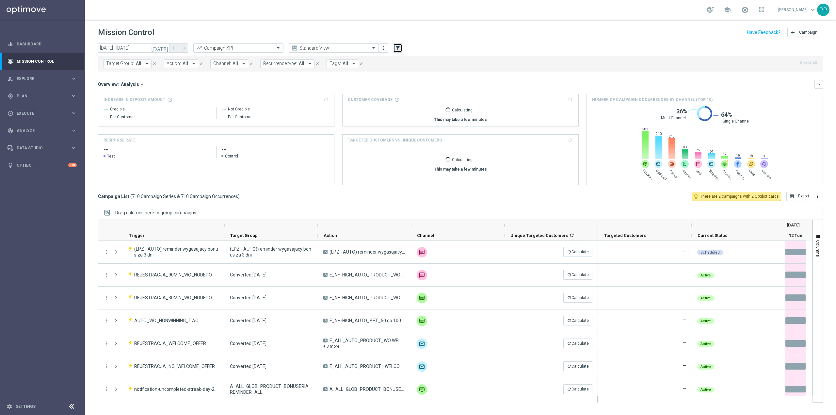
click at [398, 48] on icon "filter_alt" at bounding box center [398, 48] width 6 height 6
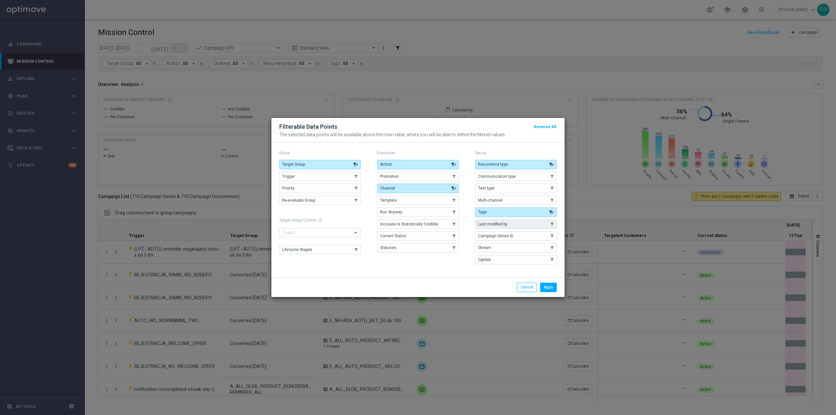
click at [526, 223] on button "Last modified by" at bounding box center [516, 224] width 82 height 9
click at [552, 287] on button "Apply" at bounding box center [548, 287] width 17 height 9
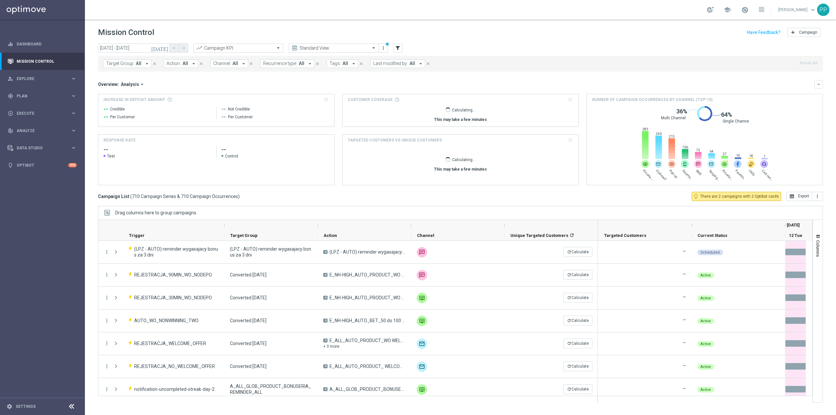
click at [411, 61] on span "All" at bounding box center [413, 64] width 6 height 6
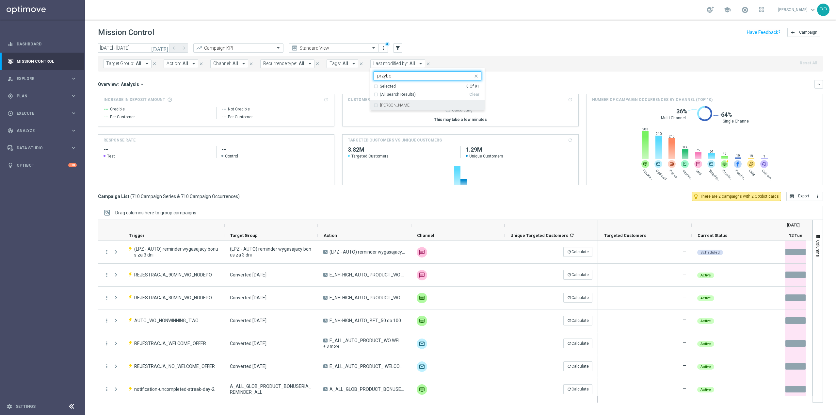
click at [411, 105] on label "[PERSON_NAME]" at bounding box center [395, 105] width 30 height 4
type input "przybol"
click at [430, 42] on header "Mission Control add Campaign" at bounding box center [461, 32] width 752 height 24
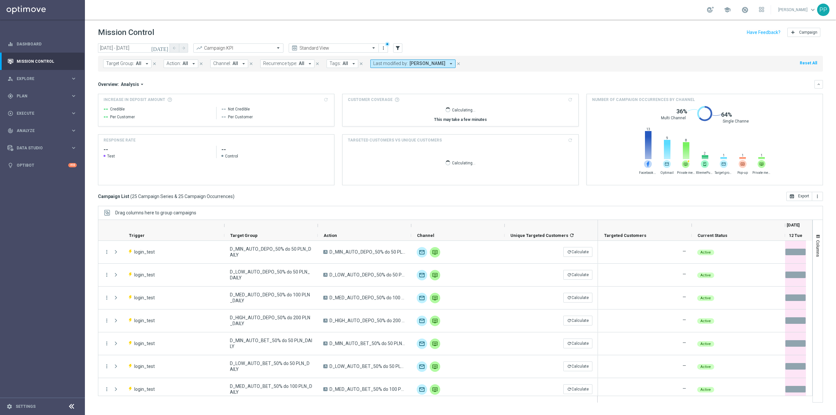
click at [336, 65] on span "Tags:" at bounding box center [335, 64] width 11 height 6
click at [299, 63] on span "All" at bounding box center [302, 64] width 6 height 6
click at [295, 100] on div "Non-Recurring" at bounding box center [290, 100] width 40 height 4
click at [317, 26] on div "Mission Control add Campaign" at bounding box center [460, 32] width 725 height 13
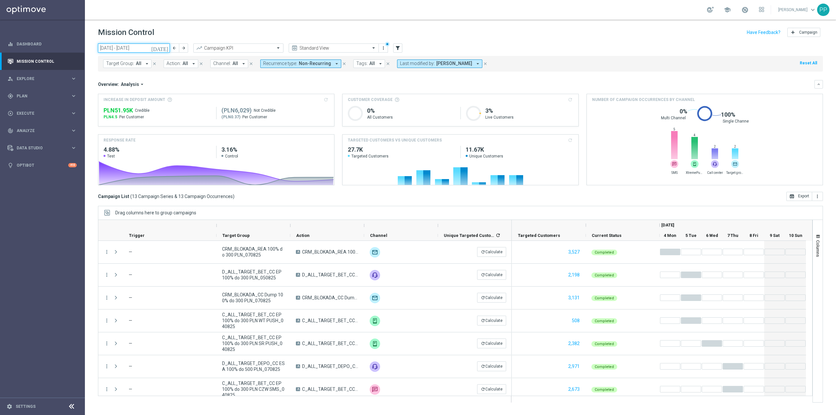
click at [120, 47] on input "[DATE] - [DATE]" at bounding box center [134, 47] width 72 height 9
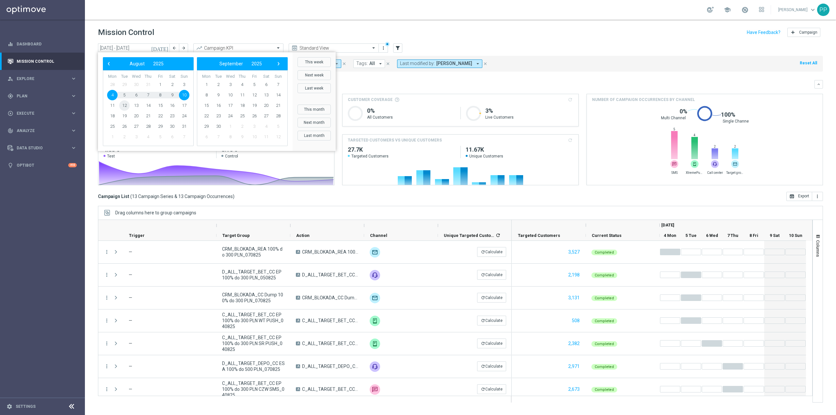
click at [125, 104] on span "12" at bounding box center [124, 105] width 10 height 10
type input "[DATE] - [DATE]"
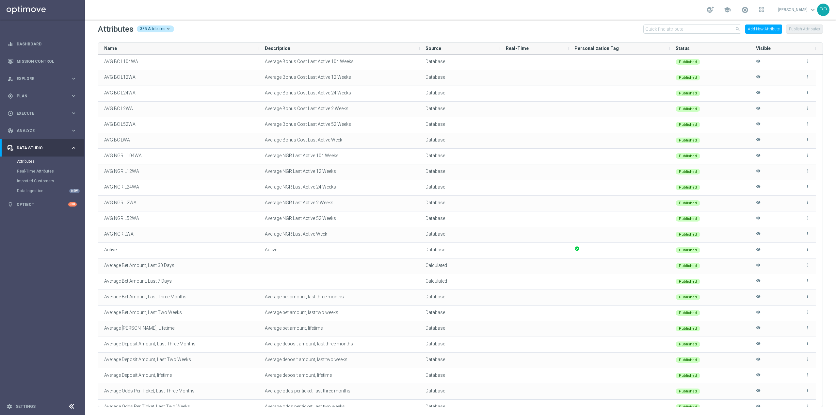
click at [762, 31] on button "Add New Attribute" at bounding box center [764, 29] width 37 height 9
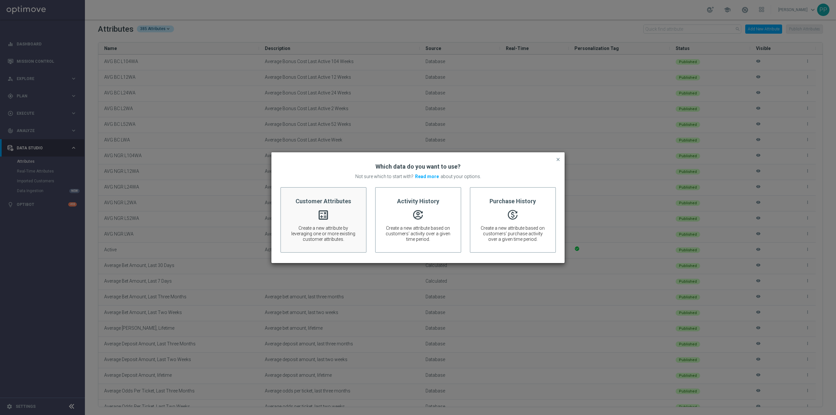
click at [323, 207] on div "Customer Attributes calculate Create a new attribute by leveraging one or more …" at bounding box center [324, 219] width 86 height 65
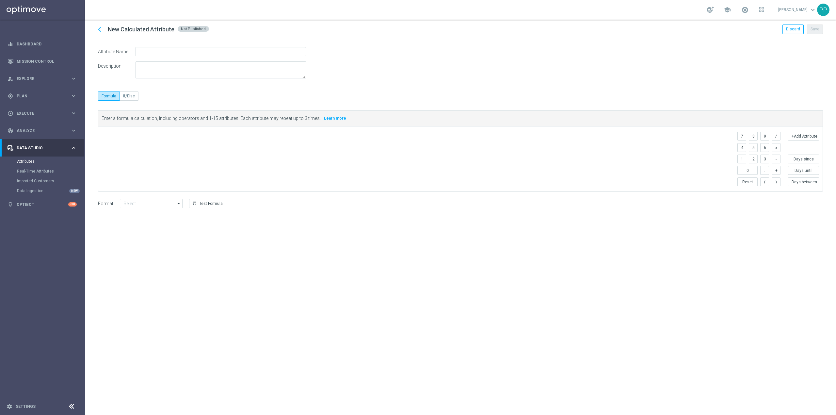
click at [131, 145] on div "​" at bounding box center [414, 158] width 633 height 65
click at [141, 138] on span at bounding box center [417, 135] width 626 height 8
click at [202, 51] on input "text" at bounding box center [221, 51] width 171 height 9
type input "Lifetime Activity Ratio"
click at [243, 34] on div "chevron_left New Calculated Attribute Not Published Discard Save" at bounding box center [460, 30] width 725 height 20
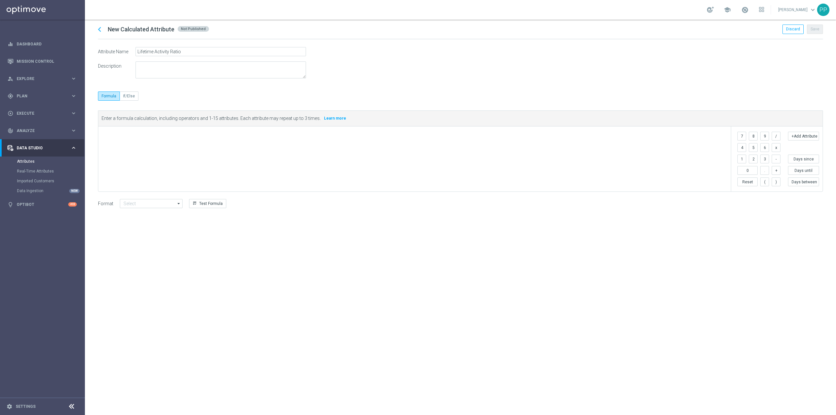
click at [194, 156] on div "​" at bounding box center [414, 158] width 633 height 65
click at [803, 135] on button "+Add Attribute" at bounding box center [803, 136] width 31 height 9
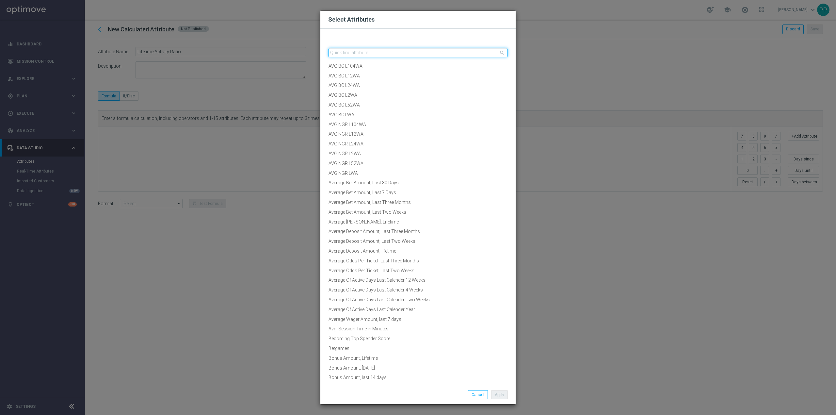
click at [396, 52] on input "text" at bounding box center [418, 52] width 180 height 9
type input "a"
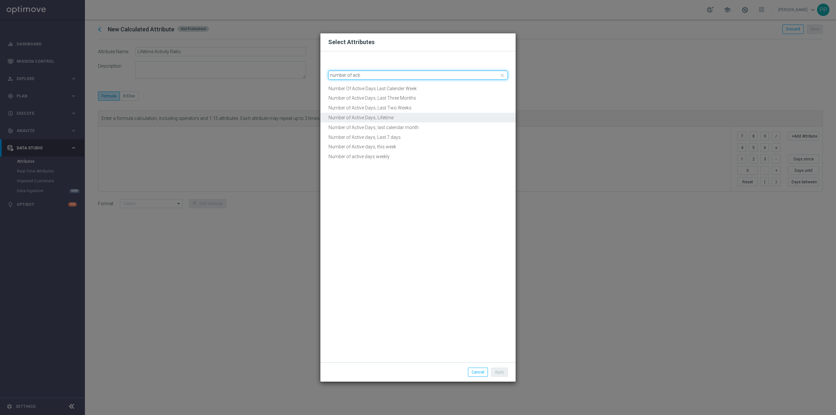
type input "number of acti"
click at [383, 114] on button "Number of Active Days, Lifetime" at bounding box center [418, 118] width 195 height 10
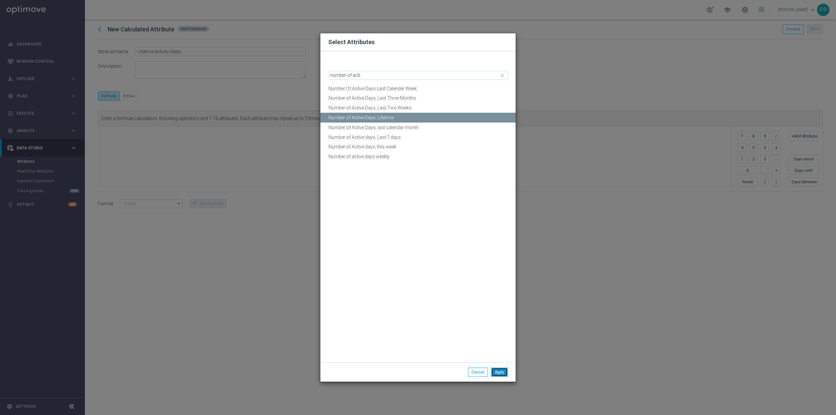
click at [497, 370] on button "Apply" at bounding box center [499, 372] width 17 height 9
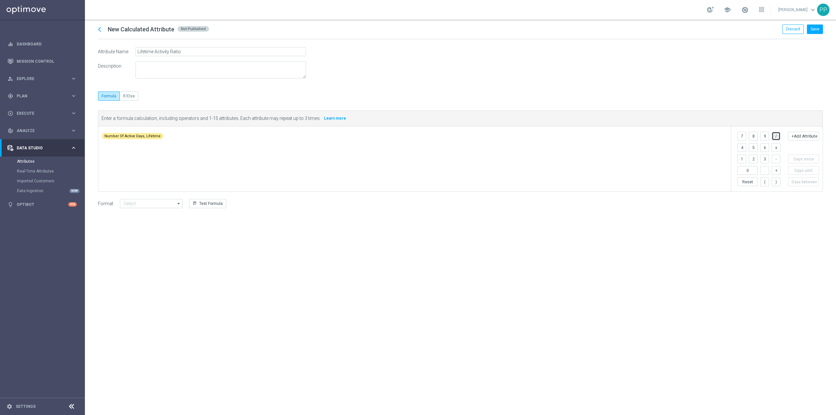
click at [776, 138] on button "/" at bounding box center [776, 136] width 9 height 9
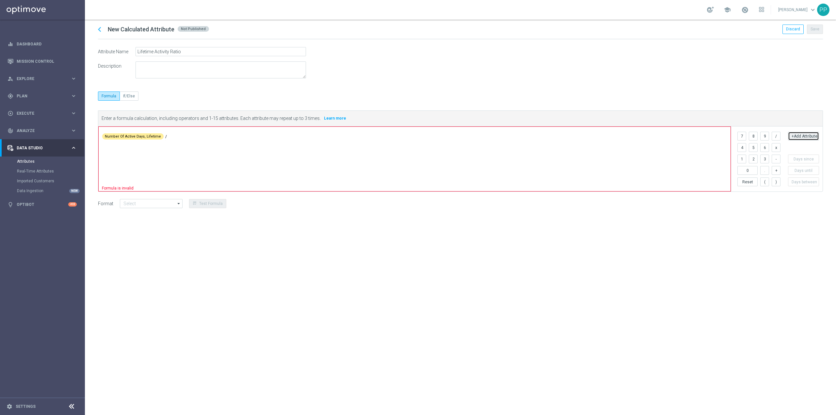
click at [794, 135] on button "+Add Attribute" at bounding box center [803, 136] width 31 height 9
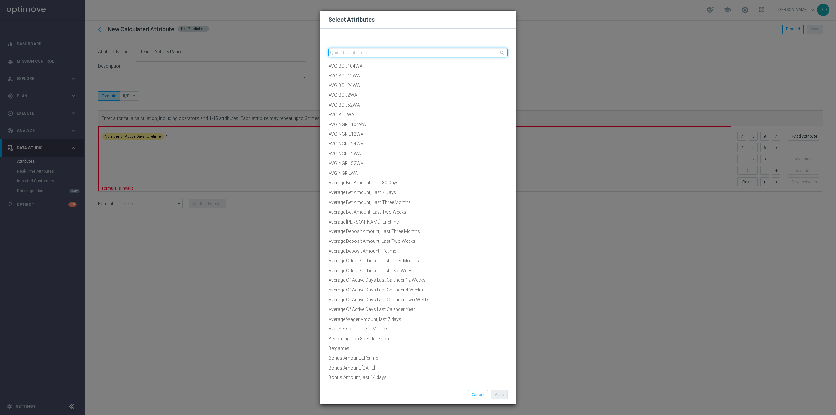
click at [368, 54] on input "text" at bounding box center [418, 52] width 180 height 9
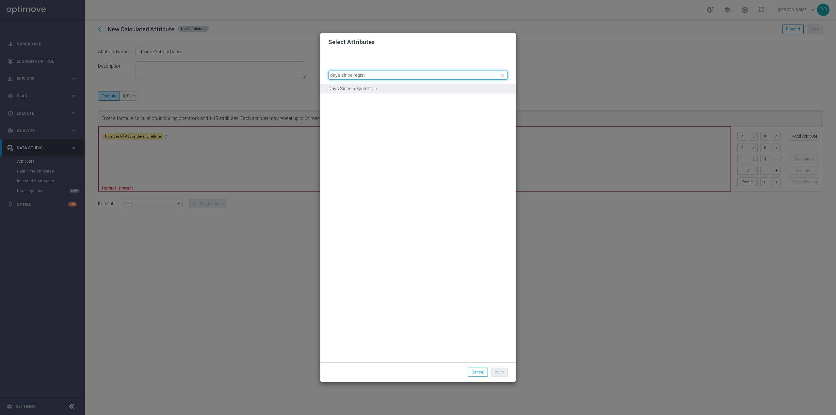
type input "days since regist"
click at [372, 91] on button "Days Since Registration" at bounding box center [418, 89] width 195 height 10
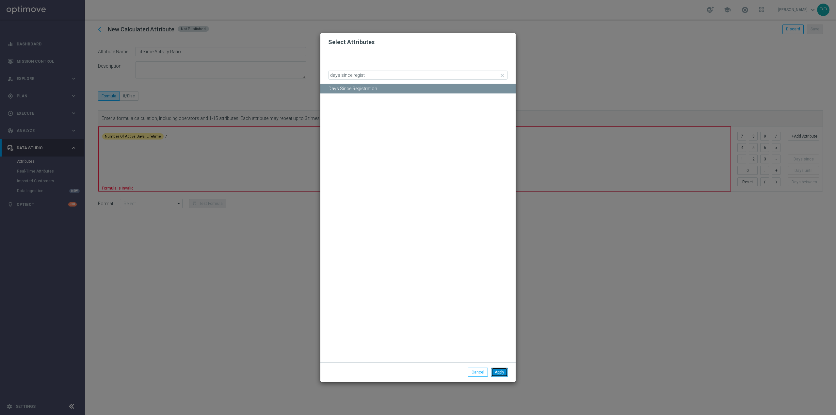
click at [501, 369] on button "Apply" at bounding box center [499, 372] width 17 height 9
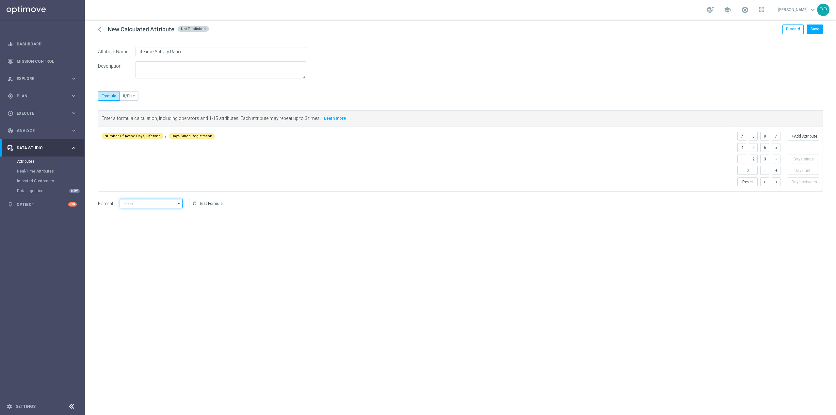
click at [152, 201] on input at bounding box center [151, 203] width 63 height 9
click at [142, 240] on div "Percentage" at bounding box center [155, 243] width 60 height 10
type input "Percentage"
click at [197, 205] on button "Test Formula" at bounding box center [207, 203] width 37 height 9
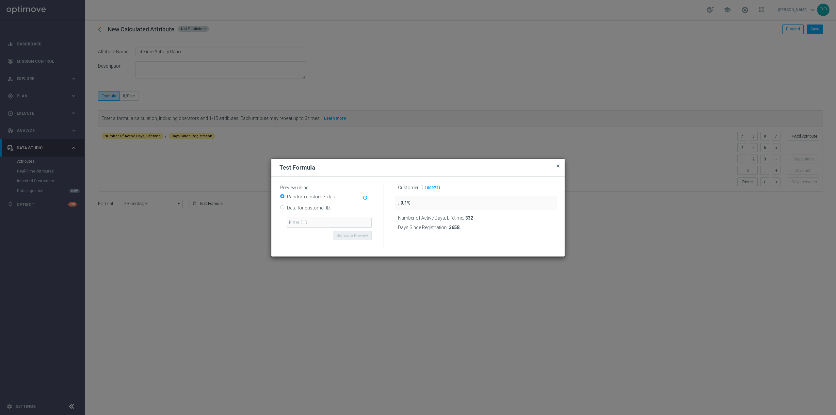
click at [557, 167] on span "close" at bounding box center [558, 165] width 5 height 5
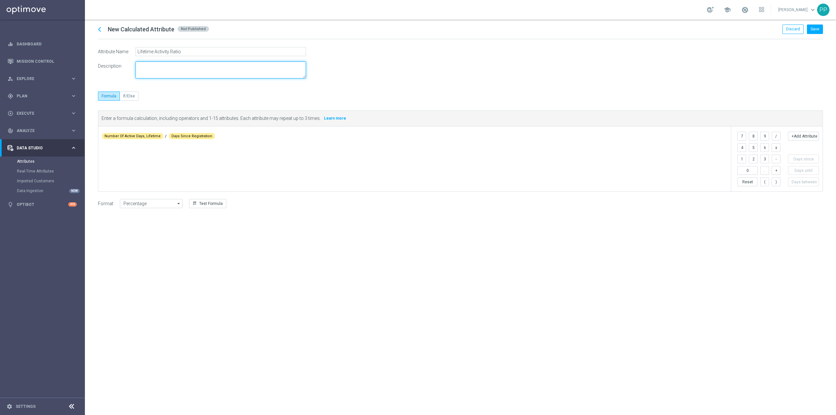
click at [232, 72] on textarea at bounding box center [221, 69] width 171 height 17
click at [183, 66] on textarea at bounding box center [221, 69] width 171 height 17
type textarea "Number of Active Days (Lifetime) / Days Since Registration"
click at [425, 71] on form "Attribute Name Description Lifetime Activity Ratio" at bounding box center [460, 62] width 725 height 31
click at [817, 25] on button "Save" at bounding box center [815, 29] width 16 height 9
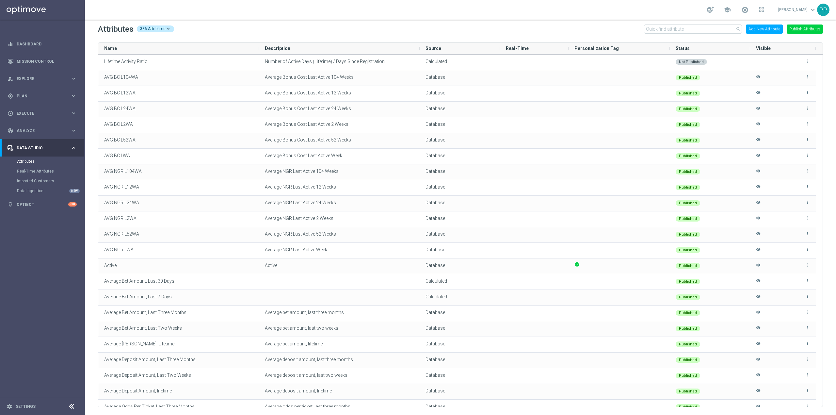
click at [802, 32] on button "Publish Attributes" at bounding box center [805, 29] width 36 height 9
click at [31, 96] on span "Plan" at bounding box center [44, 96] width 54 height 4
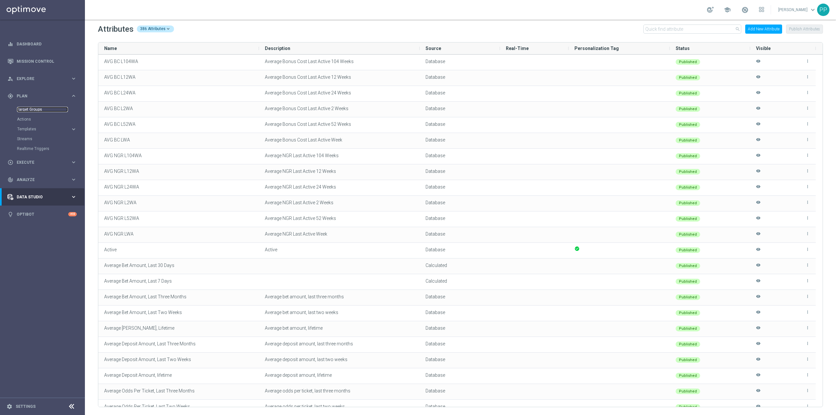
click at [38, 110] on link "Target Groups" at bounding box center [42, 109] width 51 height 5
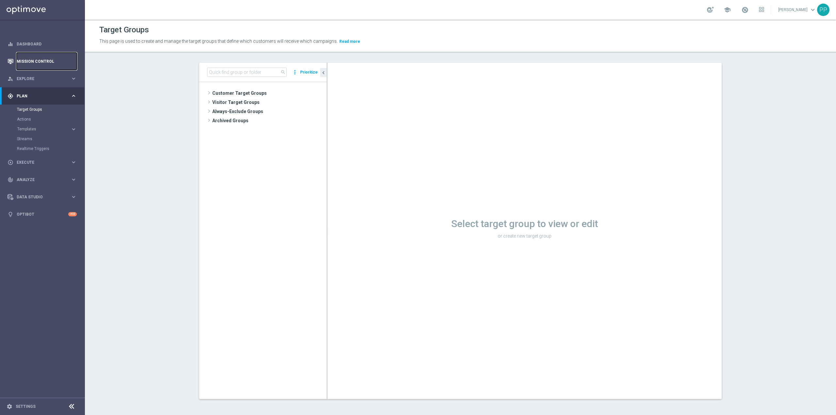
click at [40, 61] on link "Mission Control" at bounding box center [47, 61] width 60 height 17
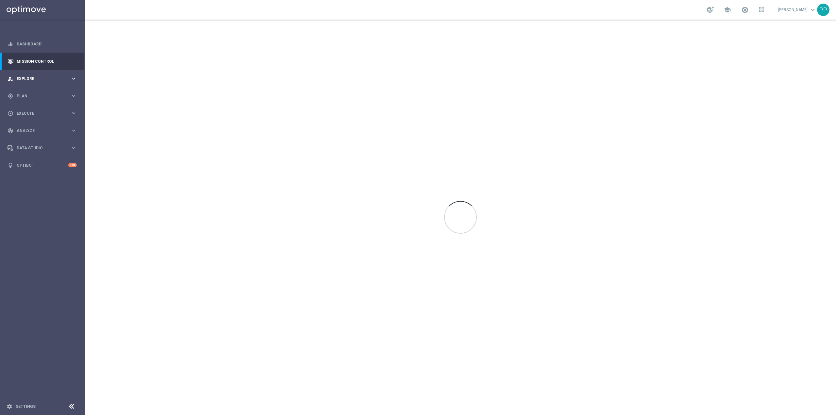
click at [36, 76] on div "person_search Explore" at bounding box center [39, 79] width 63 height 6
click at [33, 93] on link "Customer Explorer" at bounding box center [42, 92] width 51 height 5
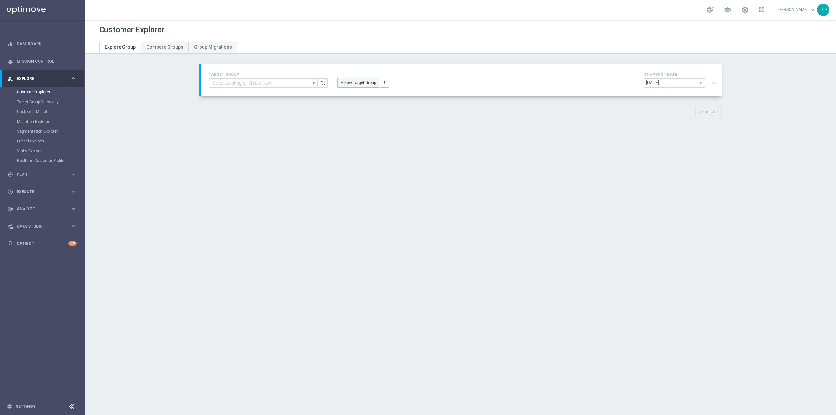
click at [340, 82] on button "+ New Target Group" at bounding box center [359, 82] width 42 height 9
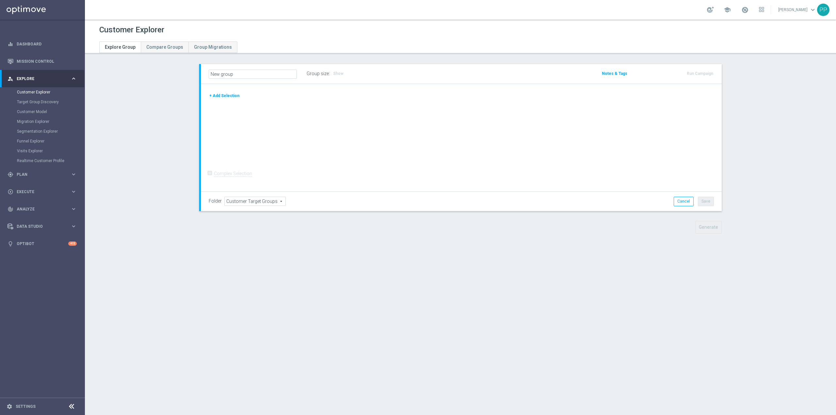
click at [226, 100] on div "+ Add Selection" at bounding box center [461, 98] width 515 height 12
click at [226, 97] on button "+ Add Selection" at bounding box center [224, 95] width 31 height 7
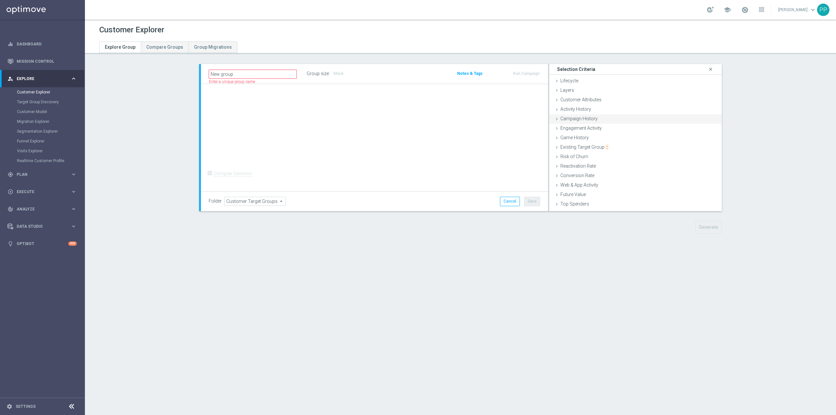
click at [577, 117] on span "Campaign History" at bounding box center [579, 118] width 37 height 5
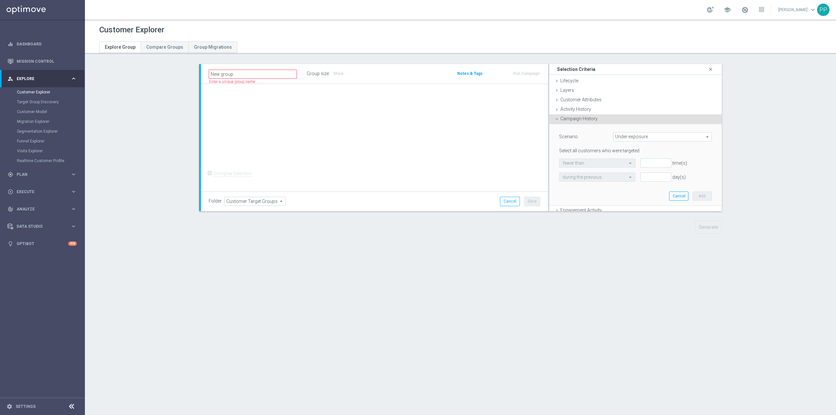
click at [633, 139] on span "Under-exposure" at bounding box center [663, 137] width 98 height 8
click at [621, 176] on label "Custom" at bounding box center [663, 180] width 98 height 8
type input "Custom"
click at [640, 164] on span "responded to" at bounding box center [670, 163] width 84 height 8
click at [632, 183] on span "been targeted with" at bounding box center [670, 180] width 78 height 5
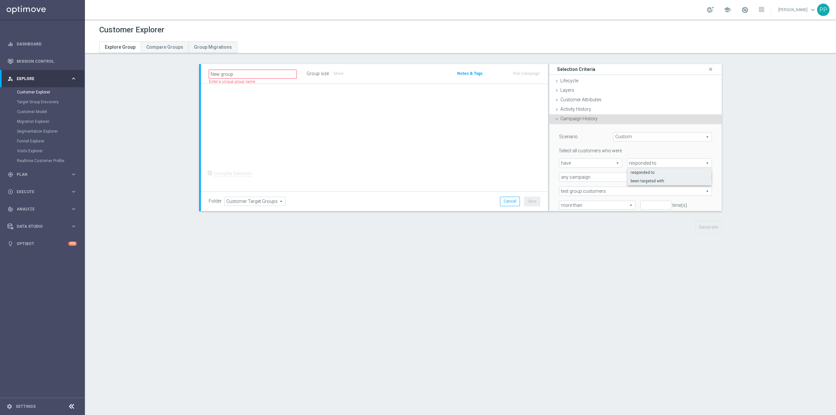
type input "been targeted with"
click at [587, 178] on span "any campaign" at bounding box center [636, 177] width 152 height 8
click at [577, 200] on label "one or more actions" at bounding box center [636, 203] width 152 height 8
type input "one or more actions"
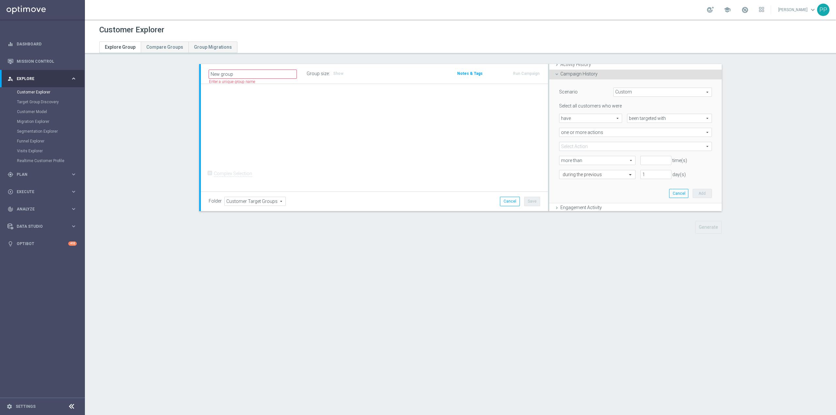
scroll to position [87, 0]
click at [580, 105] on span at bounding box center [636, 104] width 152 height 8
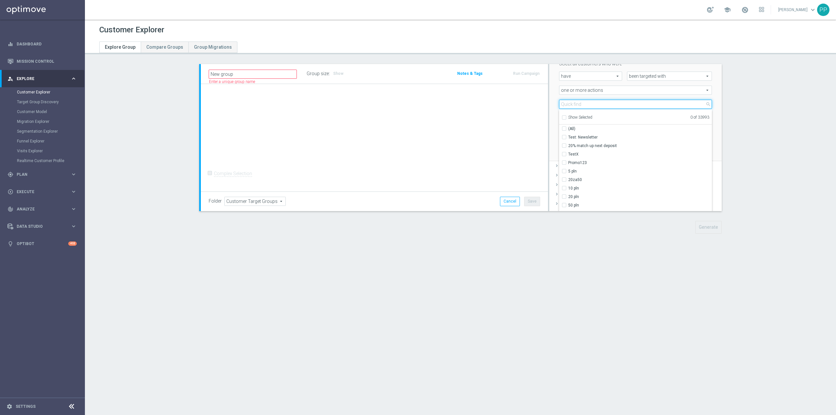
click at [580, 105] on input "search" at bounding box center [635, 104] width 153 height 9
paste input "CRM_BLOKADA_DUMP CC TOP 100% do 500 PLN_140825"
type input "CRM_BLOKADA_DUMP CC TOP 100% do 500 PLN_140825"
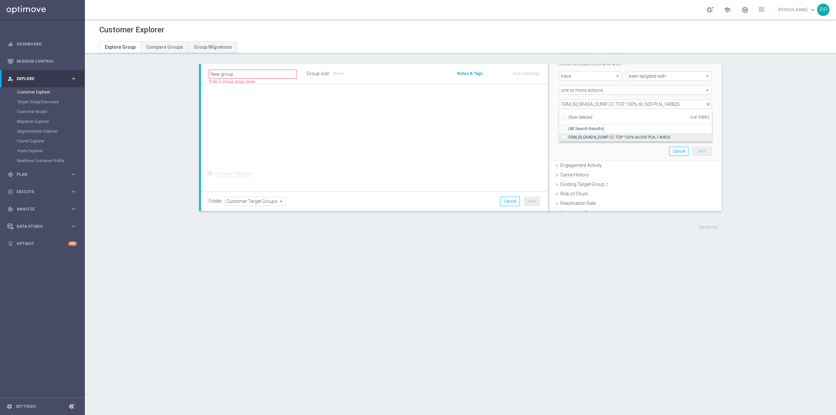
click at [589, 134] on label "CRM_BLOKADA_DUMP CC TOP 100% do 500 PLN_140825" at bounding box center [641, 137] width 144 height 8
click at [569, 135] on input "CRM_BLOKADA_DUMP CC TOP 100% do 500 PLN_140825" at bounding box center [566, 137] width 4 height 4
checkbox input "true"
type input "CRM_BLOKADA_DUMP CC TOP 100% do 500 PLN_140825"
checkbox input "true"
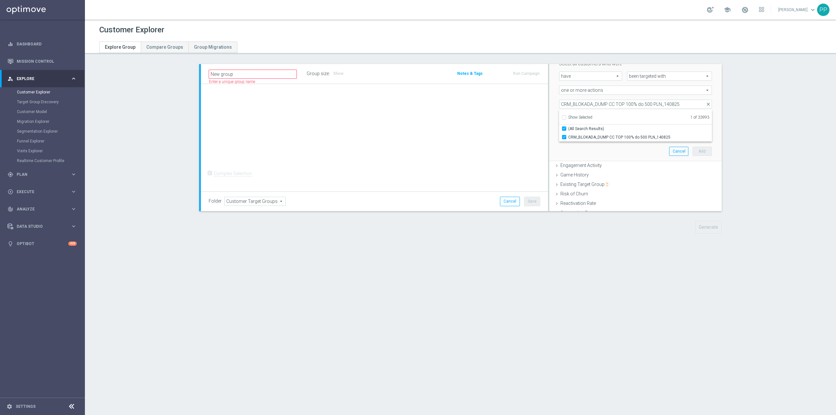
click at [581, 145] on div "Scenario Custom Custom arrow_drop_down search Select all customers who were hav…" at bounding box center [635, 99] width 163 height 124
click at [577, 119] on span "more than" at bounding box center [598, 118] width 76 height 8
click at [572, 145] on span "exactly" at bounding box center [597, 144] width 69 height 5
type input "exactly"
click at [641, 117] on input "number" at bounding box center [656, 118] width 31 height 9
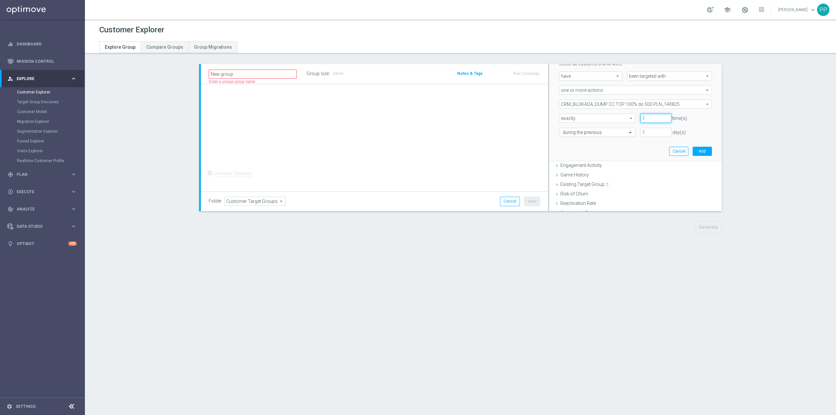
type input "1"
click at [599, 132] on input "text" at bounding box center [591, 133] width 56 height 6
click at [573, 207] on div "today" at bounding box center [597, 209] width 69 height 10
click at [693, 154] on button "Add" at bounding box center [702, 151] width 19 height 9
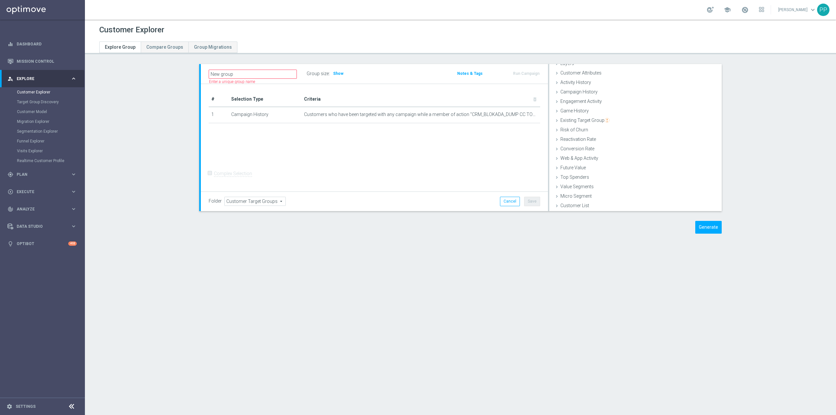
scroll to position [26, 0]
click at [708, 224] on button "Generate" at bounding box center [709, 227] width 26 height 13
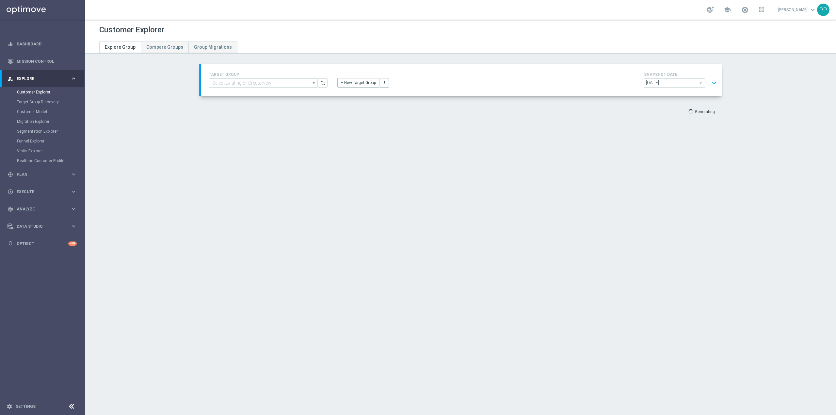
scroll to position [12, 0]
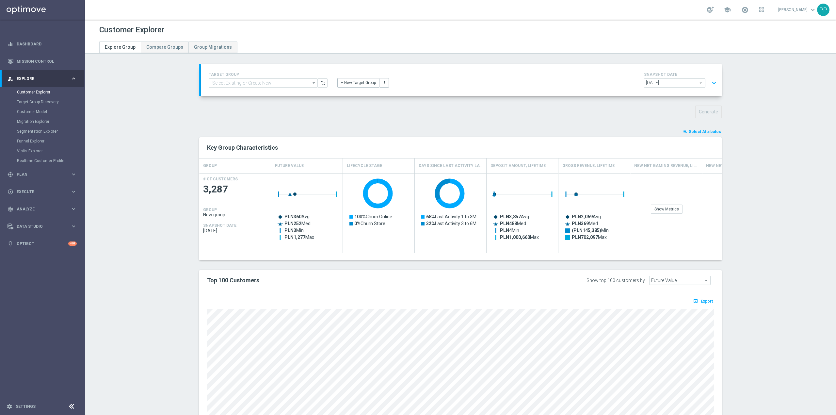
drag, startPoint x: 712, startPoint y: 130, endPoint x: 764, endPoint y: 105, distance: 57.9
click at [712, 130] on span "Select Attributes" at bounding box center [705, 131] width 32 height 5
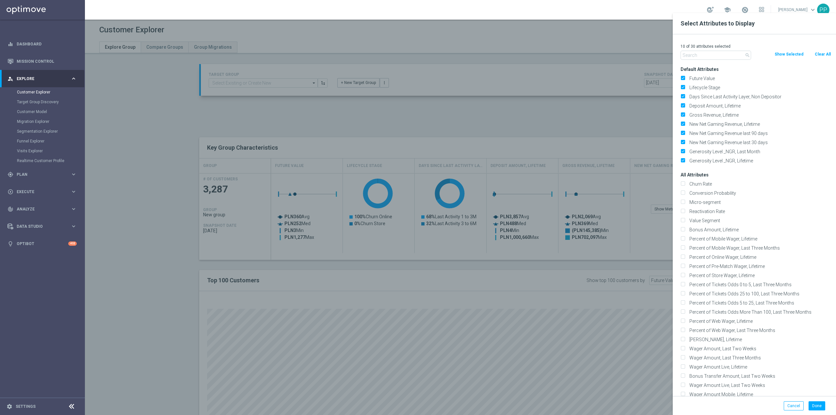
click at [822, 52] on button "Clear All" at bounding box center [823, 54] width 17 height 7
checkbox input "false"
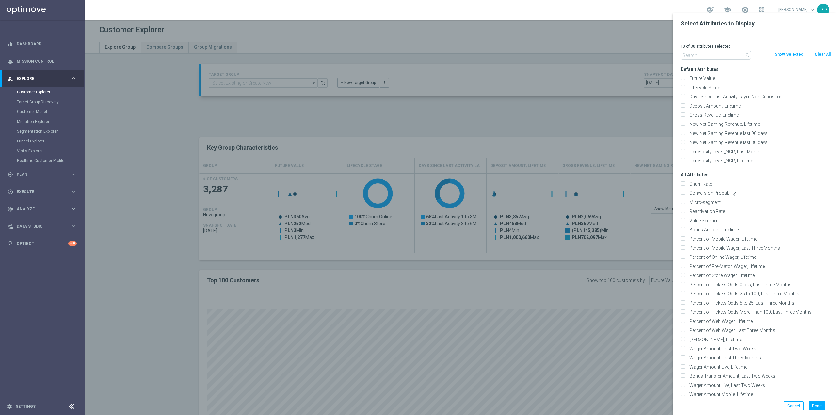
checkbox input "false"
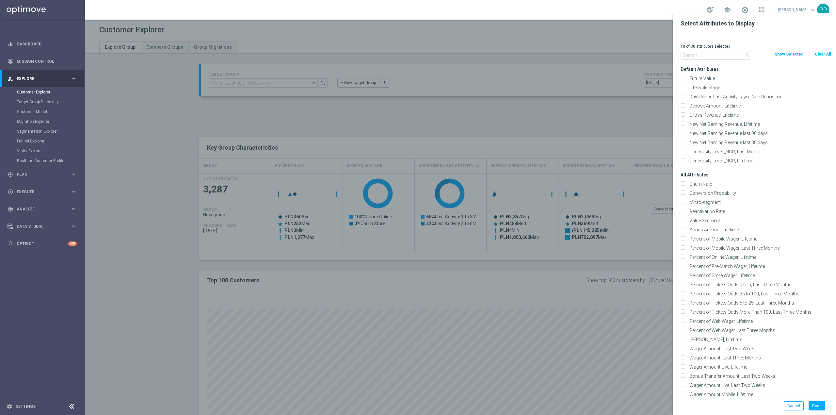
checkbox input "false"
click at [729, 54] on input "text" at bounding box center [716, 55] width 71 height 9
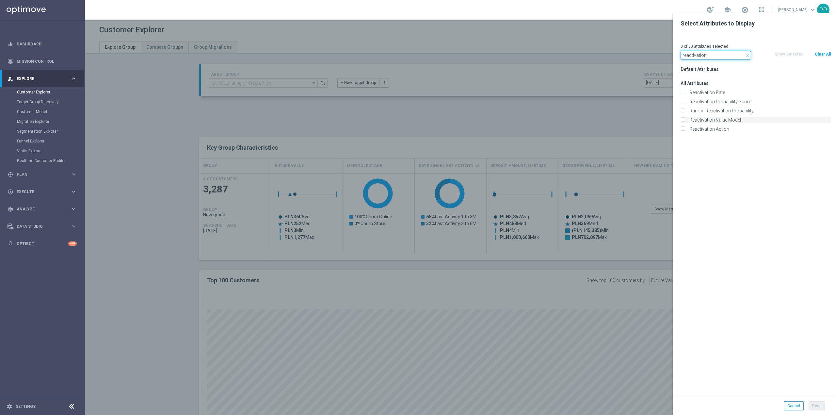
type input "reactivation"
click at [683, 119] on input "Reactivation Value Model" at bounding box center [683, 121] width 4 height 4
checkbox input "true"
click at [701, 57] on input "reactivation" at bounding box center [716, 55] width 71 height 9
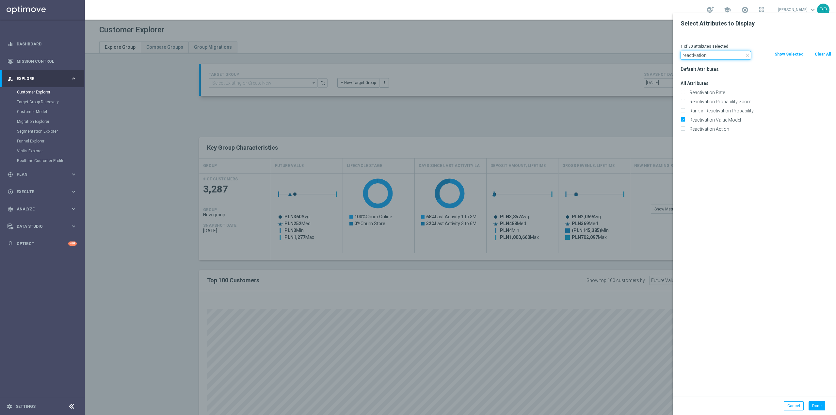
click at [701, 57] on input "reactivation" at bounding box center [716, 55] width 71 height 9
type input "lifetime a"
click at [710, 92] on label "Lifetime Activity Ratio" at bounding box center [759, 93] width 144 height 6
click at [685, 92] on input "Lifetime Activity Ratio" at bounding box center [683, 93] width 4 height 4
checkbox input "true"
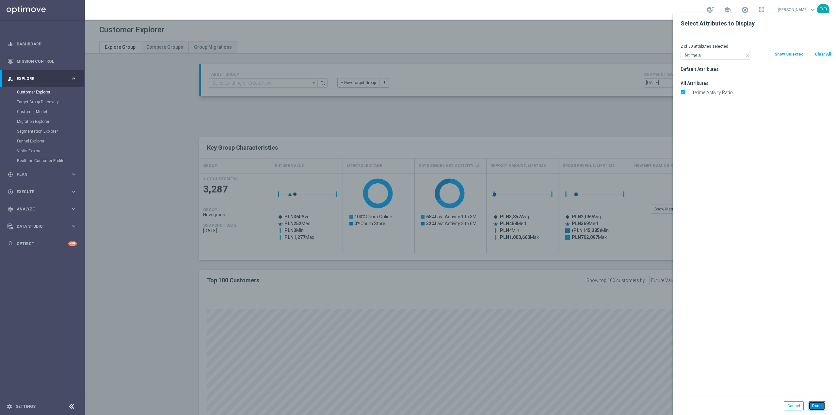
click at [816, 409] on button "Done" at bounding box center [817, 405] width 17 height 9
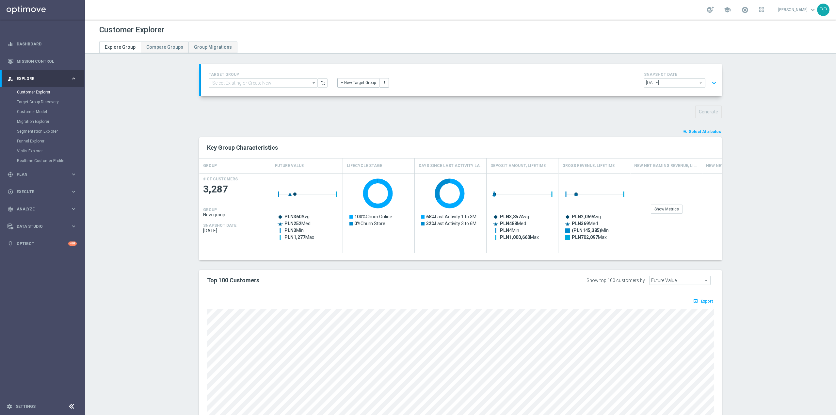
type input "Search"
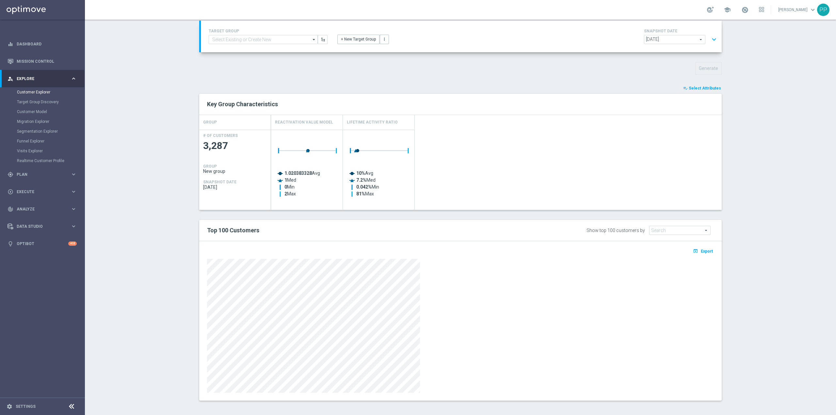
scroll to position [46, 0]
click at [712, 84] on span "Select Attributes" at bounding box center [705, 86] width 32 height 5
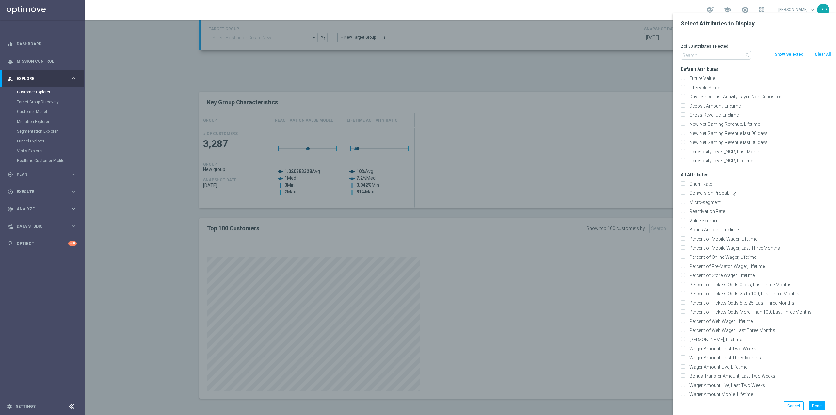
click at [733, 52] on input "text" at bounding box center [716, 55] width 71 height 9
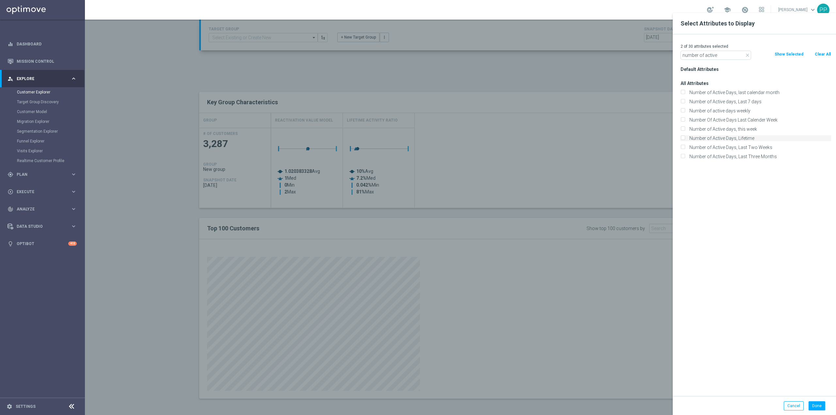
type input "number of active"
click at [776, 138] on label "Number of Active Days, Lifetime" at bounding box center [759, 138] width 144 height 6
click at [685, 138] on input "Number of Active Days, Lifetime" at bounding box center [683, 139] width 4 height 4
checkbox input "true"
click at [719, 57] on input "number of active" at bounding box center [716, 55] width 71 height 9
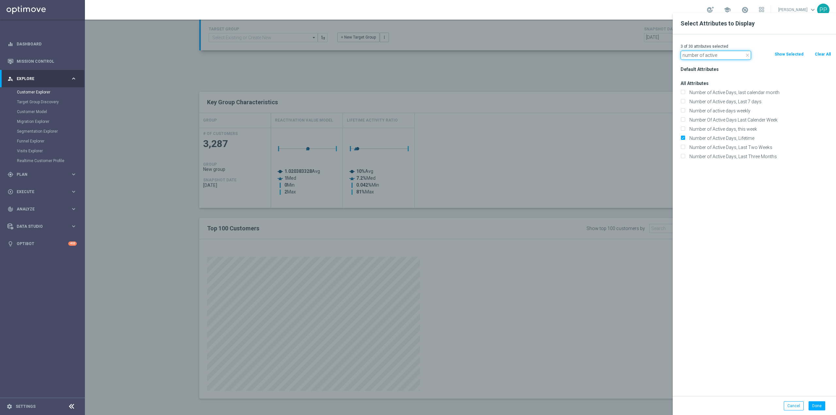
click at [719, 57] on input "number of active" at bounding box center [716, 55] width 71 height 9
type input "days since regi"
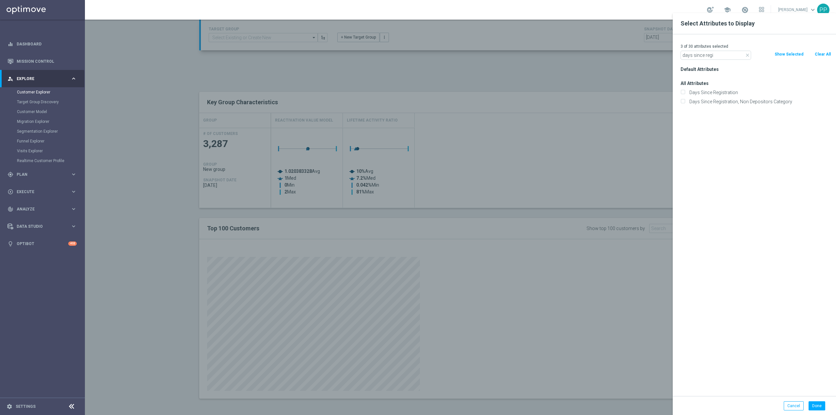
click at [734, 89] on div "Days Since Registration" at bounding box center [756, 92] width 160 height 9
click at [729, 93] on label "Days Since Registration" at bounding box center [759, 93] width 144 height 6
click at [685, 93] on input "Days Since Registration" at bounding box center [683, 93] width 4 height 4
checkbox input "true"
click at [727, 164] on div "Default Attributes All Attributes Days Since Registration Days Since Registrati…" at bounding box center [756, 230] width 160 height 331
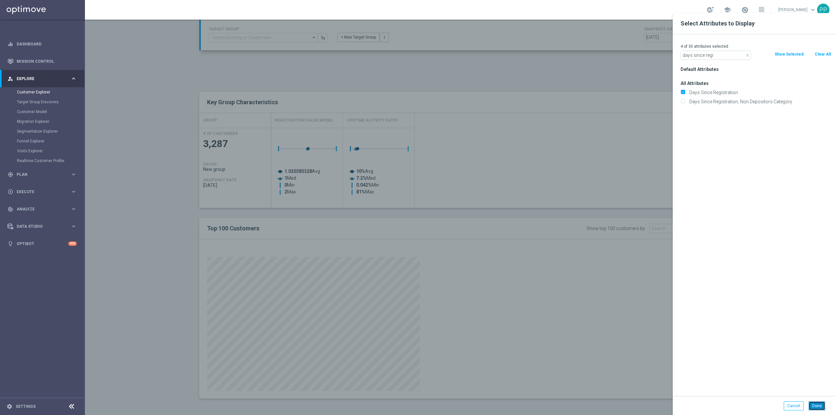
drag, startPoint x: 819, startPoint y: 407, endPoint x: 816, endPoint y: 404, distance: 4.7
click at [819, 407] on button "Done" at bounding box center [817, 405] width 17 height 9
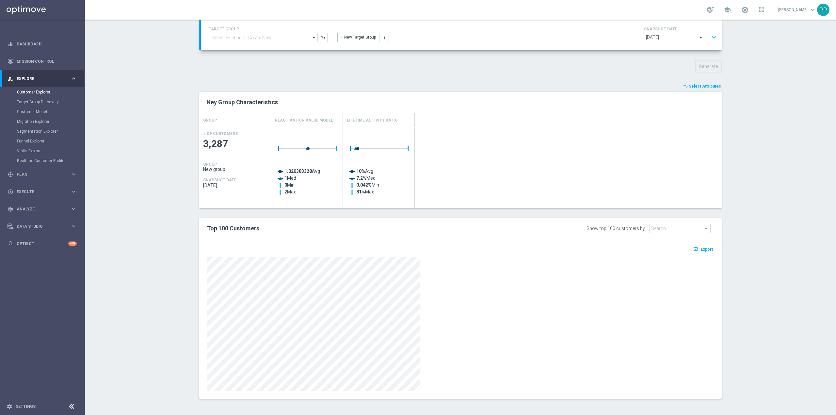
scroll to position [0, 0]
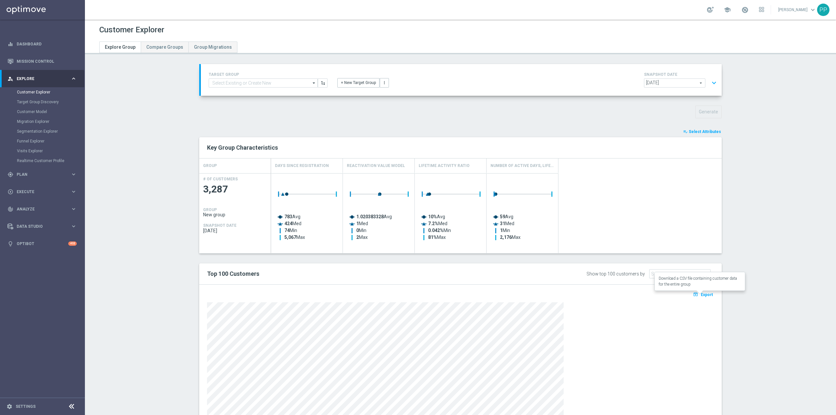
click at [705, 296] on span "Export" at bounding box center [707, 294] width 12 height 5
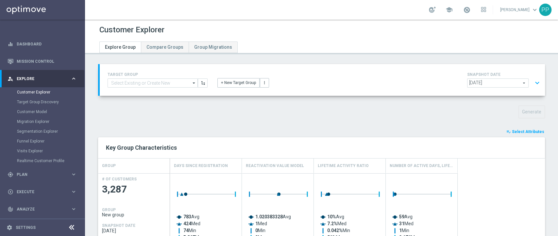
click at [532, 82] on button "expand_more" at bounding box center [536, 83] width 9 height 12
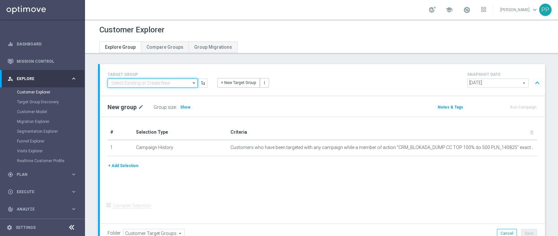
click at [168, 81] on input at bounding box center [152, 82] width 90 height 9
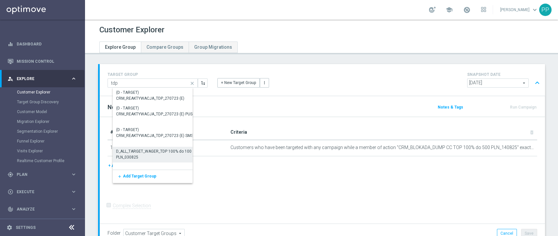
click at [161, 151] on div "D_ALL_TARGET_WAGER_TDP 100% do 100 PLN_030825" at bounding box center [157, 154] width 82 height 12
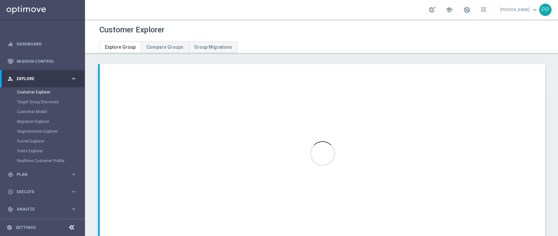
type input "D_ALL_TARGET_WAGER_TDP 100% do 100 PLN_030825"
type input "8. Sierpień'25"
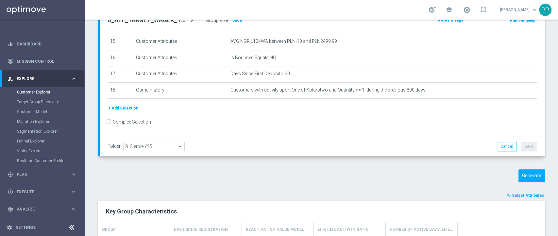
scroll to position [43, 0]
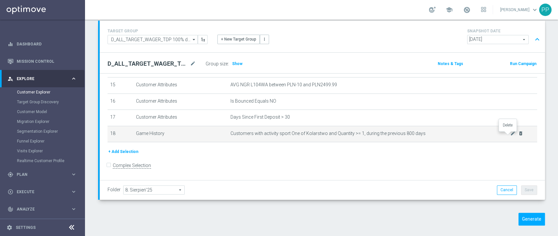
click at [518, 136] on icon "delete_forever" at bounding box center [520, 133] width 5 height 5
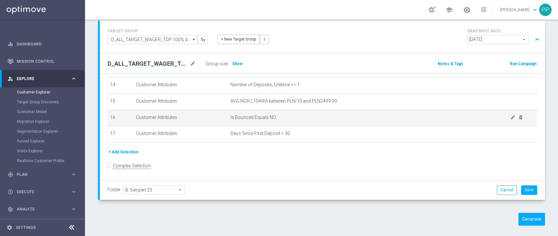
scroll to position [186, 0]
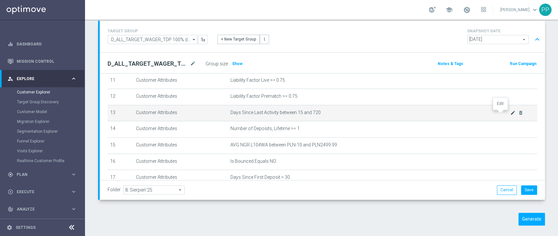
click at [510, 114] on icon "mode_edit" at bounding box center [512, 112] width 5 height 5
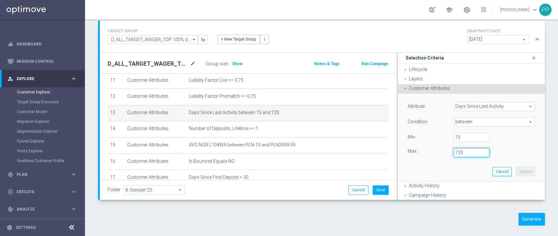
click at [455, 150] on input "720" at bounding box center [471, 152] width 36 height 9
type input "800"
click at [516, 171] on button "Update" at bounding box center [525, 171] width 19 height 9
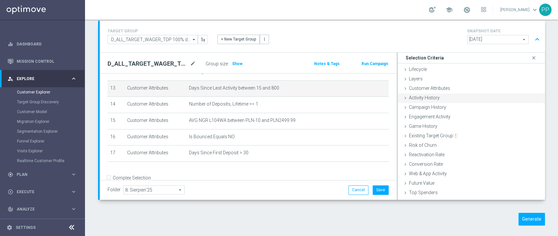
scroll to position [223, 0]
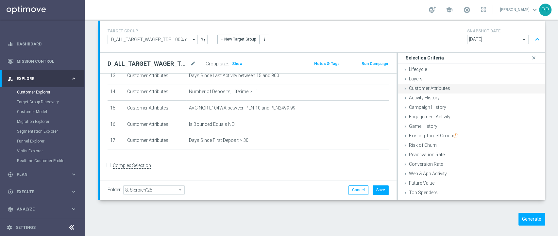
drag, startPoint x: 412, startPoint y: 91, endPoint x: 434, endPoint y: 92, distance: 21.6
click at [413, 91] on div "Customer Attributes done selection updated" at bounding box center [471, 89] width 147 height 10
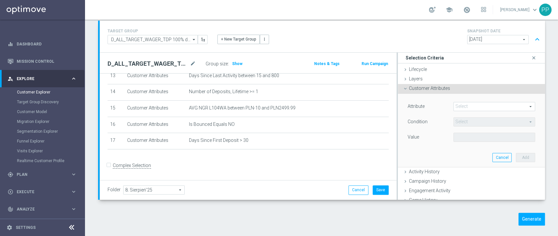
drag, startPoint x: 450, startPoint y: 101, endPoint x: 454, endPoint y: 104, distance: 4.2
click at [454, 102] on span at bounding box center [494, 106] width 81 height 8
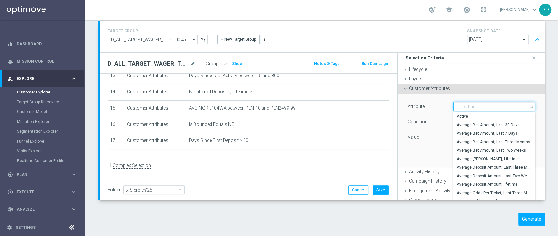
click at [454, 105] on input "search" at bounding box center [494, 106] width 82 height 9
type input "a"
click at [323, 171] on form "Complex Selection Invalid Expression" at bounding box center [247, 171] width 281 height 23
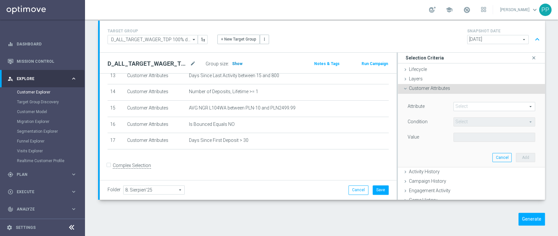
click at [239, 61] on span "Show" at bounding box center [237, 63] width 10 height 5
click at [519, 216] on button "Generate" at bounding box center [531, 219] width 26 height 13
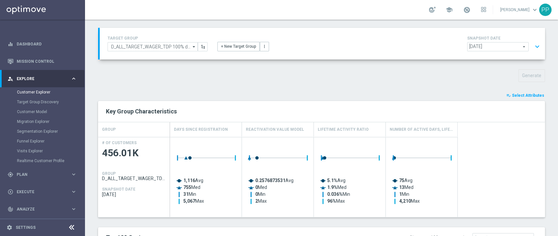
scroll to position [43, 0]
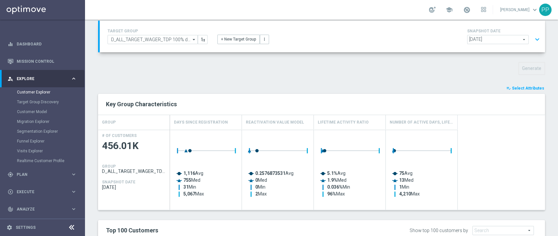
click at [512, 87] on span "Select Attributes" at bounding box center [528, 88] width 32 height 5
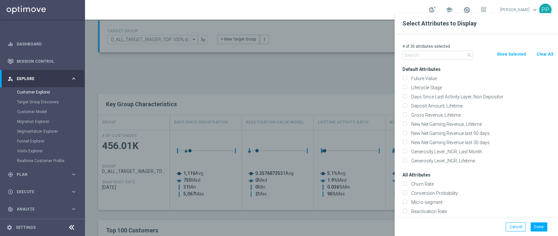
click at [540, 56] on button "Clear All" at bounding box center [544, 54] width 17 height 7
checkbox input "false"
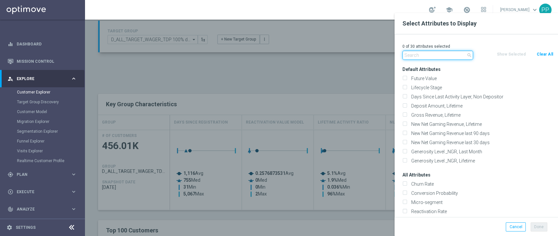
click at [440, 56] on input "text" at bounding box center [437, 55] width 71 height 9
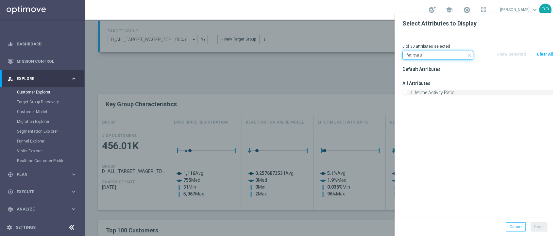
type input "lifetime a"
click at [407, 91] on div "Lifetime Activity Ratio" at bounding box center [477, 93] width 151 height 6
click at [405, 91] on input "Lifetime Activity Ratio" at bounding box center [404, 93] width 4 height 4
checkbox input "true"
click at [430, 53] on input "lifetime a" at bounding box center [437, 55] width 71 height 9
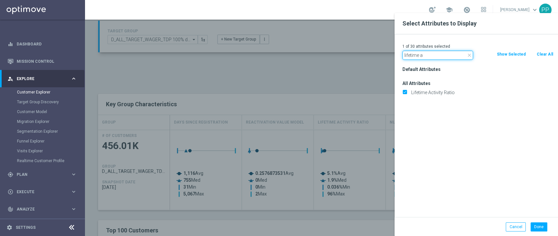
click at [430, 53] on input "lifetime a" at bounding box center [437, 55] width 71 height 9
type input "days since re"
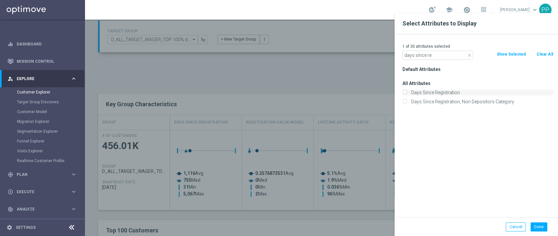
click at [457, 93] on label "Days Since Registration" at bounding box center [481, 93] width 144 height 6
click at [406, 93] on input "Days Since Registration" at bounding box center [404, 93] width 4 height 4
checkbox input "true"
click at [429, 60] on div "2 of 30 attributes selected close days since re Clear All Show Selected Default…" at bounding box center [475, 125] width 163 height 183
click at [429, 58] on input "days since re" at bounding box center [437, 55] width 71 height 9
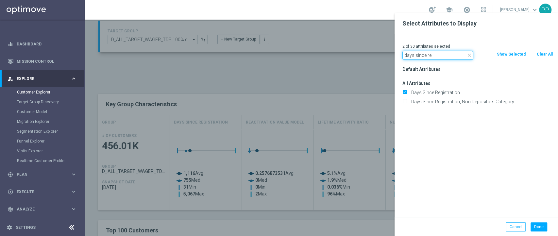
click at [429, 58] on input "days since re" at bounding box center [437, 55] width 71 height 9
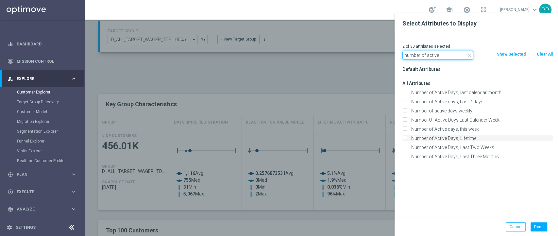
type input "number of active"
click at [440, 136] on label "Number of Active Days, Lifetime" at bounding box center [481, 138] width 144 height 6
click at [406, 137] on input "Number of Active Days, Lifetime" at bounding box center [404, 139] width 4 height 4
checkbox input "true"
click at [535, 226] on button "Done" at bounding box center [538, 226] width 17 height 9
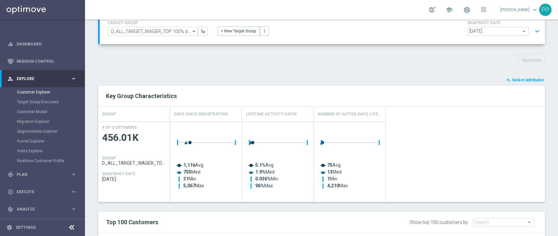
scroll to position [50, 0]
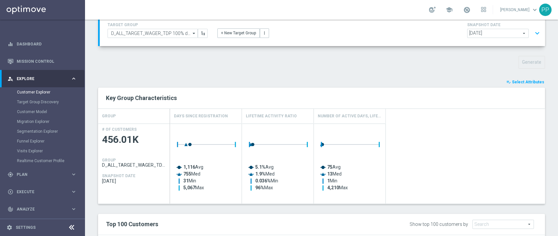
click at [515, 83] on span "Select Attributes" at bounding box center [528, 82] width 32 height 5
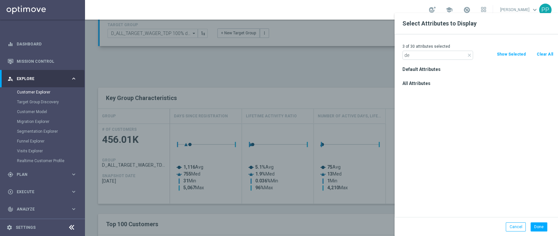
type input "d"
type input "stage"
click at [406, 92] on input "Stage Deposit" at bounding box center [404, 93] width 4 height 4
checkbox input "true"
click at [423, 129] on div "Default Attributes All Attributes Stage Deposit Previous Stage Deposit" at bounding box center [477, 141] width 160 height 152
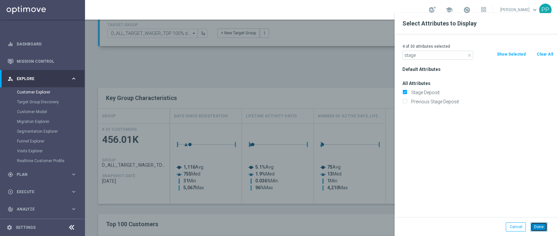
click at [537, 224] on button "Done" at bounding box center [538, 226] width 17 height 9
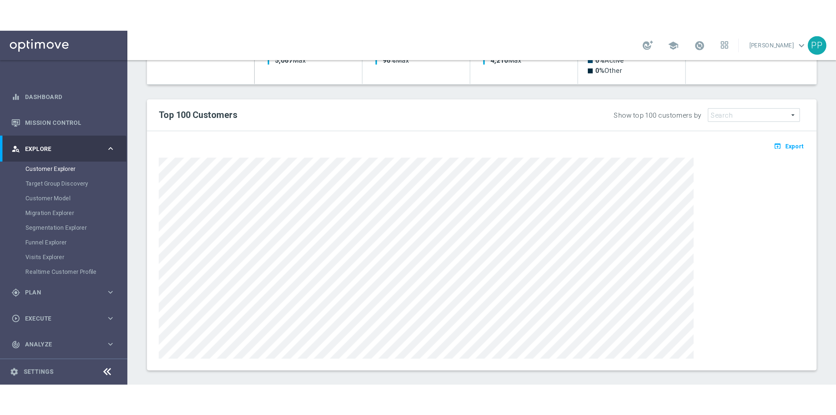
scroll to position [224, 0]
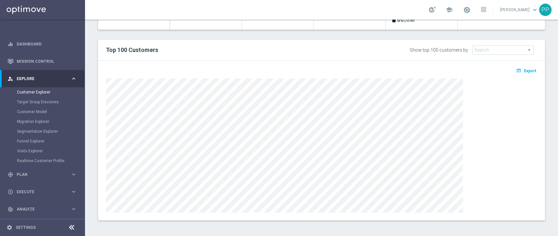
click at [94, 94] on div "TARGET GROUP D_ALL_TARGET_WAGER_TDP 100% do 100 PLN_030825 D_ALL_TARGET_WAGER_T…" at bounding box center [321, 35] width 473 height 390
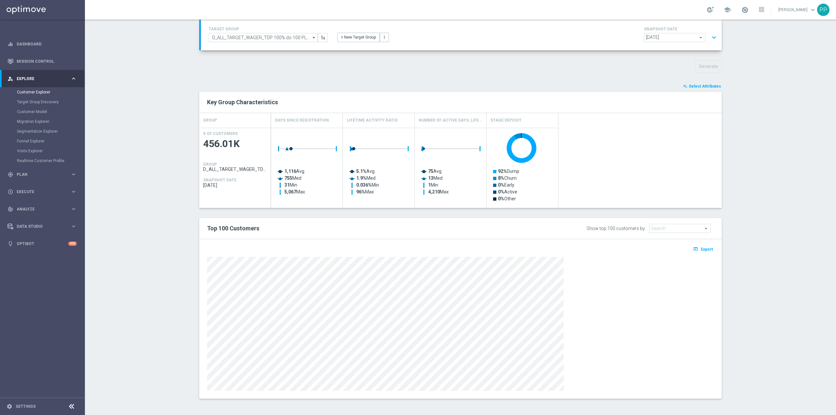
scroll to position [223, 0]
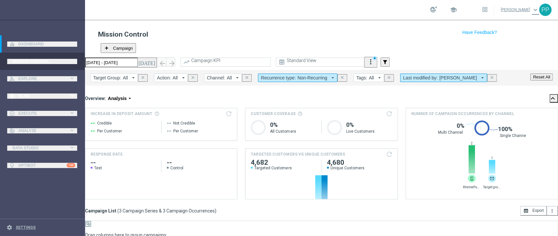
click at [47, 94] on span "Plan" at bounding box center [43, 96] width 51 height 4
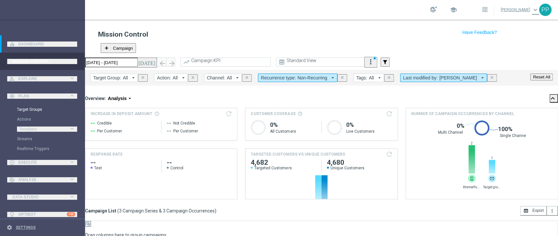
click at [42, 108] on link "Target Groups" at bounding box center [42, 109] width 51 height 5
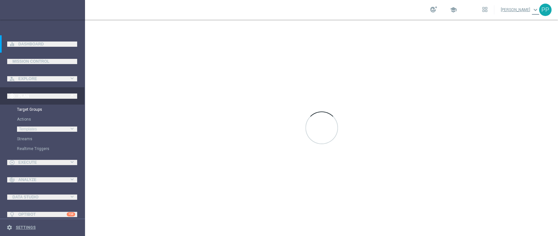
drag, startPoint x: 42, startPoint y: 108, endPoint x: 57, endPoint y: 12, distance: 97.5
click at [57, 12] on link at bounding box center [42, 10] width 85 height 20
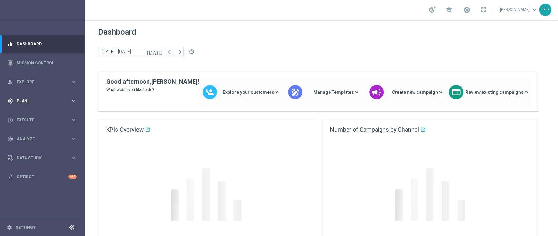
click at [33, 98] on div "gps_fixed Plan" at bounding box center [39, 101] width 63 height 6
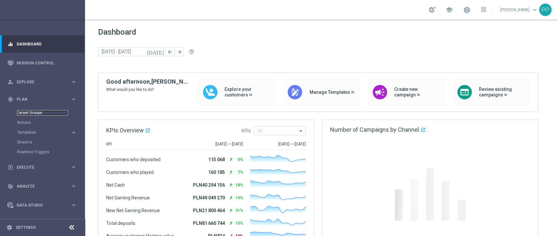
click at [34, 110] on link "Target Groups" at bounding box center [42, 112] width 51 height 5
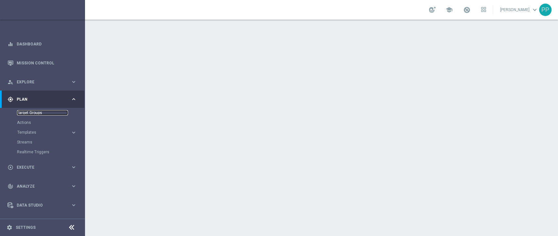
click at [44, 110] on link "Target Groups" at bounding box center [42, 112] width 51 height 5
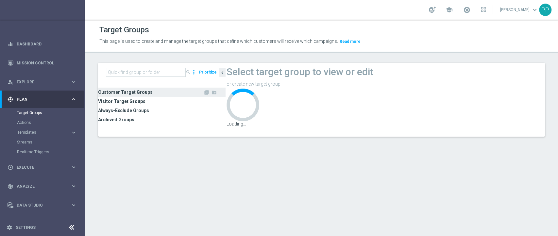
click at [115, 92] on span "Customer Target Groups" at bounding box center [150, 92] width 105 height 9
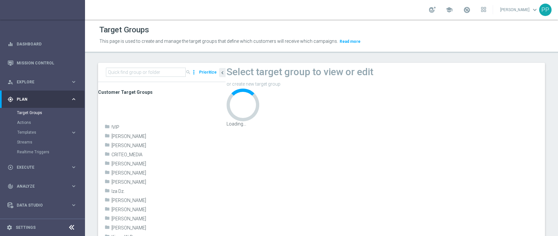
scroll to position [174, 0]
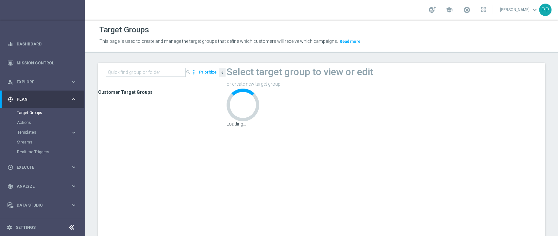
scroll to position [392, 0]
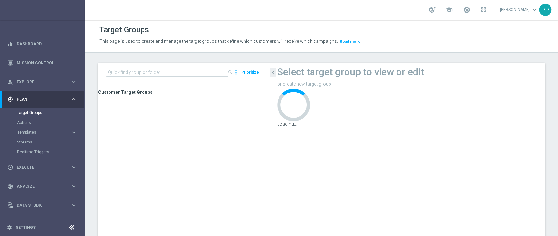
drag, startPoint x: 225, startPoint y: 169, endPoint x: 315, endPoint y: 170, distance: 89.9
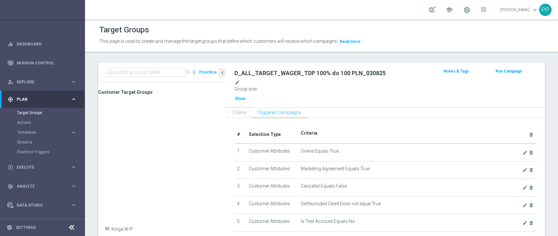
drag, startPoint x: 276, startPoint y: 129, endPoint x: 166, endPoint y: 127, distance: 110.5
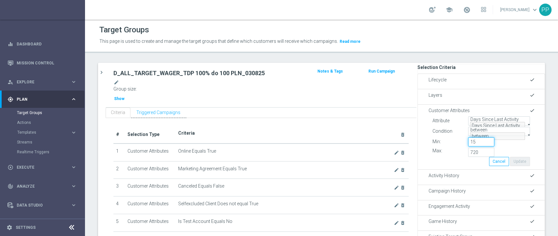
drag, startPoint x: 466, startPoint y: 148, endPoint x: 419, endPoint y: 146, distance: 47.1
click at [427, 146] on div "Value Min: 15" at bounding box center [480, 142] width 107 height 10
type input "46"
click at [468, 157] on input "720" at bounding box center [481, 152] width 26 height 9
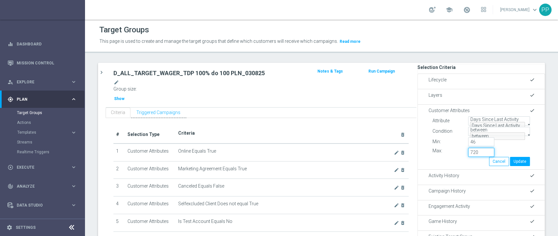
click at [468, 157] on input "720" at bounding box center [481, 152] width 26 height 9
type input "80"
click at [510, 166] on button "Update" at bounding box center [520, 161] width 20 height 9
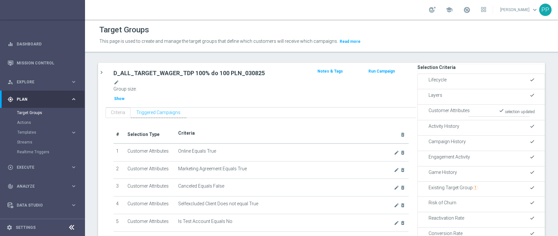
scroll to position [242, 0]
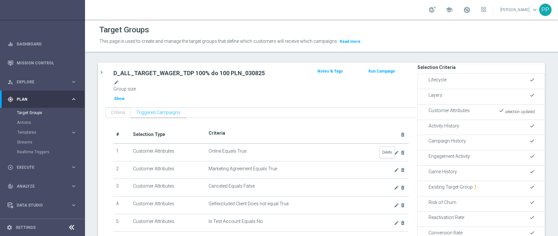
scroll to position [225, 0]
click at [124, 96] on span "Show" at bounding box center [119, 98] width 10 height 5
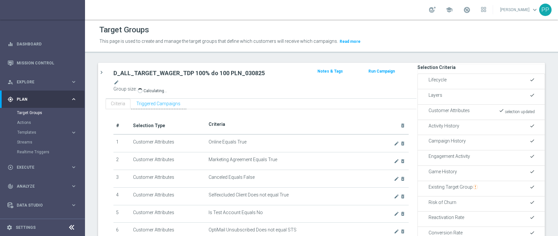
click at [459, 108] on span "Customer Attributes" at bounding box center [448, 110] width 41 height 5
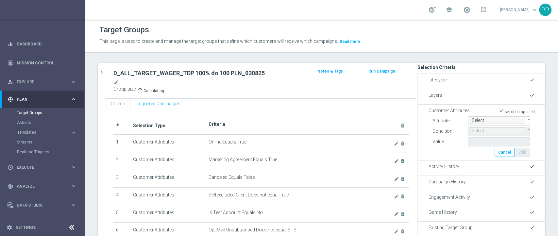
click at [470, 117] on span at bounding box center [470, 117] width 0 height 0
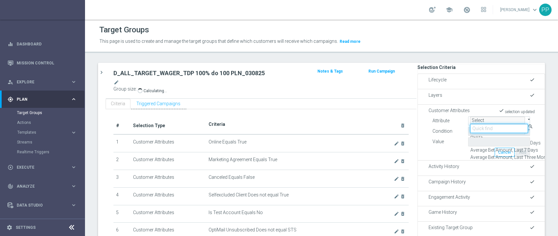
click at [470, 124] on input "search" at bounding box center [499, 128] width 58 height 9
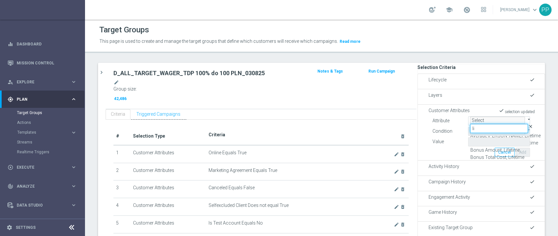
type input "l"
type input "activity ra"
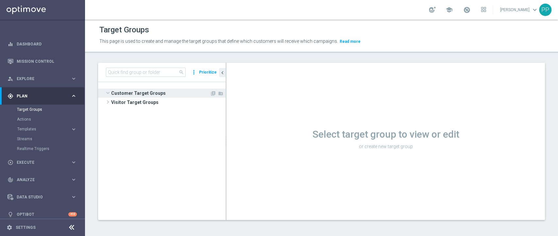
click at [141, 93] on span "Customer Target Groups" at bounding box center [160, 93] width 99 height 9
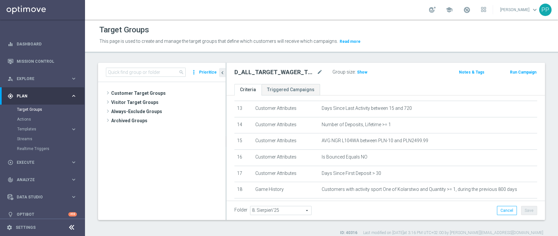
scroll to position [249, 0]
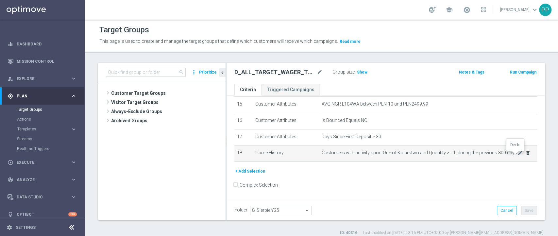
click at [525, 156] on icon "delete_forever" at bounding box center [527, 152] width 5 height 5
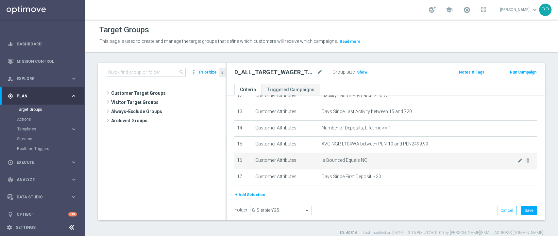
scroll to position [189, 0]
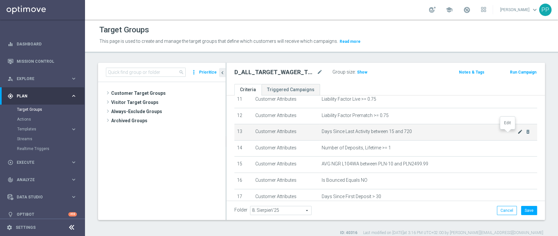
click at [517, 134] on icon "mode_edit" at bounding box center [519, 131] width 5 height 5
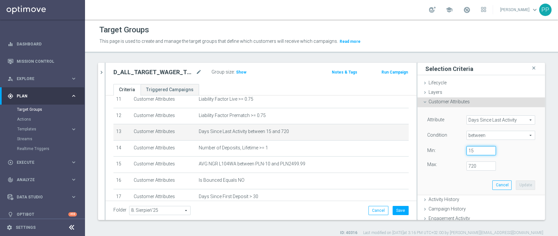
drag, startPoint x: 467, startPoint y: 150, endPoint x: 457, endPoint y: 150, distance: 9.2
click at [466, 150] on input "15" at bounding box center [480, 150] width 29 height 9
type input "46"
click at [466, 167] on input "720" at bounding box center [480, 165] width 29 height 9
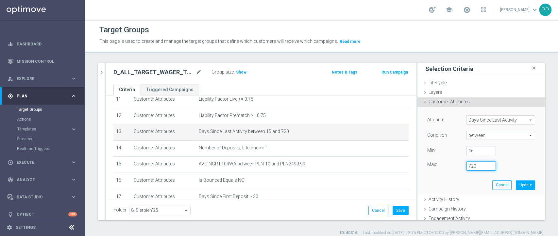
click at [466, 167] on input "720" at bounding box center [480, 165] width 29 height 9
type input "800"
click at [516, 186] on button "Update" at bounding box center [525, 184] width 19 height 9
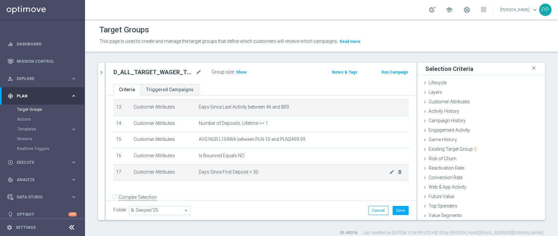
scroll to position [225, 0]
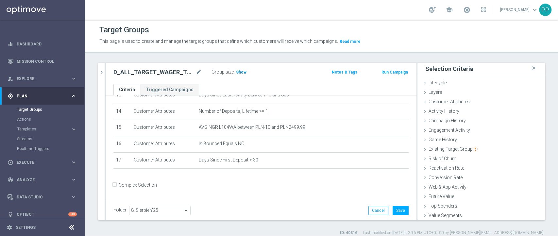
click at [243, 70] on span "Show" at bounding box center [241, 72] width 10 height 5
click at [458, 102] on span "Customer Attributes" at bounding box center [448, 101] width 41 height 5
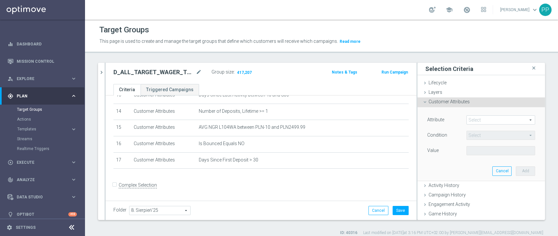
click at [480, 120] on span at bounding box center [501, 120] width 68 height 8
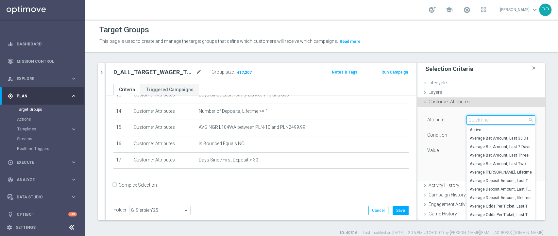
click at [480, 120] on input "search" at bounding box center [500, 119] width 69 height 9
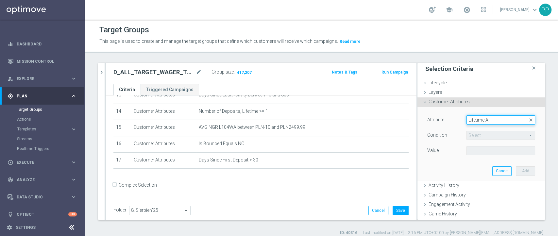
type input "Lifetime A"
click at [372, 185] on form "Complex Selection Invalid Expression" at bounding box center [260, 192] width 295 height 24
drag, startPoint x: 367, startPoint y: 212, endPoint x: 376, endPoint y: 64, distance: 147.7
click at [368, 211] on button "Cancel" at bounding box center [378, 210] width 20 height 9
